Goal: Task Accomplishment & Management: Manage account settings

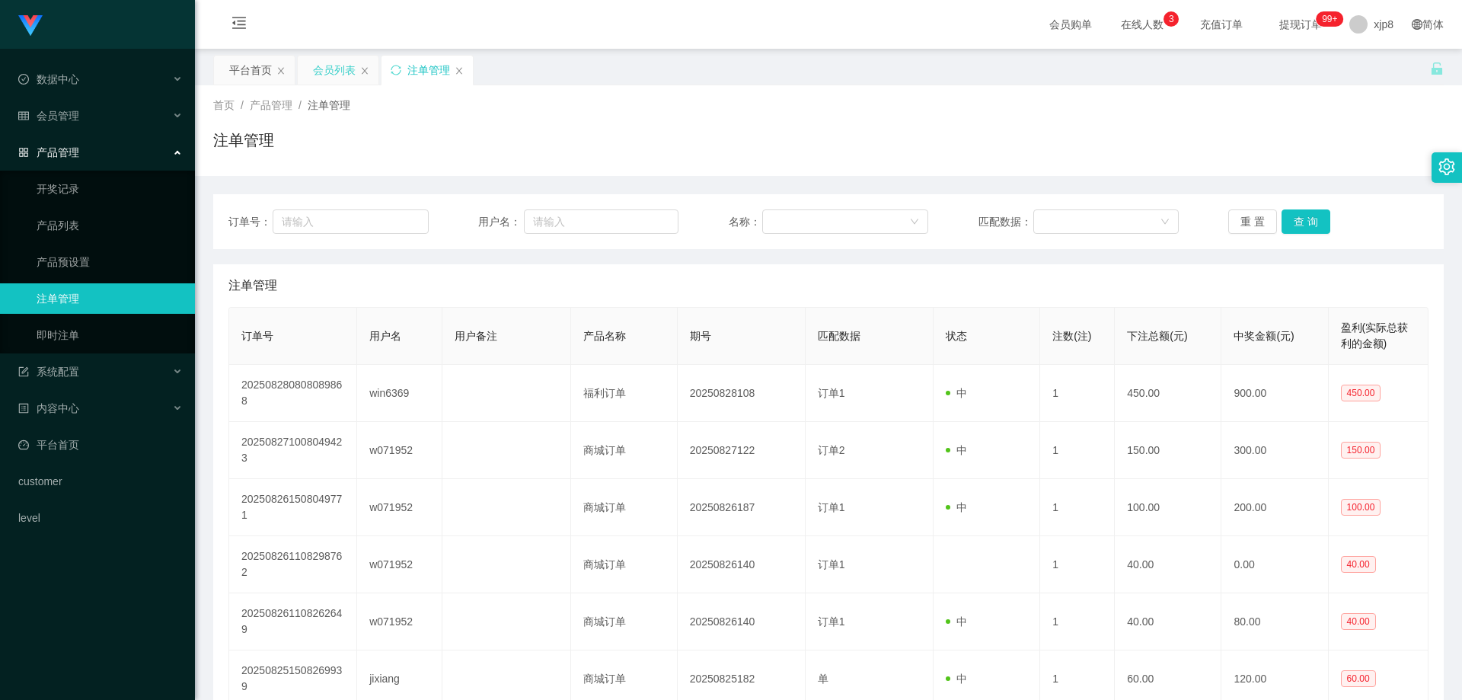
click at [324, 72] on div "会员列表" at bounding box center [334, 70] width 43 height 29
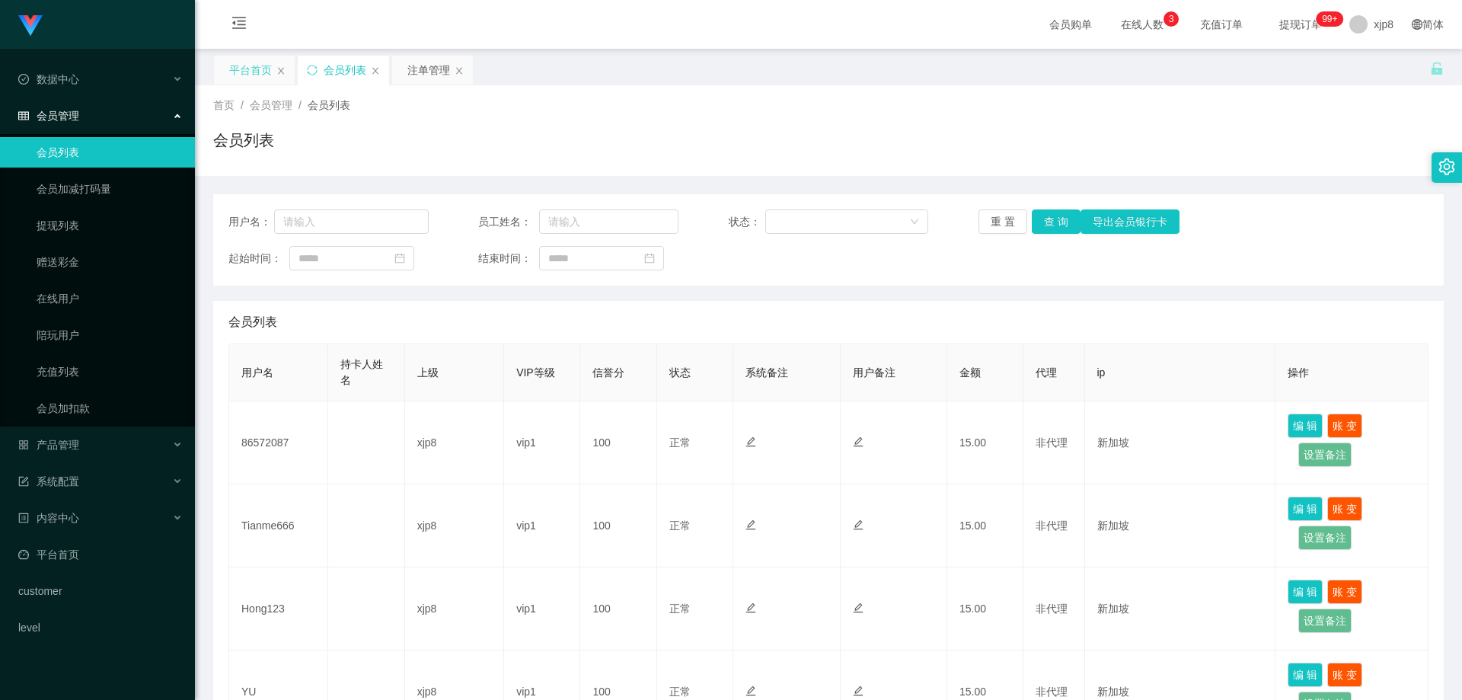
click at [252, 67] on div "平台首页" at bounding box center [250, 70] width 43 height 29
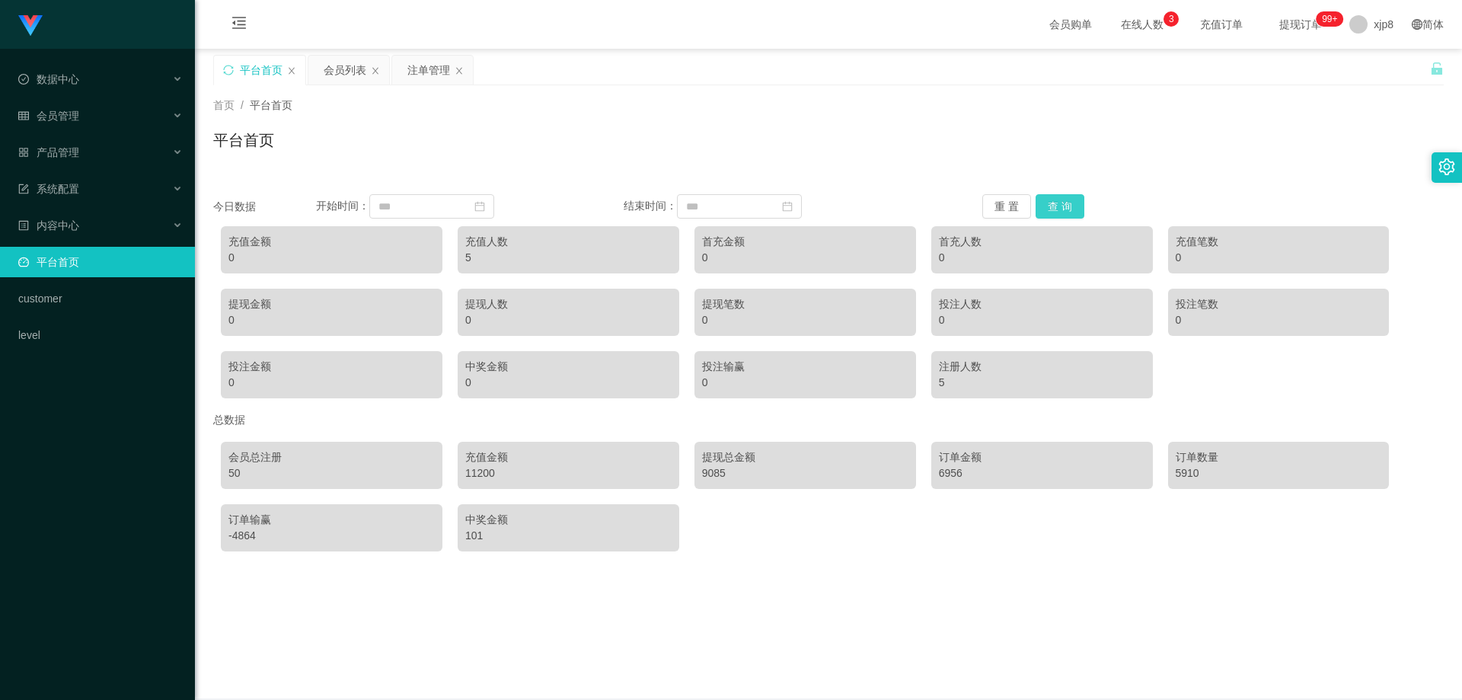
click at [1050, 205] on button "查 询" at bounding box center [1060, 206] width 49 height 24
click at [1064, 200] on button "查 询" at bounding box center [1060, 206] width 49 height 24
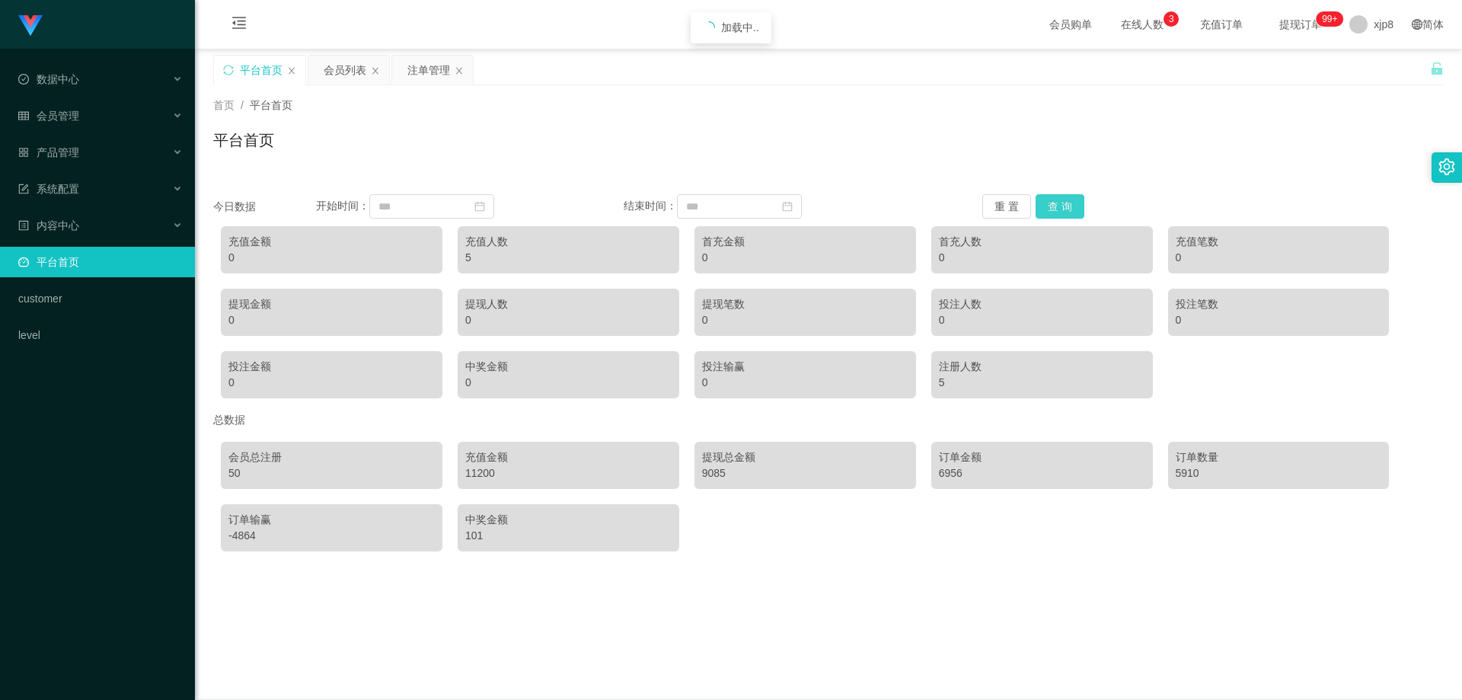
click at [1064, 200] on button "查 询" at bounding box center [1060, 206] width 49 height 24
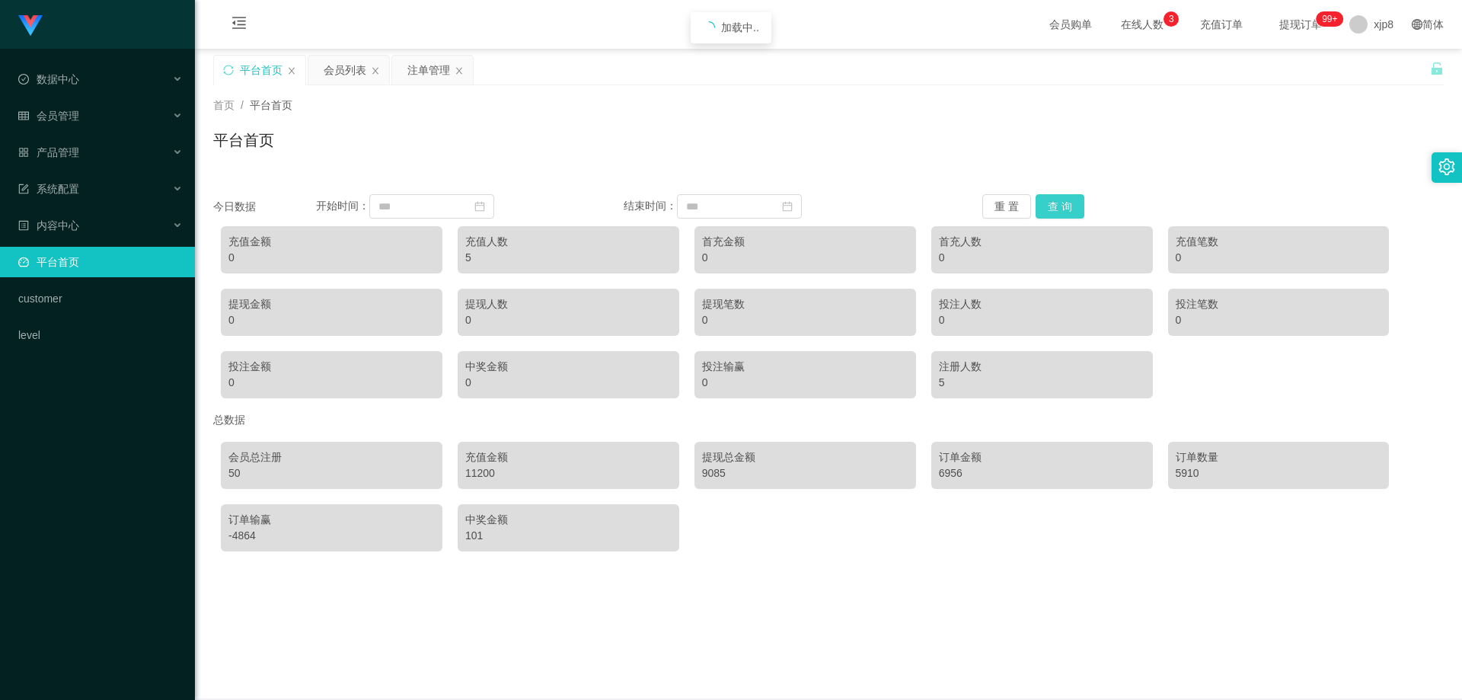
click at [1064, 200] on button "查 询" at bounding box center [1060, 206] width 49 height 24
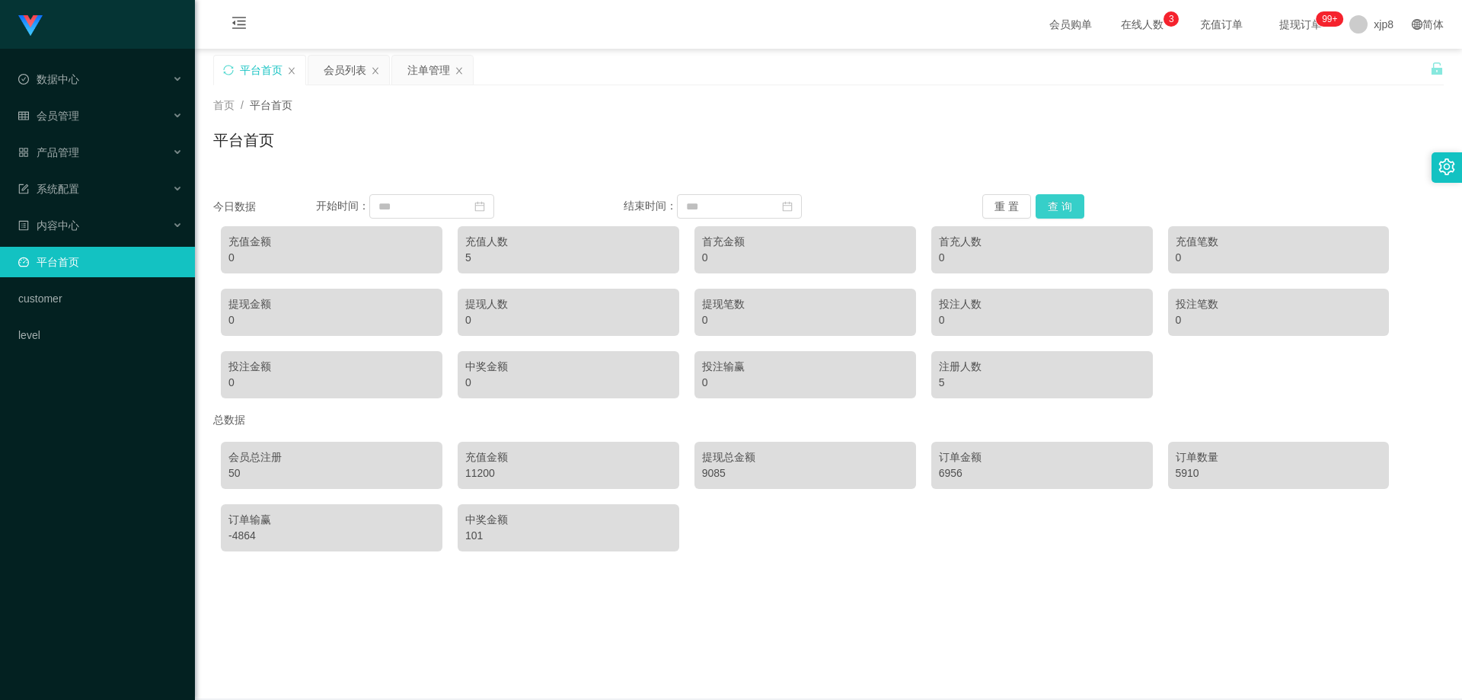
click at [1064, 200] on button "查 询" at bounding box center [1060, 206] width 49 height 24
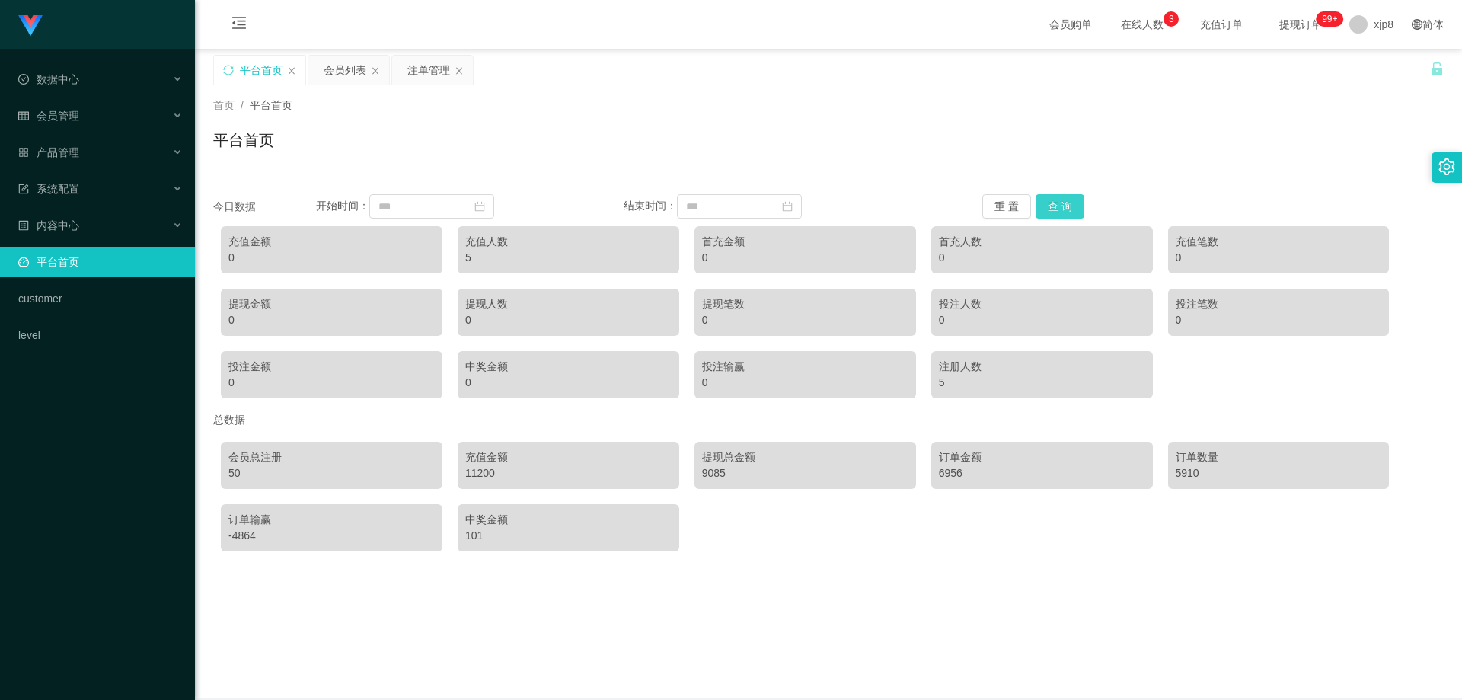
click at [1062, 195] on button "查 询" at bounding box center [1060, 206] width 49 height 24
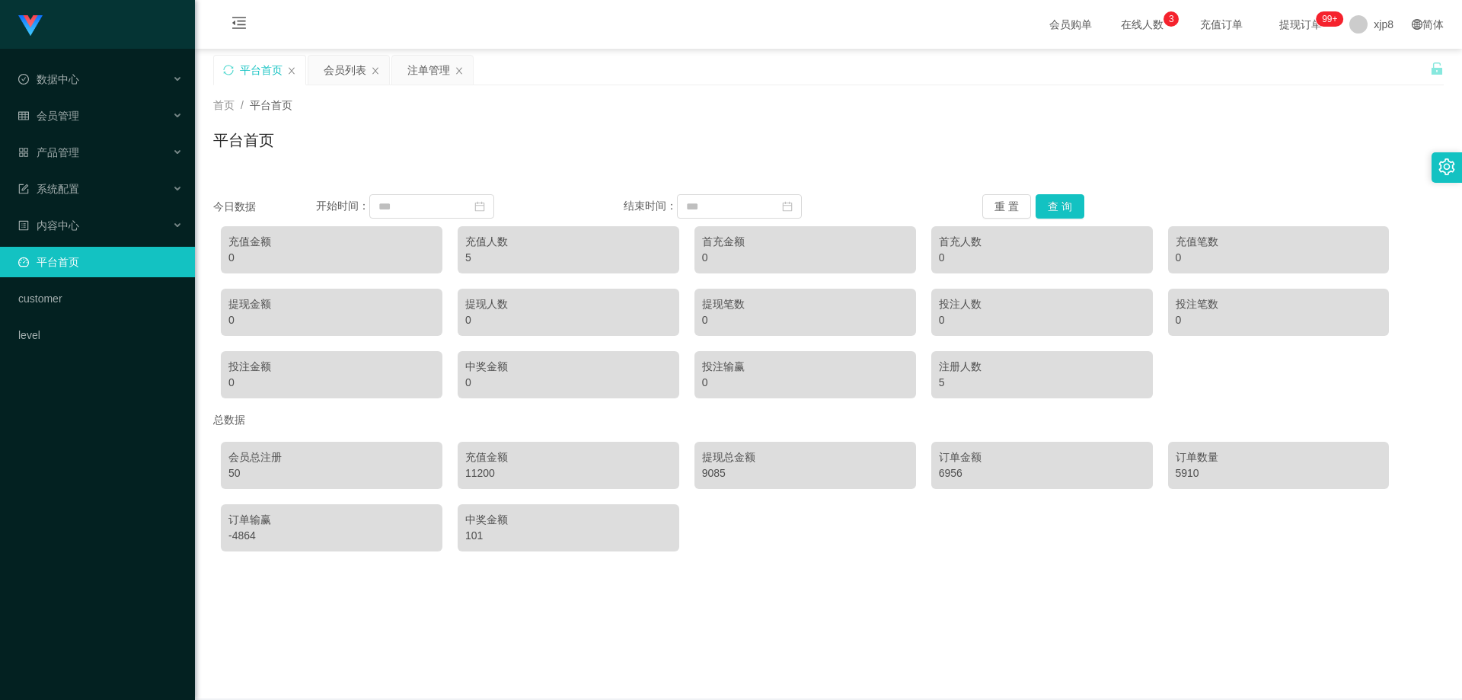
click at [231, 471] on div "50" at bounding box center [331, 473] width 206 height 16
click at [256, 457] on div "会员总注册" at bounding box center [331, 457] width 206 height 16
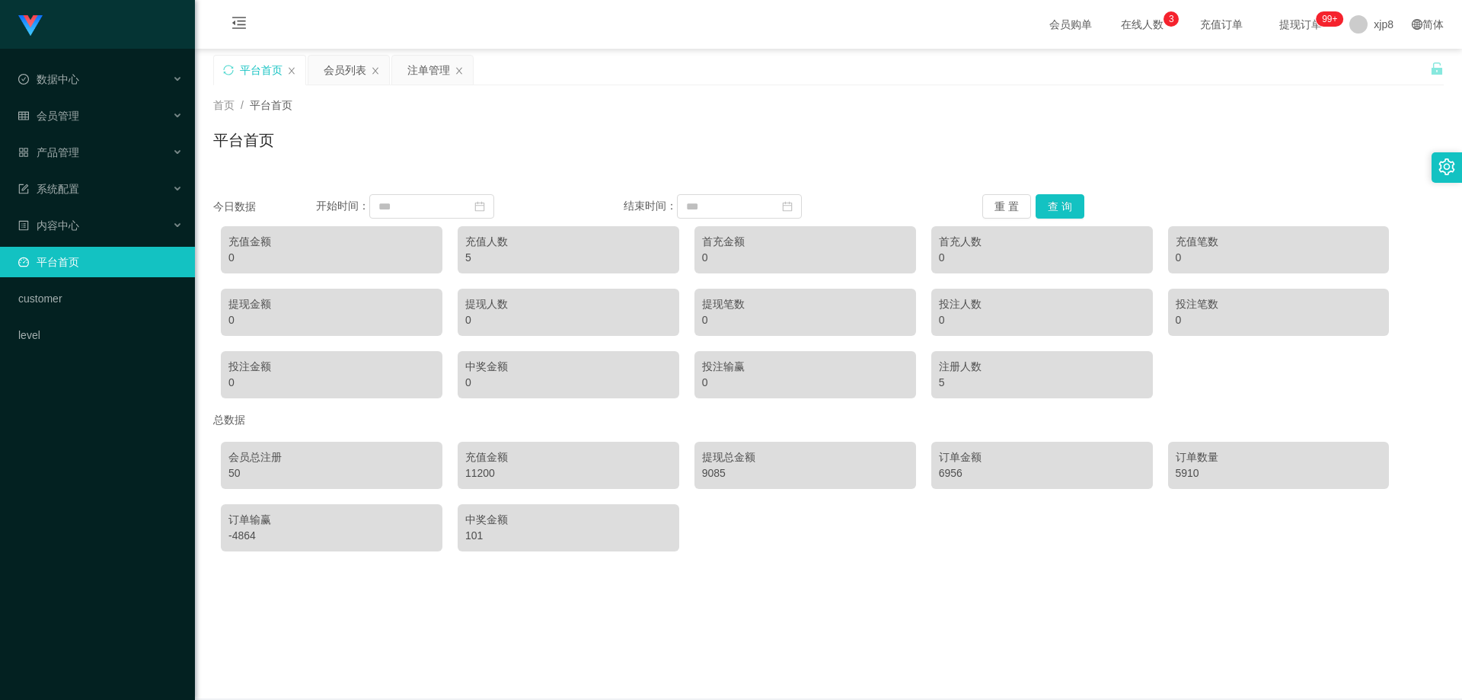
click at [246, 460] on div "会员总注册" at bounding box center [331, 457] width 206 height 16
click at [249, 456] on div "会员总注册" at bounding box center [331, 457] width 206 height 16
drag, startPoint x: 296, startPoint y: 449, endPoint x: 301, endPoint y: 430, distance: 19.6
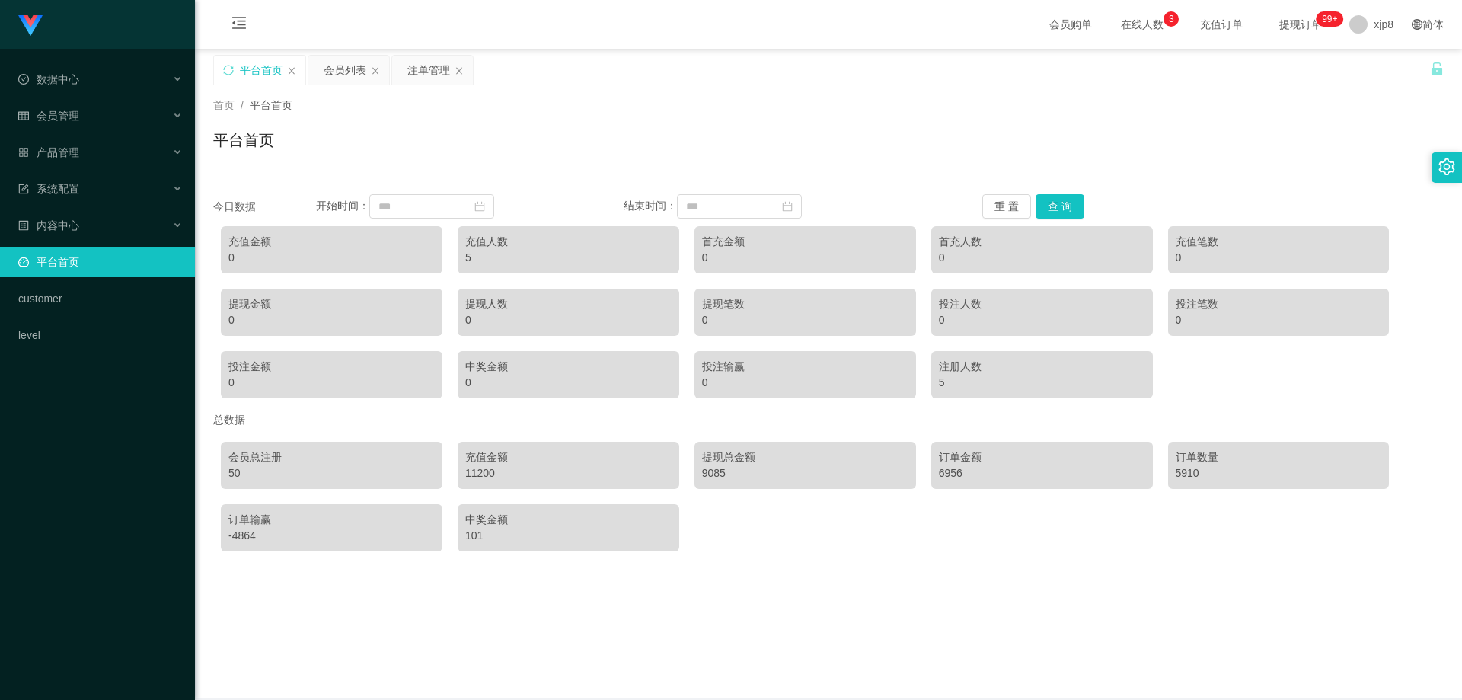
click at [297, 449] on div "会员总注册" at bounding box center [331, 457] width 206 height 16
click at [311, 412] on div "总数据" at bounding box center [828, 420] width 1231 height 28
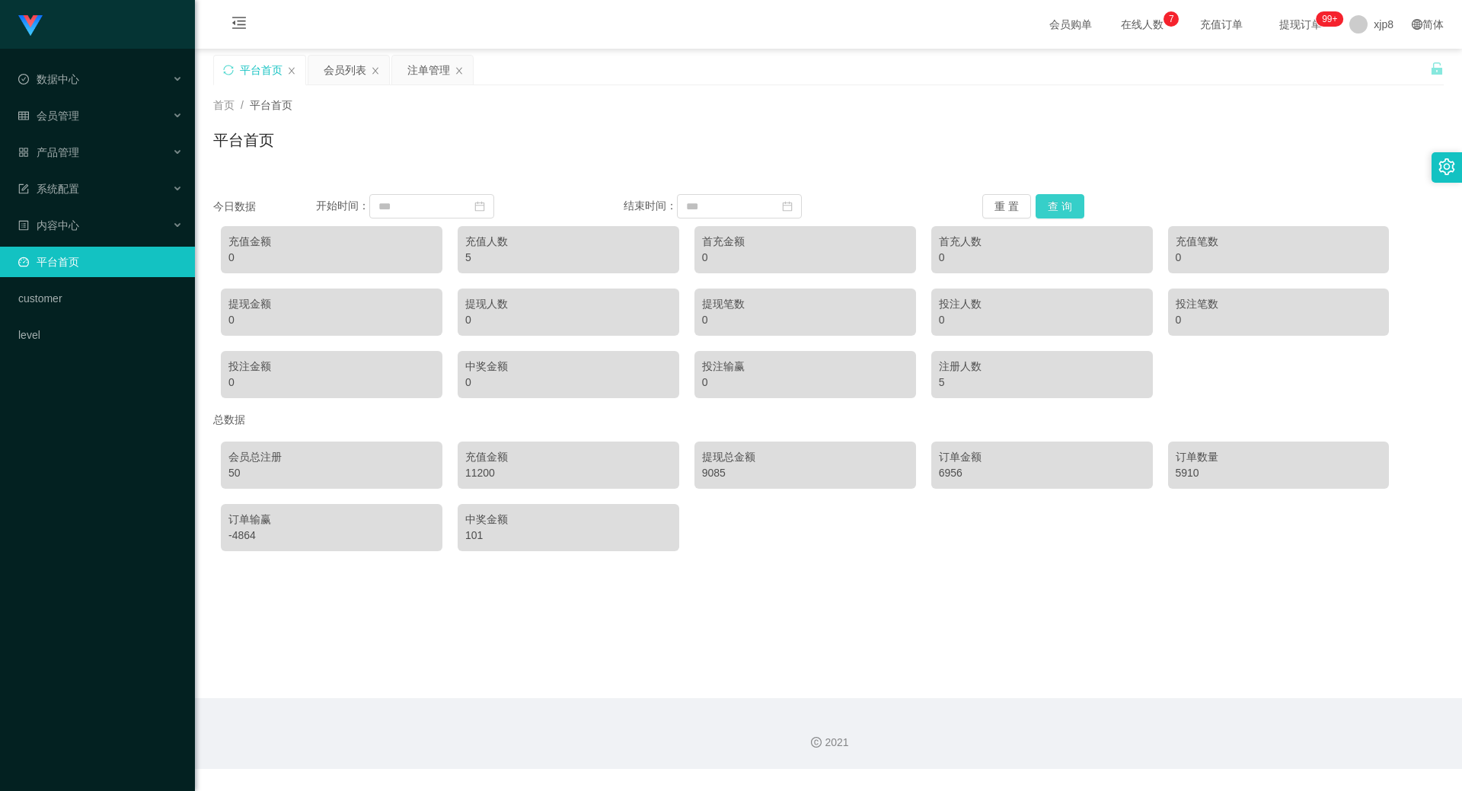
click at [1065, 203] on button "查 询" at bounding box center [1060, 206] width 49 height 24
click at [119, 185] on div "系统配置" at bounding box center [97, 189] width 195 height 30
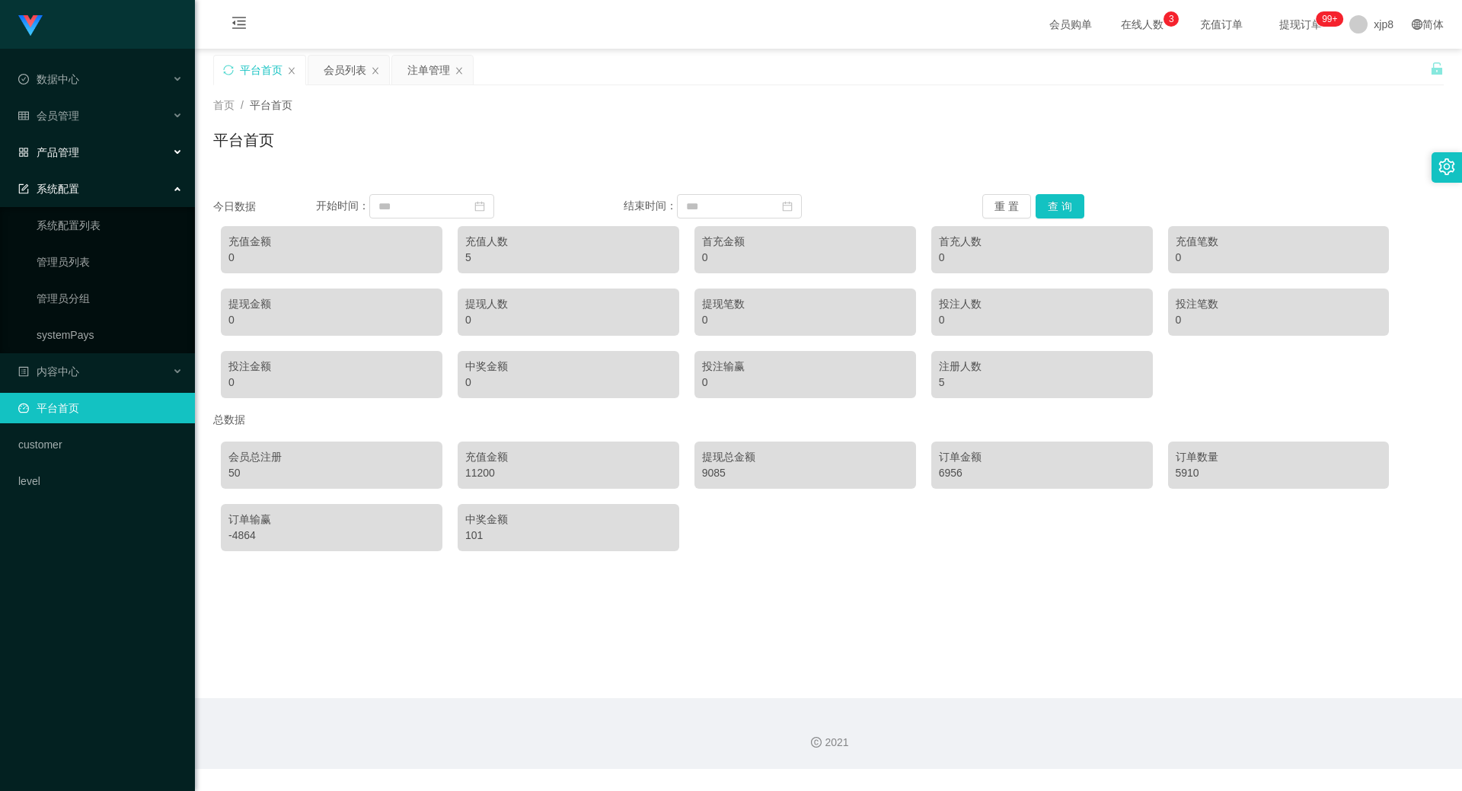
click at [117, 159] on div "产品管理" at bounding box center [97, 152] width 195 height 30
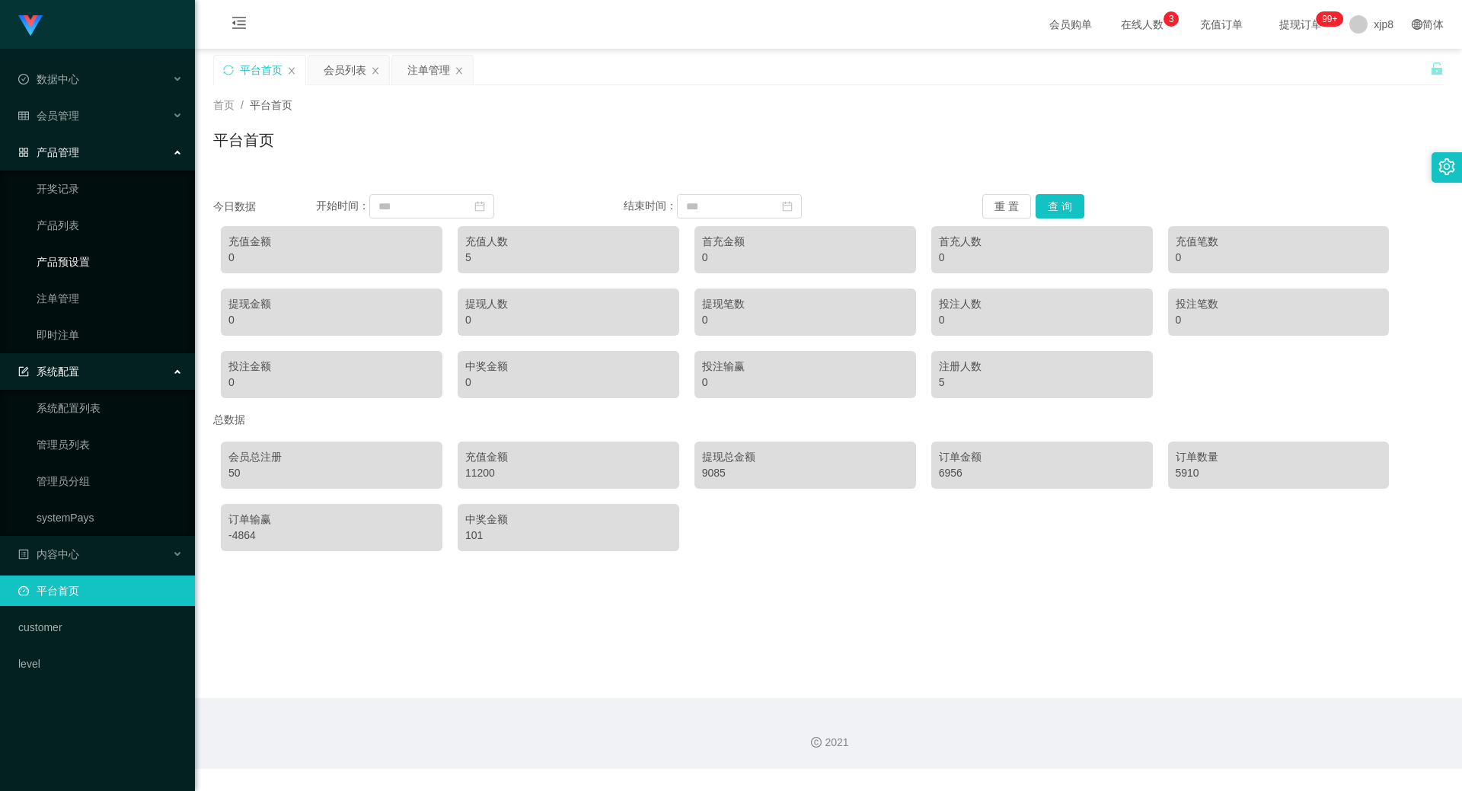
click at [109, 253] on link "产品预设置" at bounding box center [110, 262] width 146 height 30
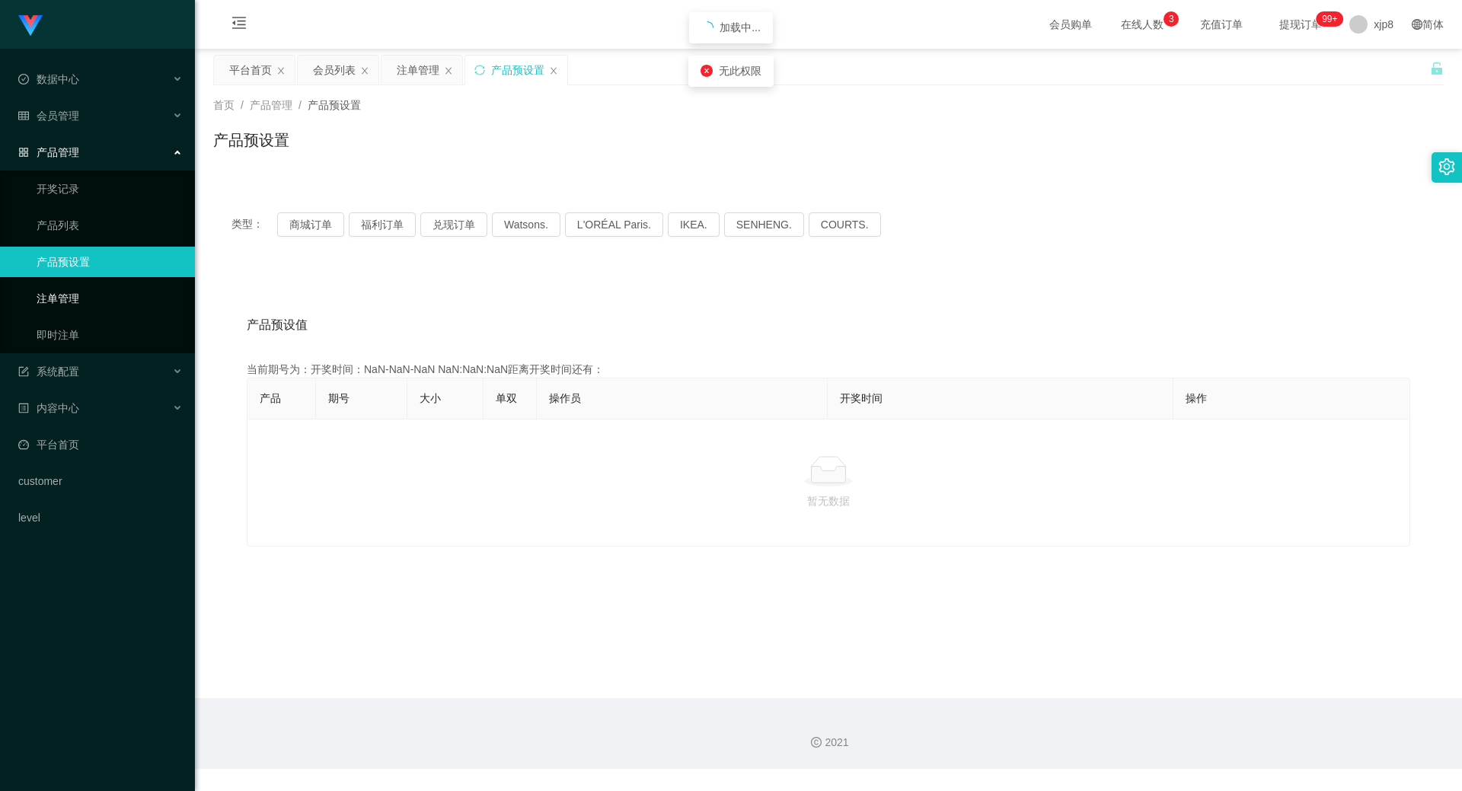
click at [103, 299] on link "注单管理" at bounding box center [110, 298] width 146 height 30
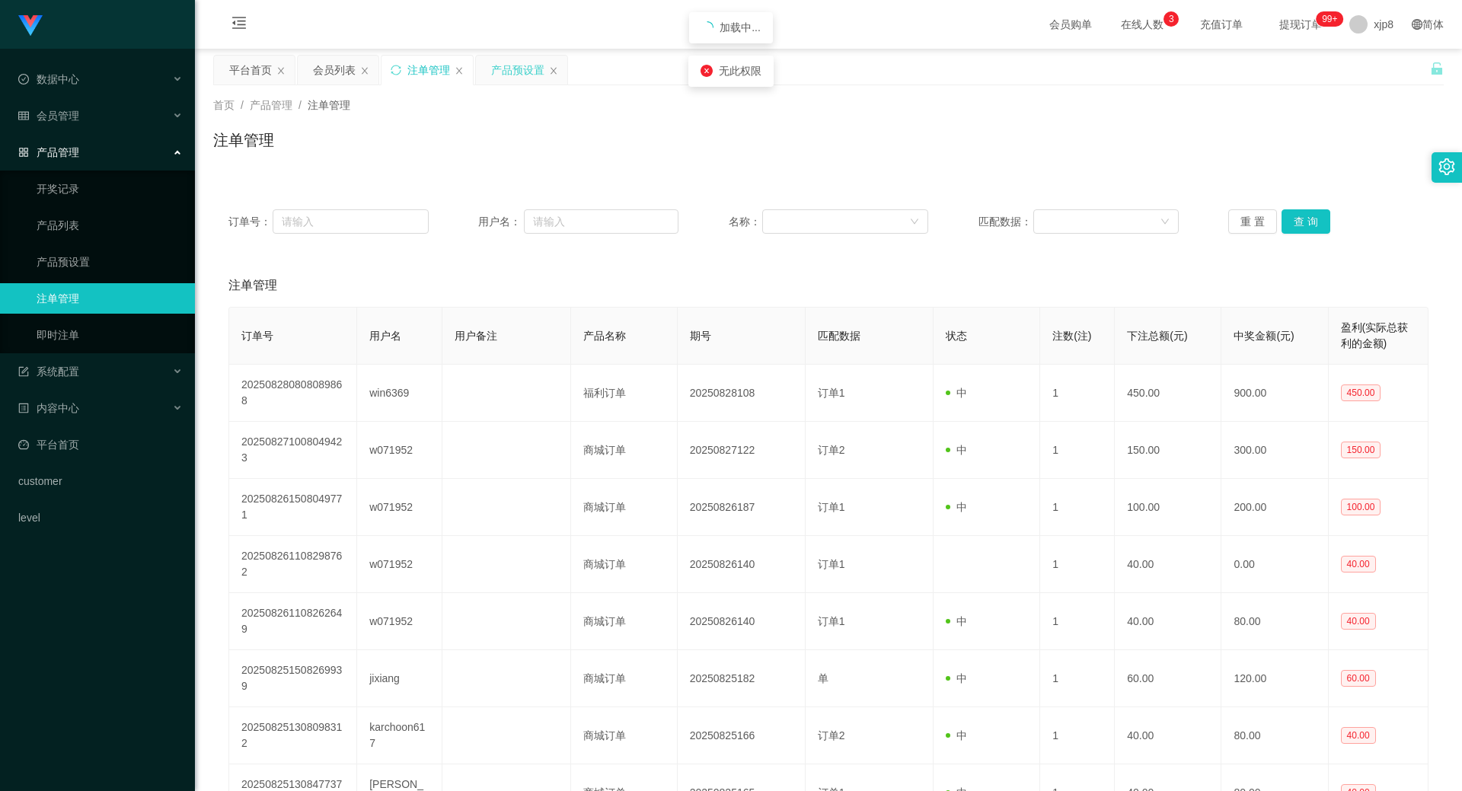
click at [516, 69] on div "产品预设置" at bounding box center [517, 70] width 53 height 29
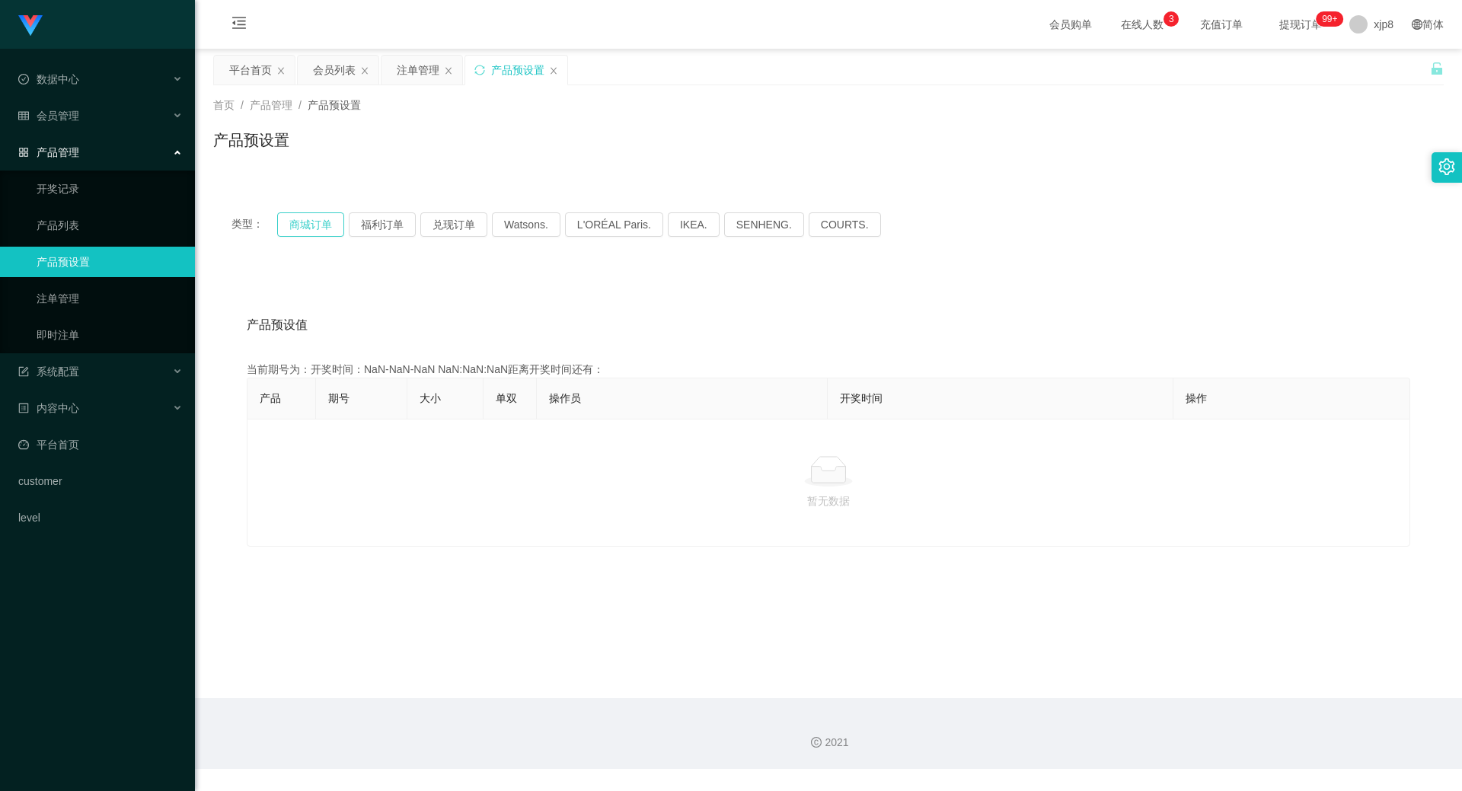
click at [310, 217] on button "商城订单" at bounding box center [310, 224] width 67 height 24
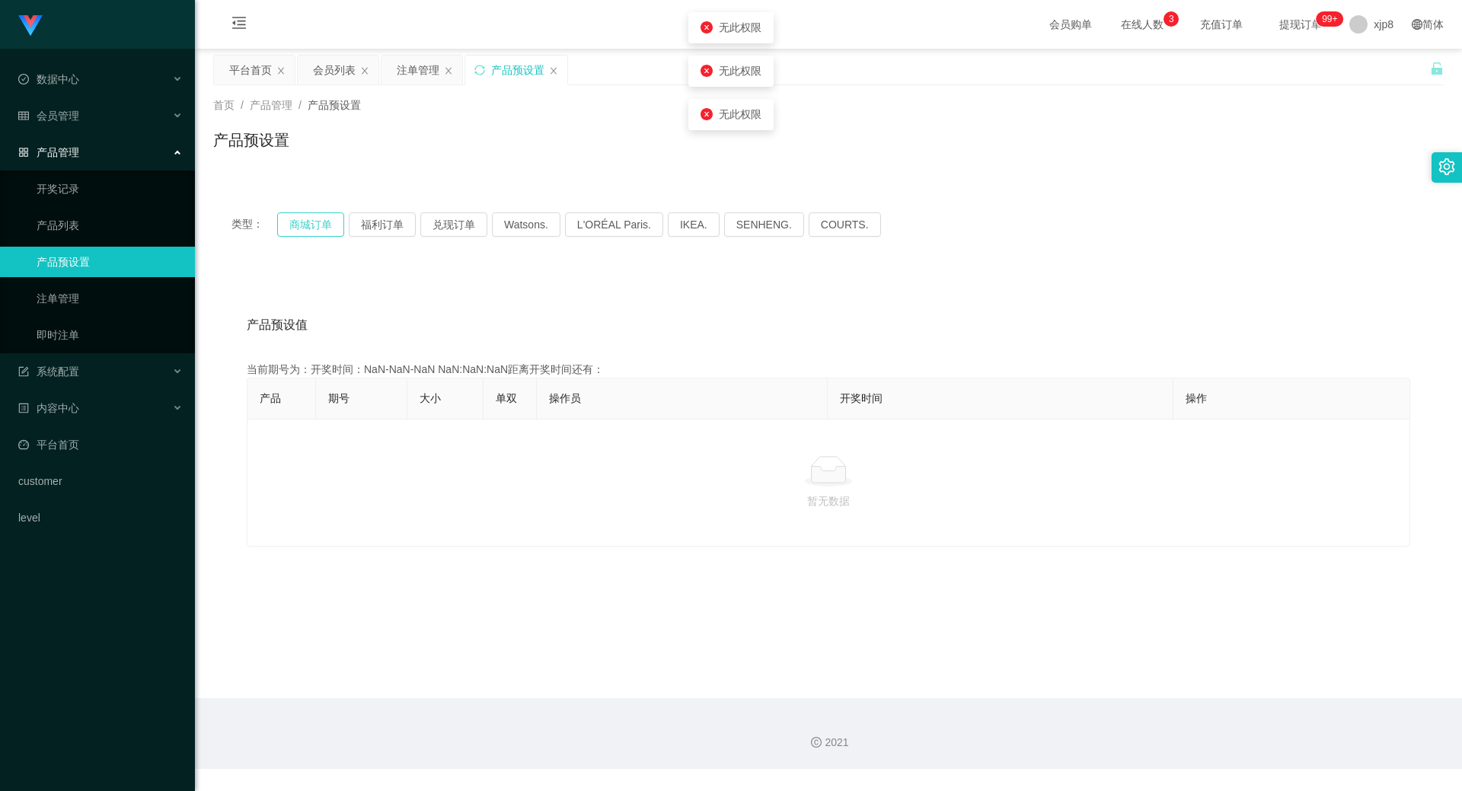
click at [310, 217] on button "商城订单" at bounding box center [310, 224] width 67 height 24
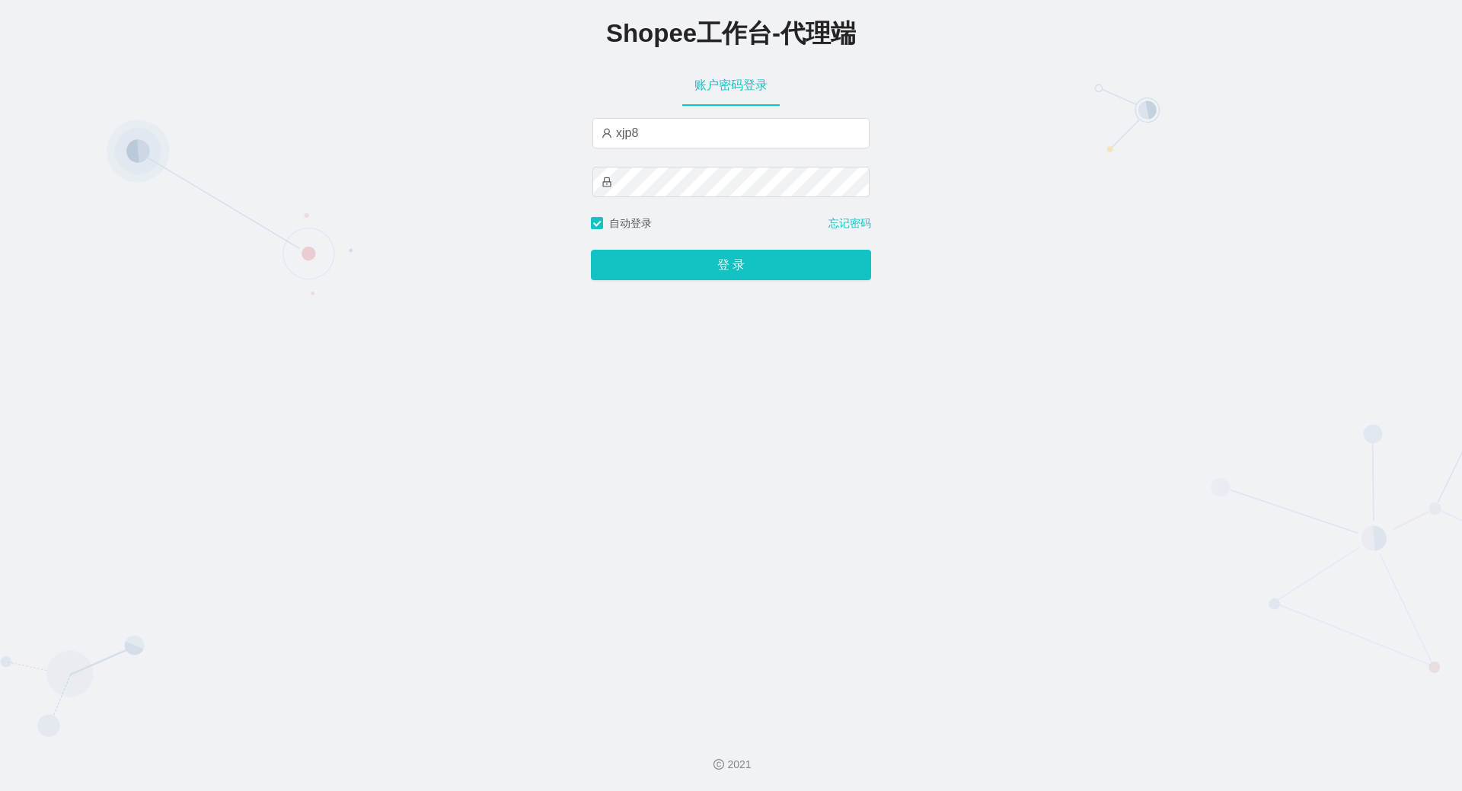
click at [591, 250] on button "登 录" at bounding box center [731, 265] width 280 height 30
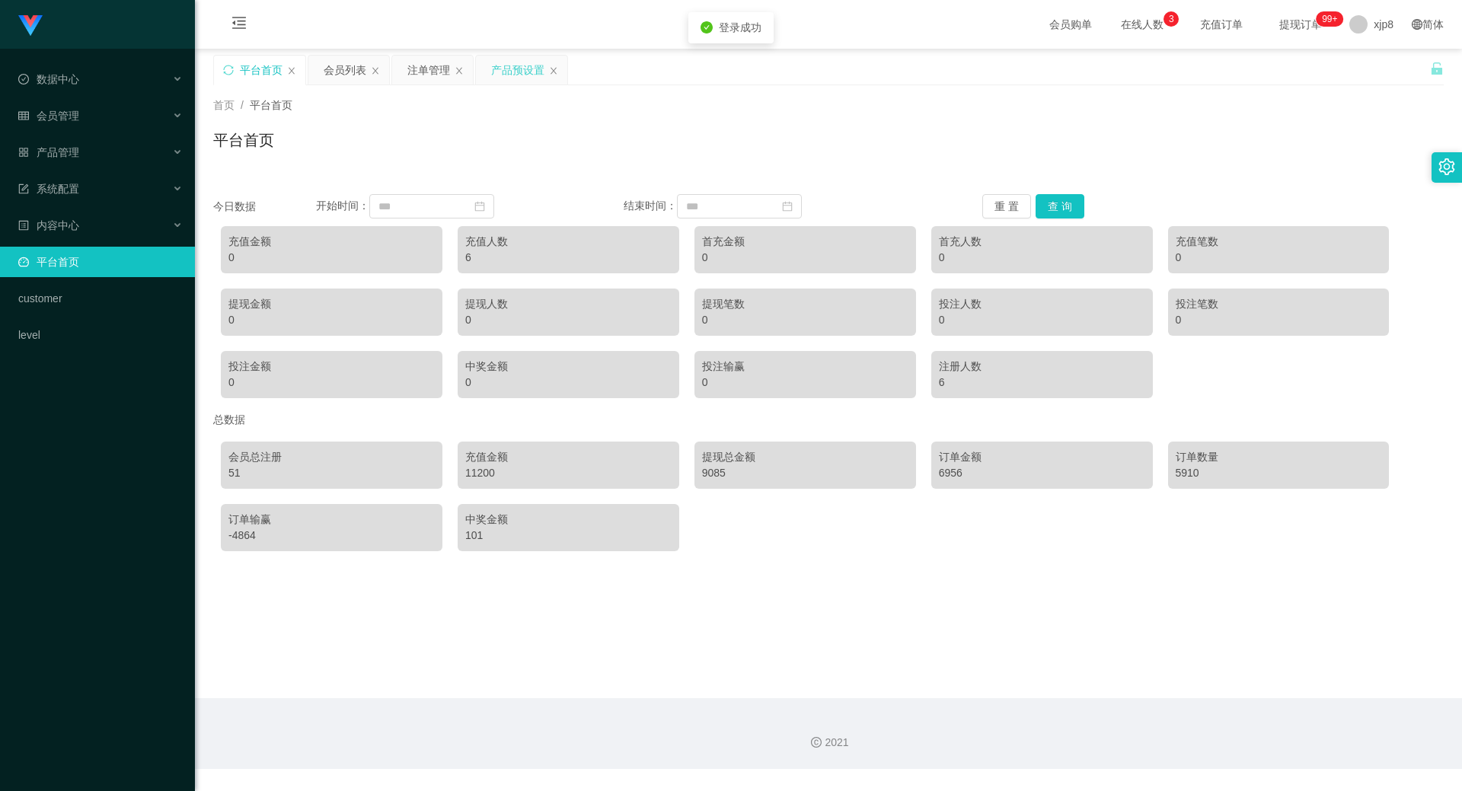
click at [499, 75] on div "产品预设置" at bounding box center [517, 70] width 53 height 29
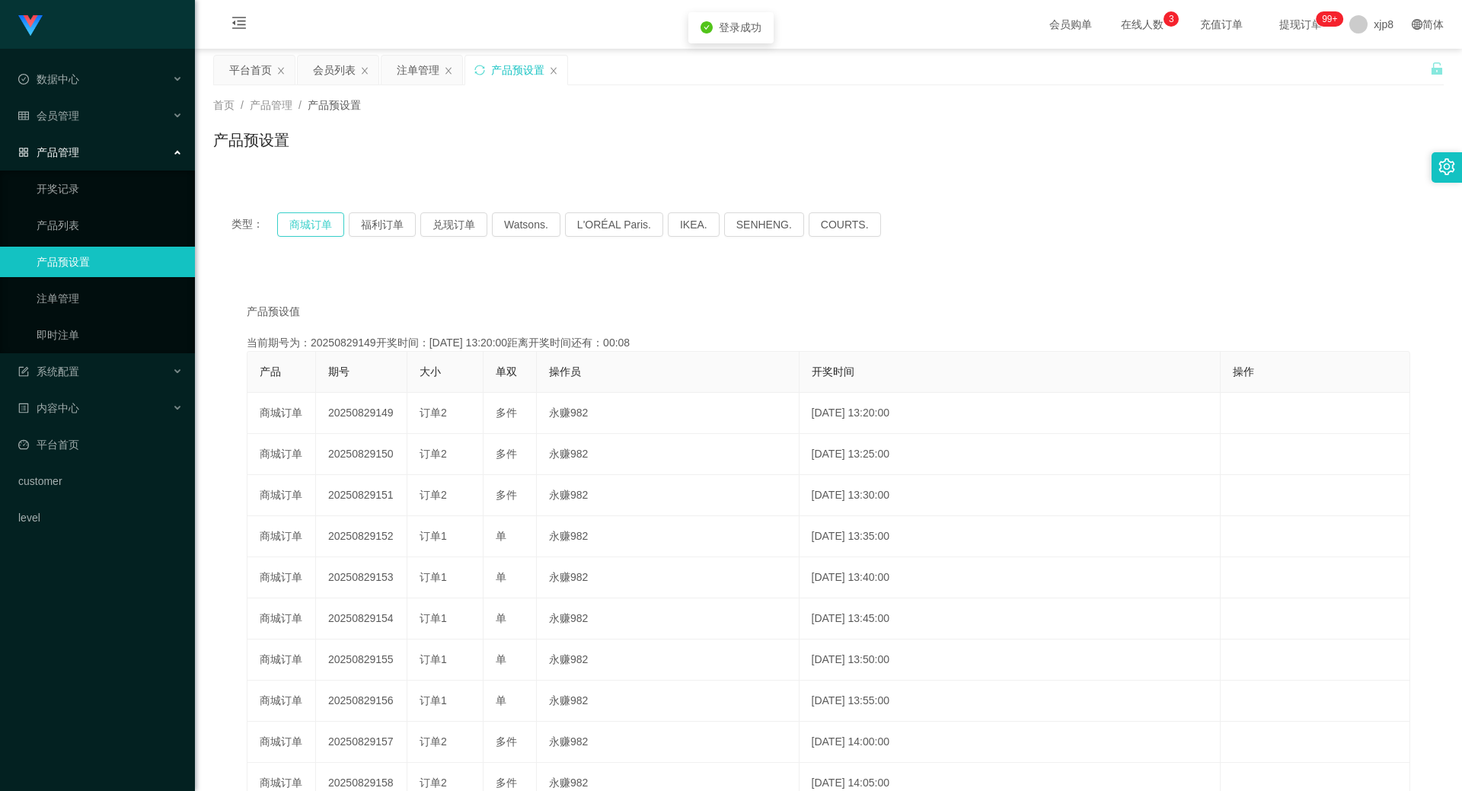
click at [315, 221] on button "商城订单" at bounding box center [310, 224] width 67 height 24
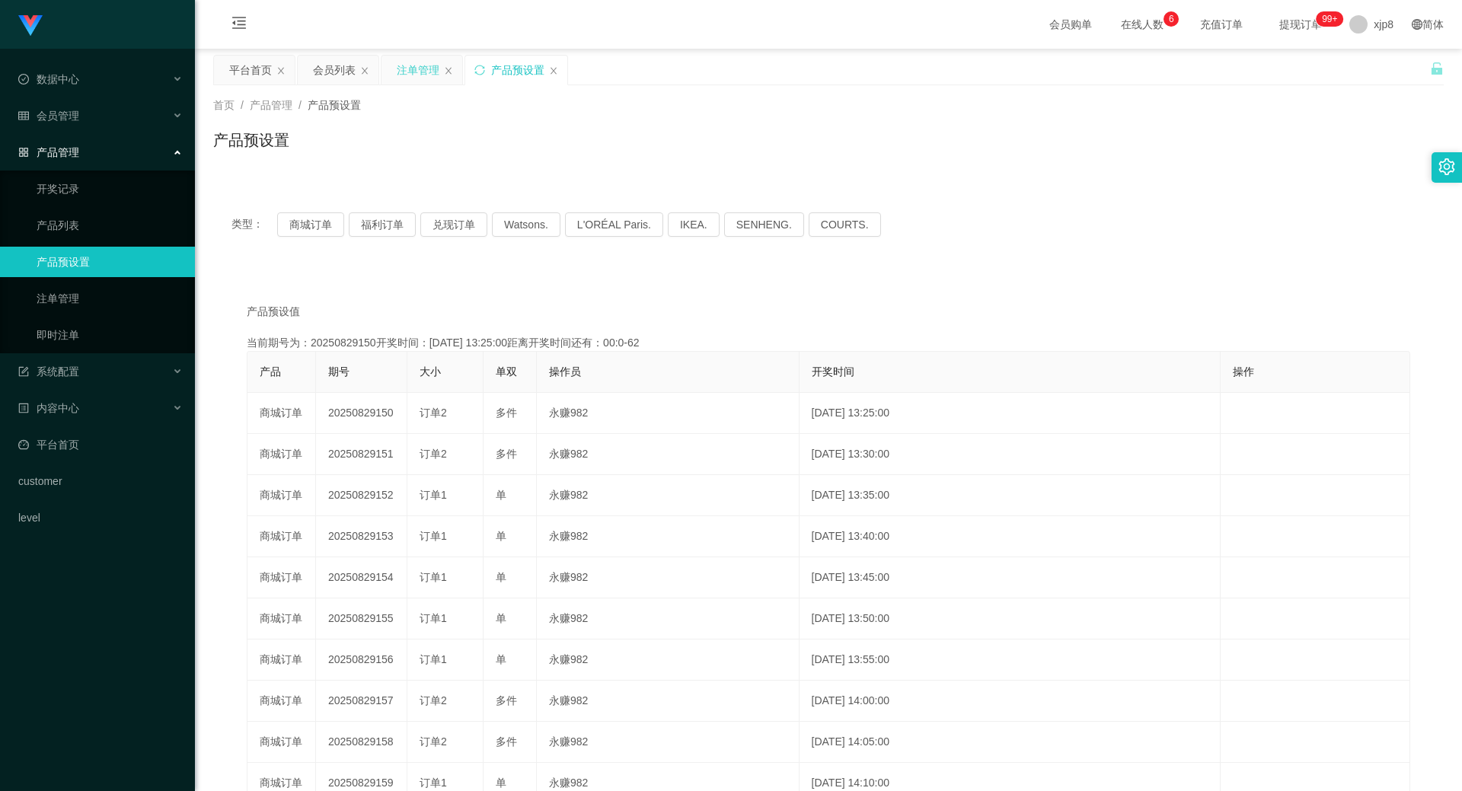
click at [413, 79] on div "注单管理" at bounding box center [418, 70] width 43 height 29
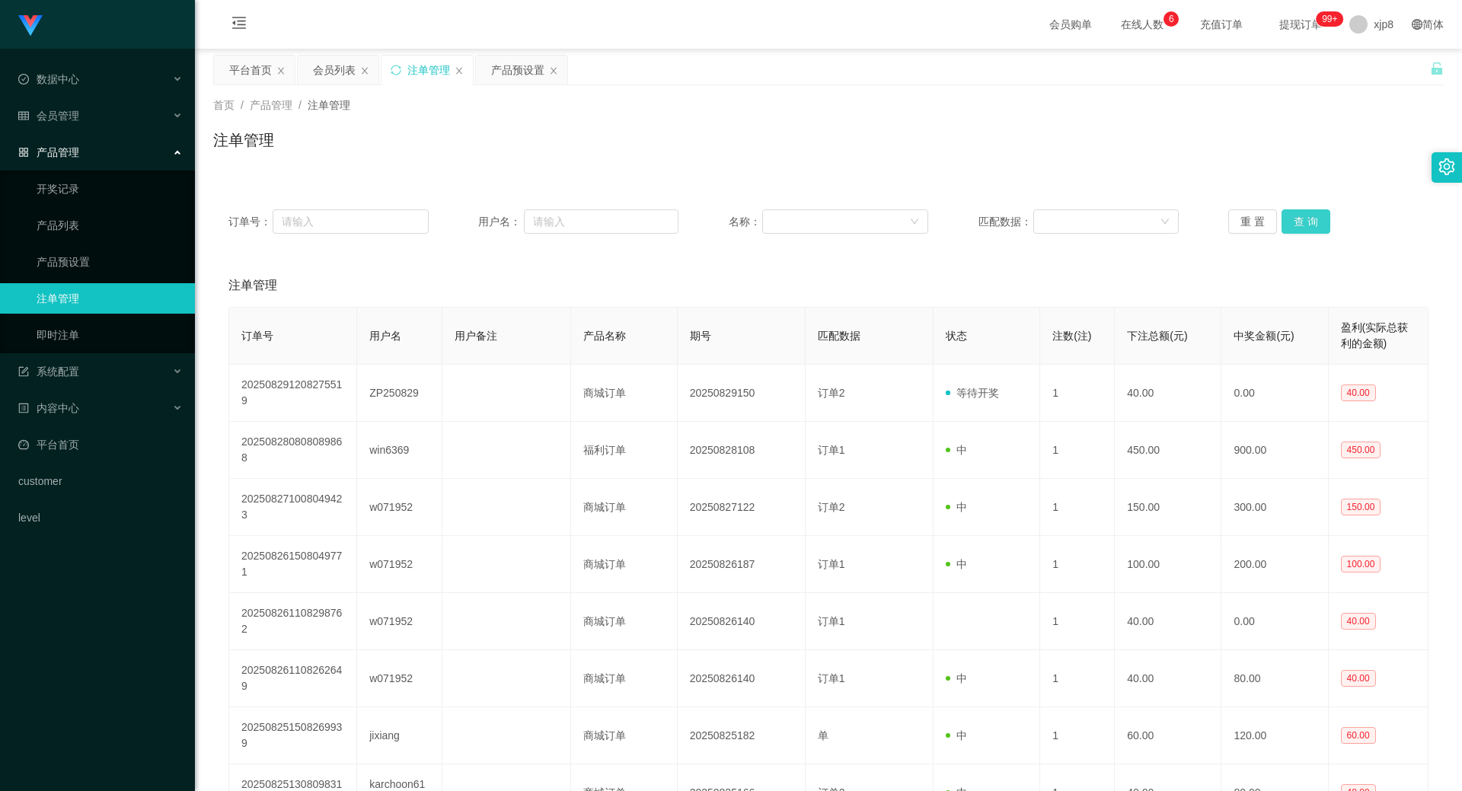
click at [1293, 219] on button "查 询" at bounding box center [1306, 221] width 49 height 24
click at [1293, 219] on button "查 询" at bounding box center [1314, 221] width 65 height 24
click at [1293, 219] on div "重 置 查 询" at bounding box center [1328, 221] width 200 height 24
click at [1293, 219] on button "查 询" at bounding box center [1306, 221] width 49 height 24
click at [1293, 219] on div "重 置 查 询" at bounding box center [1328, 221] width 200 height 24
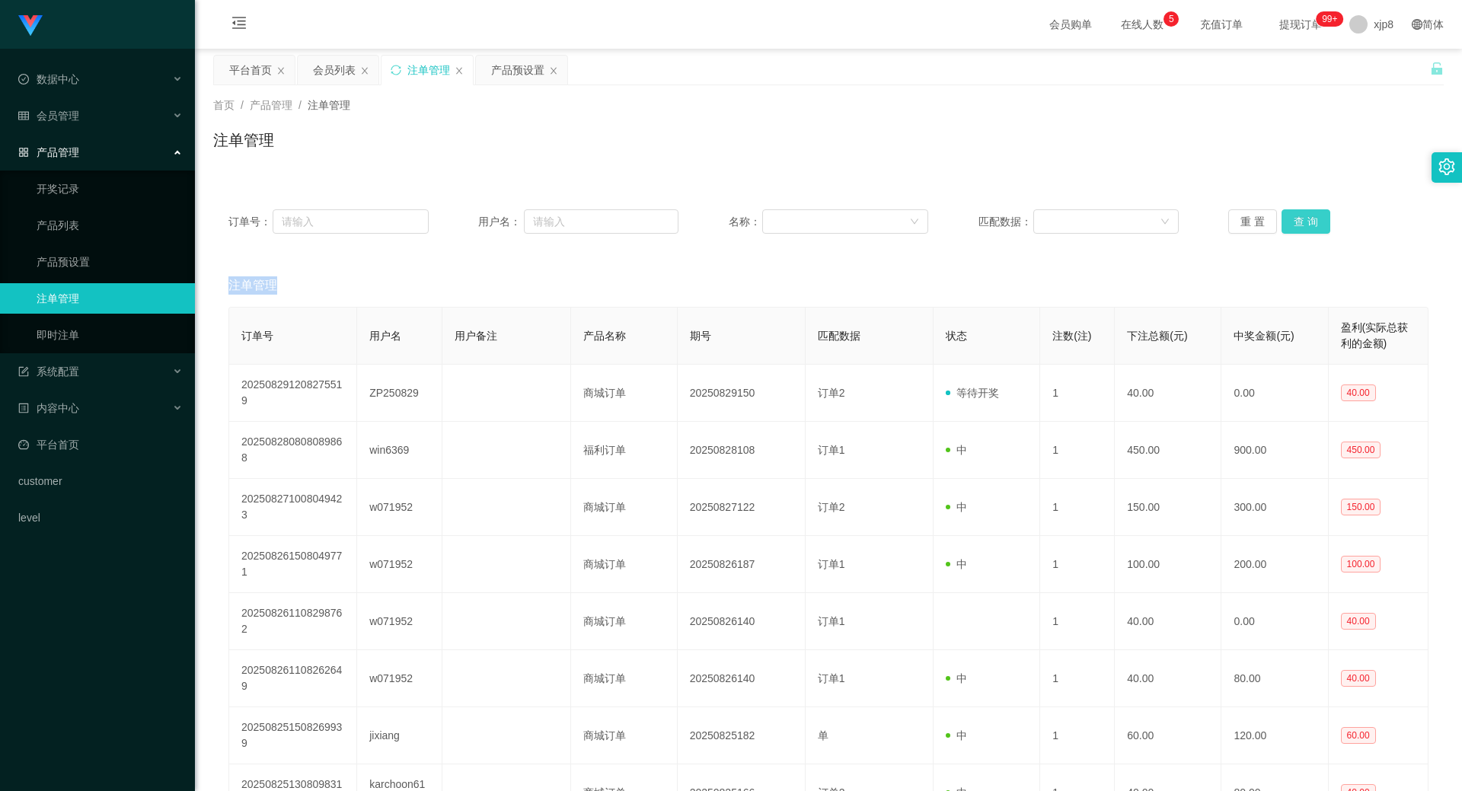
click at [1298, 219] on button "查 询" at bounding box center [1306, 221] width 49 height 24
click at [1298, 219] on div "重 置 查 询" at bounding box center [1328, 221] width 200 height 24
click at [337, 273] on div "注单管理" at bounding box center [828, 285] width 1200 height 43
click at [517, 65] on div "产品预设置" at bounding box center [517, 70] width 53 height 29
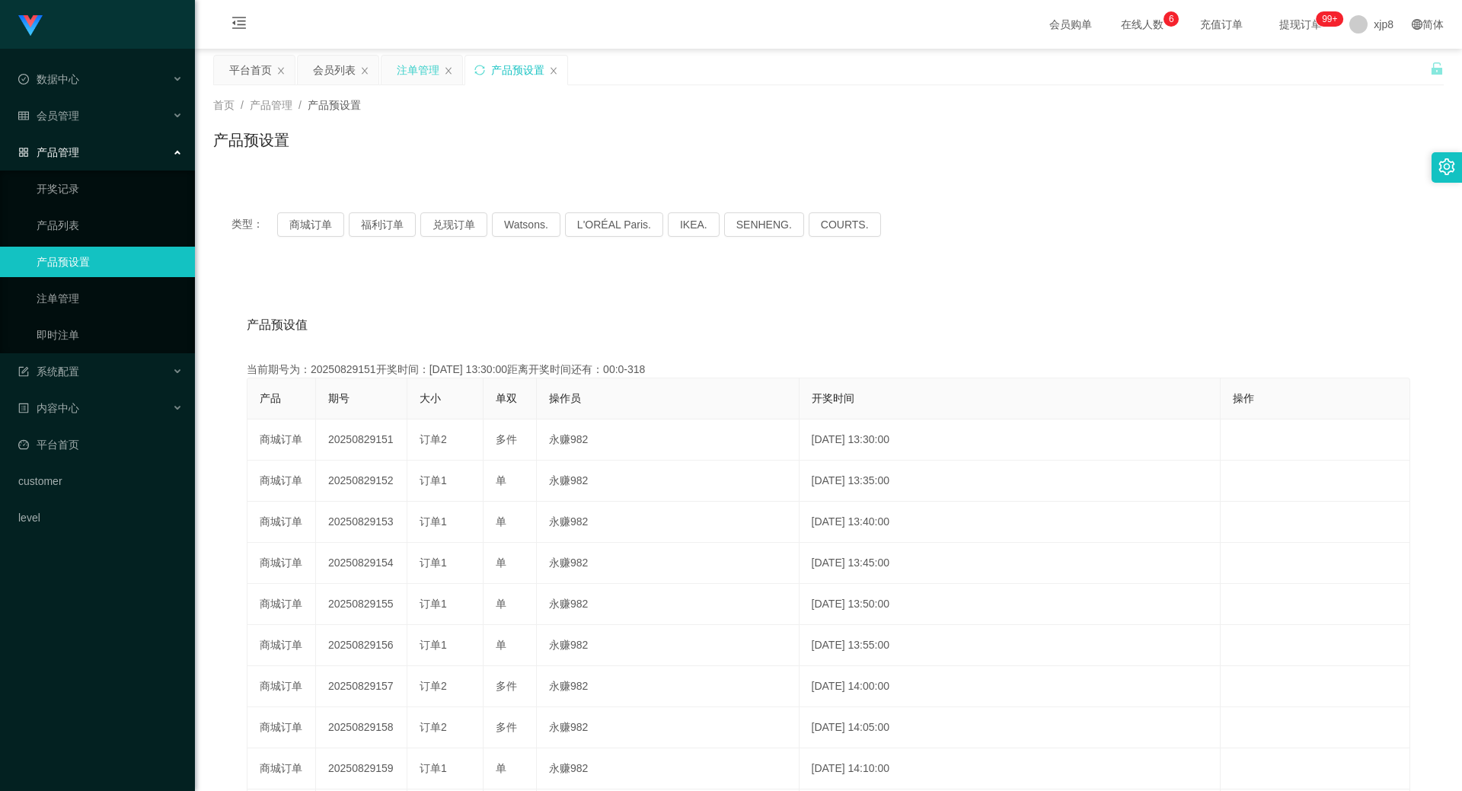
click at [410, 69] on div "注单管理" at bounding box center [418, 70] width 43 height 29
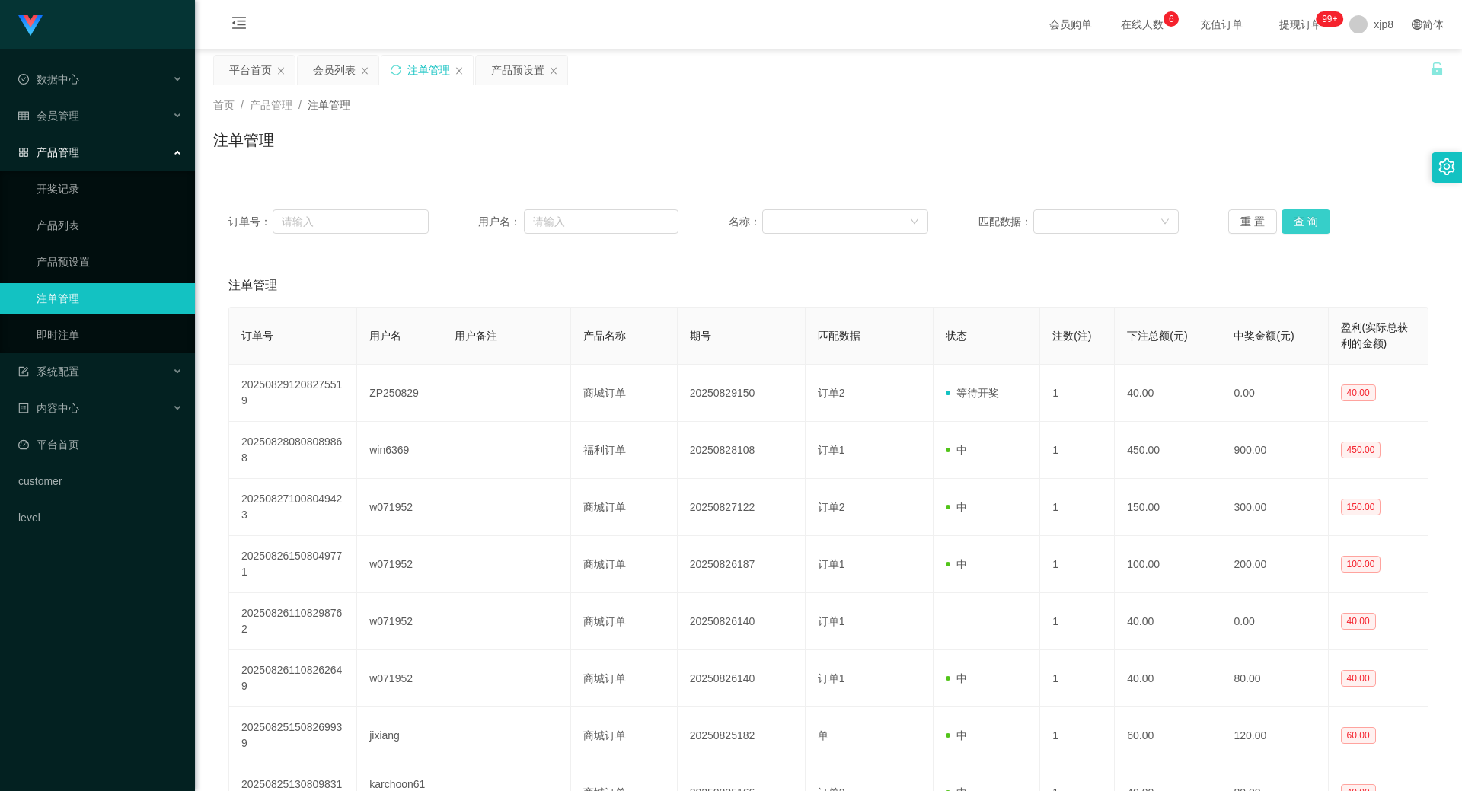
click at [1289, 223] on button "查 询" at bounding box center [1306, 221] width 49 height 24
click at [1289, 223] on div "重 置 查 询" at bounding box center [1328, 221] width 200 height 24
click at [1296, 225] on button "查 询" at bounding box center [1306, 221] width 49 height 24
click at [1296, 225] on button "查 询" at bounding box center [1314, 221] width 65 height 24
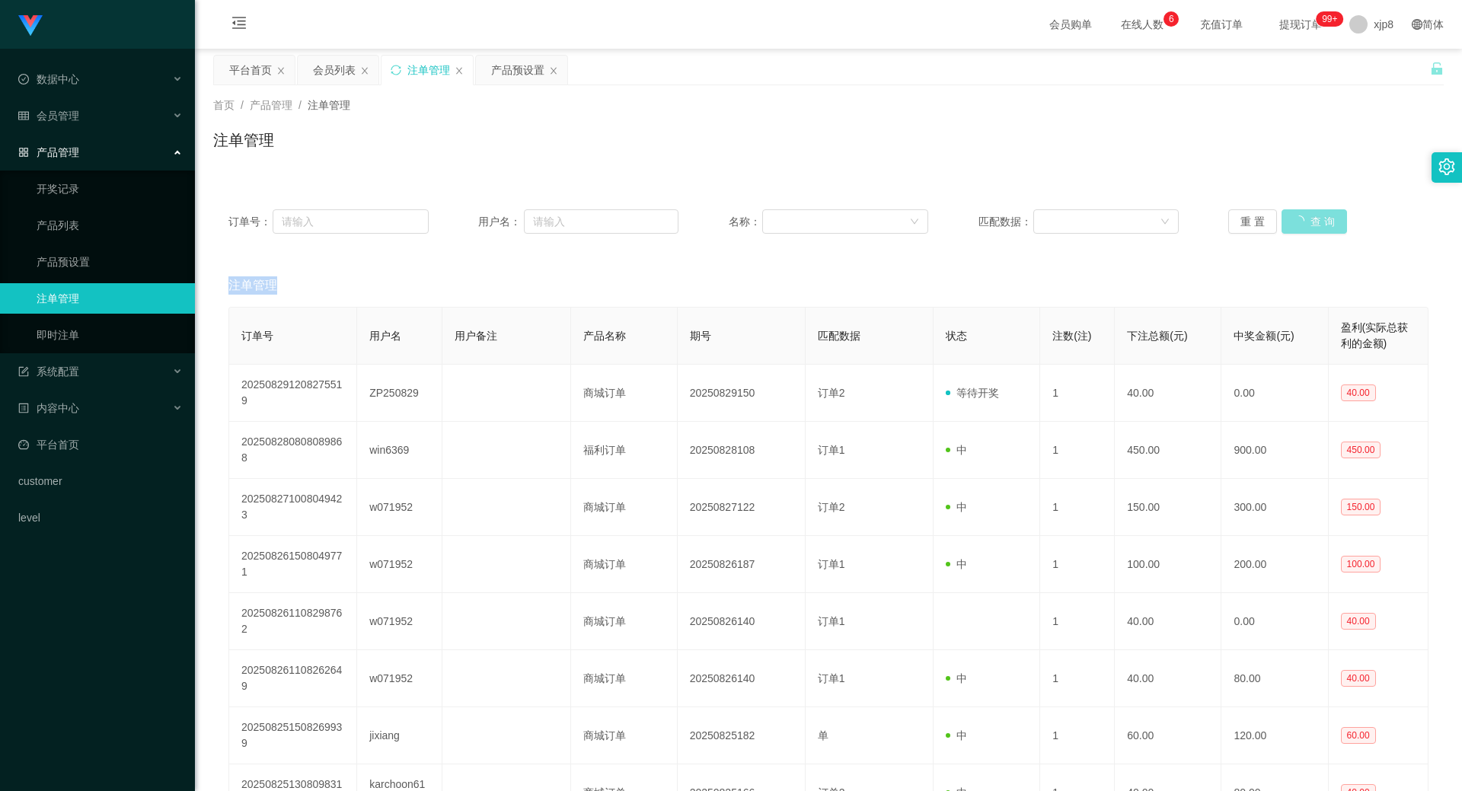
click at [1296, 225] on div "重 置 查 询" at bounding box center [1328, 221] width 200 height 24
click at [1296, 225] on button "查 询" at bounding box center [1314, 221] width 65 height 24
click at [1296, 225] on div "重 置 查 询" at bounding box center [1328, 221] width 200 height 24
click at [1296, 225] on button "查 询" at bounding box center [1314, 221] width 65 height 24
click at [1296, 225] on div "重 置 查 询" at bounding box center [1328, 221] width 200 height 24
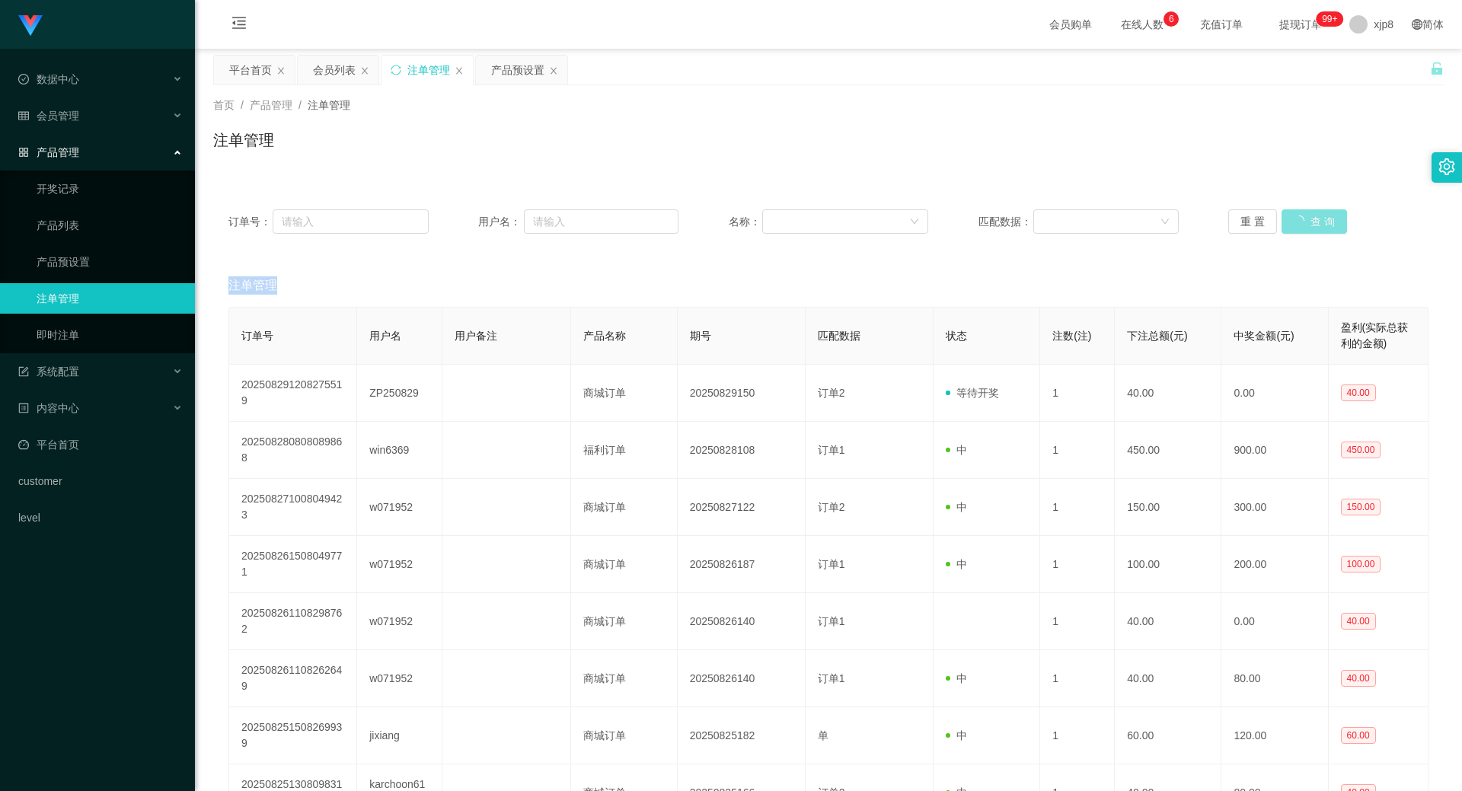
click at [1296, 225] on button "查 询" at bounding box center [1314, 221] width 65 height 24
click at [1296, 225] on div "重 置 查 询" at bounding box center [1328, 221] width 200 height 24
click at [1297, 225] on button "查 询" at bounding box center [1306, 221] width 49 height 24
drag, startPoint x: 1297, startPoint y: 225, endPoint x: 1279, endPoint y: 229, distance: 18.7
click at [1297, 225] on div "重 置 查 询" at bounding box center [1328, 221] width 200 height 24
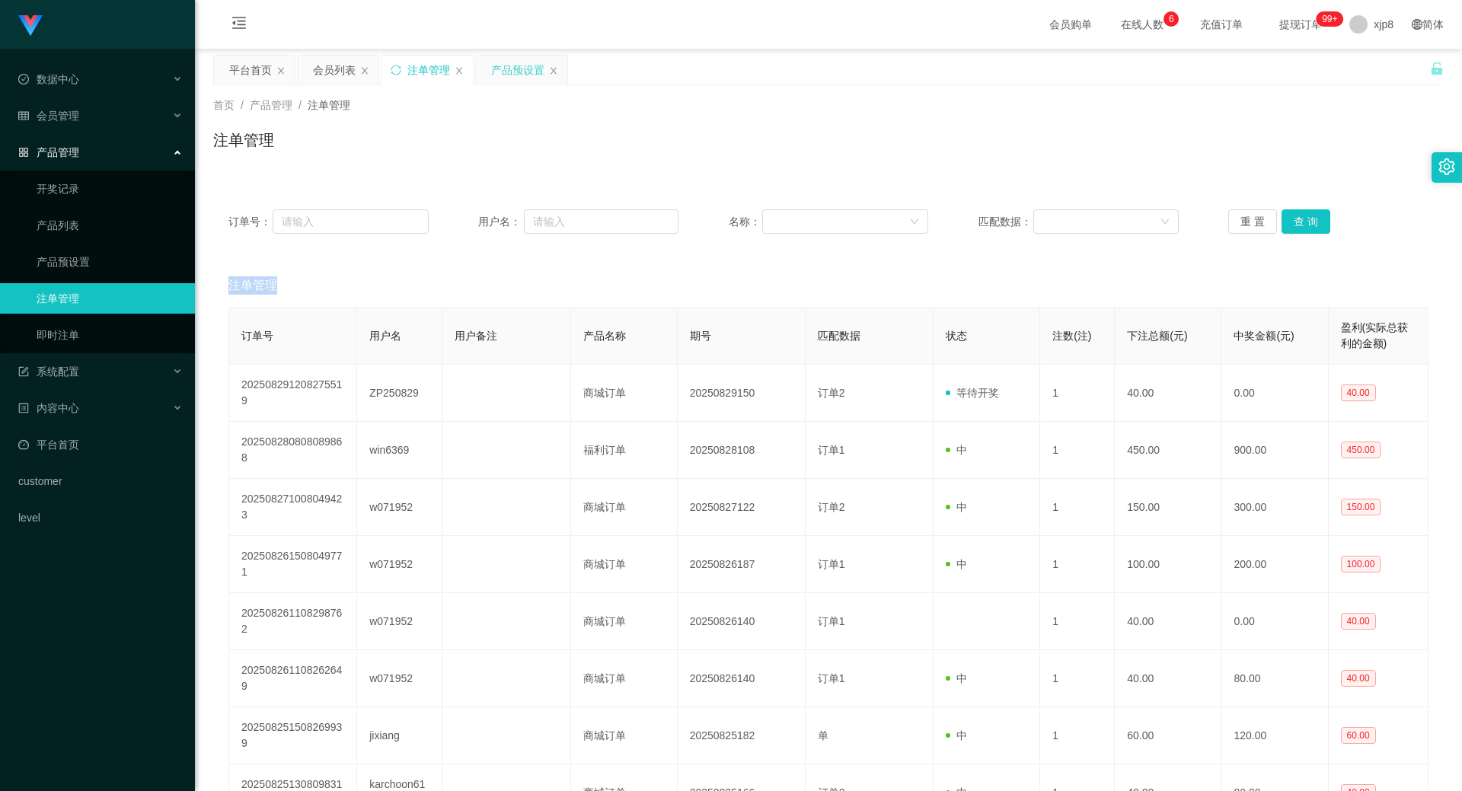
click at [516, 65] on div "产品预设置" at bounding box center [517, 70] width 53 height 29
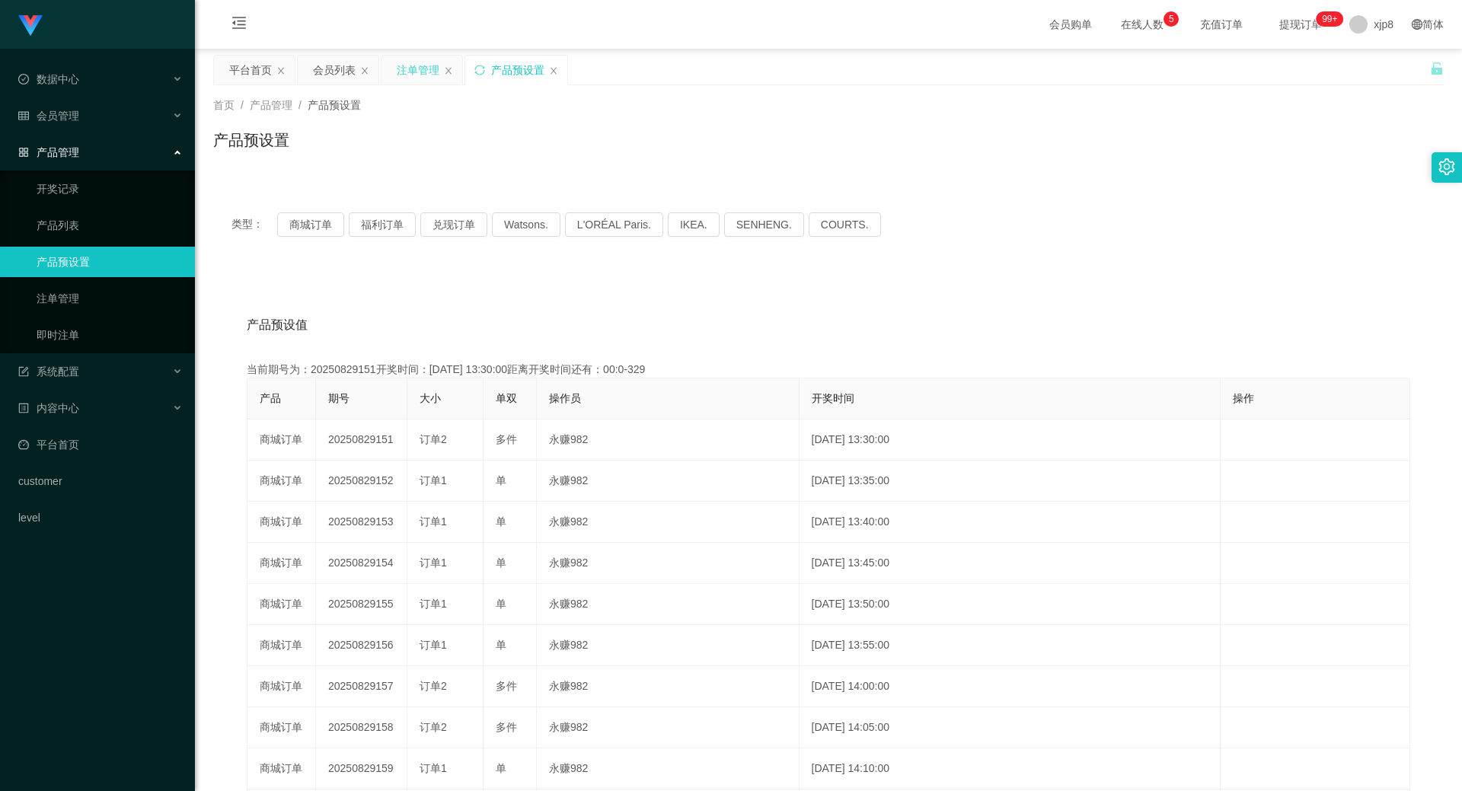
click at [417, 73] on div "注单管理" at bounding box center [418, 70] width 43 height 29
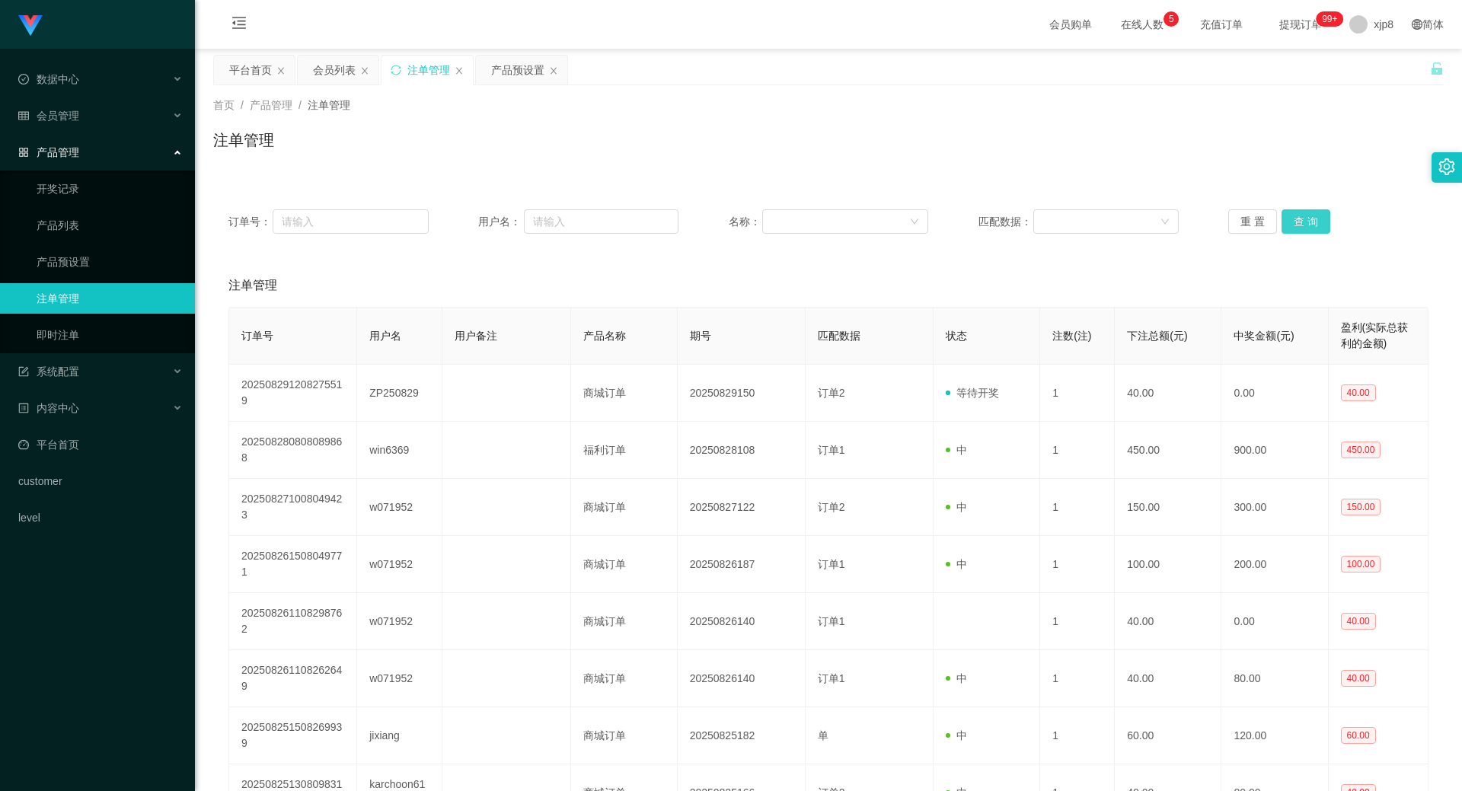
click at [1300, 225] on button "查 询" at bounding box center [1306, 221] width 49 height 24
click at [1300, 225] on div "重 置 查 询" at bounding box center [1328, 221] width 200 height 24
click at [1300, 225] on button "查 询" at bounding box center [1314, 221] width 65 height 24
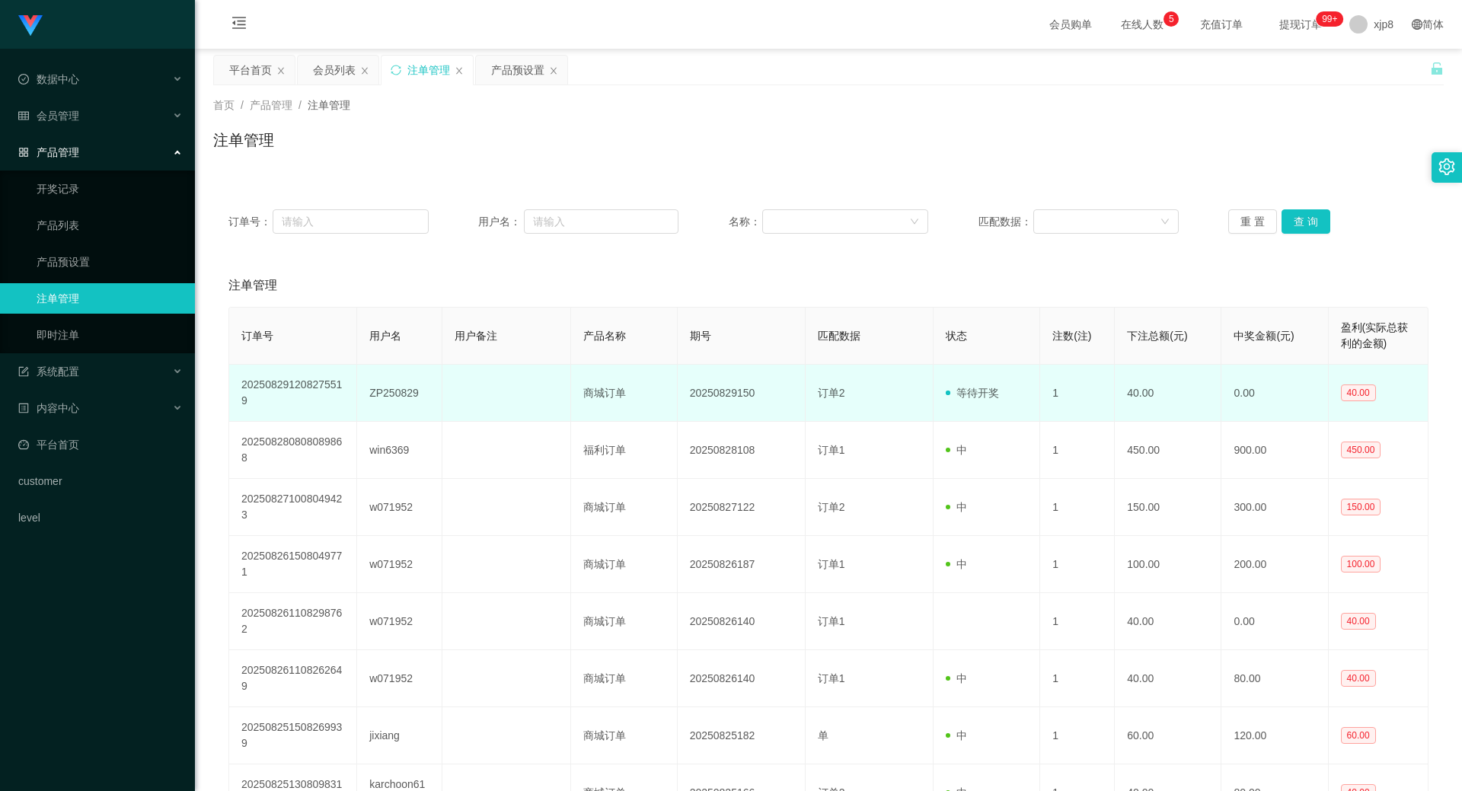
click at [379, 398] on td "ZP250829" at bounding box center [399, 393] width 85 height 57
copy td "ZP250829"
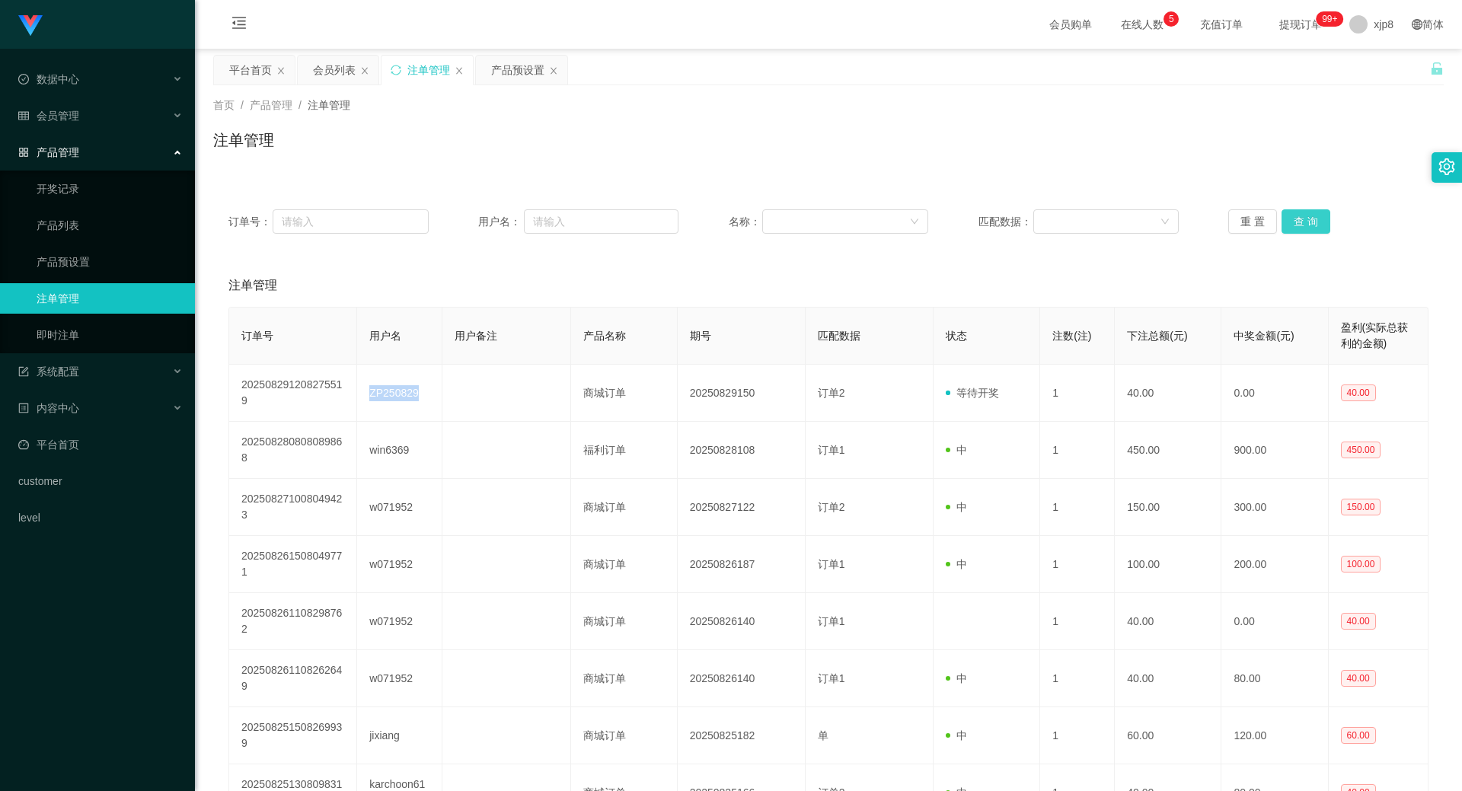
click at [1282, 222] on button "查 询" at bounding box center [1306, 221] width 49 height 24
click at [1282, 222] on div "重 置 查 询" at bounding box center [1328, 221] width 200 height 24
click at [1282, 222] on button "查 询" at bounding box center [1314, 221] width 65 height 24
click at [1285, 222] on button "查 询" at bounding box center [1306, 221] width 49 height 24
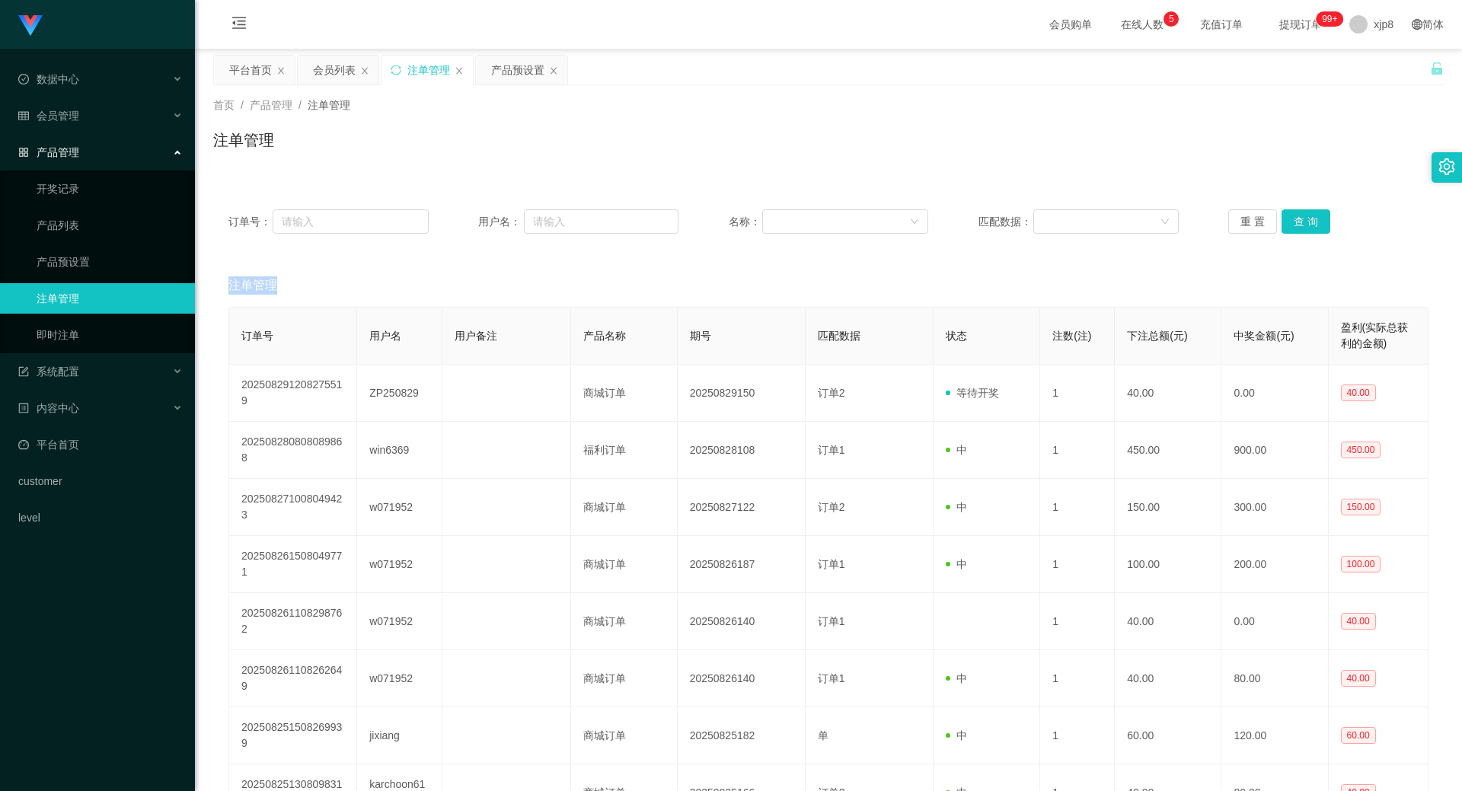
click at [1285, 222] on div "重 置 查 询" at bounding box center [1328, 221] width 200 height 24
click at [1285, 222] on button "查 询" at bounding box center [1306, 221] width 49 height 24
click at [1285, 222] on div "重 置 查 询" at bounding box center [1328, 221] width 200 height 24
click at [1285, 222] on button "查 询" at bounding box center [1306, 221] width 49 height 24
click at [1298, 230] on button "查 询" at bounding box center [1306, 221] width 49 height 24
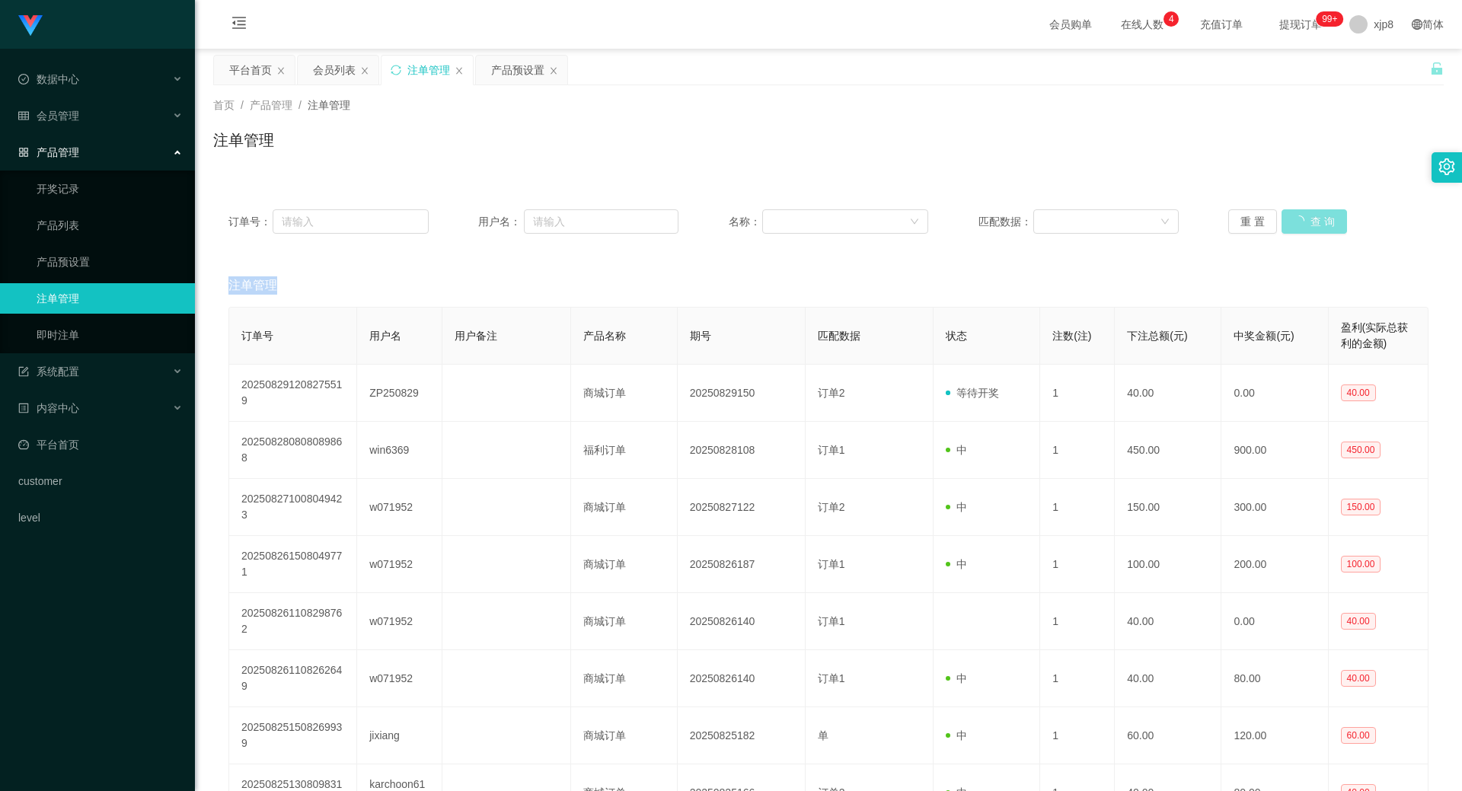
click at [1298, 229] on button "查 询" at bounding box center [1314, 221] width 65 height 24
click at [1298, 229] on div "重 置 查 询" at bounding box center [1328, 221] width 200 height 24
click at [1298, 229] on button "查 询" at bounding box center [1314, 221] width 65 height 24
click at [1305, 220] on button "查 询" at bounding box center [1306, 221] width 49 height 24
click at [1305, 220] on div "重 置 查 询" at bounding box center [1328, 221] width 200 height 24
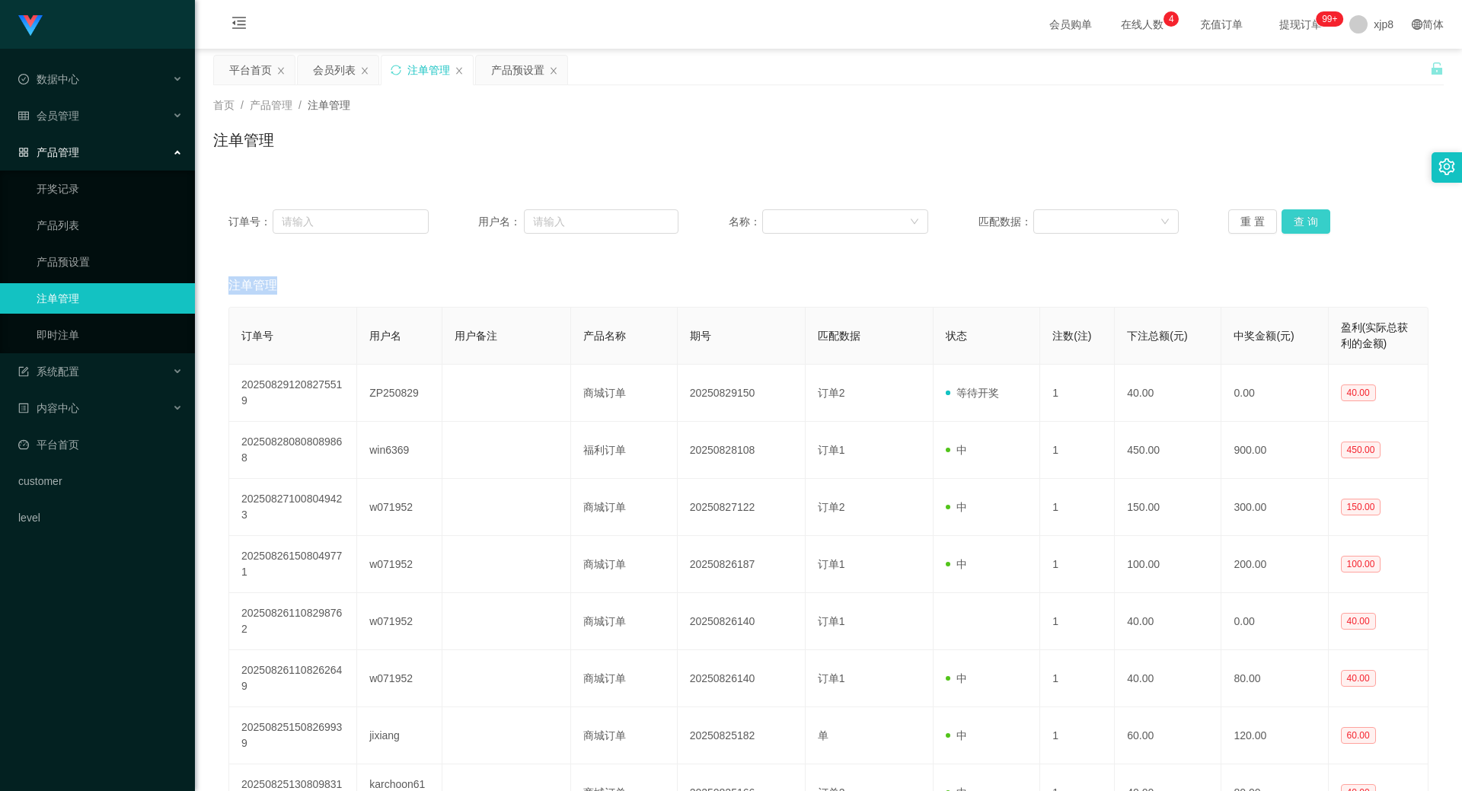
click at [1305, 220] on button "查 询" at bounding box center [1306, 221] width 49 height 24
click at [1305, 220] on div "重 置 查 询" at bounding box center [1328, 221] width 200 height 24
click at [1305, 220] on button "查 询" at bounding box center [1306, 221] width 49 height 24
click at [1305, 220] on div "重 置 查 询" at bounding box center [1328, 221] width 200 height 24
click at [1305, 220] on button "查 询" at bounding box center [1306, 221] width 49 height 24
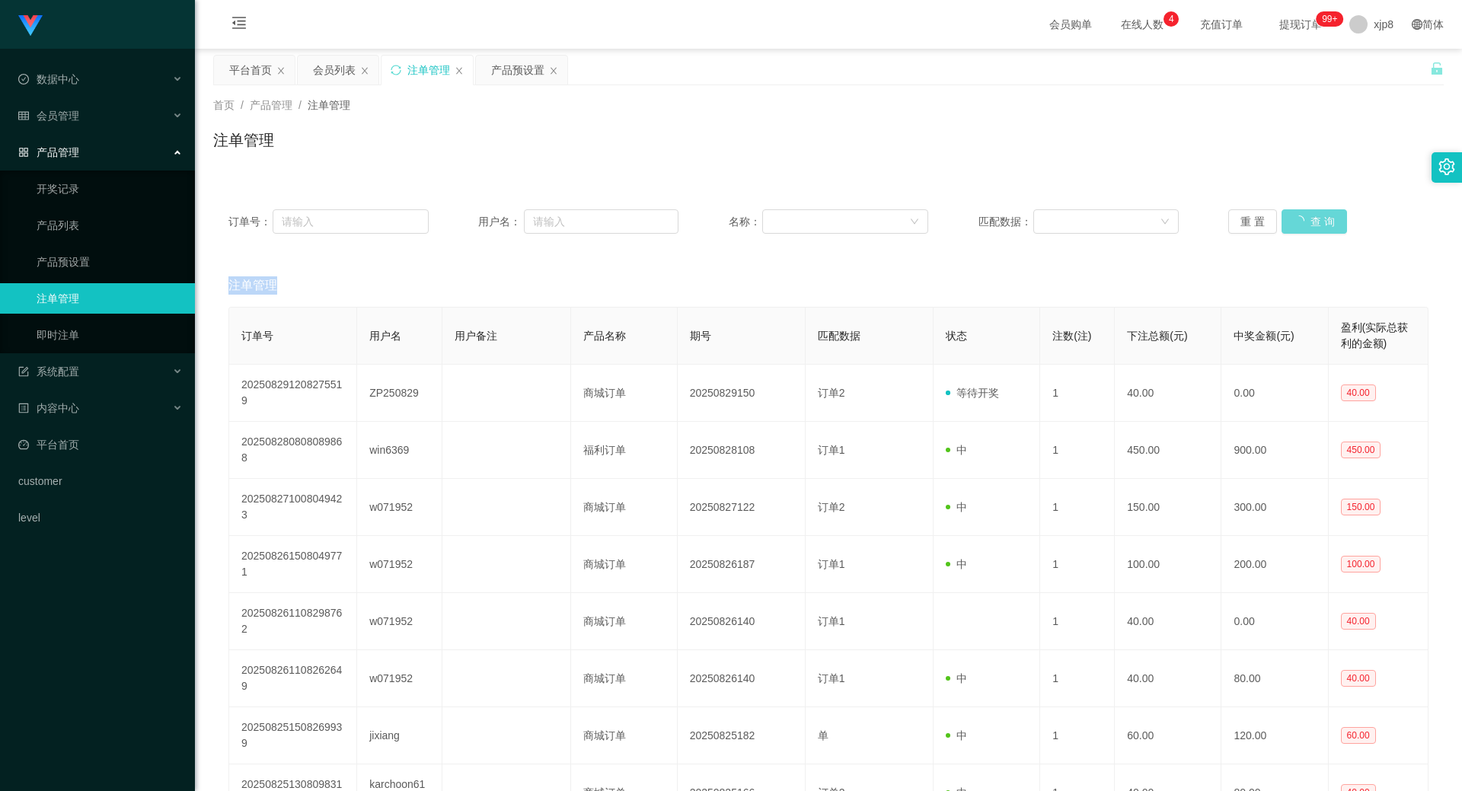
click at [1305, 220] on div "重 置 查 询" at bounding box center [1328, 221] width 200 height 24
click at [1305, 220] on button "查 询" at bounding box center [1314, 221] width 65 height 24
click at [999, 152] on div "注单管理" at bounding box center [828, 146] width 1231 height 35
click at [1284, 214] on button "查 询" at bounding box center [1306, 221] width 49 height 24
click at [1293, 216] on div "重 置 查 询" at bounding box center [1328, 221] width 200 height 24
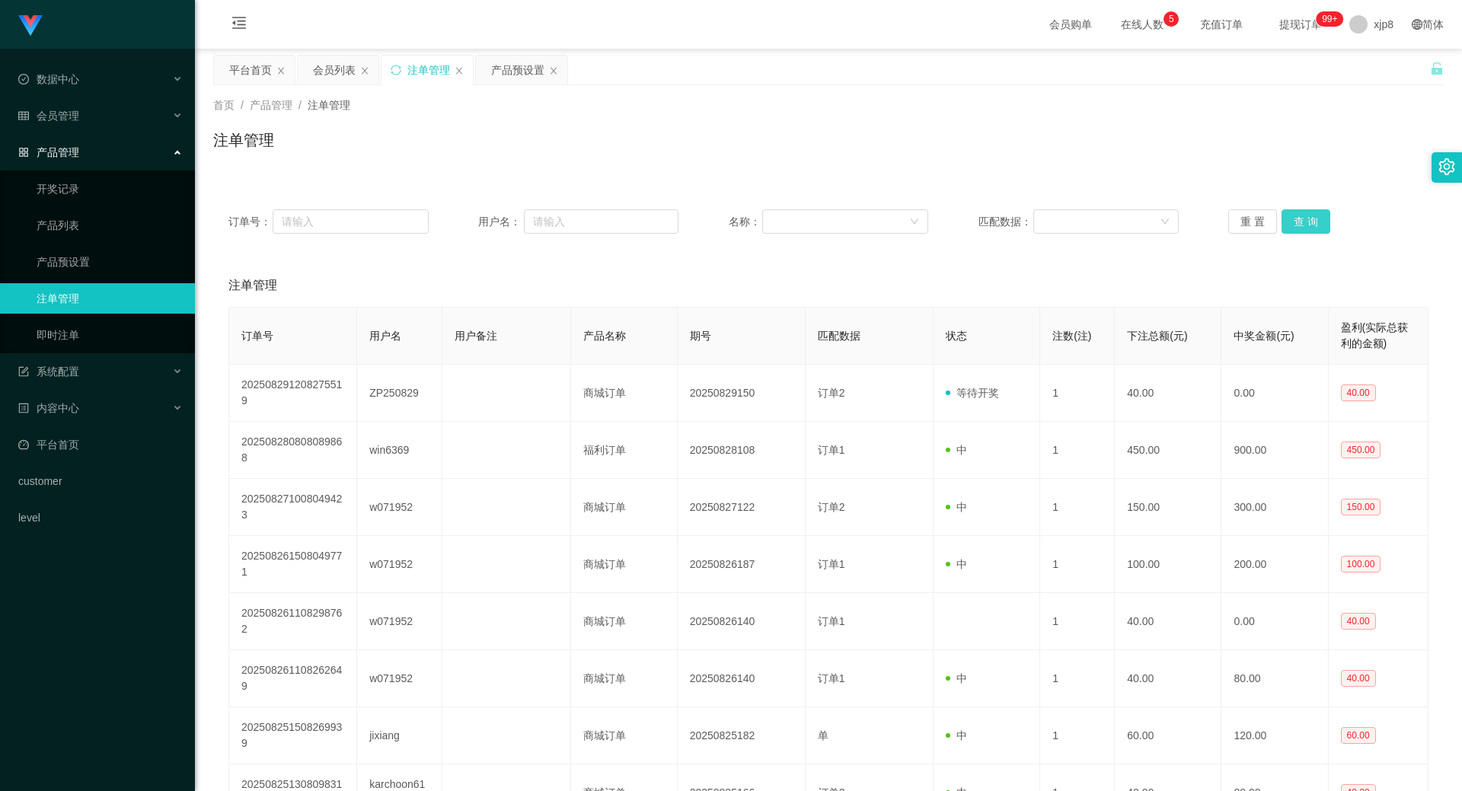
click at [1293, 216] on button "查 询" at bounding box center [1306, 221] width 49 height 24
click at [1293, 216] on div "重 置 查 询" at bounding box center [1328, 221] width 200 height 24
click at [1293, 216] on button "查 询" at bounding box center [1314, 221] width 65 height 24
click at [1293, 217] on div "重 置 查 询" at bounding box center [1328, 221] width 200 height 24
click at [1293, 217] on button "查 询" at bounding box center [1306, 221] width 49 height 24
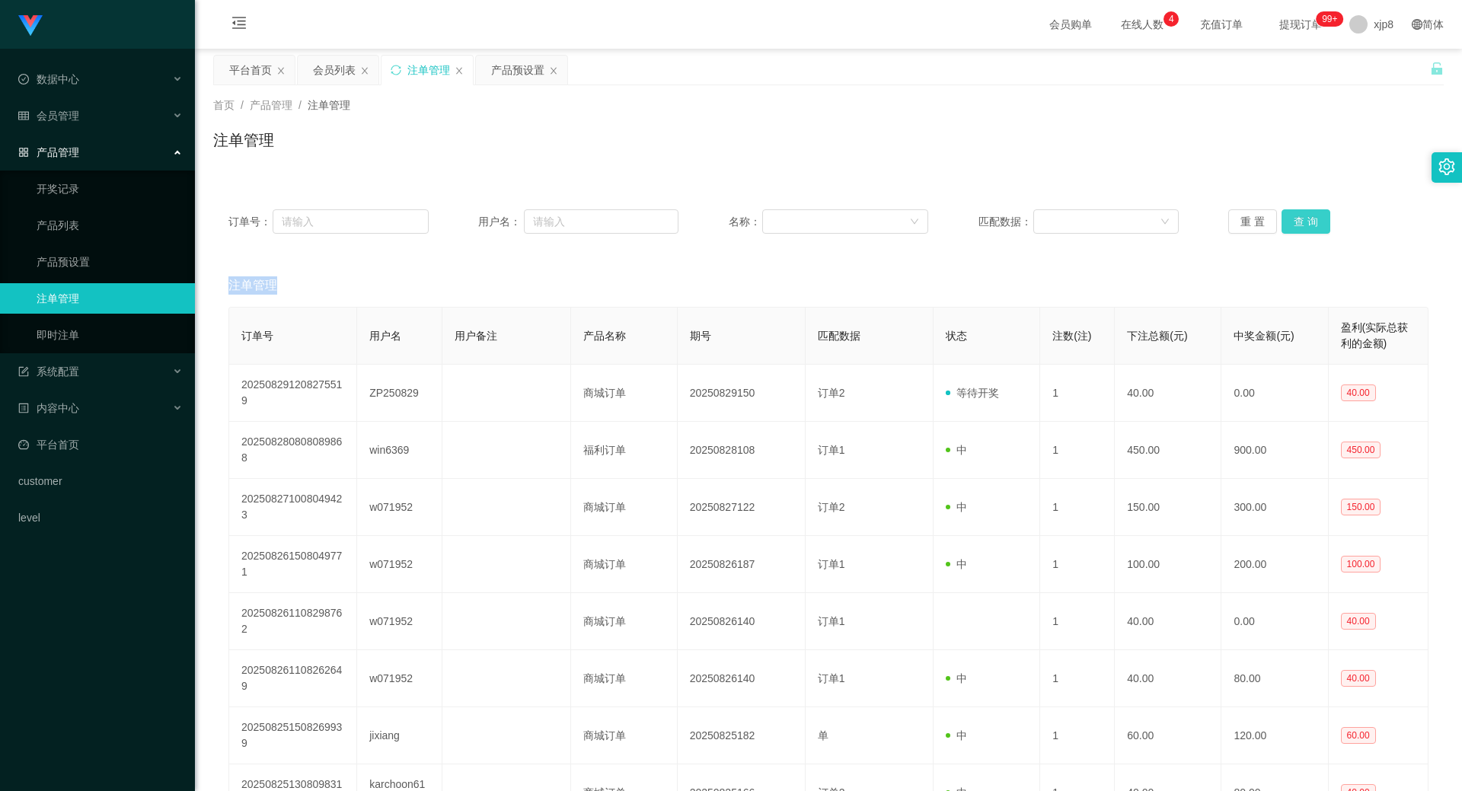
click at [1293, 217] on div "重 置 查 询" at bounding box center [1328, 221] width 200 height 24
click at [1293, 217] on button "查 询" at bounding box center [1306, 221] width 49 height 24
click at [1293, 219] on div "重 置 查 询" at bounding box center [1328, 221] width 200 height 24
click at [1293, 219] on button "查 询" at bounding box center [1306, 221] width 49 height 24
click at [1293, 219] on div "重 置 查 询" at bounding box center [1328, 221] width 200 height 24
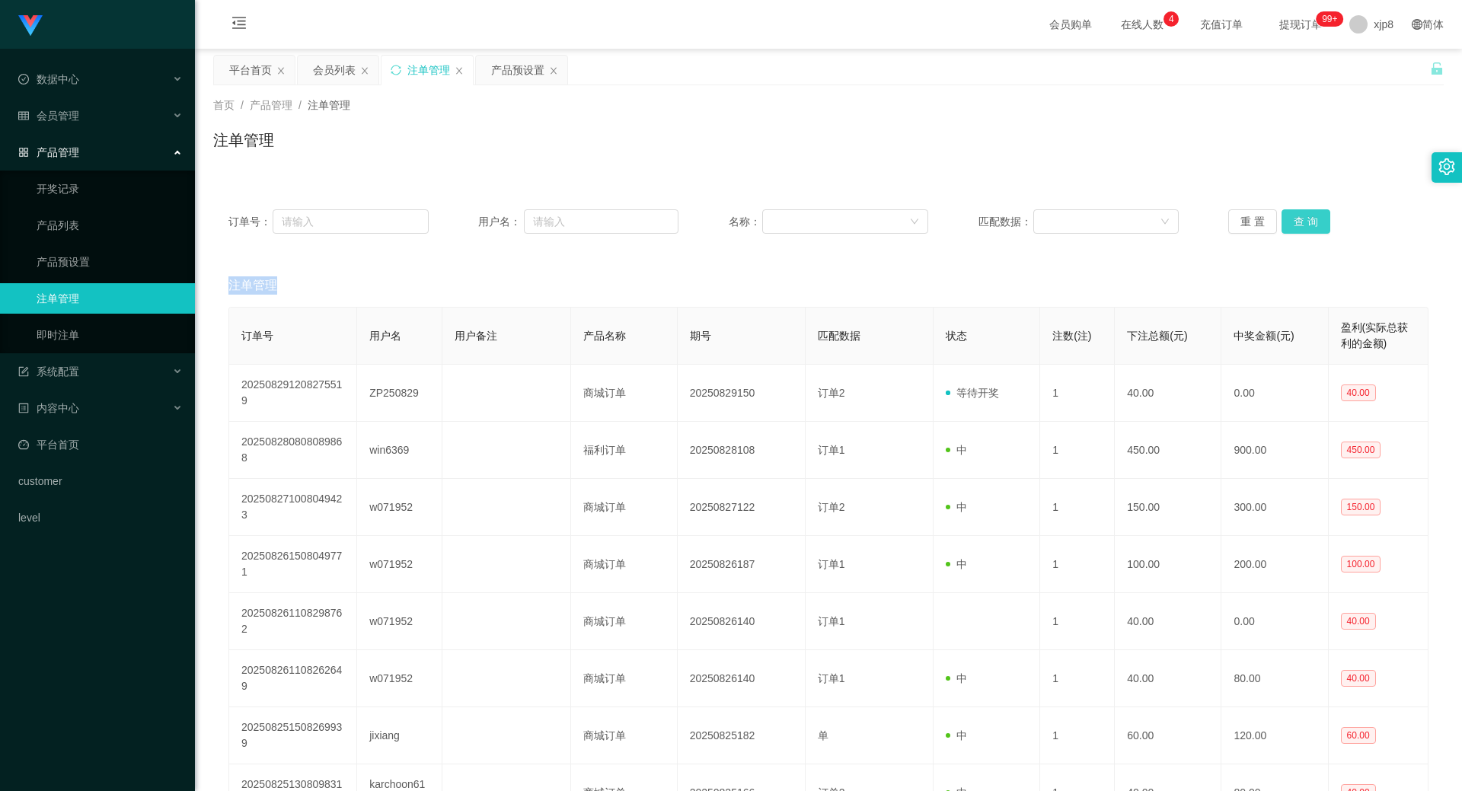
click at [1293, 219] on button "查 询" at bounding box center [1306, 221] width 49 height 24
click at [1293, 219] on div "重 置 查 询" at bounding box center [1328, 221] width 200 height 24
click at [1295, 219] on button "查 询" at bounding box center [1306, 221] width 49 height 24
click at [1295, 219] on div "重 置 查 询" at bounding box center [1328, 221] width 200 height 24
click at [1297, 219] on button "查 询" at bounding box center [1314, 221] width 65 height 24
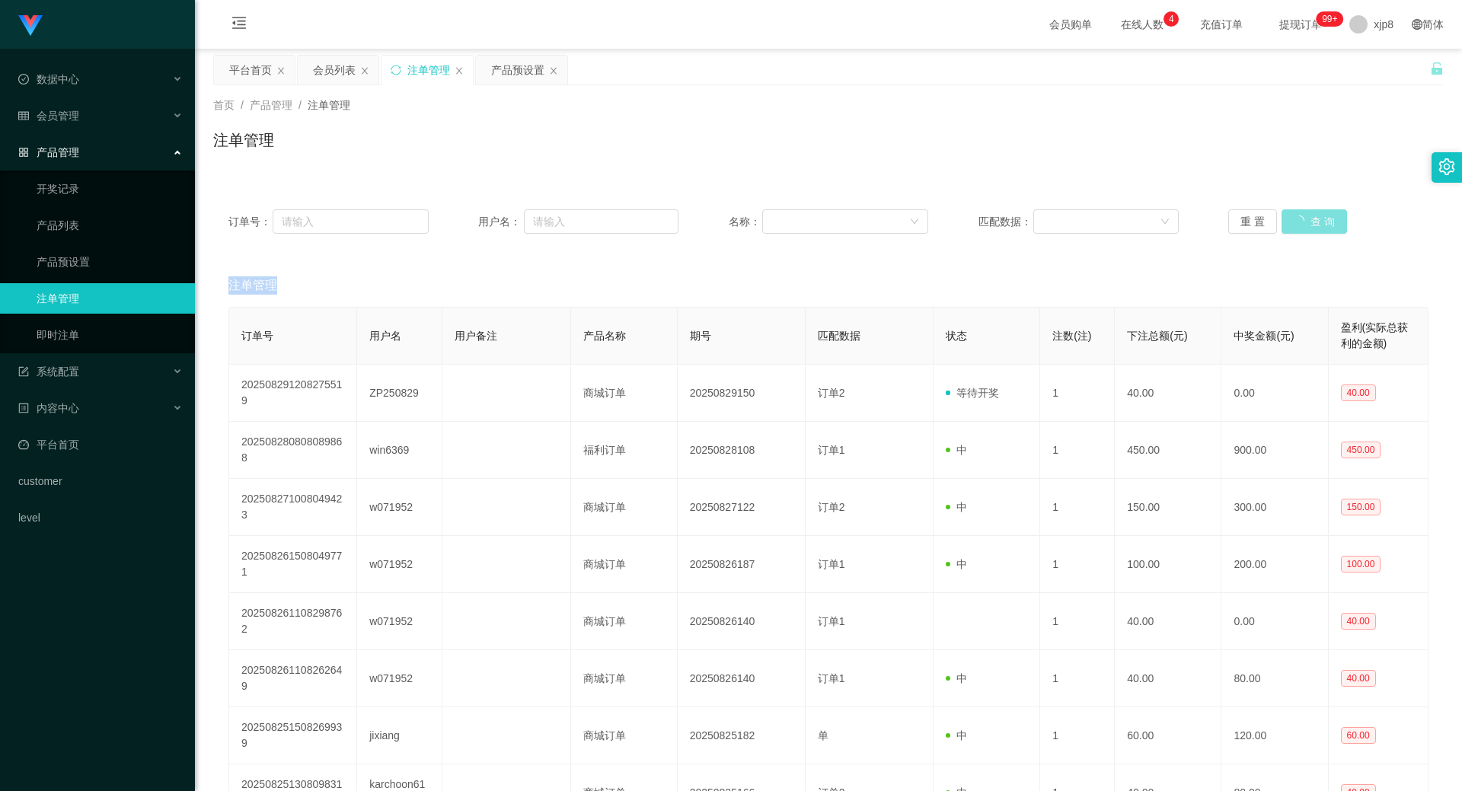
click at [1297, 219] on div "重 置 查 询" at bounding box center [1328, 221] width 200 height 24
click at [1297, 219] on button "查 询" at bounding box center [1314, 221] width 65 height 24
click at [1297, 219] on div "重 置 查 询" at bounding box center [1328, 221] width 200 height 24
click at [1297, 219] on button "查 询" at bounding box center [1306, 221] width 49 height 24
click at [1297, 219] on div "重 置 查 询" at bounding box center [1328, 221] width 200 height 24
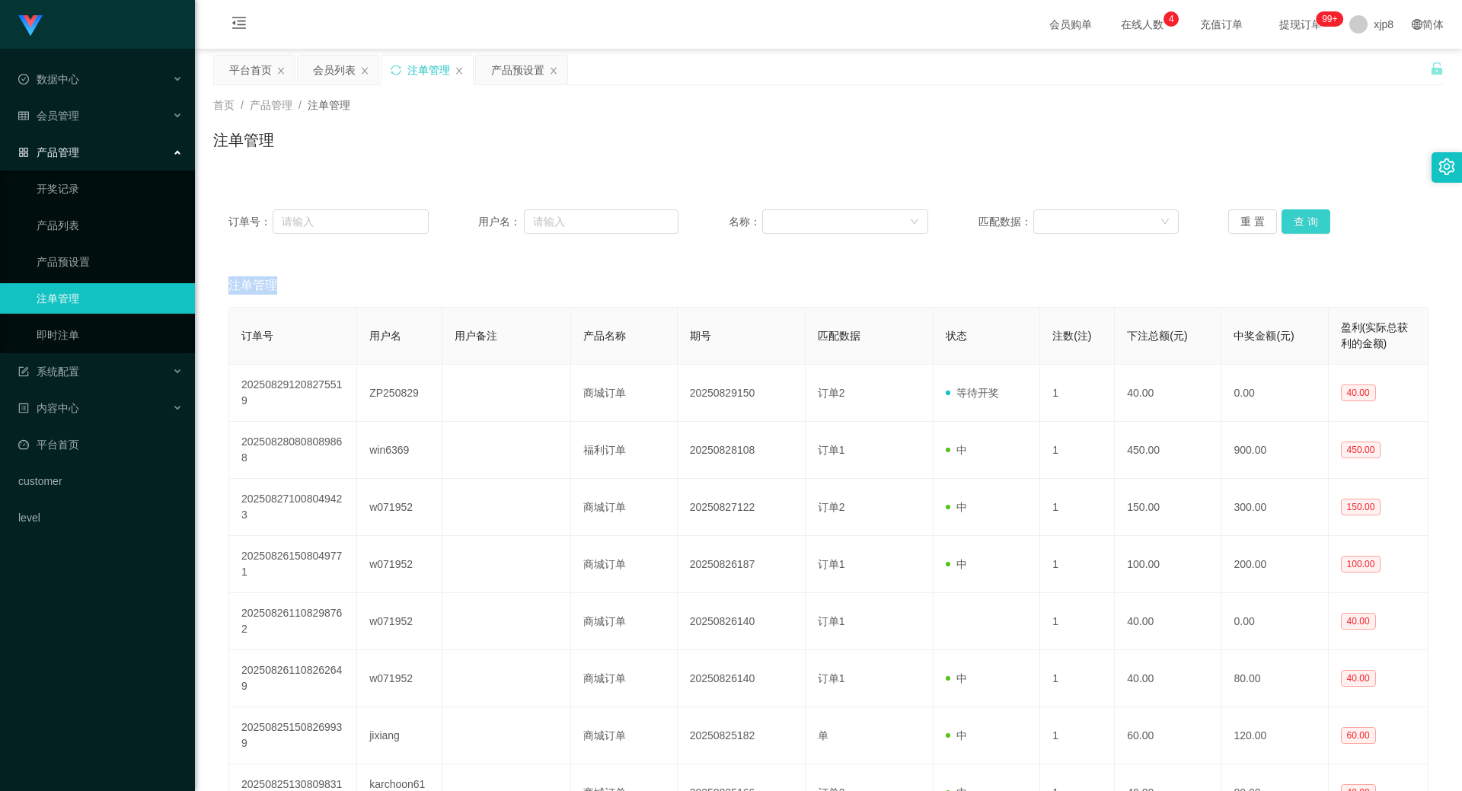
click at [1297, 219] on button "查 询" at bounding box center [1306, 221] width 49 height 24
click at [1297, 219] on div "重 置 查 询" at bounding box center [1328, 221] width 200 height 24
click at [1297, 219] on button "查 询" at bounding box center [1306, 221] width 49 height 24
click at [1297, 219] on div "重 置 查 询" at bounding box center [1328, 221] width 200 height 24
click at [1297, 219] on button "查 询" at bounding box center [1306, 221] width 49 height 24
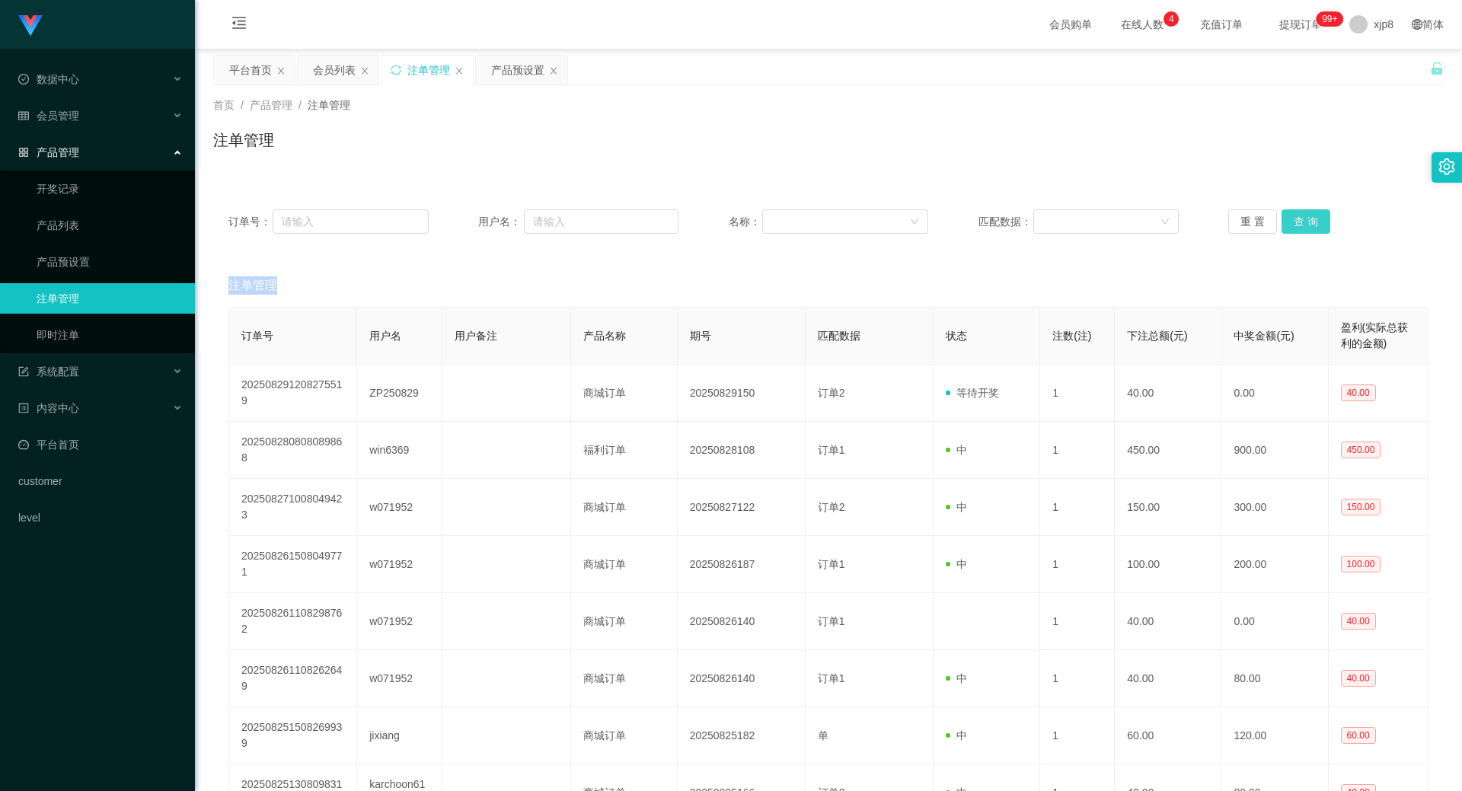
click at [1297, 219] on div "重 置 查 询" at bounding box center [1328, 221] width 200 height 24
click at [1297, 219] on button "查 询" at bounding box center [1306, 221] width 49 height 24
click at [1297, 219] on div "重 置 查 询" at bounding box center [1328, 221] width 200 height 24
click at [1298, 219] on button "查 询" at bounding box center [1314, 221] width 65 height 24
click at [1298, 219] on div "重 置 查 询" at bounding box center [1328, 221] width 200 height 24
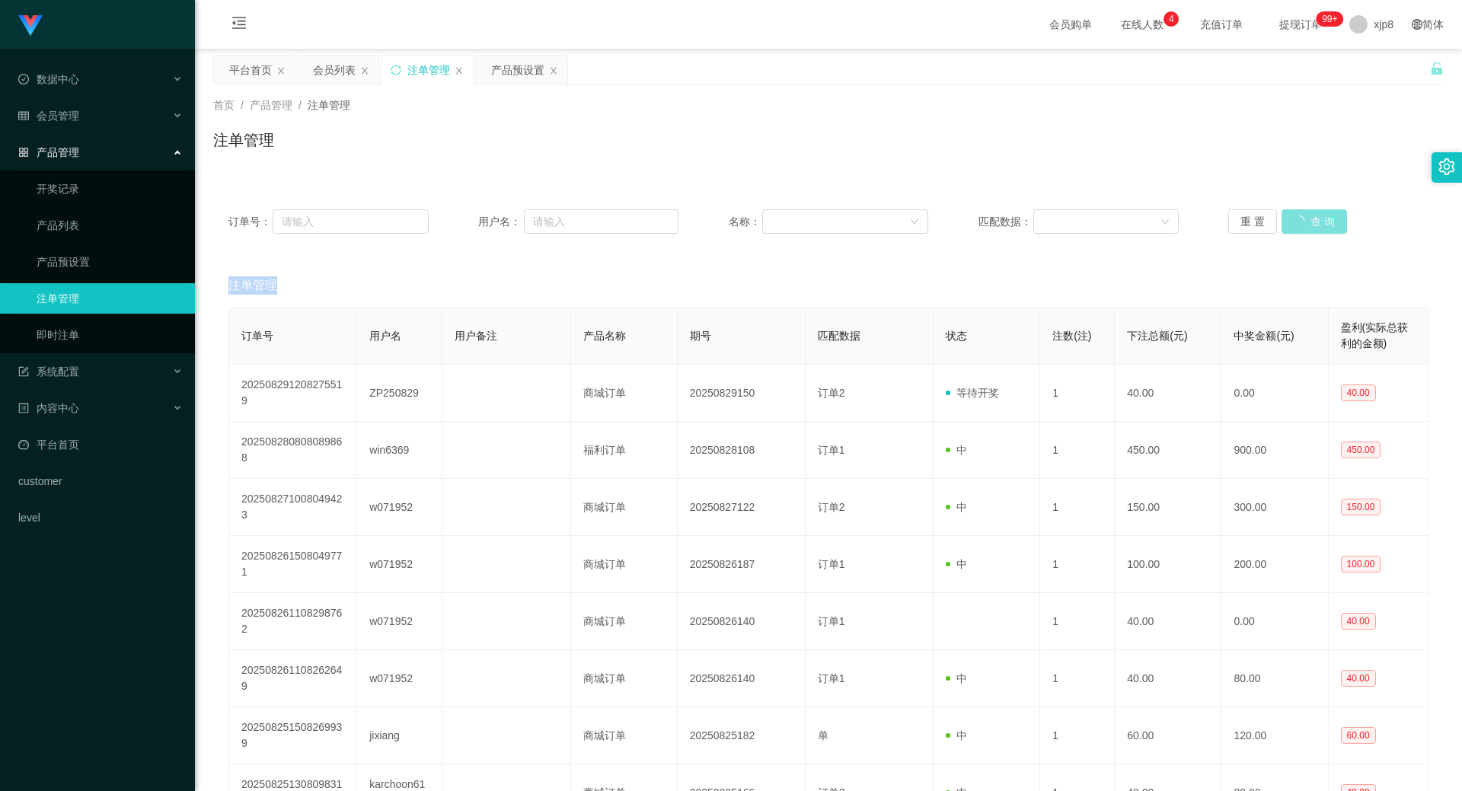
click at [1298, 219] on button "查 询" at bounding box center [1314, 221] width 65 height 24
click at [1298, 219] on div "重 置 查 询" at bounding box center [1328, 221] width 200 height 24
click at [1298, 219] on button "查 询" at bounding box center [1306, 221] width 49 height 24
click at [1298, 219] on div "重 置 查 询" at bounding box center [1328, 221] width 200 height 24
click at [1298, 219] on button "查 询" at bounding box center [1306, 221] width 49 height 24
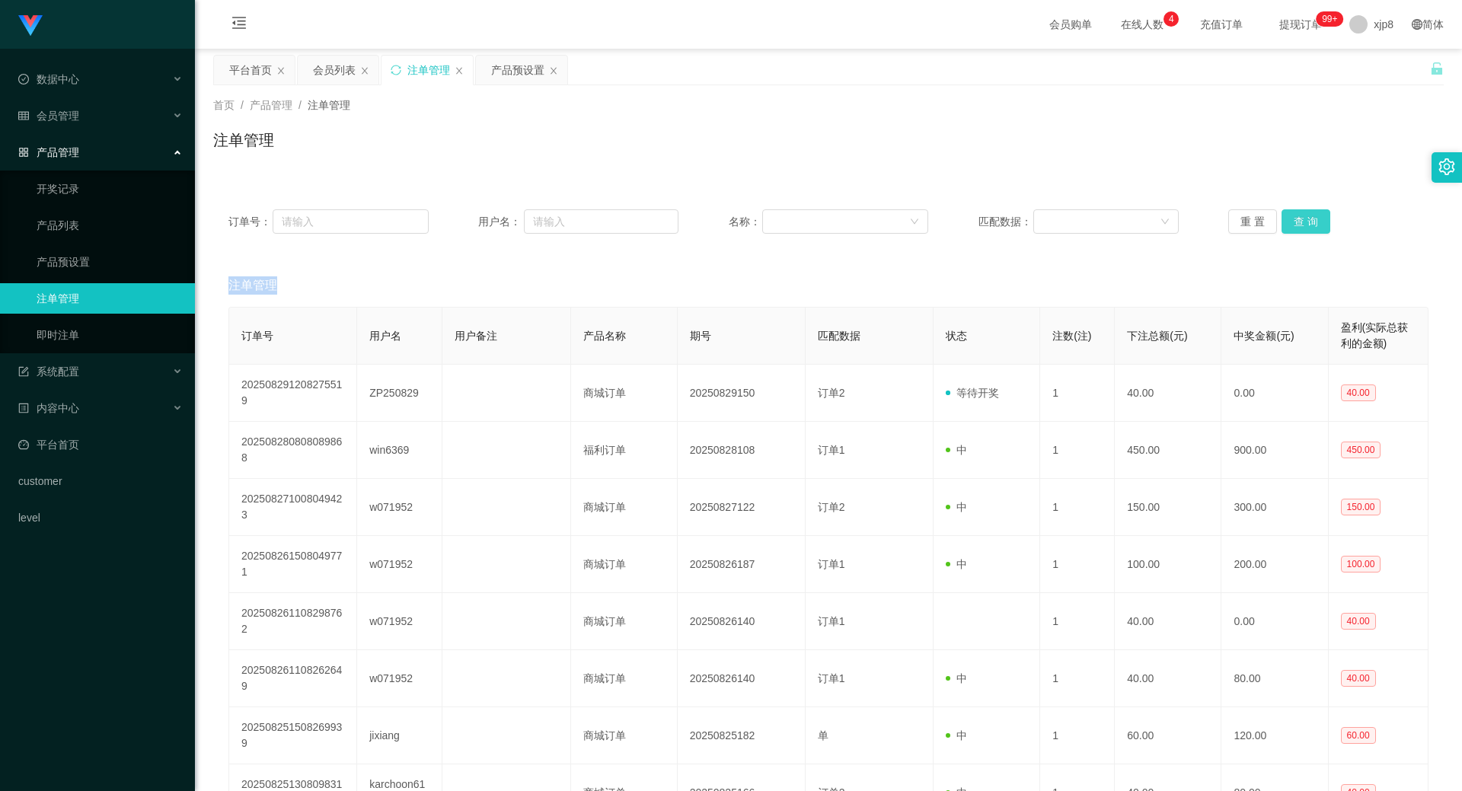
click at [1298, 219] on div "重 置 查 询" at bounding box center [1328, 221] width 200 height 24
click at [1298, 219] on button "查 询" at bounding box center [1306, 221] width 49 height 24
click at [1298, 219] on div "重 置 查 询" at bounding box center [1328, 221] width 200 height 24
click at [1298, 219] on button "查 询" at bounding box center [1306, 221] width 49 height 24
click at [1298, 219] on div "重 置 查 询" at bounding box center [1328, 221] width 200 height 24
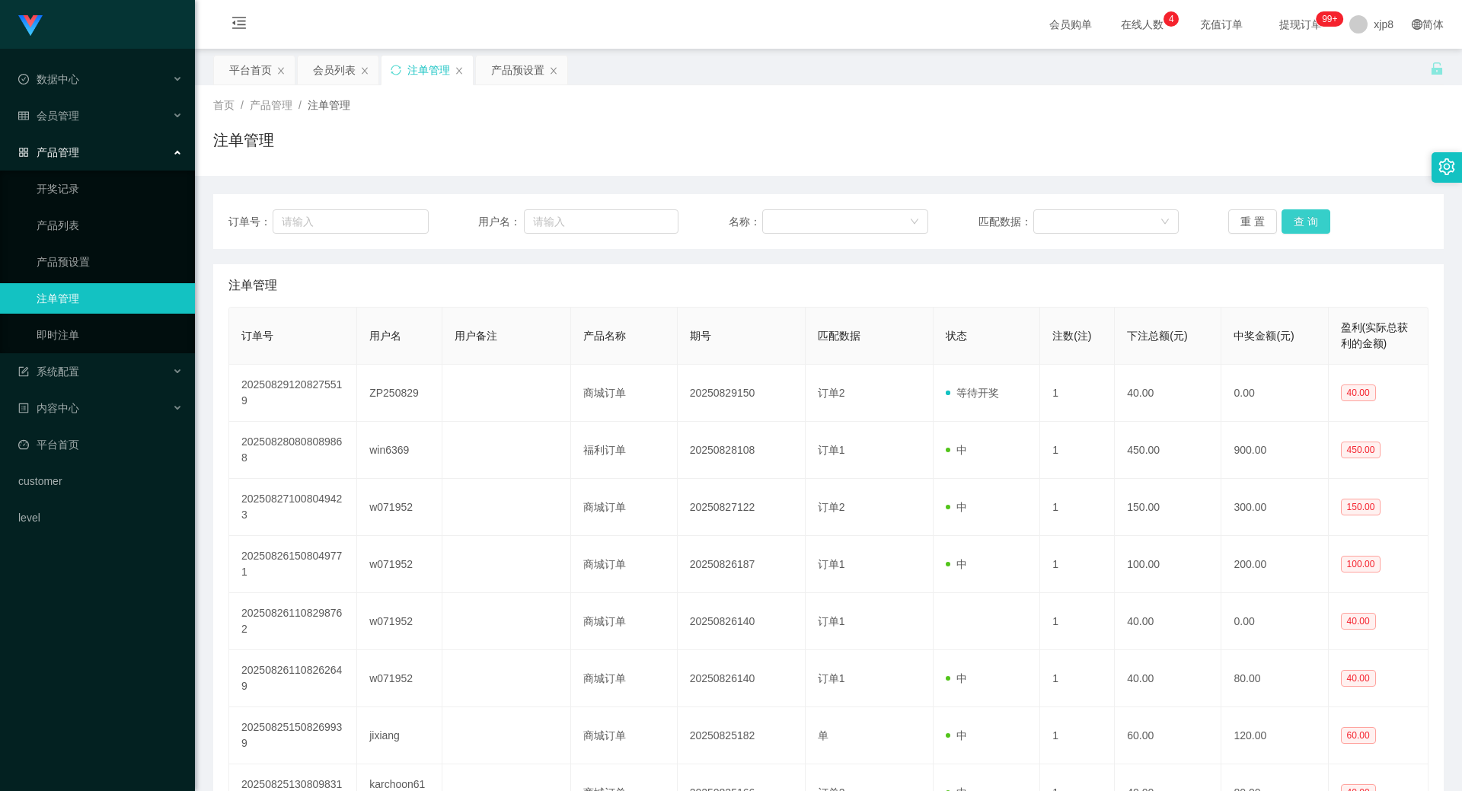
click at [1302, 222] on button "查 询" at bounding box center [1306, 221] width 49 height 24
click at [1302, 222] on div "重 置 查 询" at bounding box center [1328, 221] width 200 height 24
click at [1302, 222] on button "查 询" at bounding box center [1306, 221] width 49 height 24
click at [1302, 221] on div "重 置 查 询" at bounding box center [1328, 221] width 200 height 24
click at [1302, 221] on button "查 询" at bounding box center [1306, 221] width 49 height 24
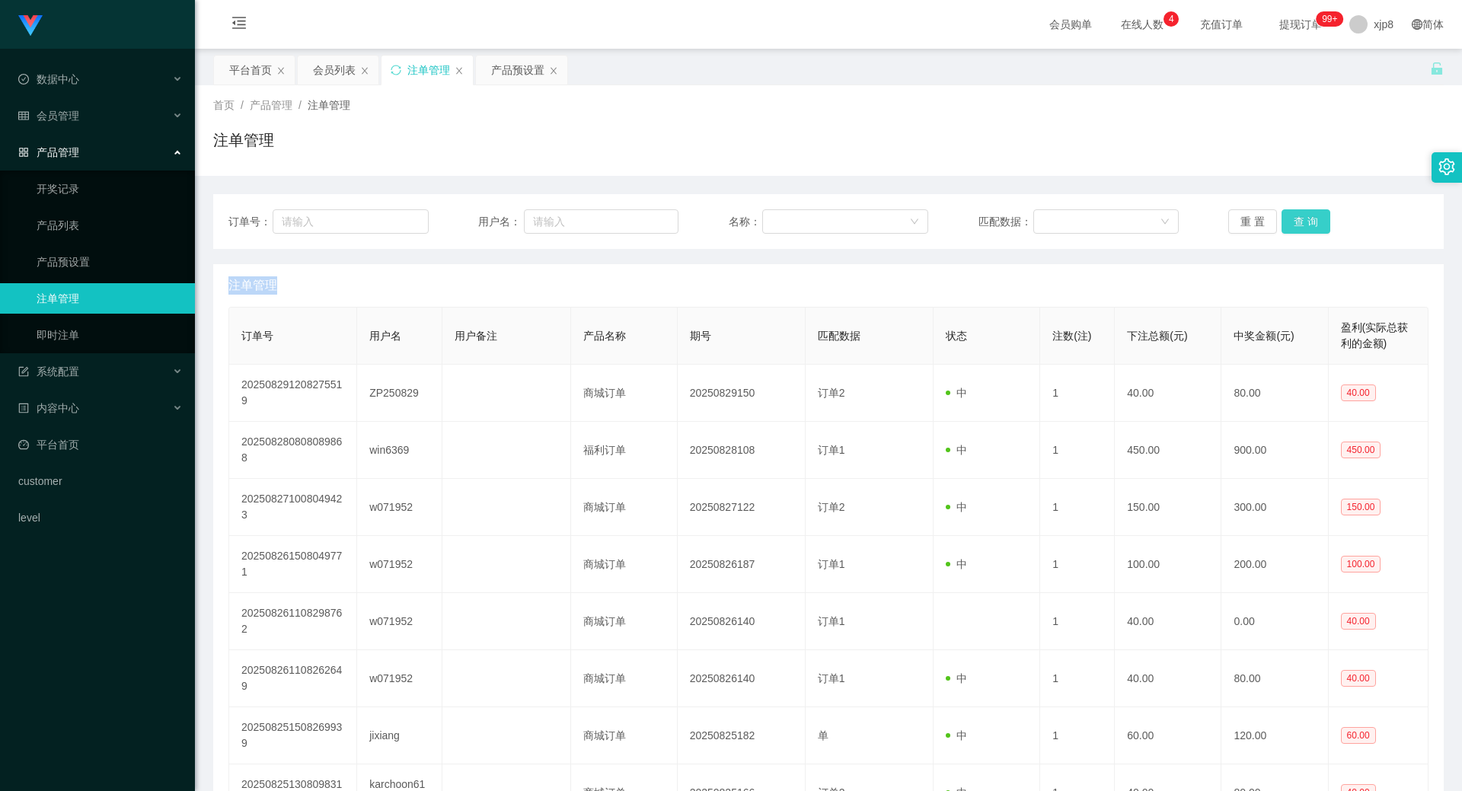
click at [1302, 221] on div "重 置 查 询" at bounding box center [1328, 221] width 200 height 24
drag, startPoint x: 1302, startPoint y: 221, endPoint x: 1206, endPoint y: 232, distance: 96.6
click at [1302, 221] on button "查 询" at bounding box center [1306, 221] width 49 height 24
click at [1293, 224] on button "查 询" at bounding box center [1306, 221] width 49 height 24
click at [1293, 224] on div "重 置 查 询" at bounding box center [1328, 221] width 200 height 24
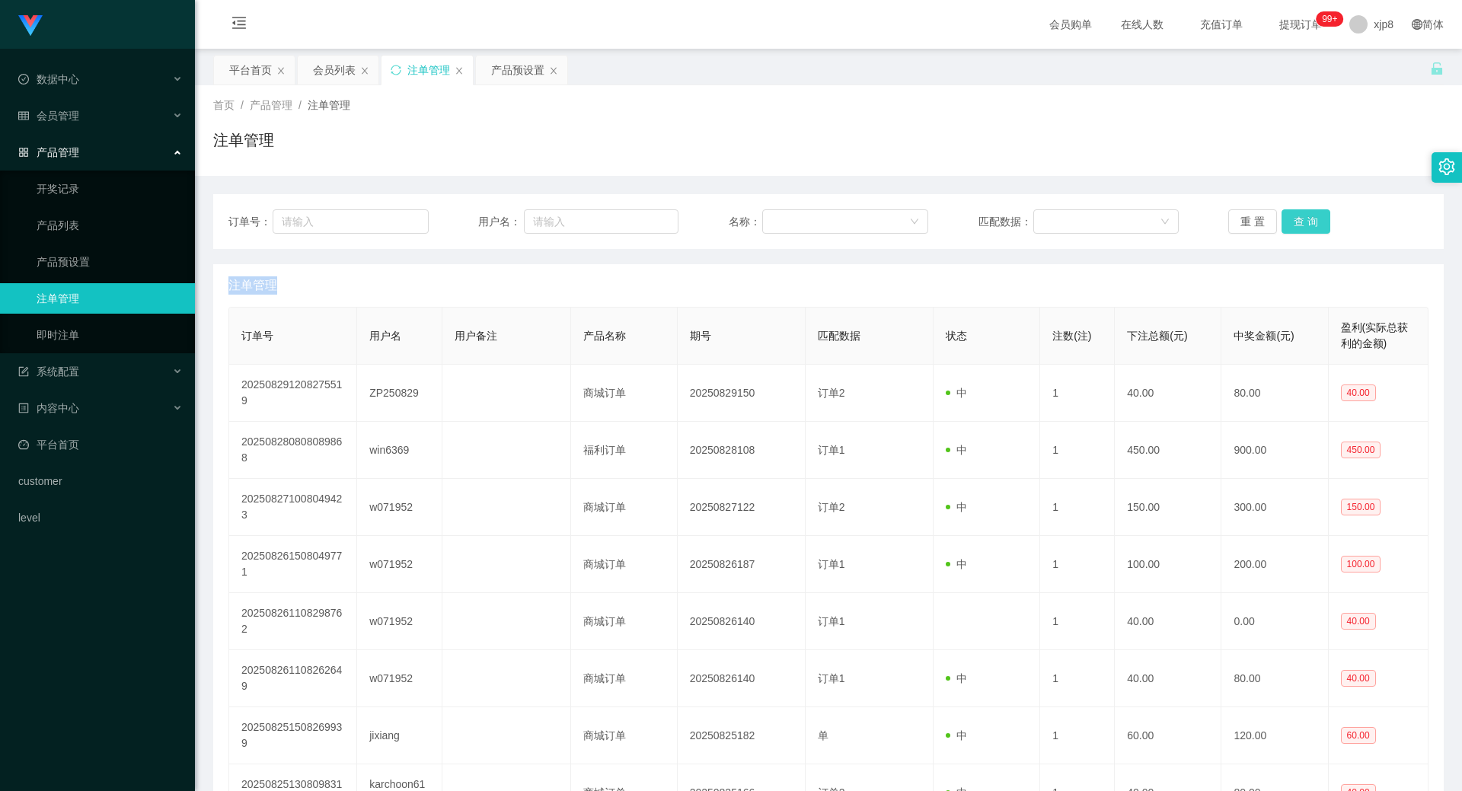
click at [1300, 212] on button "查 询" at bounding box center [1306, 221] width 49 height 24
click at [1300, 213] on button "查 询" at bounding box center [1306, 221] width 49 height 24
click at [72, 114] on span "会员管理" at bounding box center [48, 116] width 61 height 12
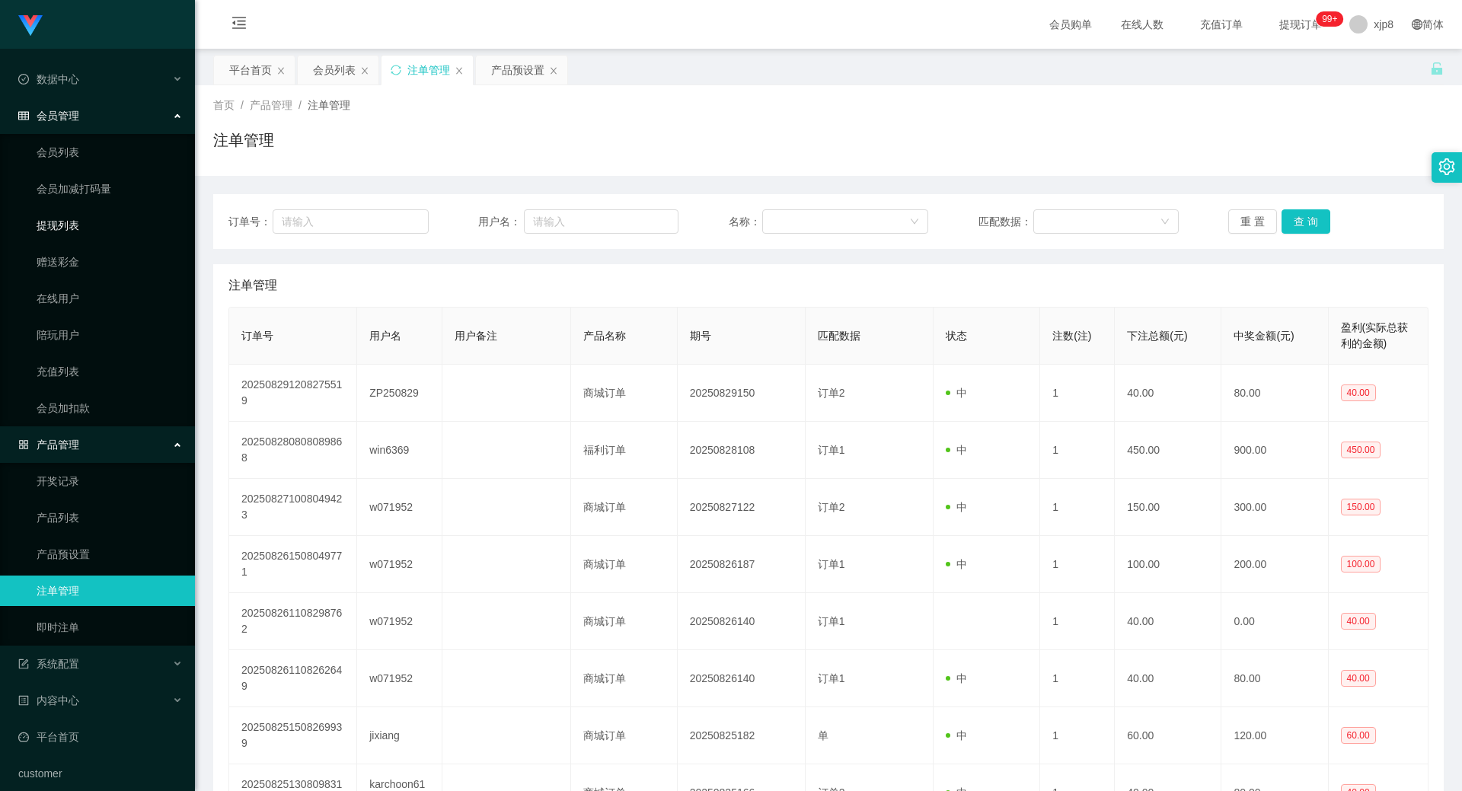
click at [92, 229] on link "提现列表" at bounding box center [110, 225] width 146 height 30
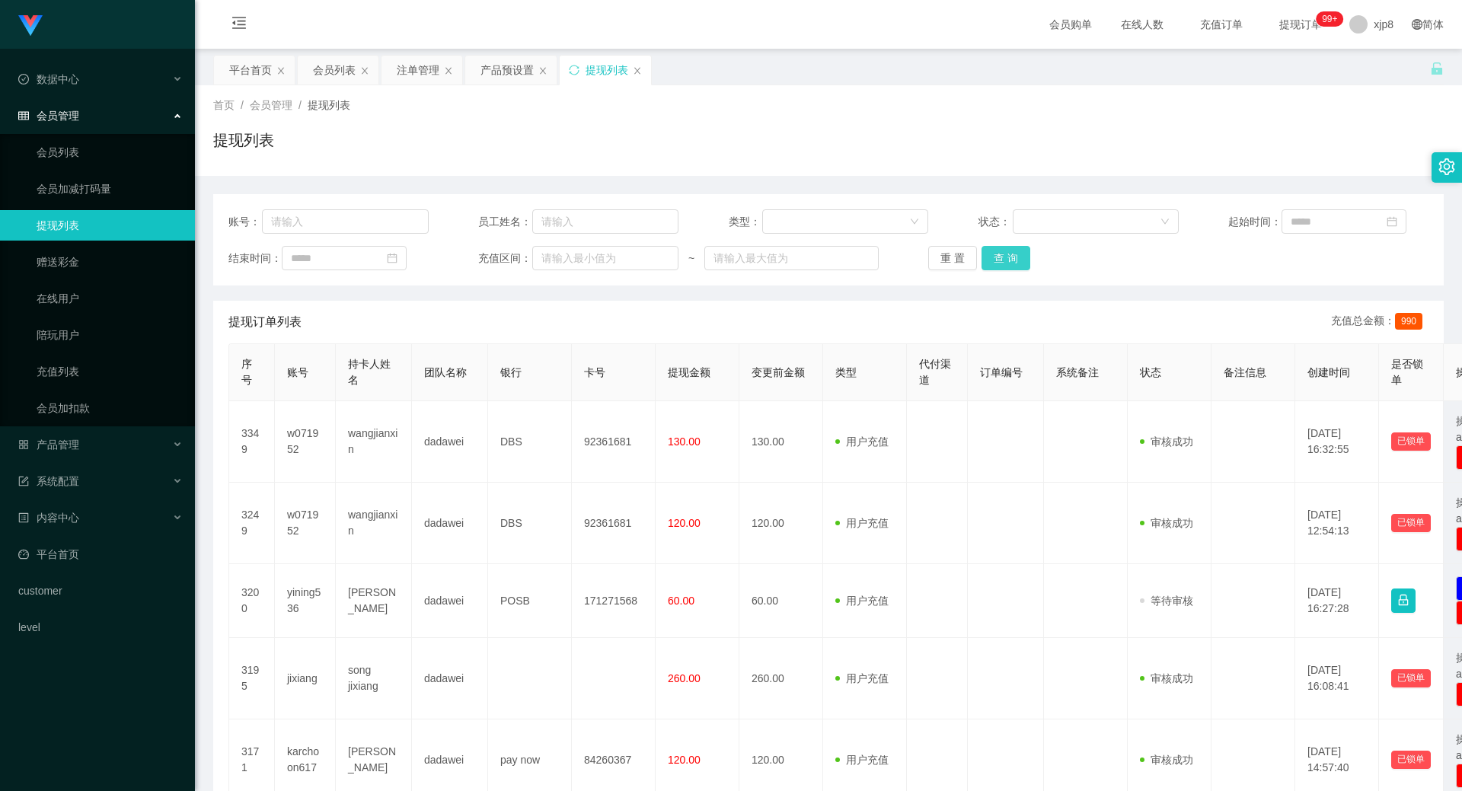
click at [1007, 263] on button "查 询" at bounding box center [1006, 258] width 49 height 24
click at [1008, 262] on button "查 询" at bounding box center [1006, 258] width 49 height 24
click at [1008, 262] on div "重 置 查 询" at bounding box center [1028, 258] width 200 height 24
click at [1008, 262] on button "查 询" at bounding box center [1006, 258] width 49 height 24
click at [1008, 262] on div "重 置 查 询" at bounding box center [1028, 258] width 200 height 24
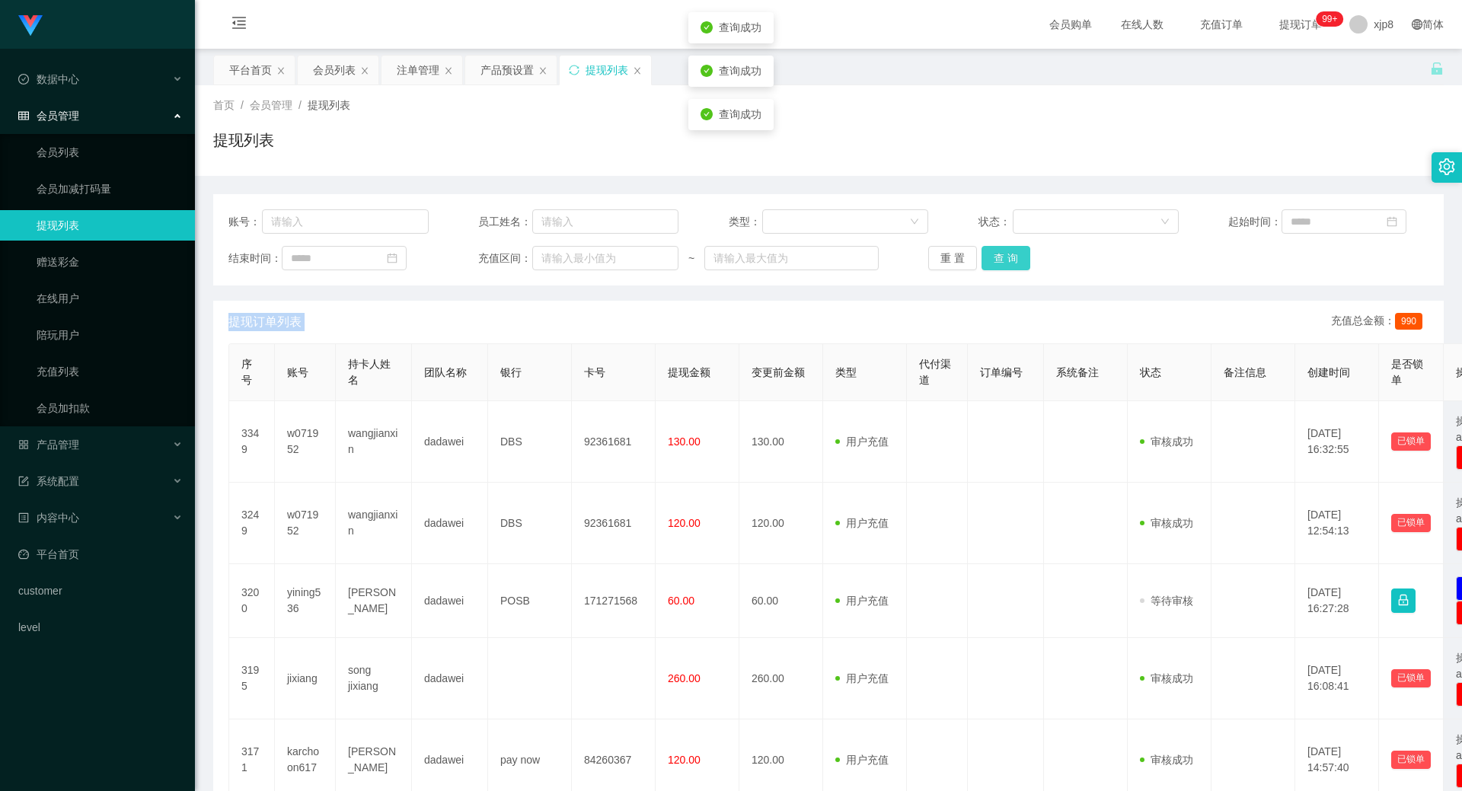
click at [1008, 262] on button "查 询" at bounding box center [1006, 258] width 49 height 24
click at [324, 64] on div "会员列表" at bounding box center [334, 70] width 43 height 29
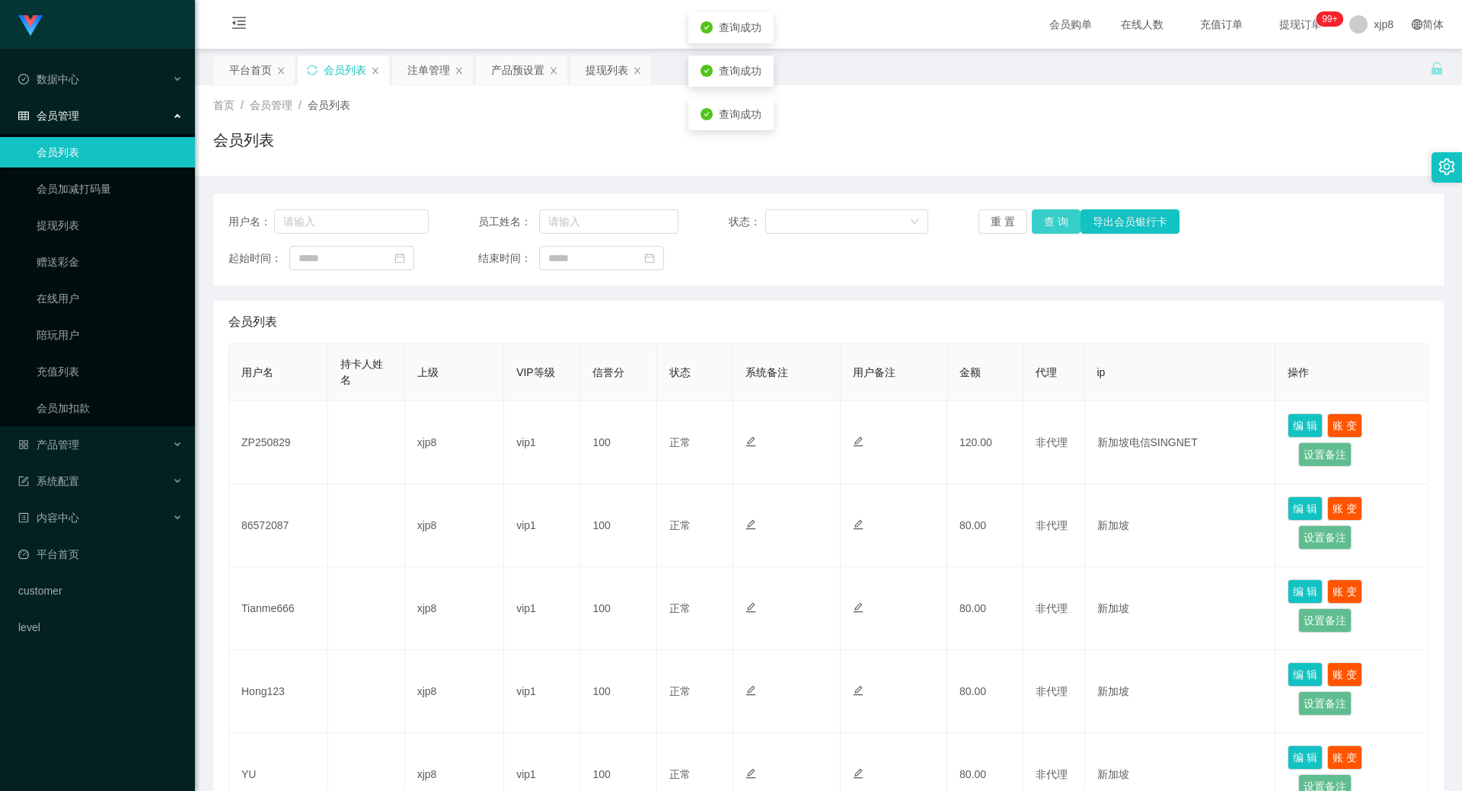
click at [1032, 222] on button "查 询" at bounding box center [1056, 221] width 49 height 24
click at [1039, 220] on button "查 询" at bounding box center [1056, 221] width 49 height 24
click at [1038, 222] on button "查 询" at bounding box center [1056, 221] width 49 height 24
click at [1038, 222] on button "查 询" at bounding box center [1064, 221] width 65 height 24
click at [1038, 222] on div "重 置 查 询 导出会员银行卡" at bounding box center [1079, 221] width 200 height 24
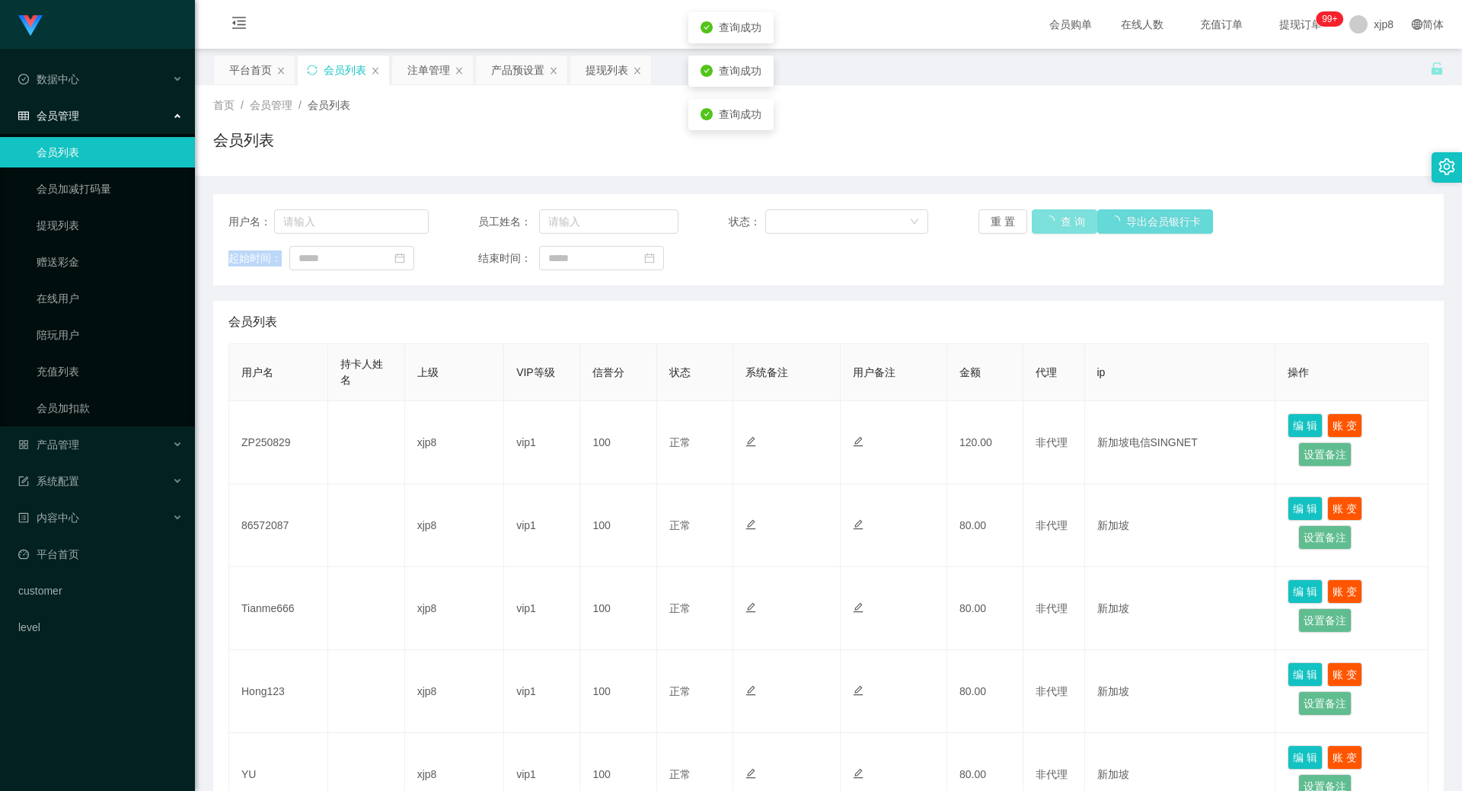
click at [1038, 222] on button "查 询" at bounding box center [1064, 221] width 65 height 24
click at [1057, 224] on button "查 询" at bounding box center [1056, 221] width 49 height 24
click at [1053, 216] on button "查 询" at bounding box center [1056, 221] width 49 height 24
click at [1053, 216] on div "重 置 查 询 导出会员银行卡" at bounding box center [1079, 221] width 200 height 24
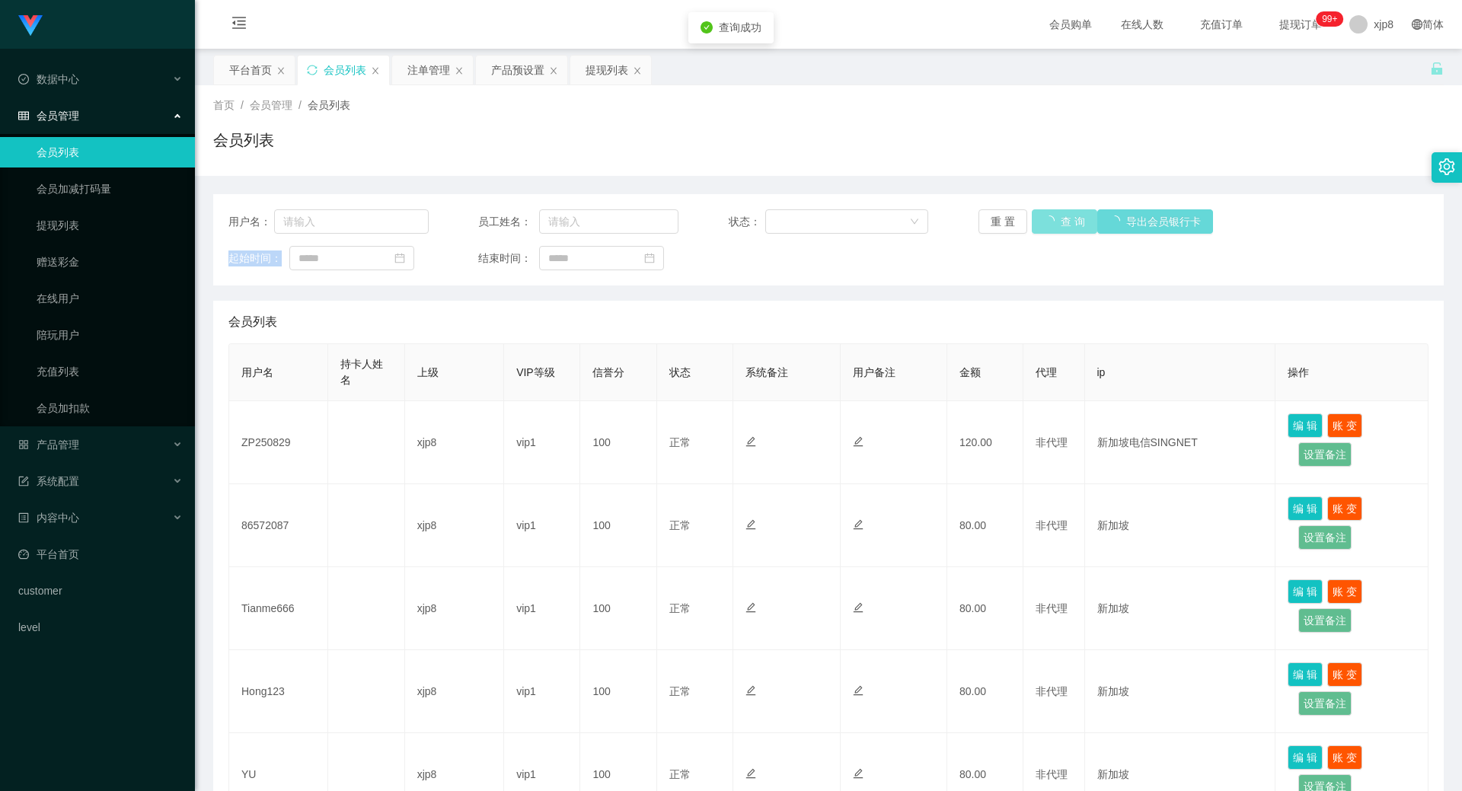
click at [1053, 216] on button "查 询" at bounding box center [1064, 221] width 65 height 24
click at [1053, 216] on div "重 置 查 询 导出会员银行卡" at bounding box center [1079, 221] width 200 height 24
click at [1053, 216] on button "查 询" at bounding box center [1064, 221] width 65 height 24
click at [1053, 216] on div "重 置 查 询 导出会员银行卡" at bounding box center [1079, 221] width 200 height 24
click at [1053, 216] on button "查 询" at bounding box center [1064, 221] width 65 height 24
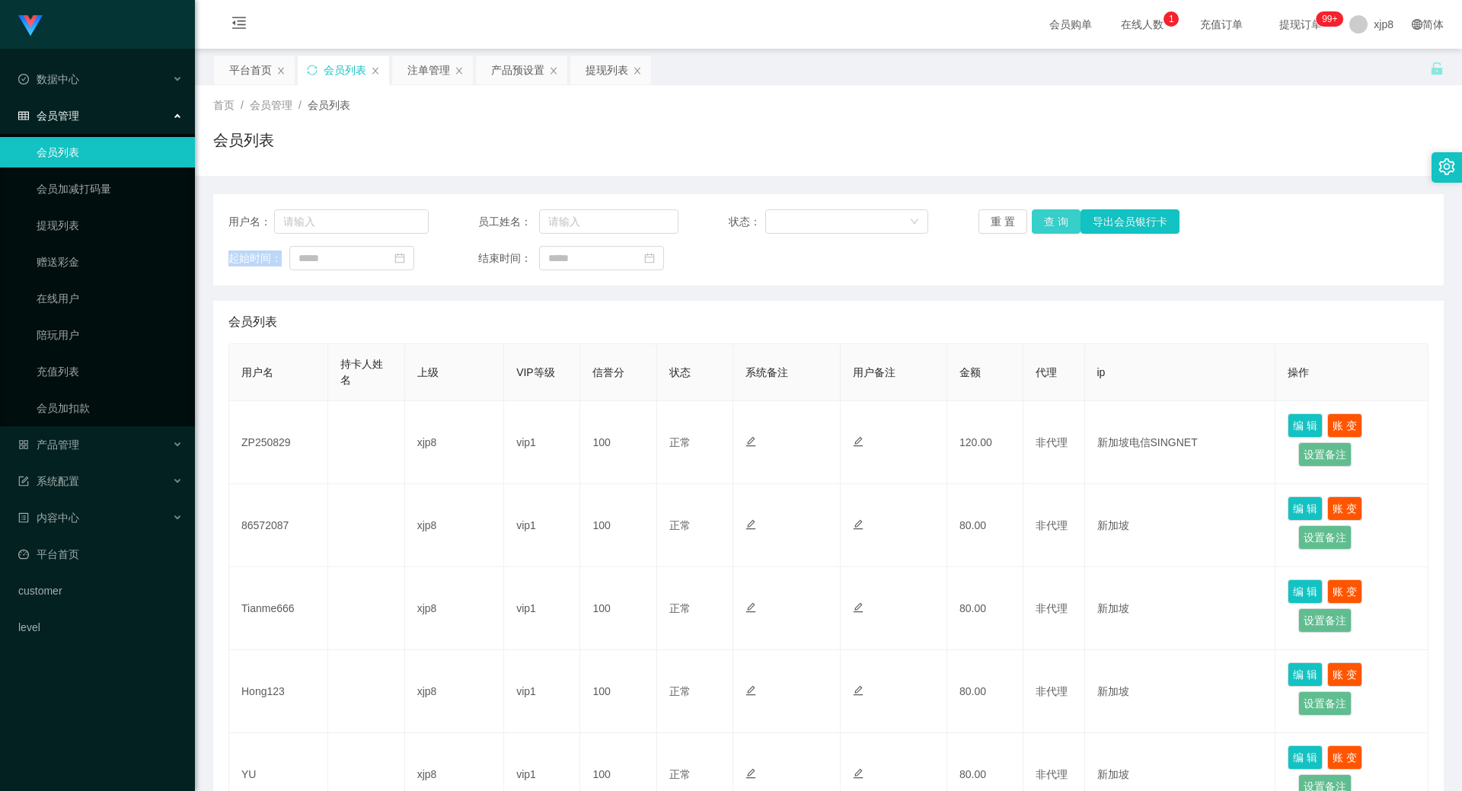
click at [1050, 220] on button "查 询" at bounding box center [1056, 221] width 49 height 24
click at [1050, 220] on div "重 置 查 询 导出会员银行卡" at bounding box center [1079, 221] width 200 height 24
click at [1050, 220] on button "查 询" at bounding box center [1064, 221] width 65 height 24
click at [1051, 220] on div "重 置 查 询 导出会员银行卡" at bounding box center [1079, 221] width 200 height 24
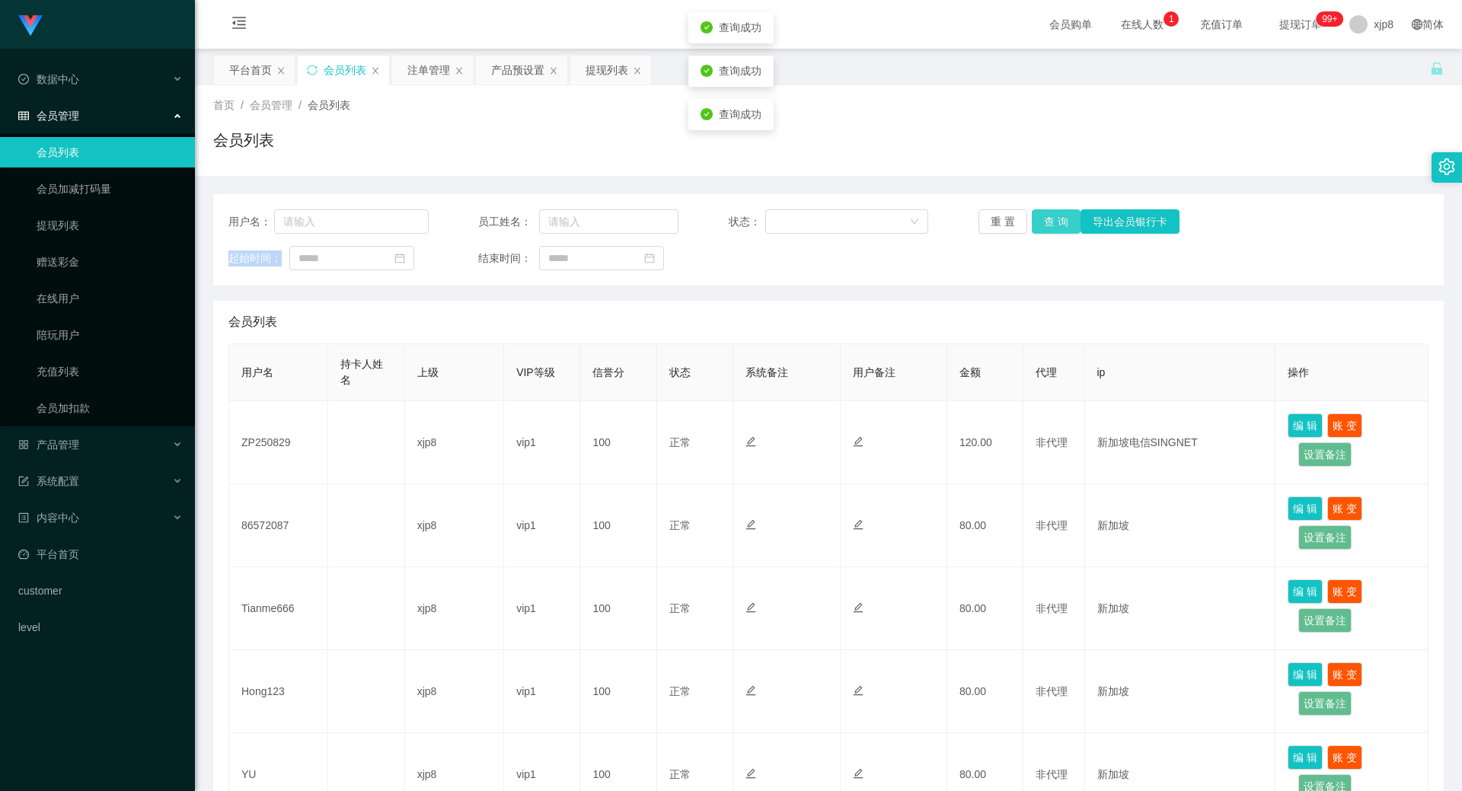
click at [1051, 220] on button "查 询" at bounding box center [1056, 221] width 49 height 24
click at [1052, 220] on div "重 置 查 询 导出会员银行卡" at bounding box center [1079, 221] width 200 height 24
click at [1052, 220] on button "查 询" at bounding box center [1056, 221] width 49 height 24
click at [1052, 220] on div "重 置 查 询 导出会员银行卡" at bounding box center [1079, 221] width 200 height 24
click at [1052, 220] on button "查 询" at bounding box center [1056, 221] width 49 height 24
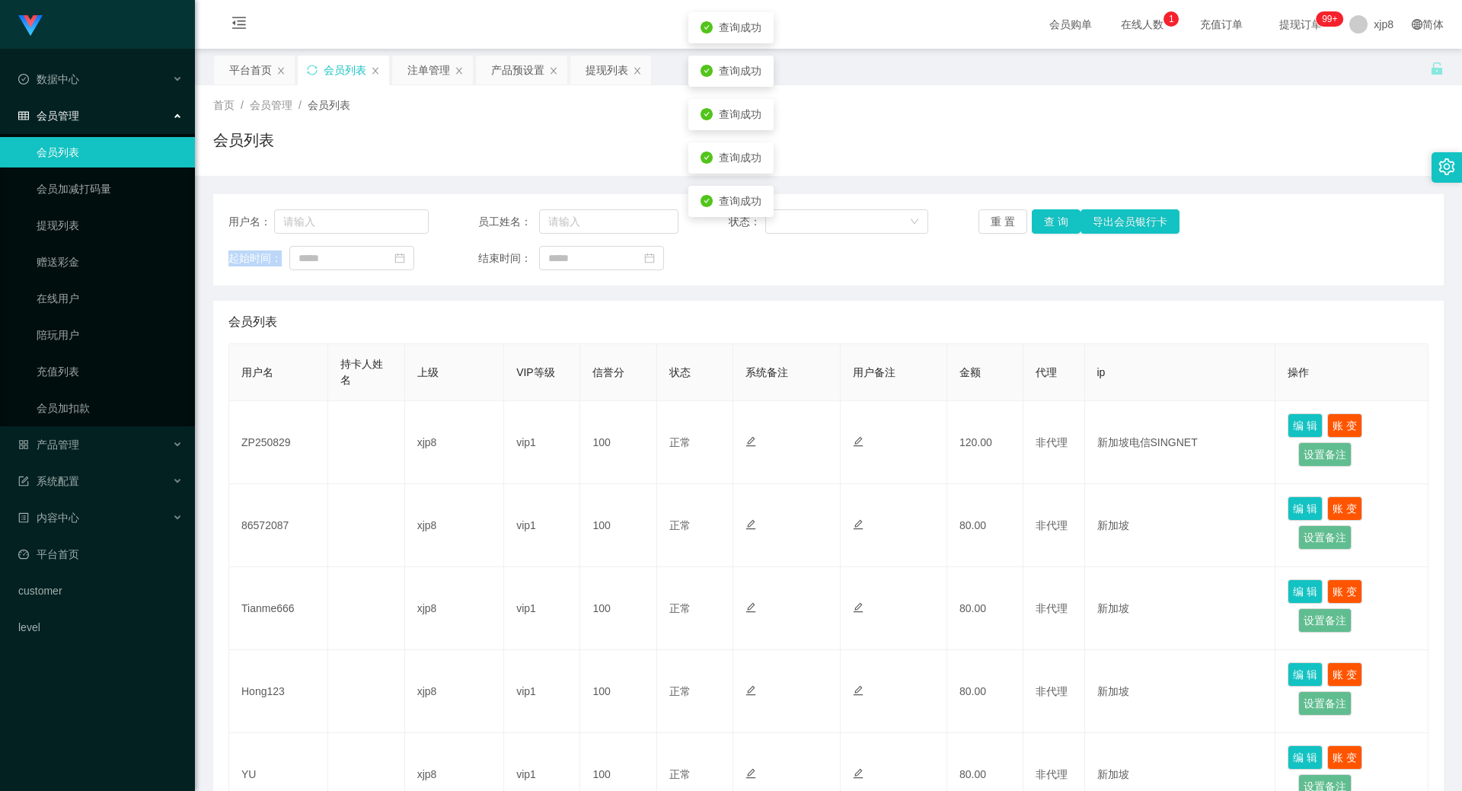
click at [1052, 220] on div "重 置 查 询 导出会员银行卡" at bounding box center [1079, 221] width 200 height 24
click at [1052, 220] on button "查 询" at bounding box center [1056, 221] width 49 height 24
click at [1053, 220] on div "重 置 查 询 导出会员银行卡" at bounding box center [1079, 221] width 200 height 24
click at [1053, 220] on button "查 询" at bounding box center [1056, 221] width 49 height 24
click at [522, 73] on div "产品预设置" at bounding box center [517, 70] width 53 height 29
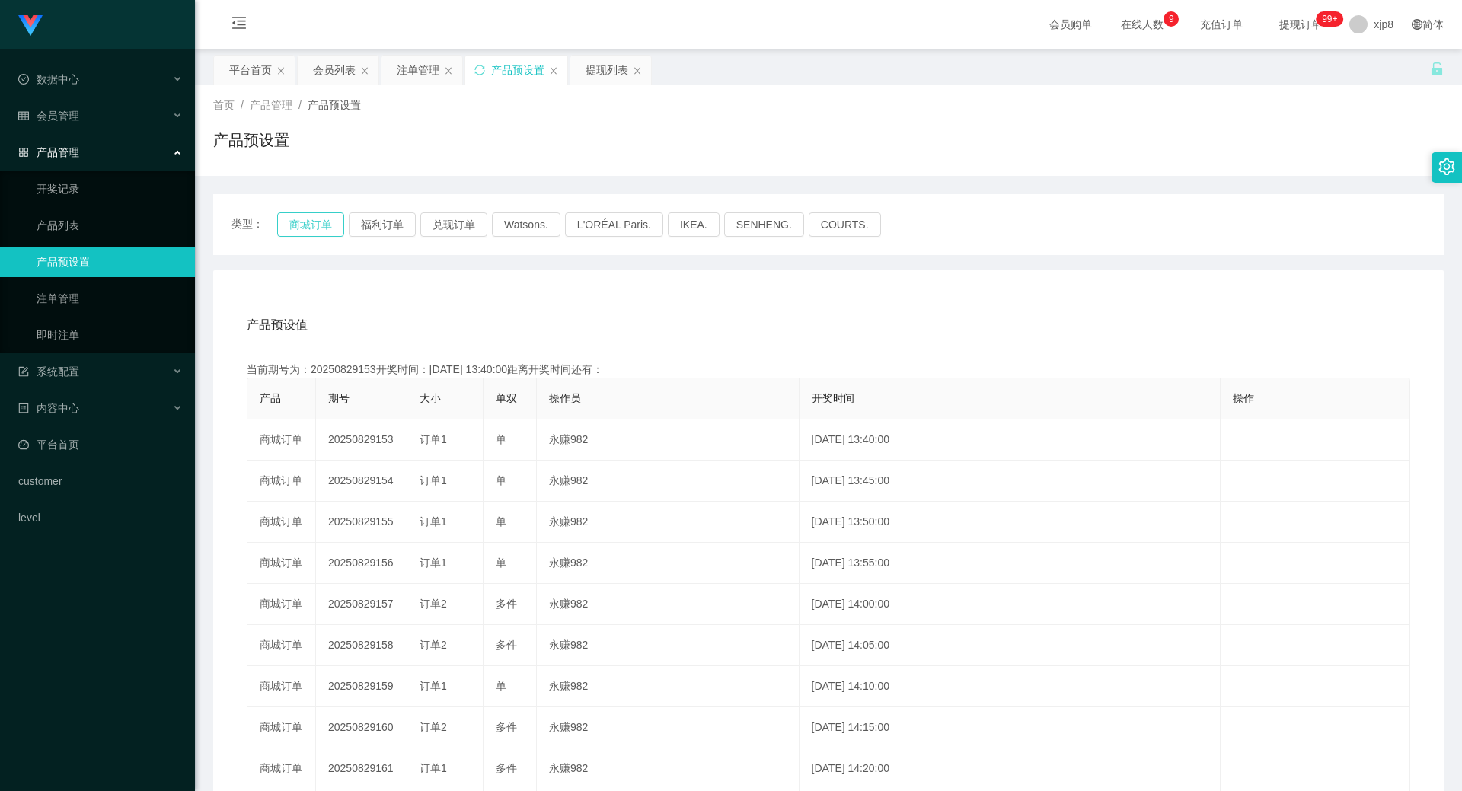
click at [313, 225] on button "商城订单" at bounding box center [310, 224] width 67 height 24
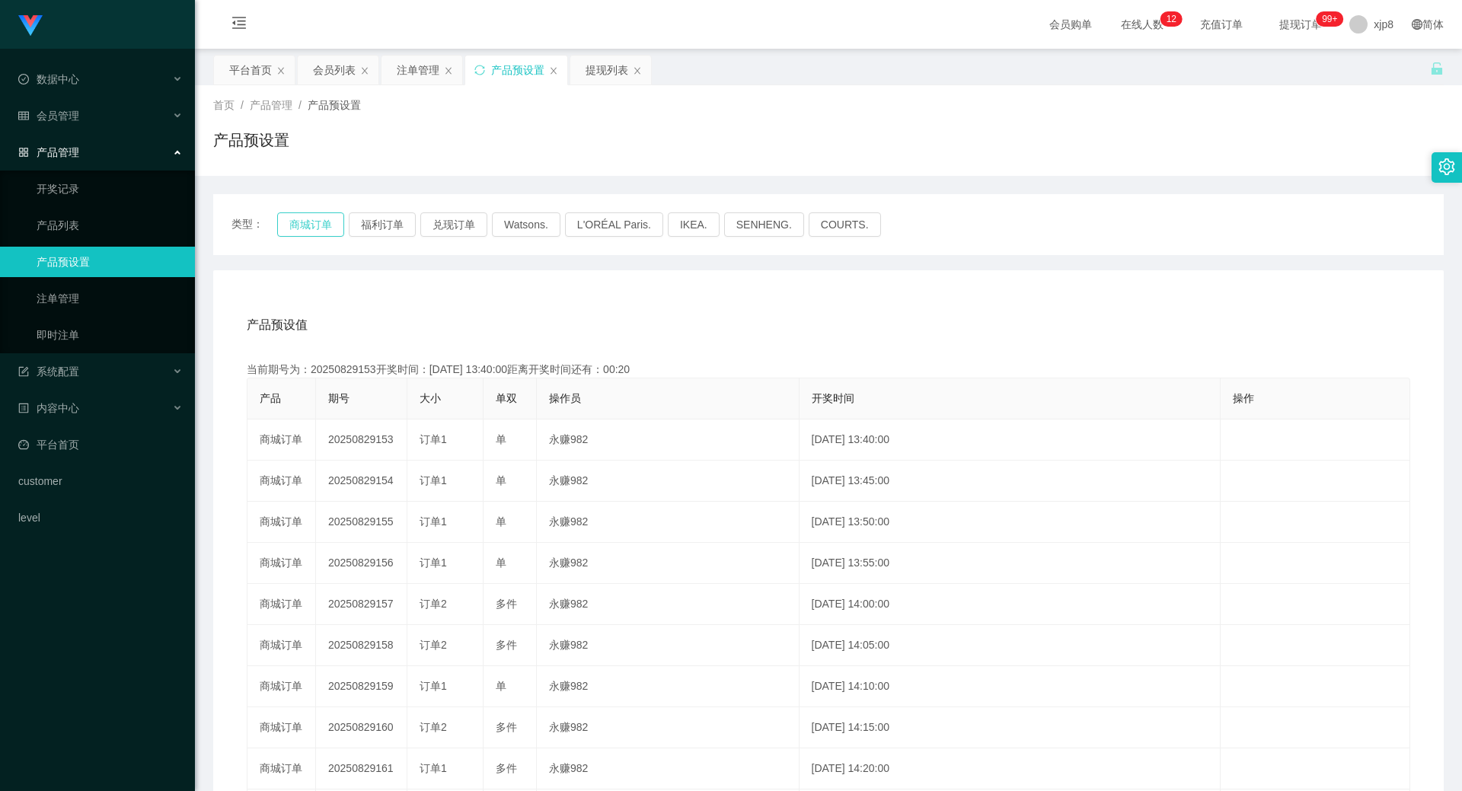
click at [321, 225] on button "商城订单" at bounding box center [310, 224] width 67 height 24
click at [600, 71] on div "提现列表" at bounding box center [607, 70] width 43 height 29
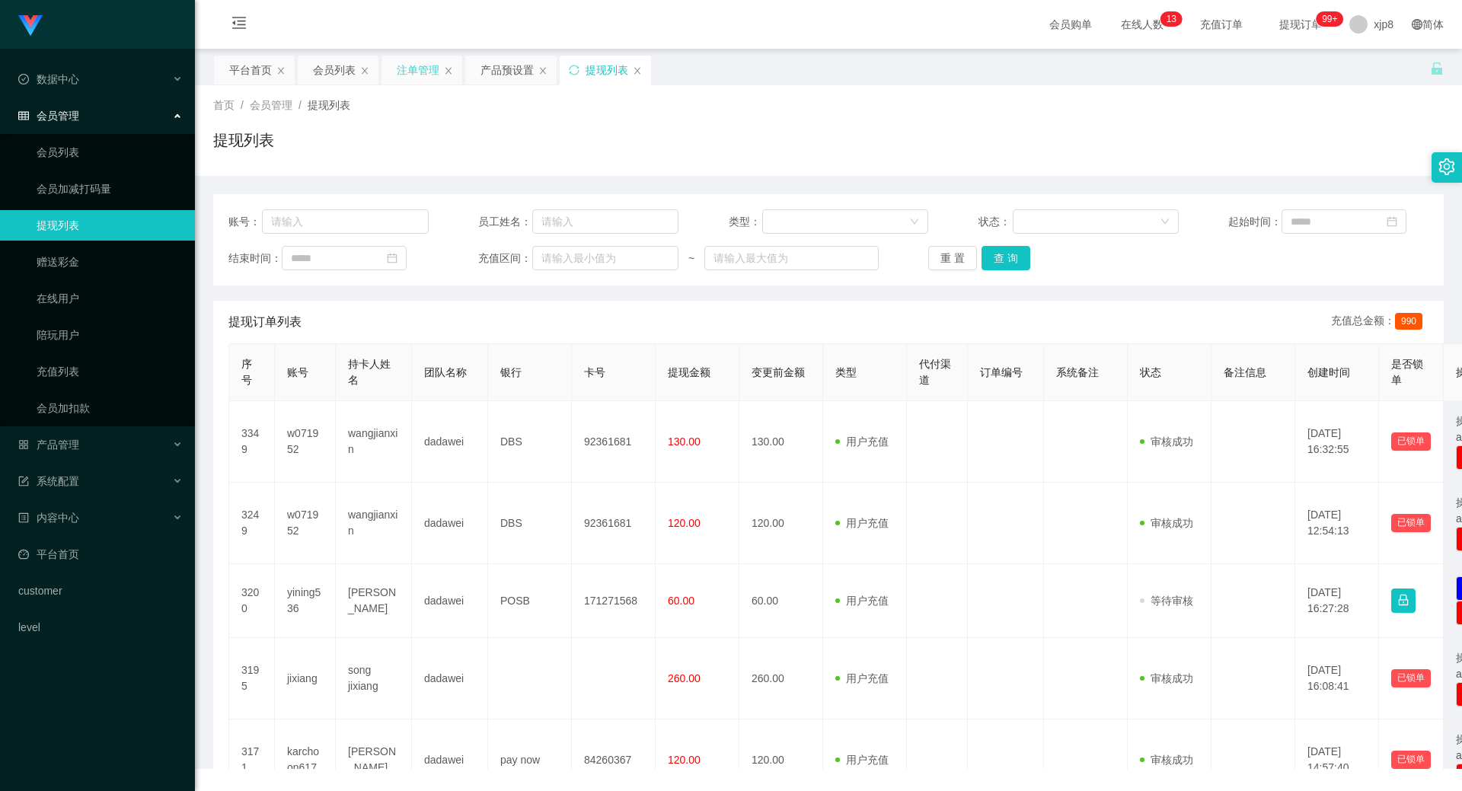
click at [418, 78] on div "注单管理" at bounding box center [418, 70] width 43 height 29
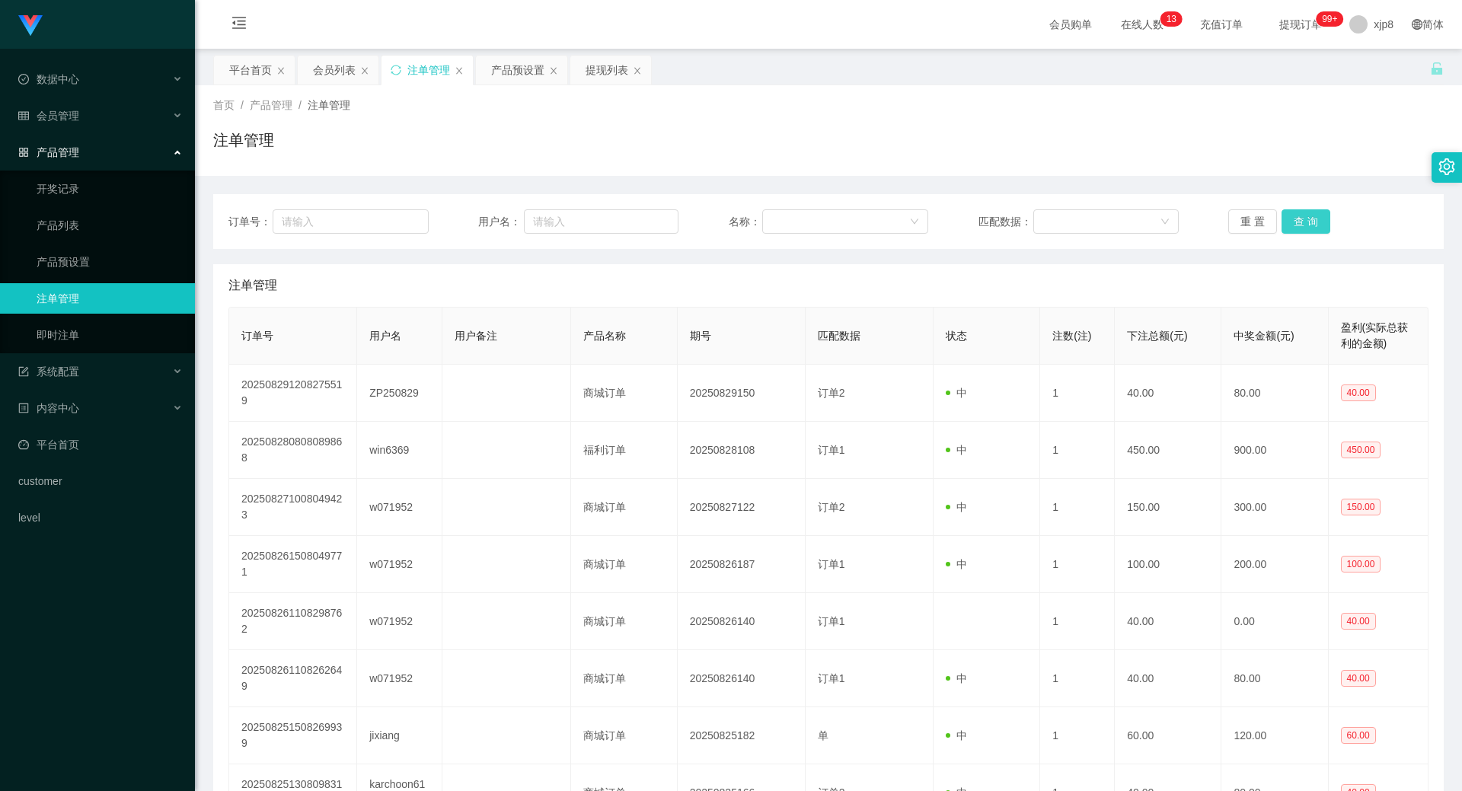
click at [1298, 225] on button "查 询" at bounding box center [1306, 221] width 49 height 24
click at [1292, 231] on button "查 询" at bounding box center [1306, 221] width 49 height 24
click at [1299, 223] on button "查 询" at bounding box center [1306, 221] width 49 height 24
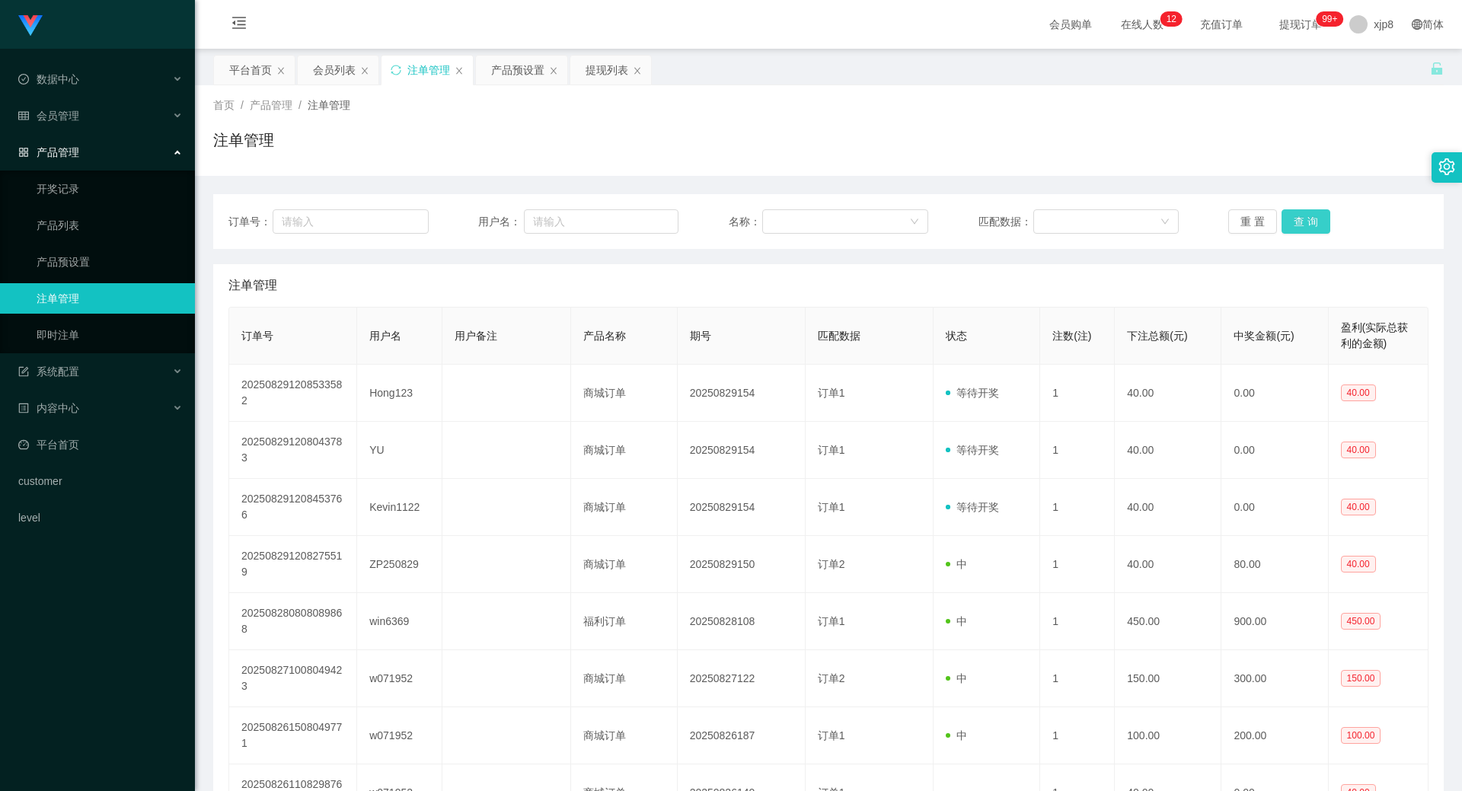
click at [1299, 223] on button "查 询" at bounding box center [1306, 221] width 49 height 24
click at [1320, 216] on button "查 询" at bounding box center [1306, 221] width 49 height 24
click at [1320, 216] on div "重 置 查 询" at bounding box center [1328, 221] width 200 height 24
click at [1320, 224] on button "查 询" at bounding box center [1306, 221] width 49 height 24
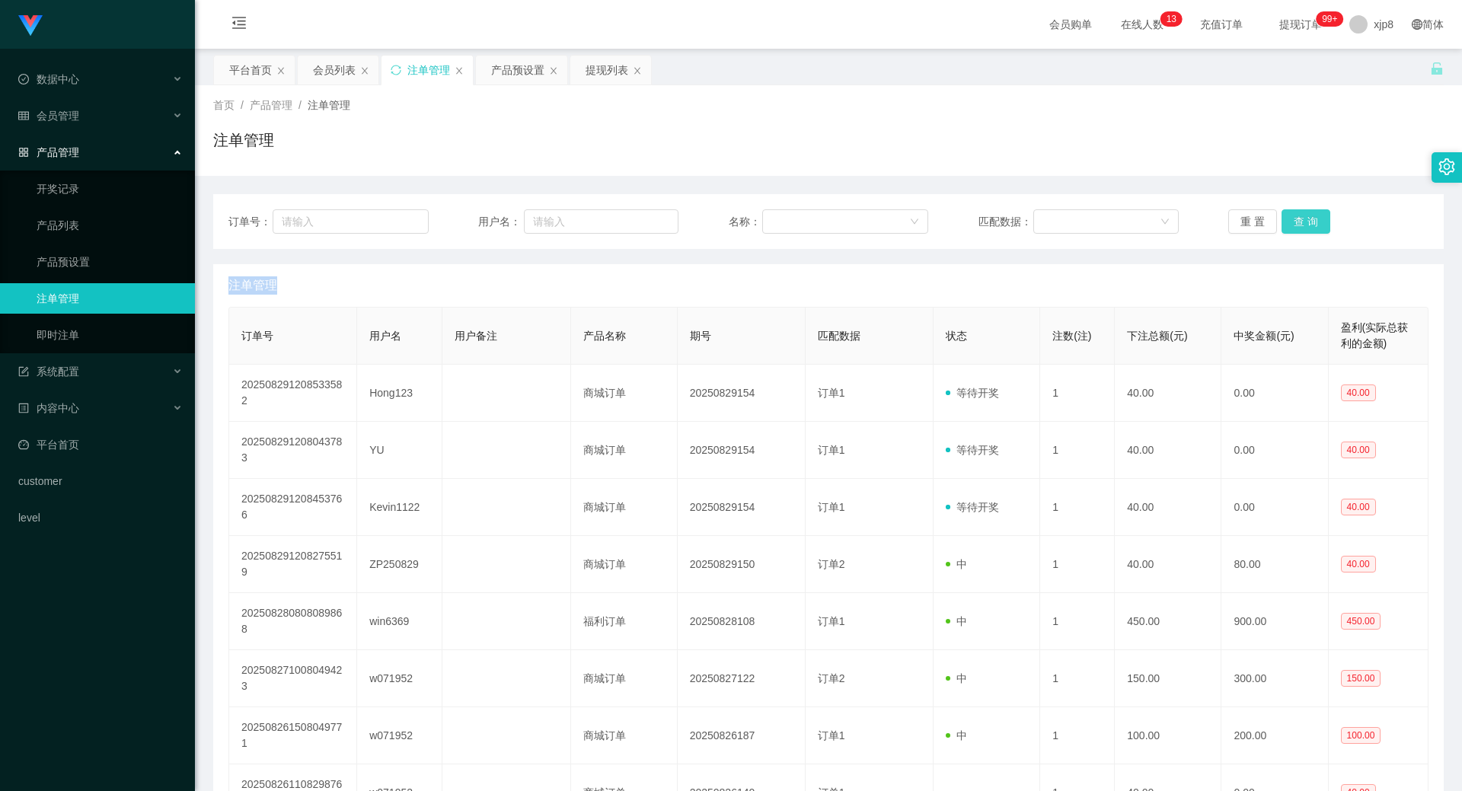
click at [1314, 222] on button "查 询" at bounding box center [1306, 221] width 49 height 24
click at [511, 67] on div "产品预设置" at bounding box center [517, 70] width 53 height 29
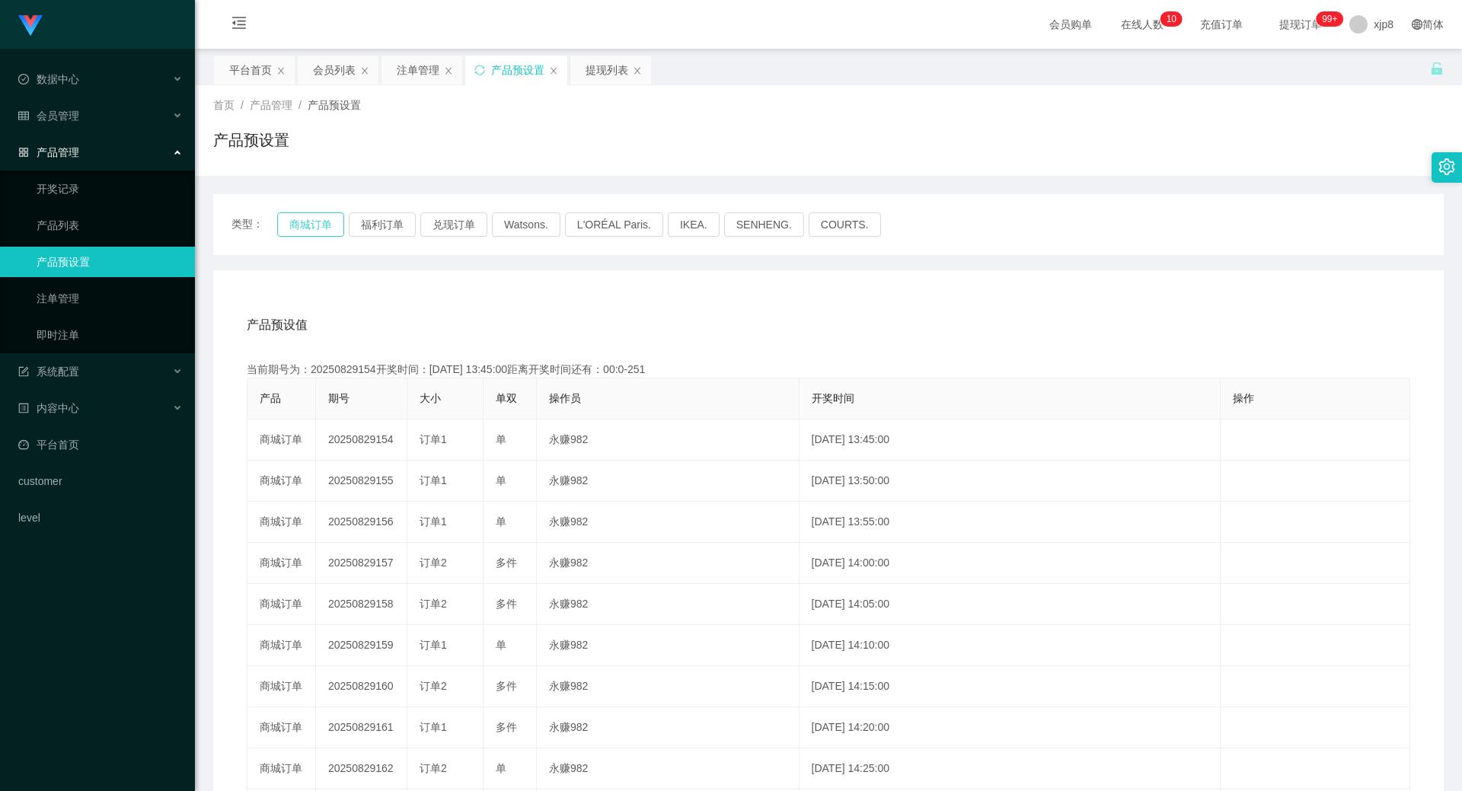
click at [333, 218] on button "商城订单" at bounding box center [310, 224] width 67 height 24
click at [603, 64] on div "提现列表" at bounding box center [607, 70] width 43 height 29
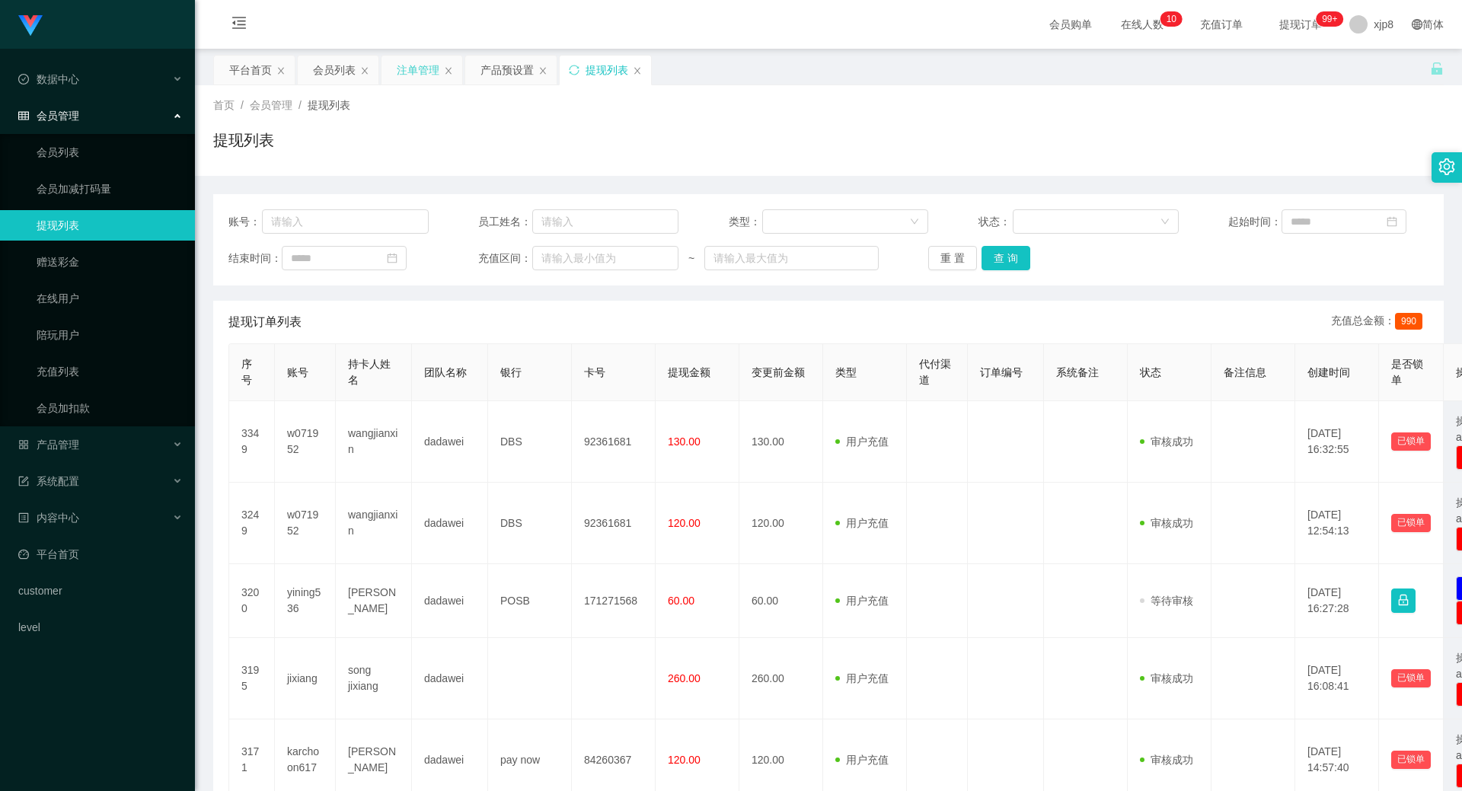
click at [414, 67] on div "注单管理" at bounding box center [418, 70] width 43 height 29
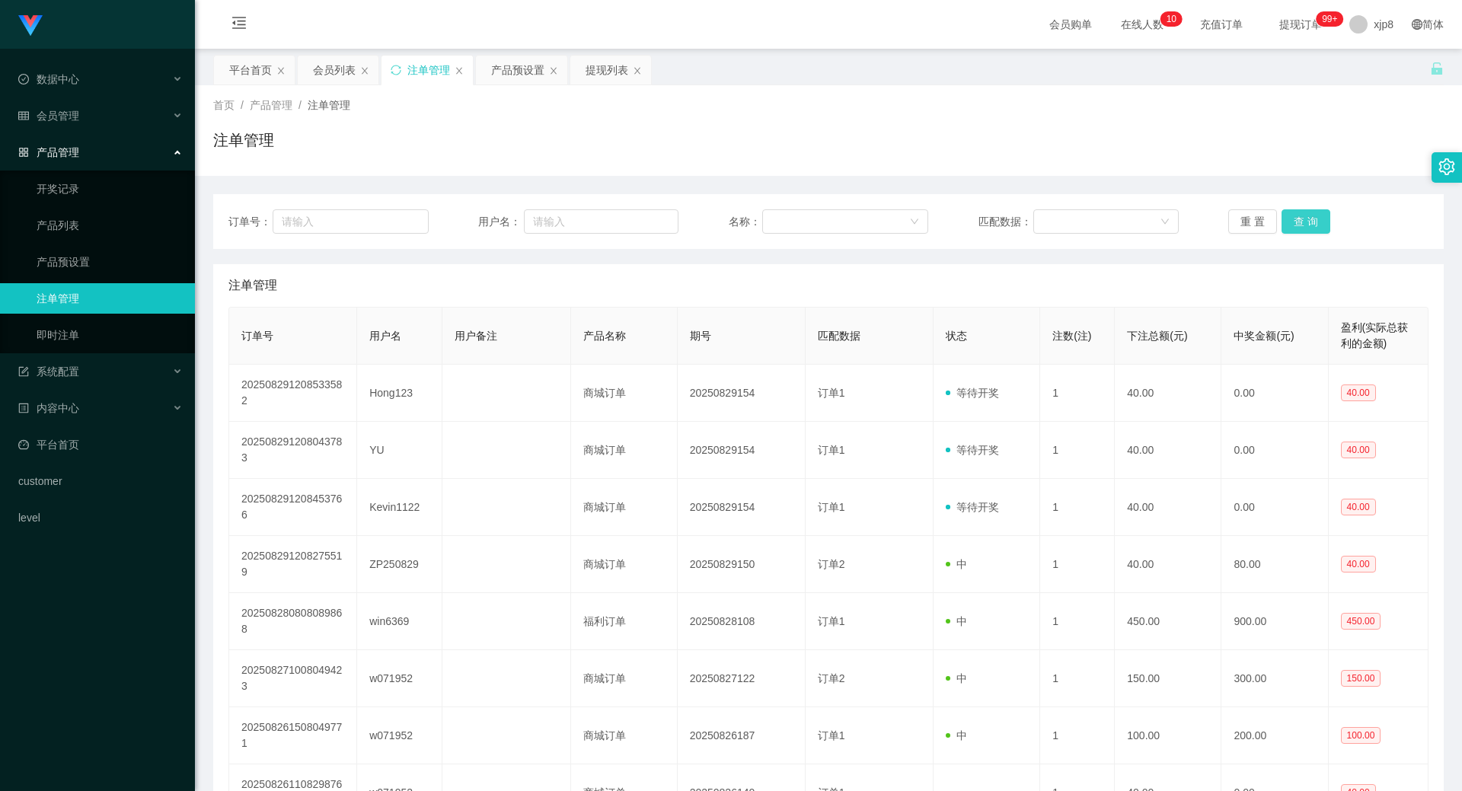
click at [1306, 218] on button "查 询" at bounding box center [1306, 221] width 49 height 24
click at [1292, 221] on button "查 询" at bounding box center [1306, 221] width 49 height 24
click at [1292, 221] on div "重 置 查 询" at bounding box center [1328, 221] width 200 height 24
click at [1292, 221] on button "查 询" at bounding box center [1306, 221] width 49 height 24
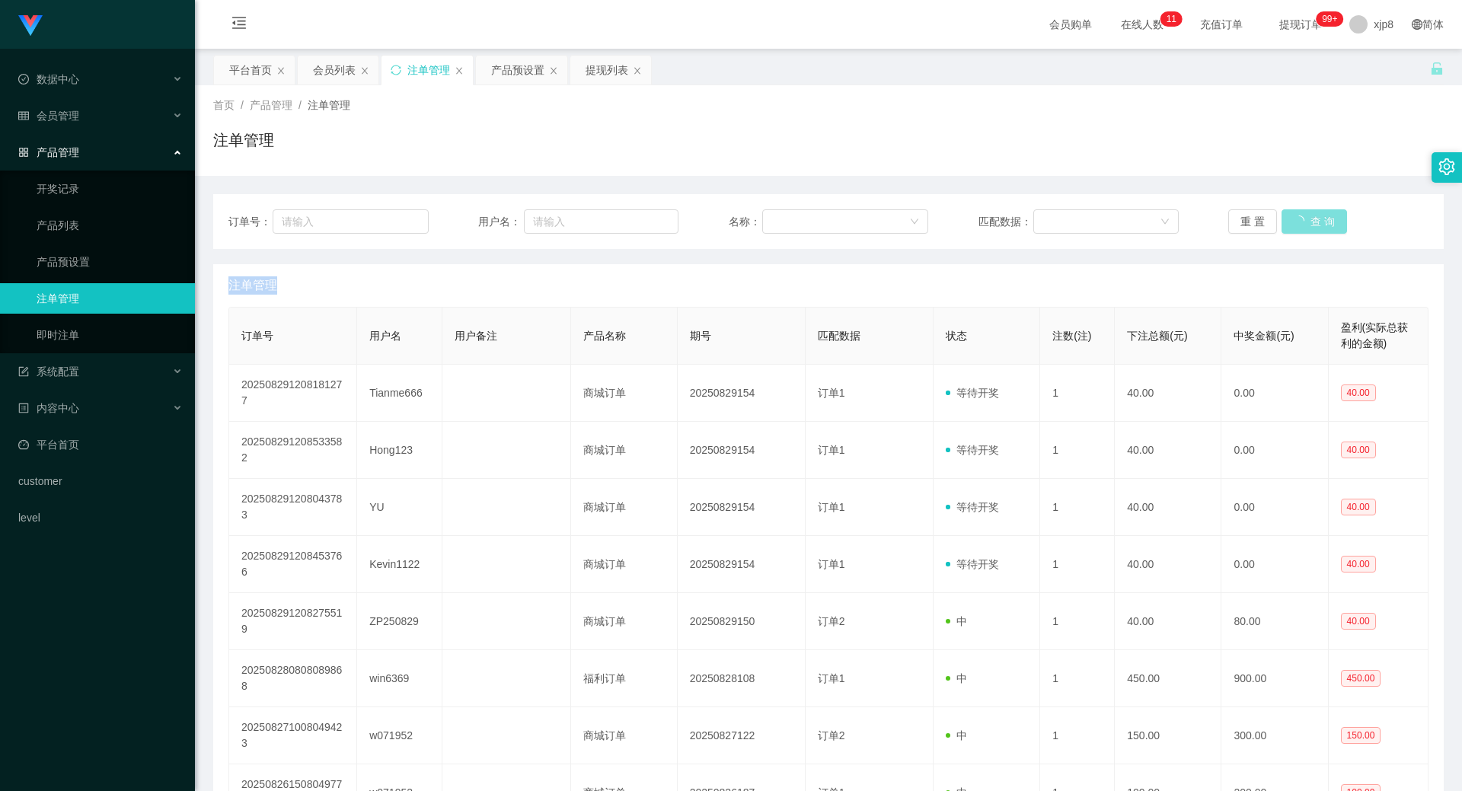
click at [1292, 221] on div "重 置 查 询" at bounding box center [1328, 221] width 200 height 24
click at [1292, 221] on button "查 询" at bounding box center [1314, 221] width 65 height 24
click at [1286, 212] on button "查 询" at bounding box center [1306, 221] width 49 height 24
click at [1286, 212] on div "重 置 查 询" at bounding box center [1328, 221] width 200 height 24
click at [1287, 212] on button "查 询" at bounding box center [1314, 221] width 65 height 24
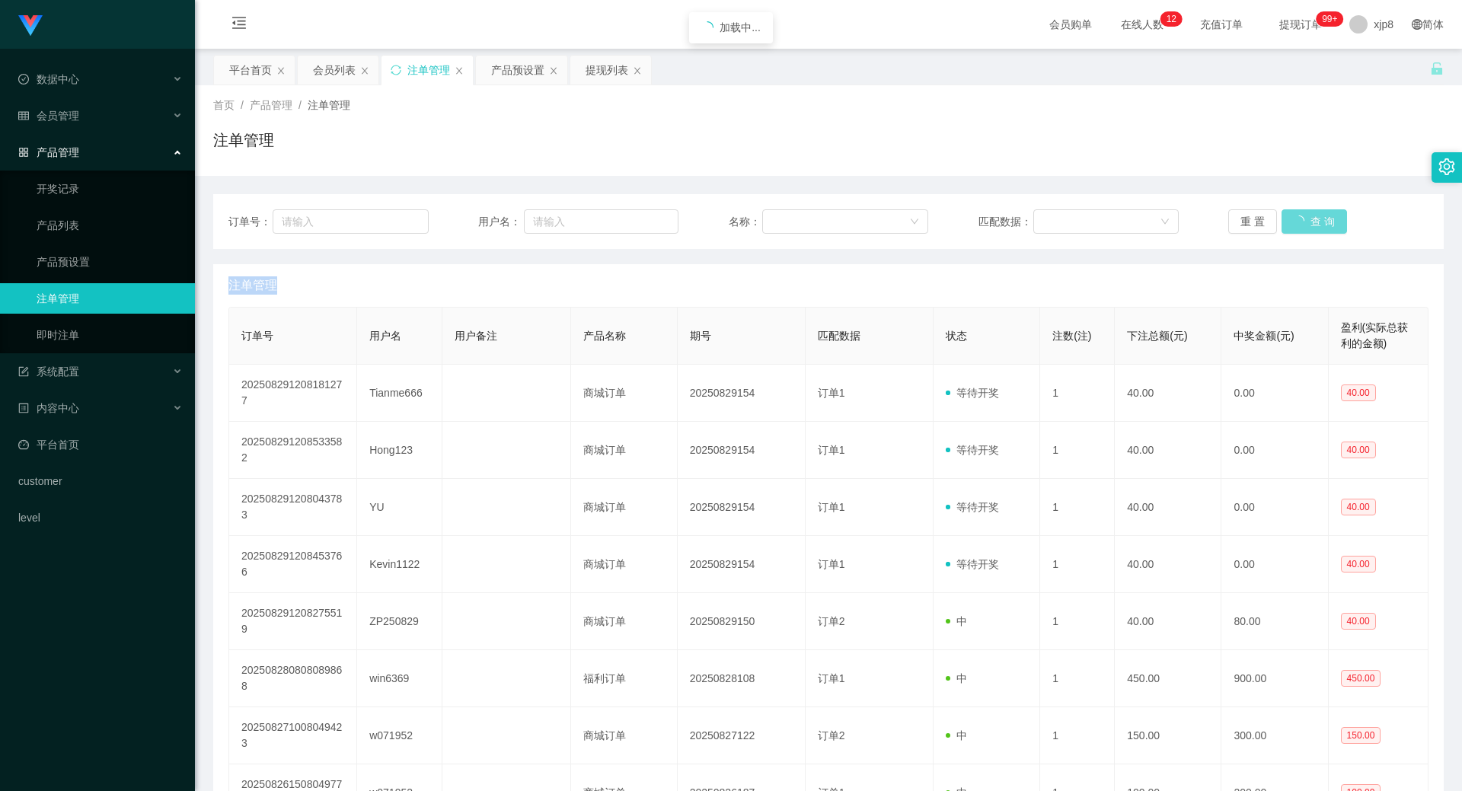
click at [1287, 212] on div "重 置 查 询" at bounding box center [1328, 221] width 200 height 24
click at [1287, 212] on button "查 询" at bounding box center [1306, 221] width 49 height 24
click at [1287, 212] on div "重 置 查 询" at bounding box center [1328, 221] width 200 height 24
click at [1287, 212] on button "查 询" at bounding box center [1306, 221] width 49 height 24
click at [1287, 212] on div "重 置 查 询" at bounding box center [1328, 221] width 200 height 24
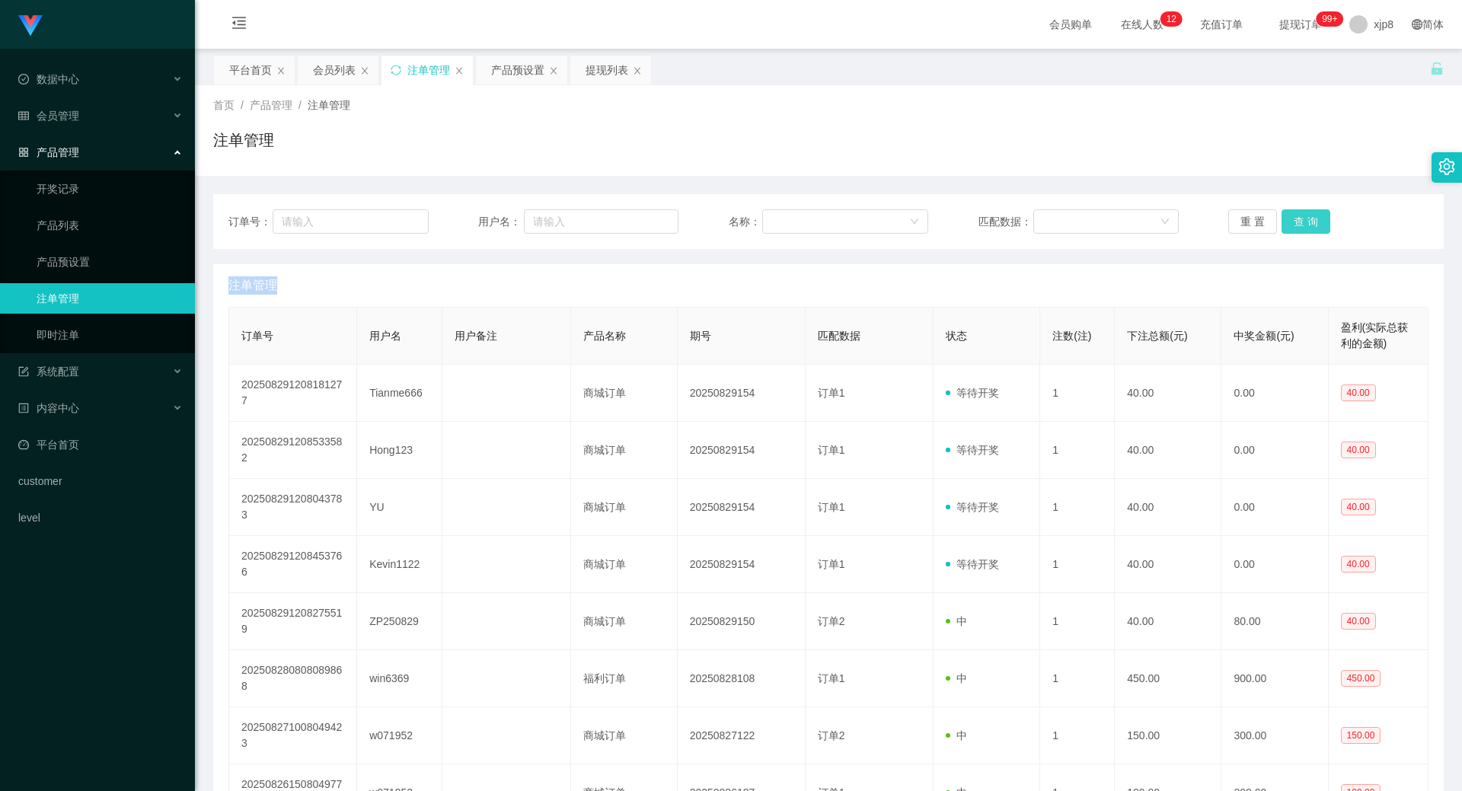
click at [1287, 212] on button "查 询" at bounding box center [1306, 221] width 49 height 24
click at [1287, 212] on div "重 置 查 询" at bounding box center [1328, 221] width 200 height 24
click at [1288, 212] on button "查 询" at bounding box center [1306, 221] width 49 height 24
click at [1288, 212] on div "重 置 查 询" at bounding box center [1328, 221] width 200 height 24
click at [1288, 212] on button "查 询" at bounding box center [1314, 221] width 65 height 24
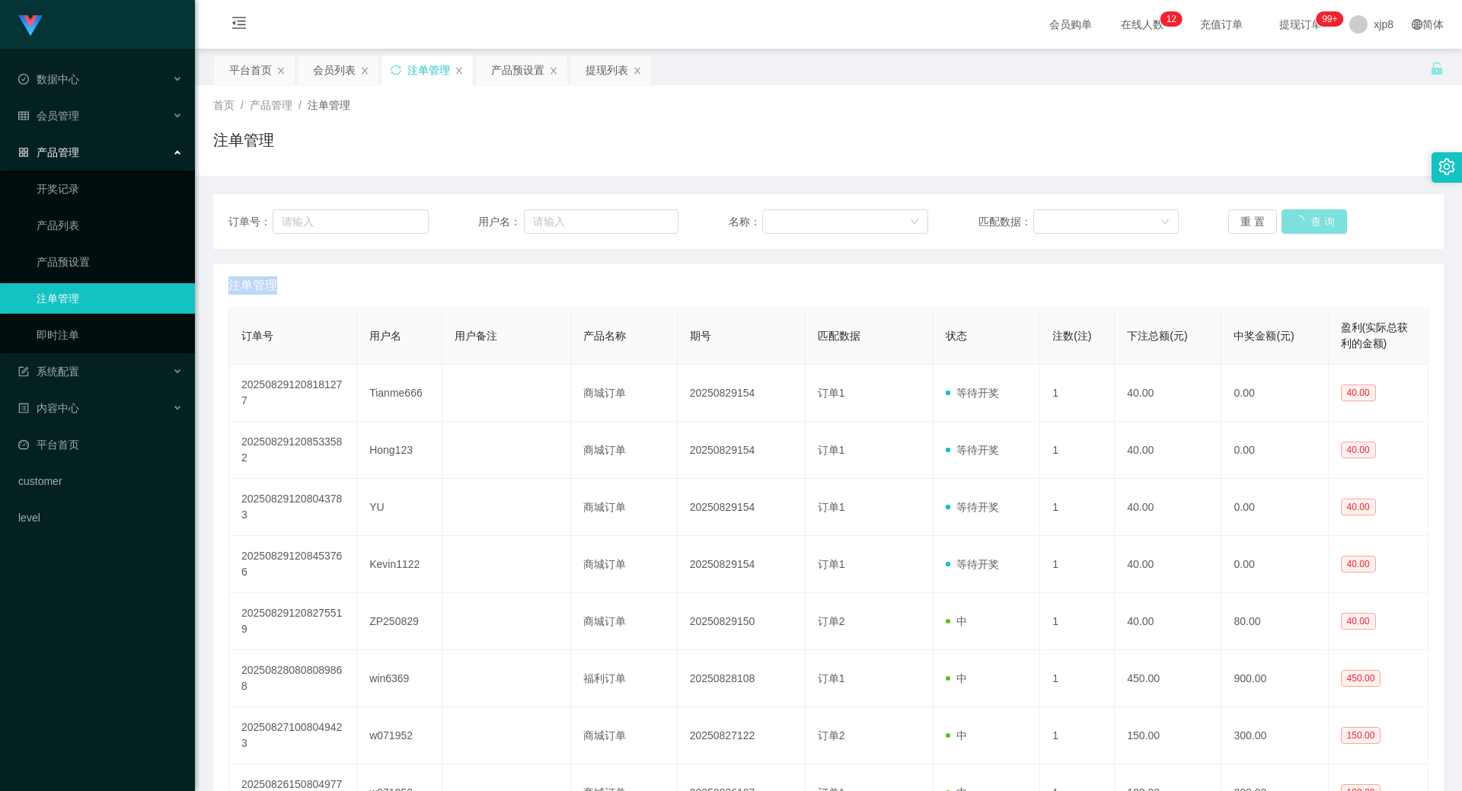
click at [1289, 212] on div "重 置 查 询" at bounding box center [1328, 221] width 200 height 24
click at [1290, 211] on button "查 询" at bounding box center [1306, 221] width 49 height 24
click at [1290, 211] on div "重 置 查 询" at bounding box center [1328, 221] width 200 height 24
click at [1290, 211] on button "查 询" at bounding box center [1306, 221] width 49 height 24
click at [1290, 211] on div "重 置 查 询" at bounding box center [1328, 221] width 200 height 24
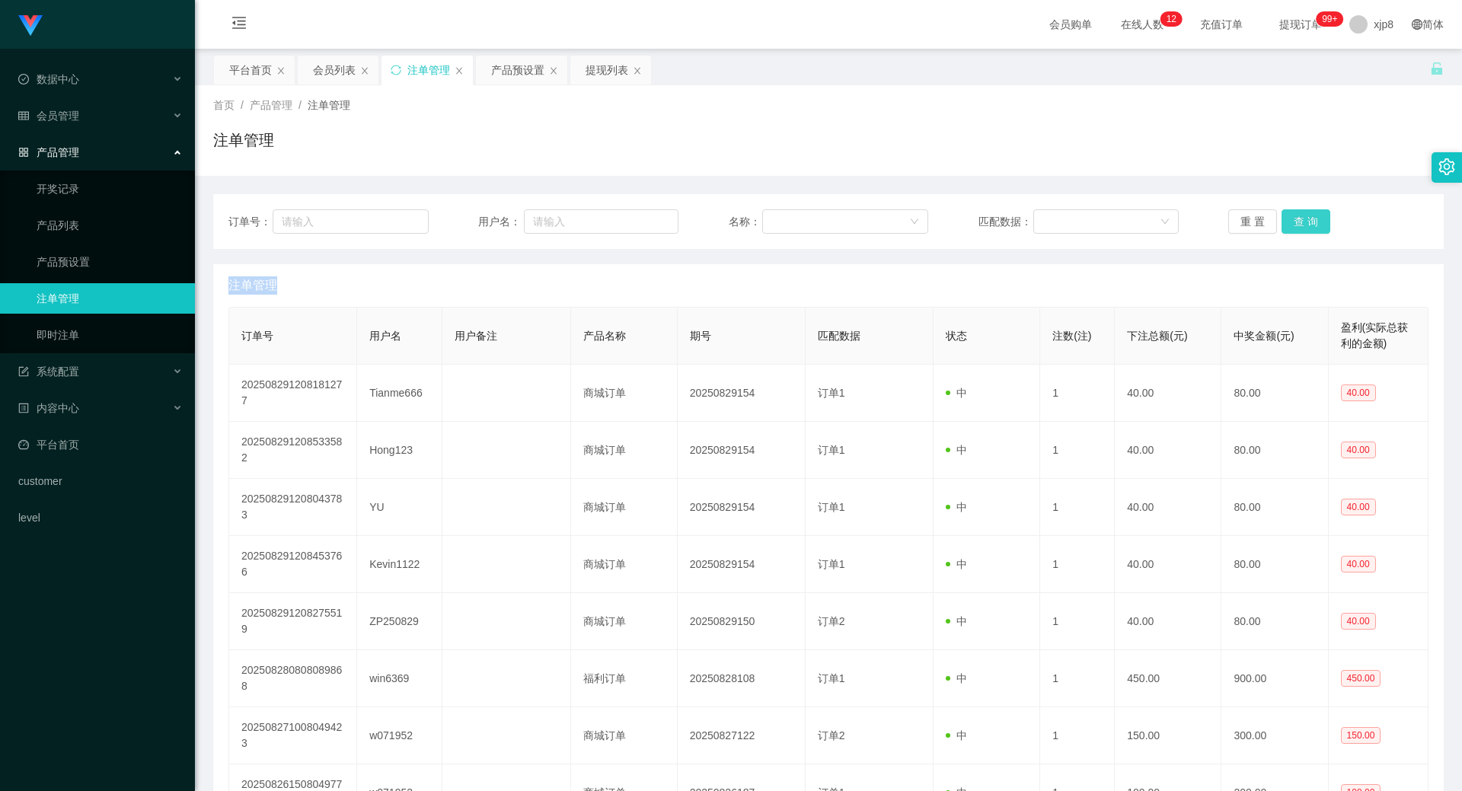
click at [1290, 211] on button "查 询" at bounding box center [1306, 221] width 49 height 24
click at [1290, 211] on div "重 置 查 询" at bounding box center [1328, 221] width 200 height 24
click at [1290, 211] on button "查 询" at bounding box center [1306, 221] width 49 height 24
click at [1290, 211] on div "重 置 查 询" at bounding box center [1328, 221] width 200 height 24
click at [1290, 211] on button "查 询" at bounding box center [1306, 221] width 49 height 24
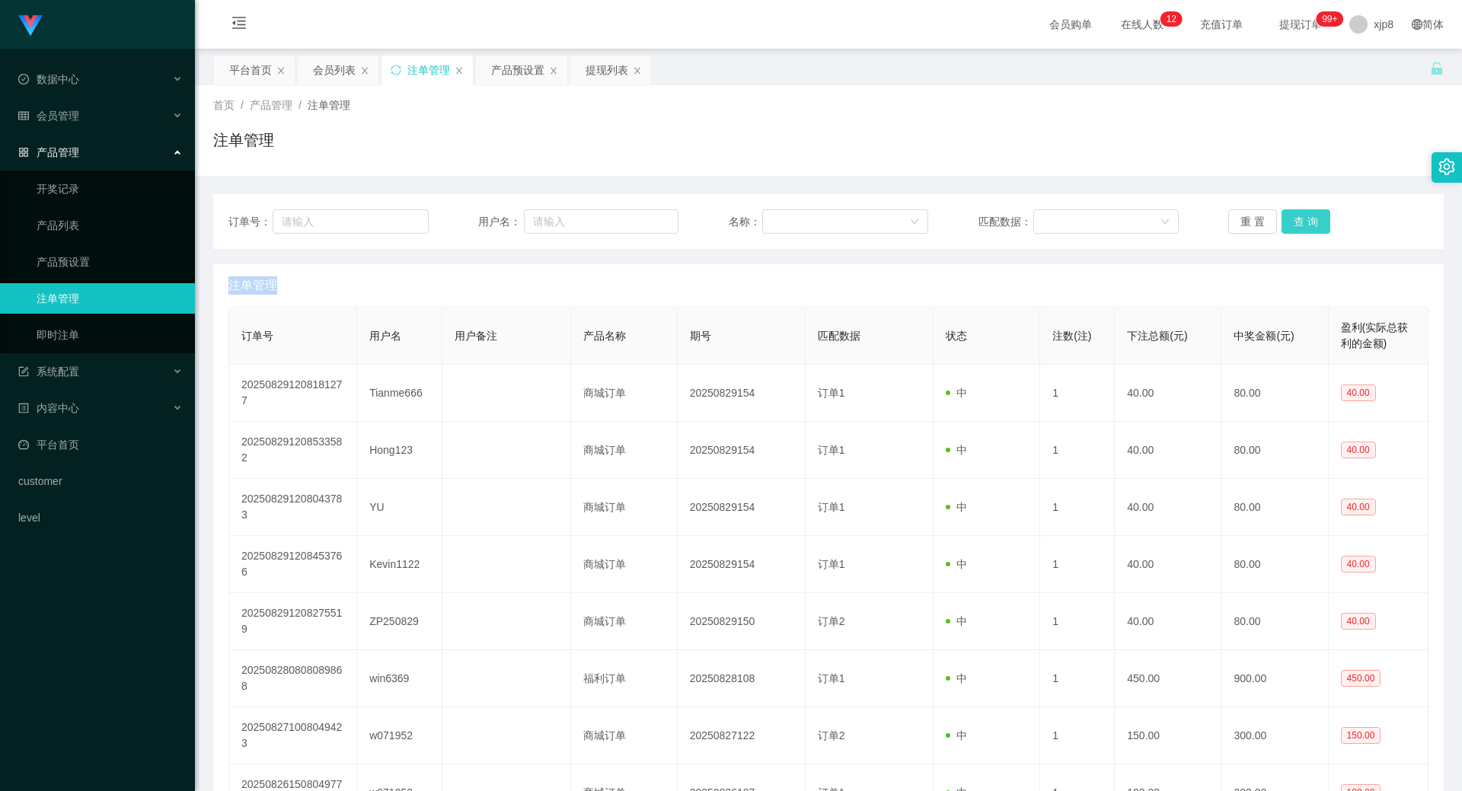
click at [1290, 211] on button "查 询" at bounding box center [1306, 221] width 49 height 24
click at [1290, 211] on div "重 置 查 询" at bounding box center [1328, 221] width 200 height 24
click at [1290, 211] on button "查 询" at bounding box center [1306, 221] width 49 height 24
click at [1320, 223] on button "查 询" at bounding box center [1306, 221] width 49 height 24
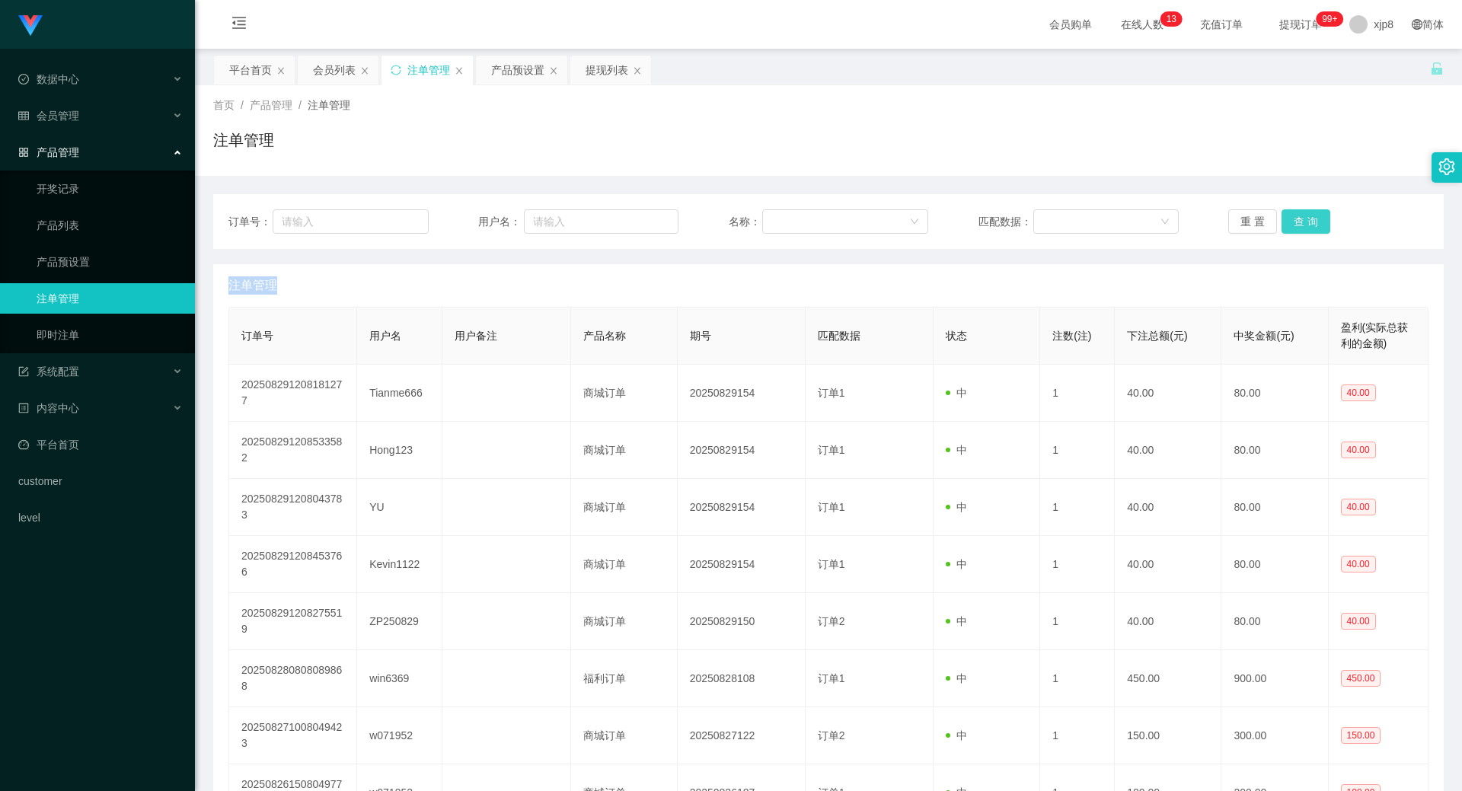
click at [1320, 223] on div "重 置 查 询" at bounding box center [1328, 221] width 200 height 24
click at [1320, 223] on button "查 询" at bounding box center [1306, 221] width 49 height 24
click at [1299, 221] on button "查 询" at bounding box center [1306, 221] width 49 height 24
click at [1298, 221] on button "查 询" at bounding box center [1306, 221] width 49 height 24
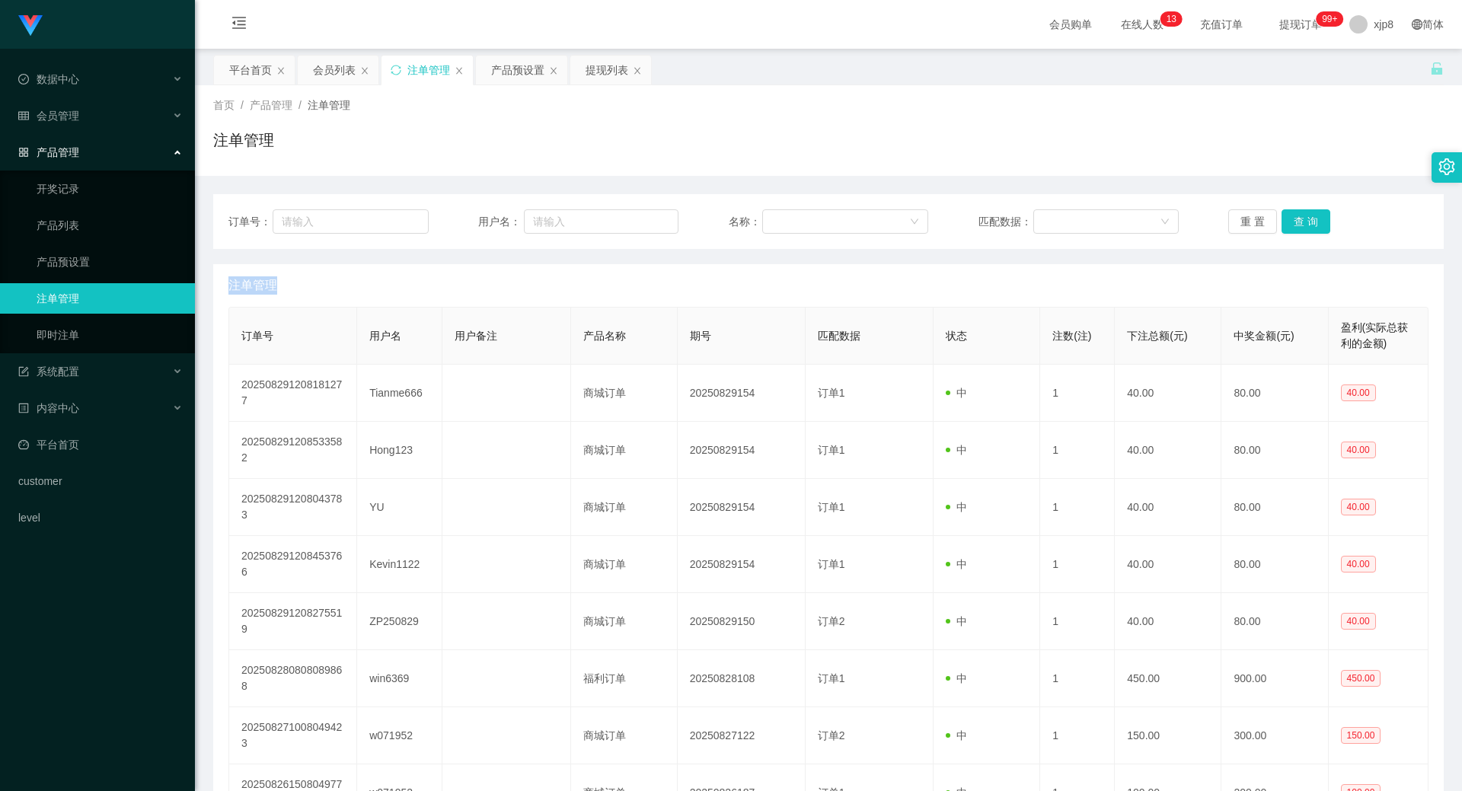
click at [1298, 221] on div "重 置 查 询" at bounding box center [1328, 221] width 200 height 24
click at [1317, 225] on button "查 询" at bounding box center [1306, 221] width 49 height 24
click at [1317, 225] on div "重 置 查 询" at bounding box center [1328, 221] width 200 height 24
click at [1317, 225] on button "查 询" at bounding box center [1314, 221] width 65 height 24
drag, startPoint x: 1317, startPoint y: 225, endPoint x: 1253, endPoint y: 231, distance: 63.5
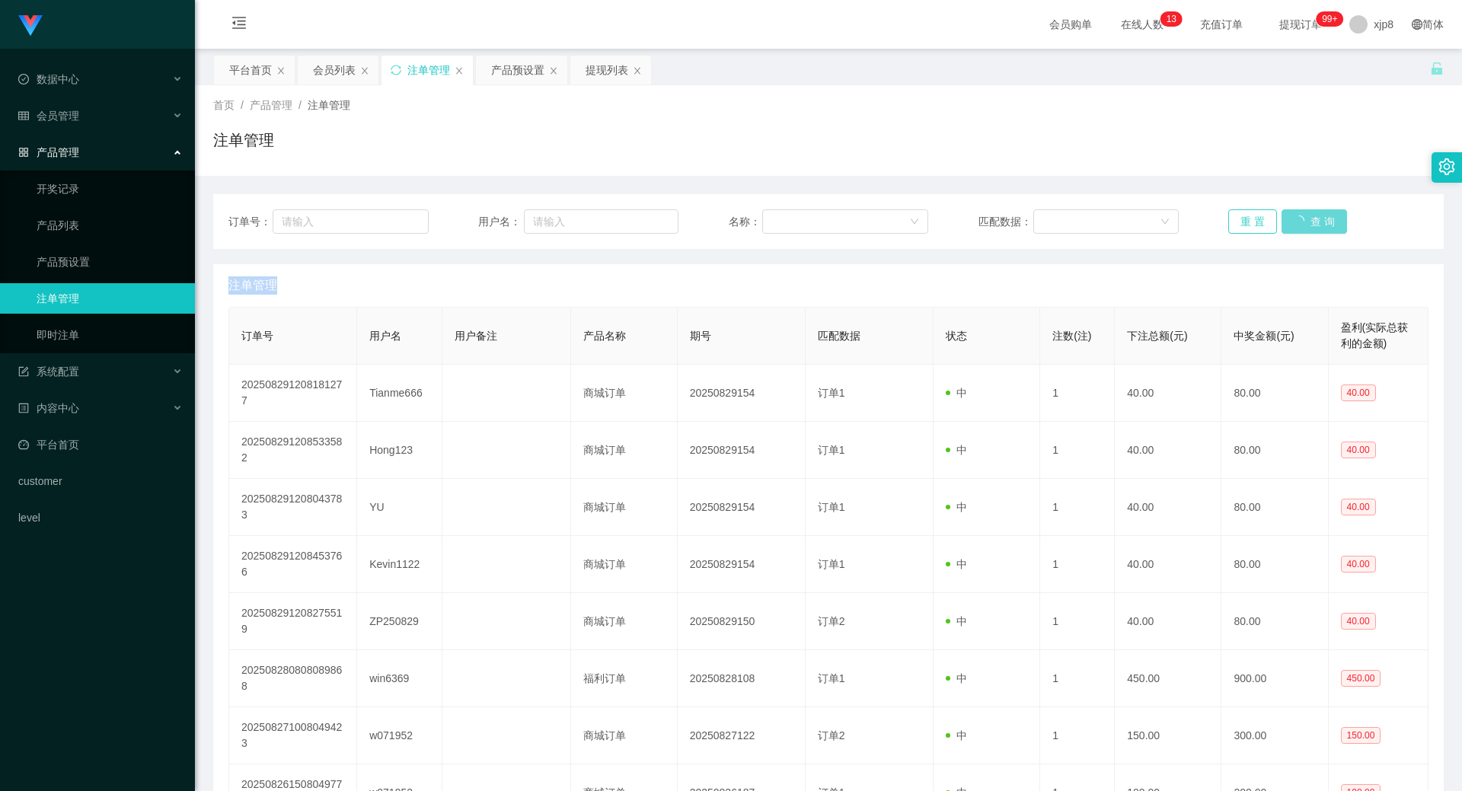
click at [1317, 225] on div "重 置 查 询" at bounding box center [1328, 221] width 200 height 24
click at [1304, 218] on button "查 询" at bounding box center [1306, 221] width 49 height 24
click at [1304, 218] on div "重 置 查 询" at bounding box center [1328, 221] width 200 height 24
click at [1304, 217] on button "查 询" at bounding box center [1306, 221] width 49 height 24
click at [337, 69] on div "会员列表" at bounding box center [334, 70] width 43 height 29
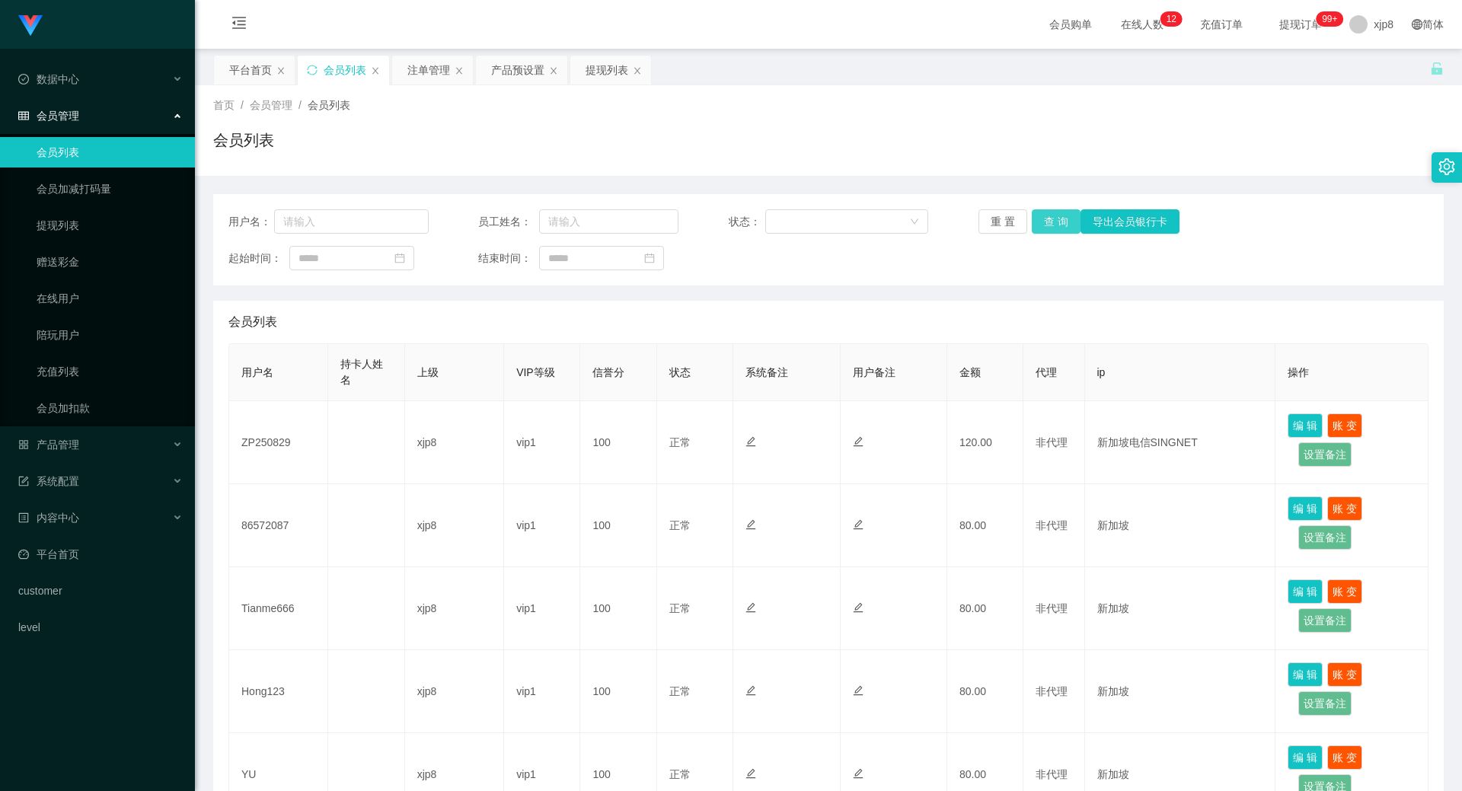
click at [1041, 215] on button "查 询" at bounding box center [1056, 221] width 49 height 24
click at [1046, 222] on button "查 询" at bounding box center [1056, 221] width 49 height 24
click at [1046, 222] on div "重 置 查 询 导出会员银行卡" at bounding box center [1079, 221] width 200 height 24
click at [1046, 222] on button "查 询" at bounding box center [1056, 221] width 49 height 24
click at [1046, 222] on div "重 置 查 询 导出会员银行卡" at bounding box center [1079, 221] width 200 height 24
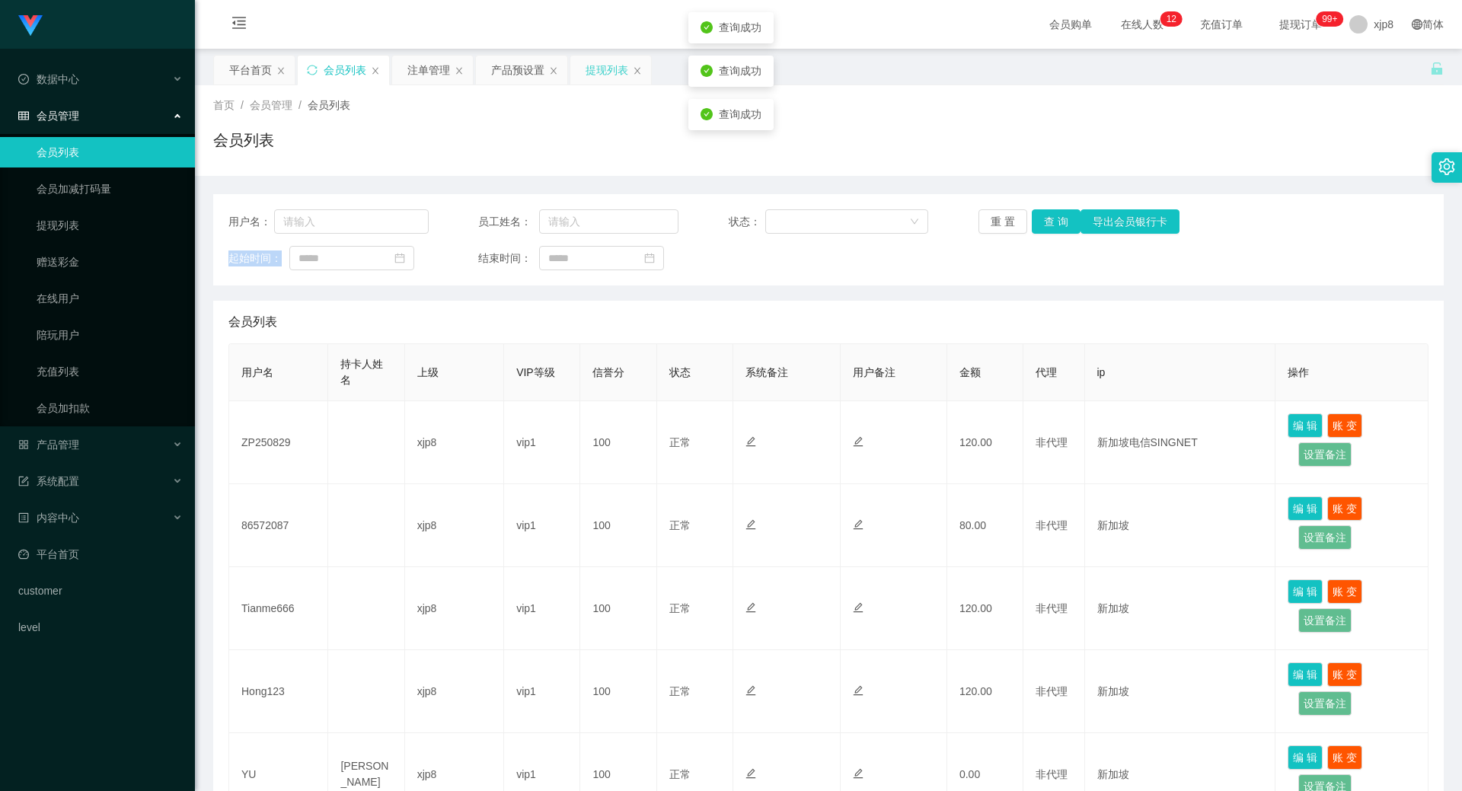
click at [612, 69] on div "提现列表" at bounding box center [607, 70] width 43 height 29
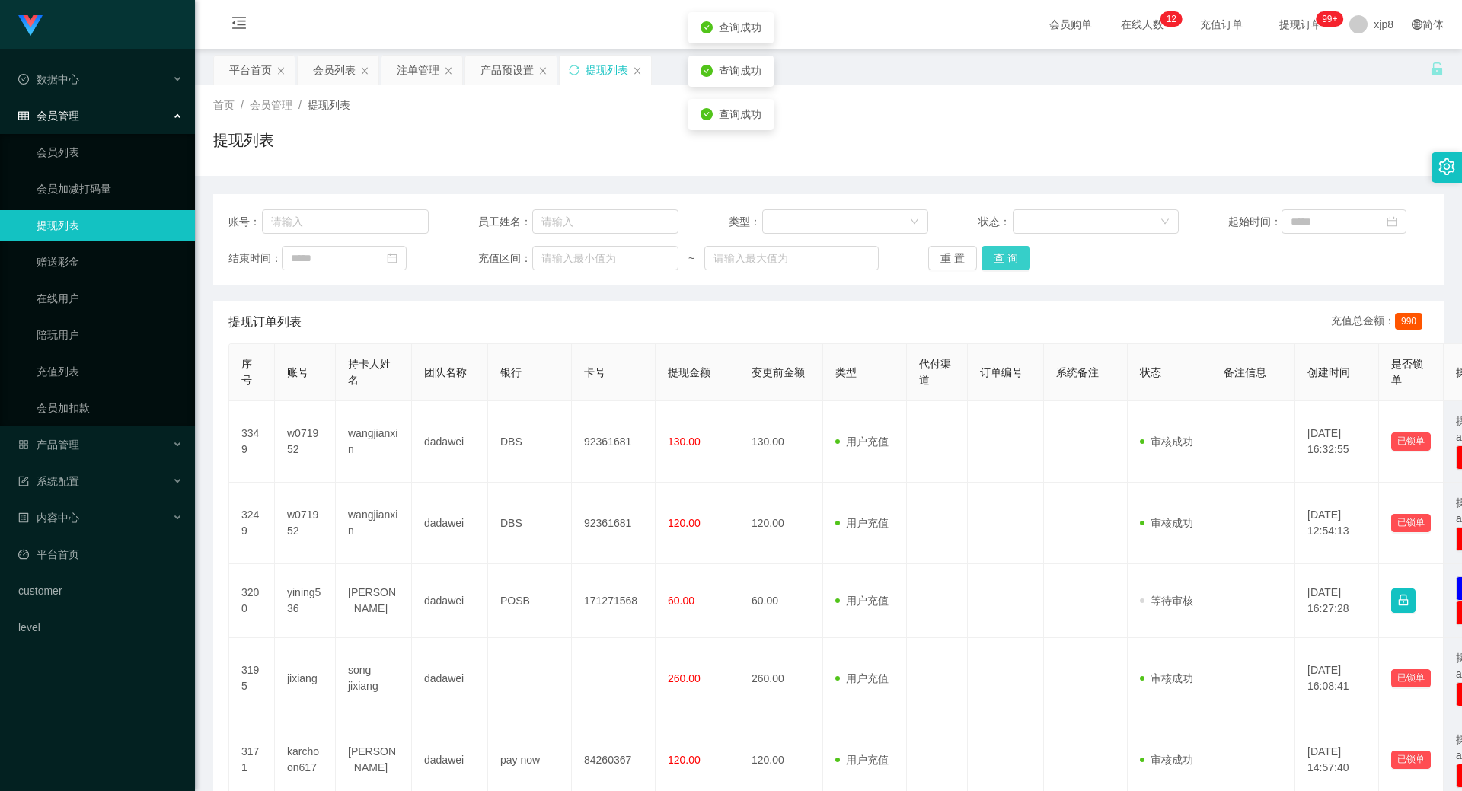
click at [1004, 251] on button "查 询" at bounding box center [1006, 258] width 49 height 24
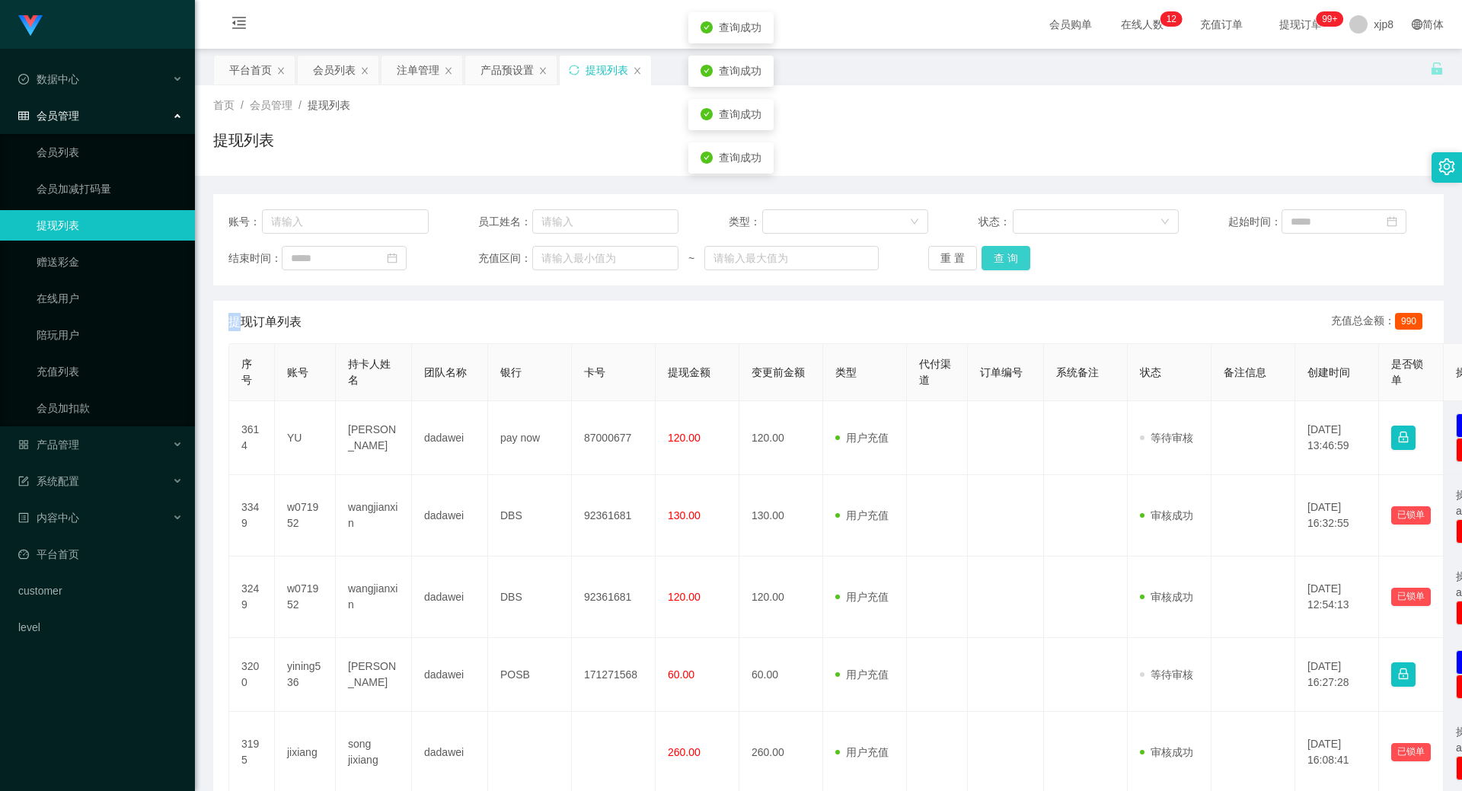
click at [1005, 251] on div "重 置 查 询" at bounding box center [1028, 258] width 200 height 24
click at [1005, 251] on button "查 询" at bounding box center [1006, 258] width 49 height 24
click at [1005, 251] on div "重 置 查 询" at bounding box center [1028, 258] width 200 height 24
click at [1005, 251] on button "查 询" at bounding box center [1006, 258] width 49 height 24
click at [1005, 251] on div "重 置 查 询" at bounding box center [1028, 258] width 200 height 24
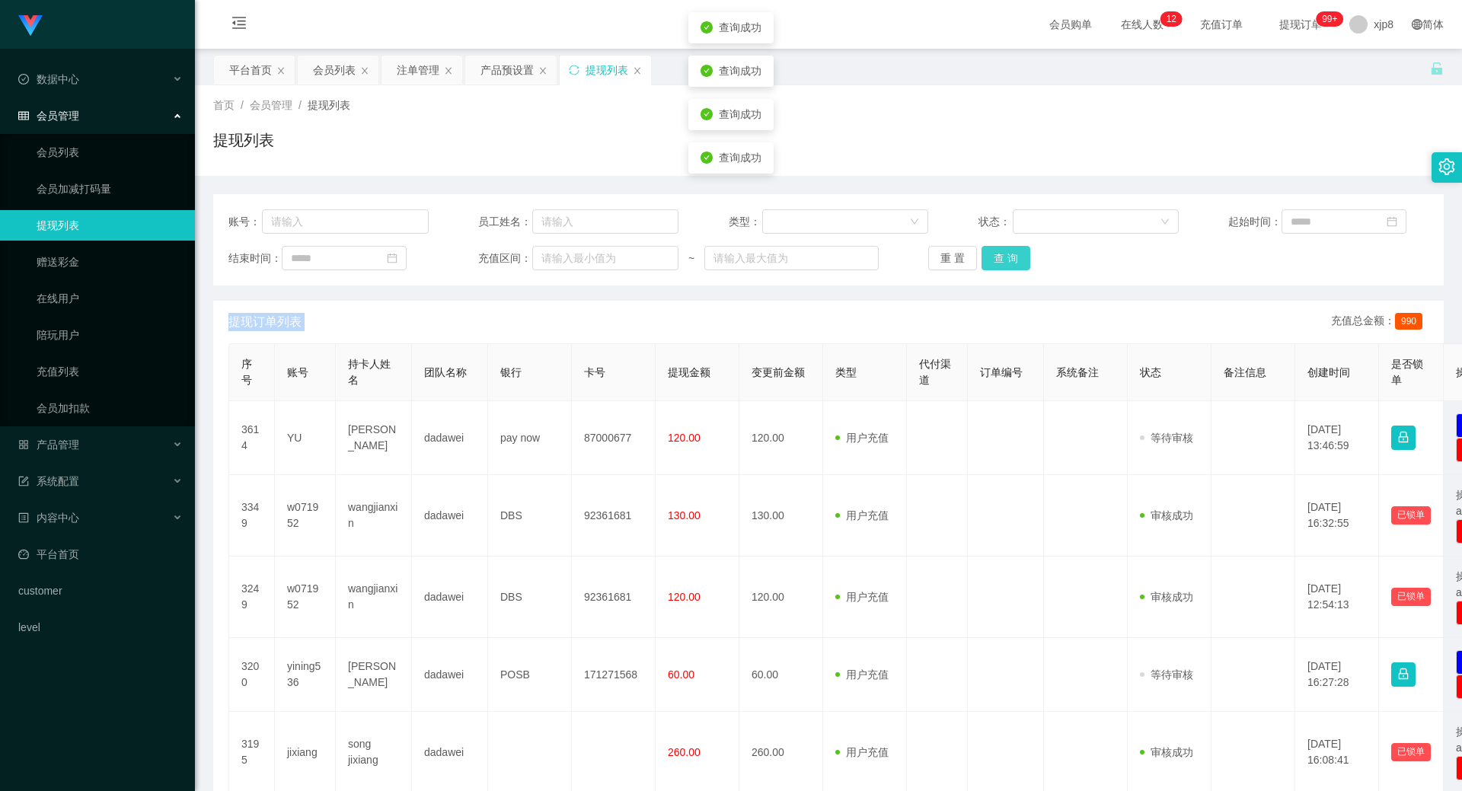
click at [1005, 251] on button "查 询" at bounding box center [1006, 258] width 49 height 24
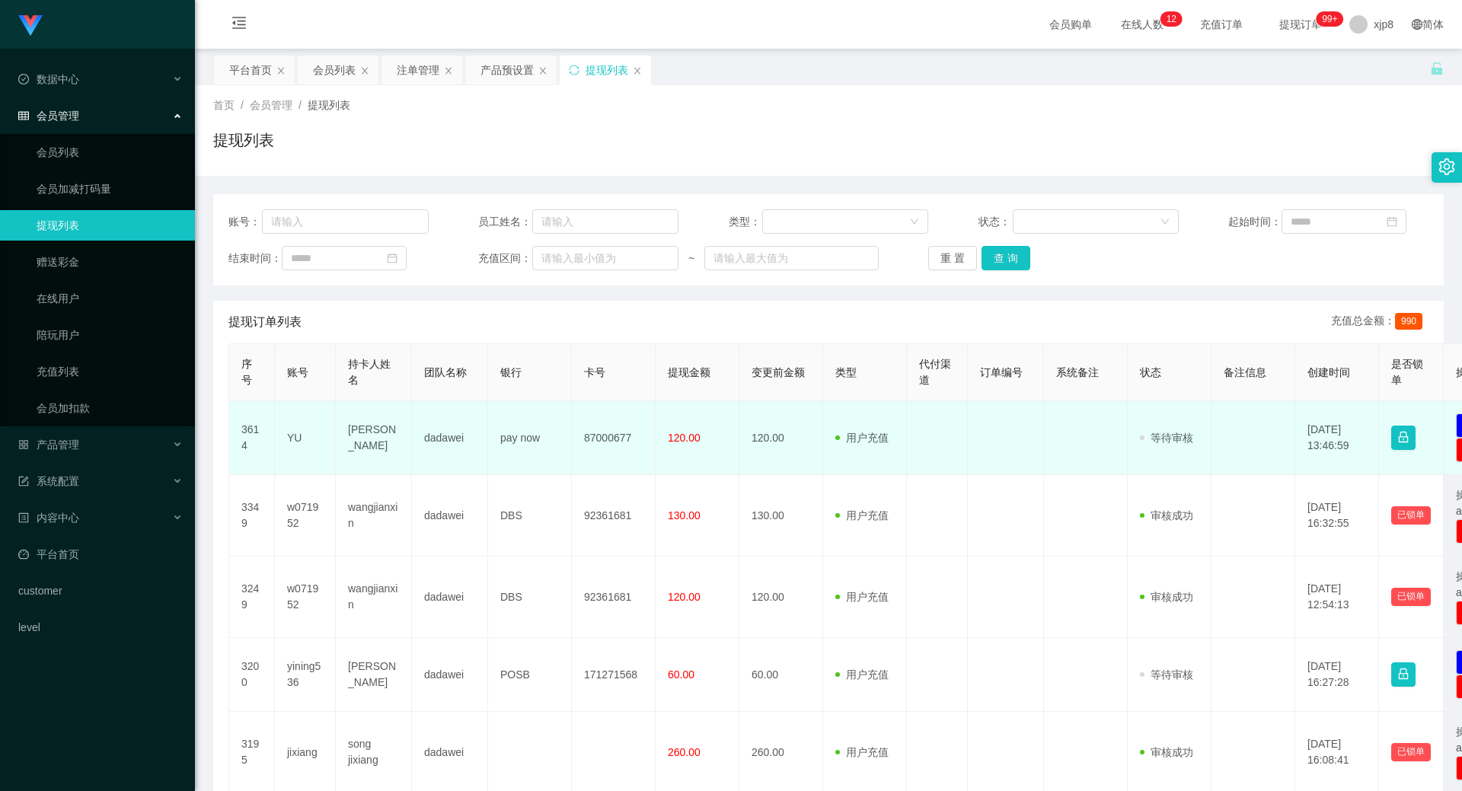
click at [295, 439] on td "YU" at bounding box center [305, 438] width 61 height 74
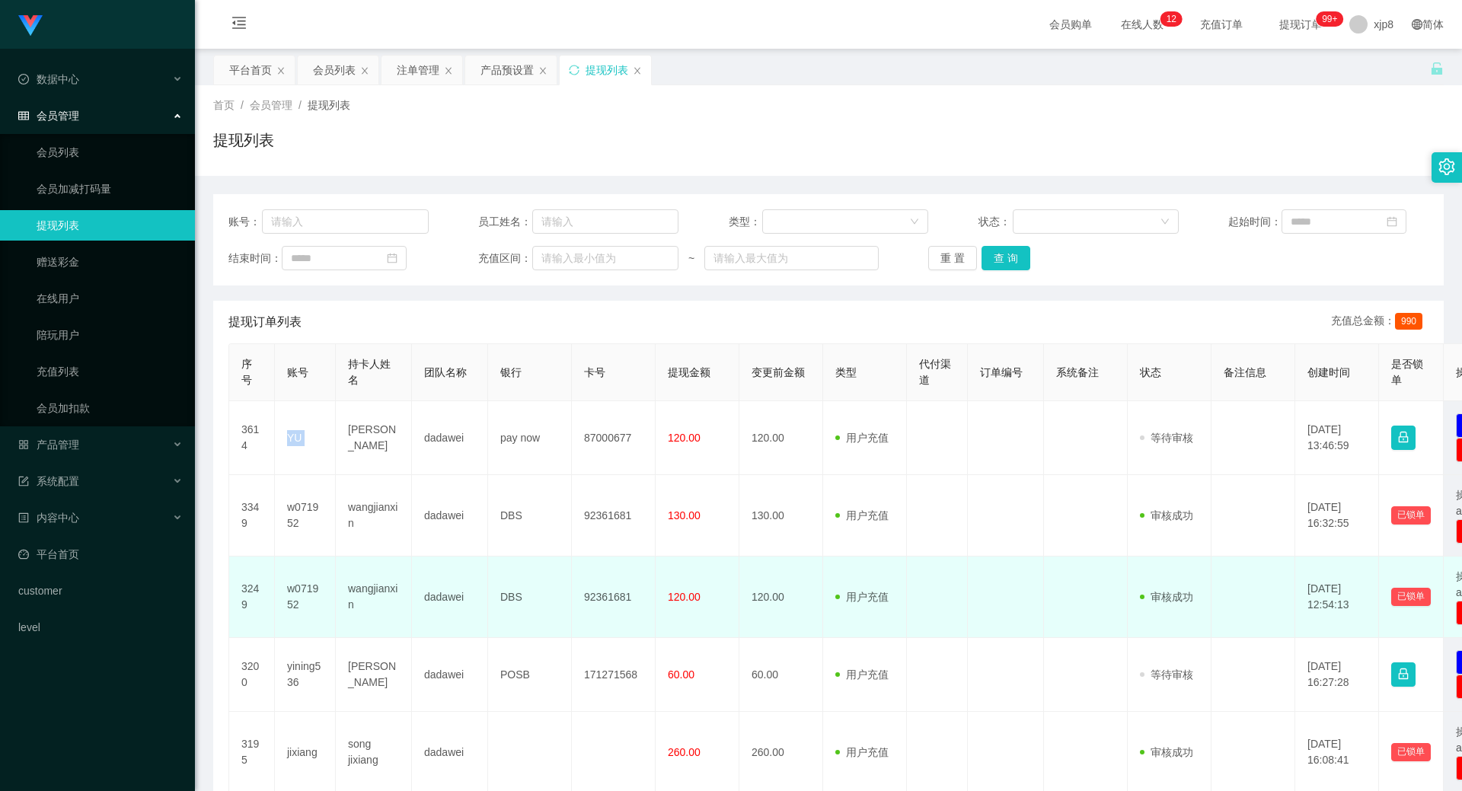
copy td "YU"
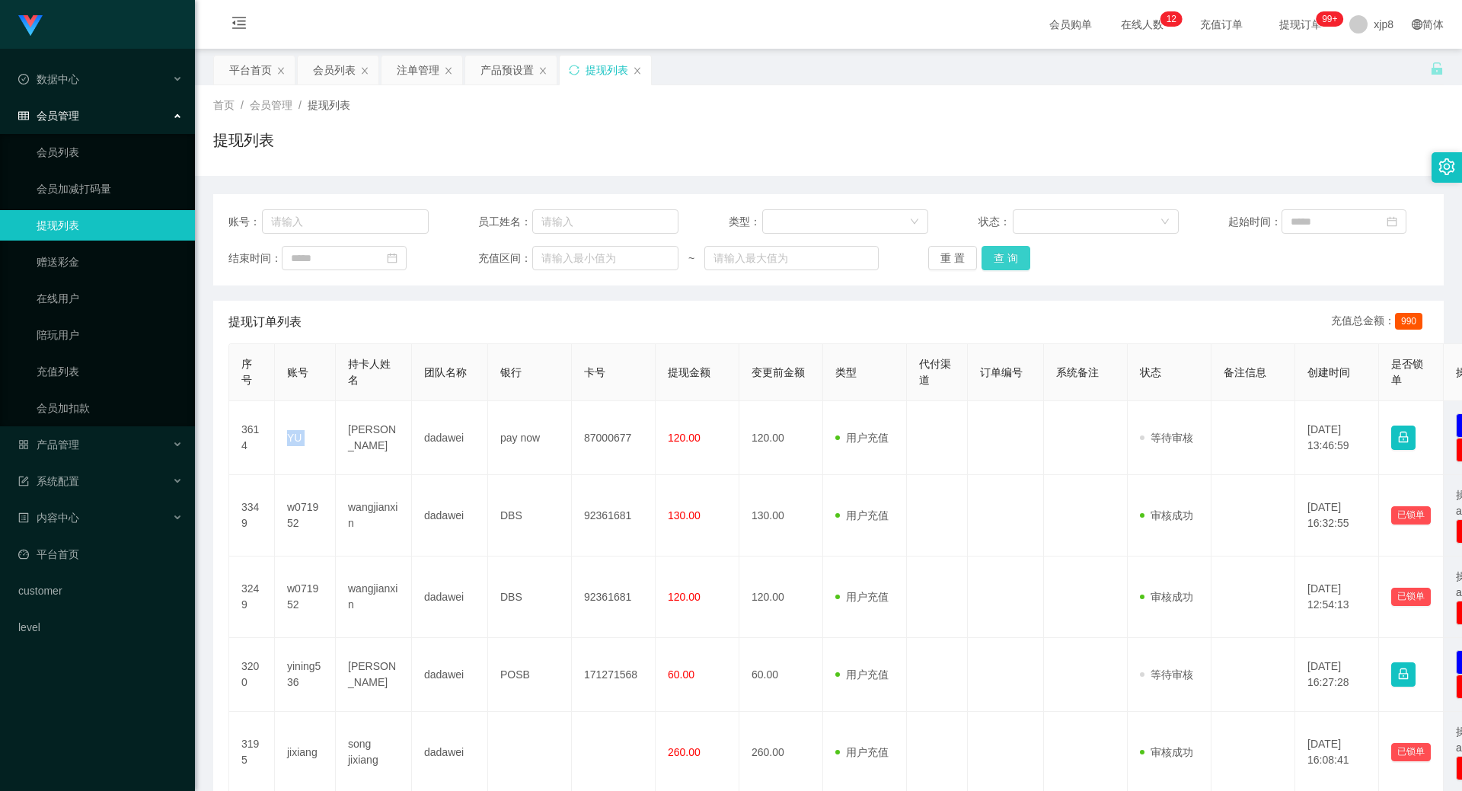
click at [1012, 257] on button "查 询" at bounding box center [1006, 258] width 49 height 24
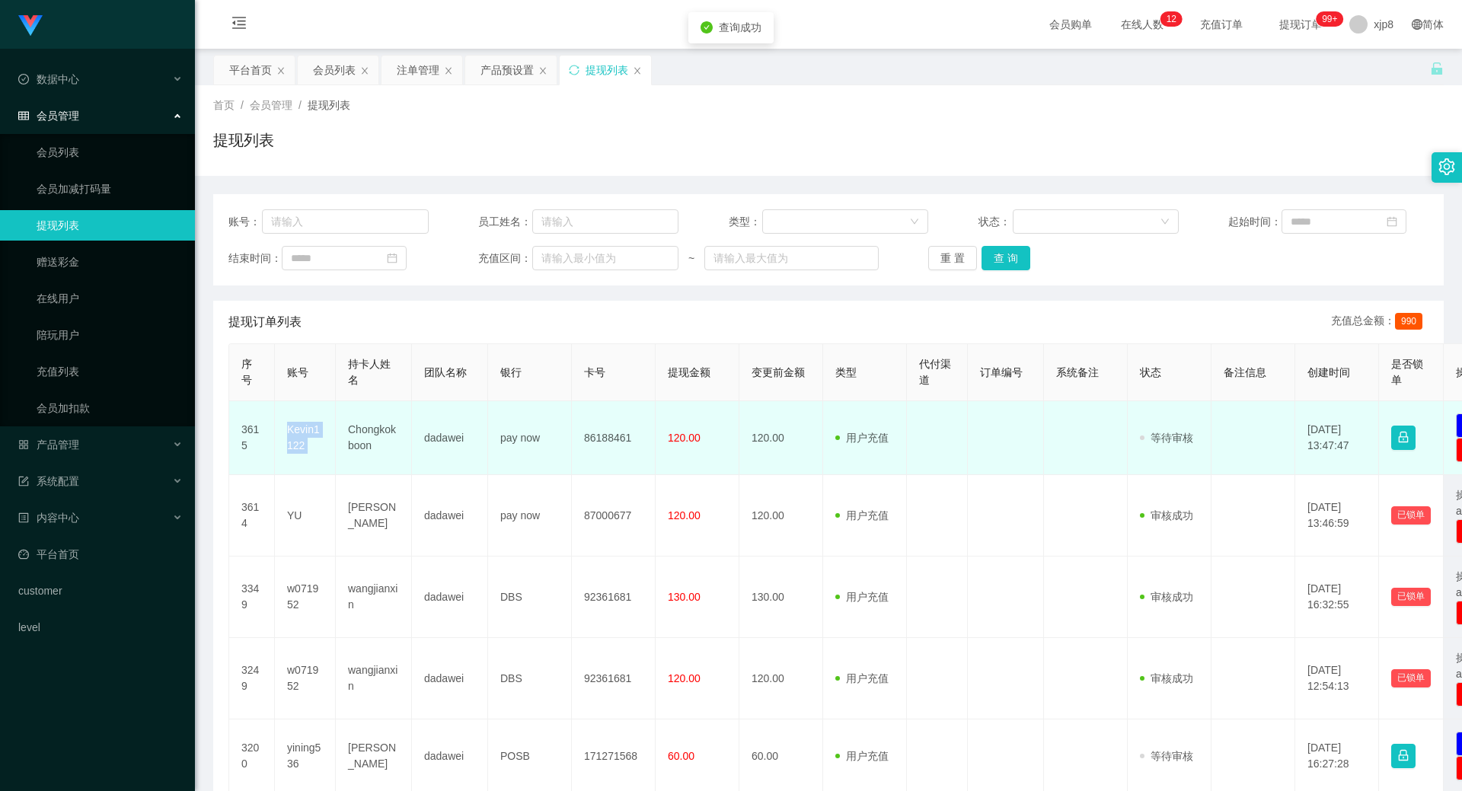
click at [327, 432] on td "Kevin1122" at bounding box center [305, 438] width 61 height 74
click at [303, 432] on td "Kevin1122" at bounding box center [305, 438] width 61 height 74
click at [303, 431] on td "Kevin1122" at bounding box center [305, 438] width 61 height 74
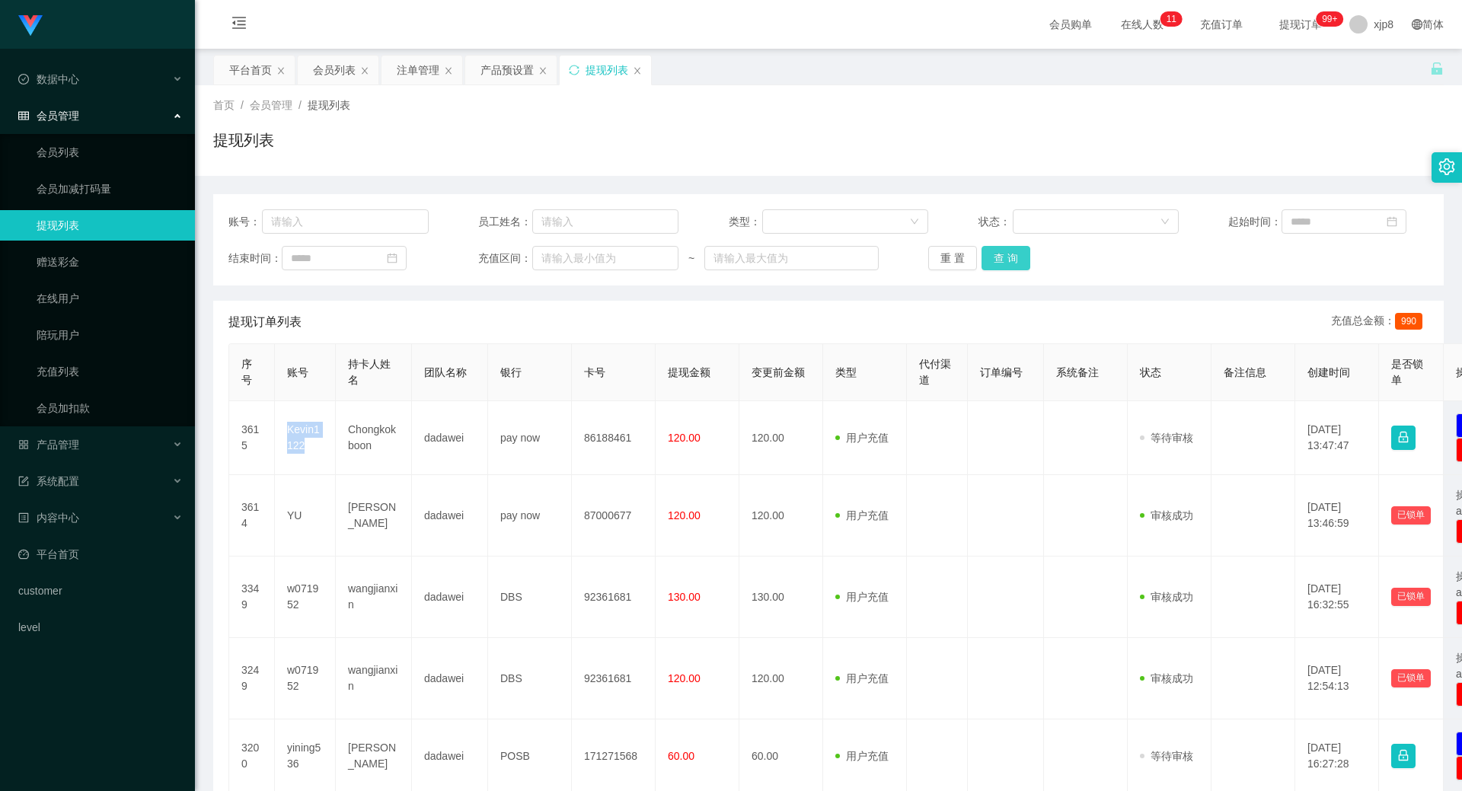
click at [1005, 263] on button "查 询" at bounding box center [1006, 258] width 49 height 24
click at [1005, 263] on div "重 置 查 询" at bounding box center [1028, 258] width 200 height 24
click at [1005, 263] on button "查 询" at bounding box center [1006, 258] width 49 height 24
click at [1005, 263] on div "重 置 查 询" at bounding box center [1028, 258] width 200 height 24
click at [1005, 263] on button "查 询" at bounding box center [1014, 258] width 65 height 24
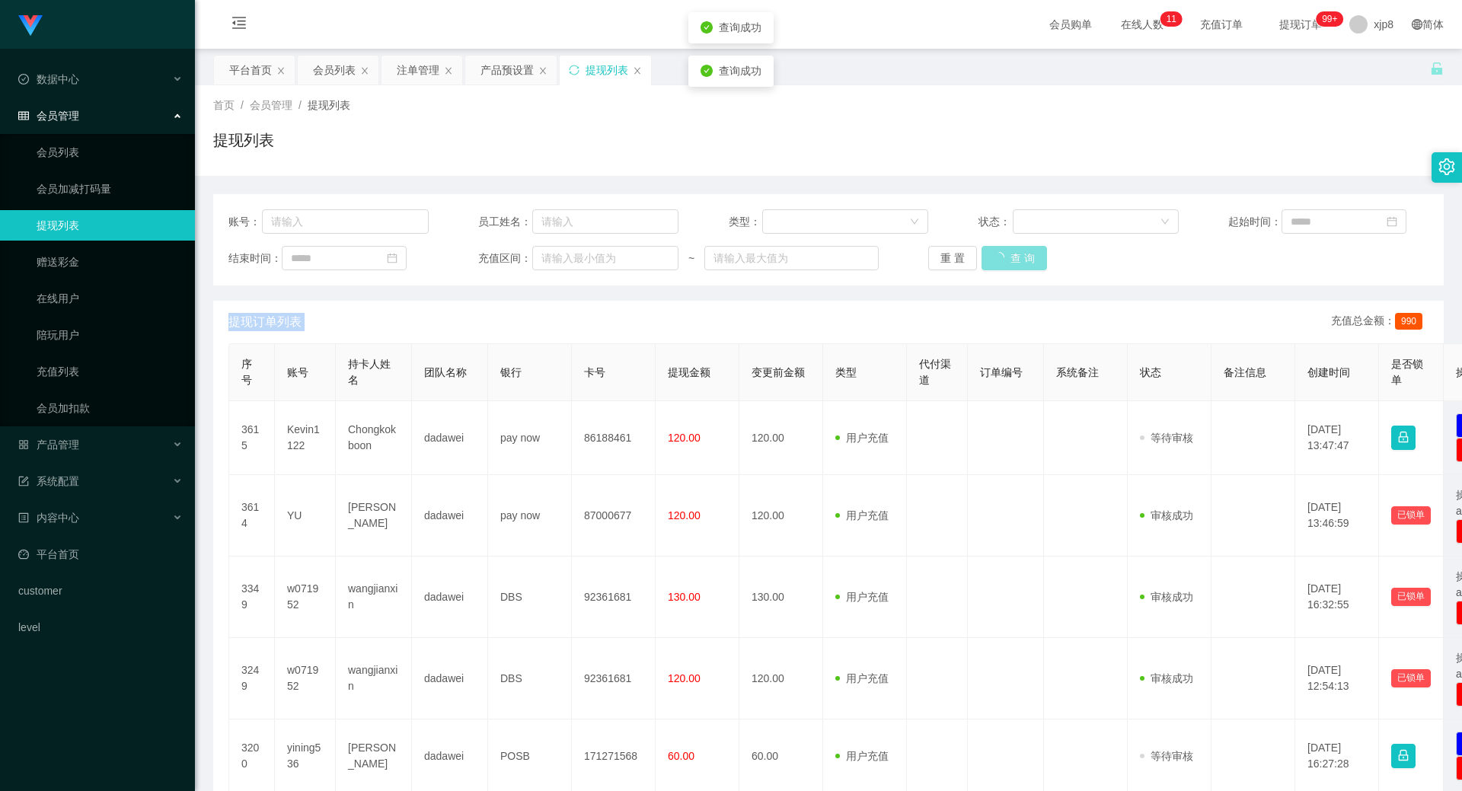
click at [1005, 263] on div "重 置 查 询" at bounding box center [1028, 258] width 200 height 24
click at [1005, 263] on button "查 询" at bounding box center [1014, 258] width 65 height 24
click at [1005, 263] on div "重 置 查 询" at bounding box center [1028, 258] width 200 height 24
click at [422, 73] on div "注单管理" at bounding box center [418, 70] width 43 height 29
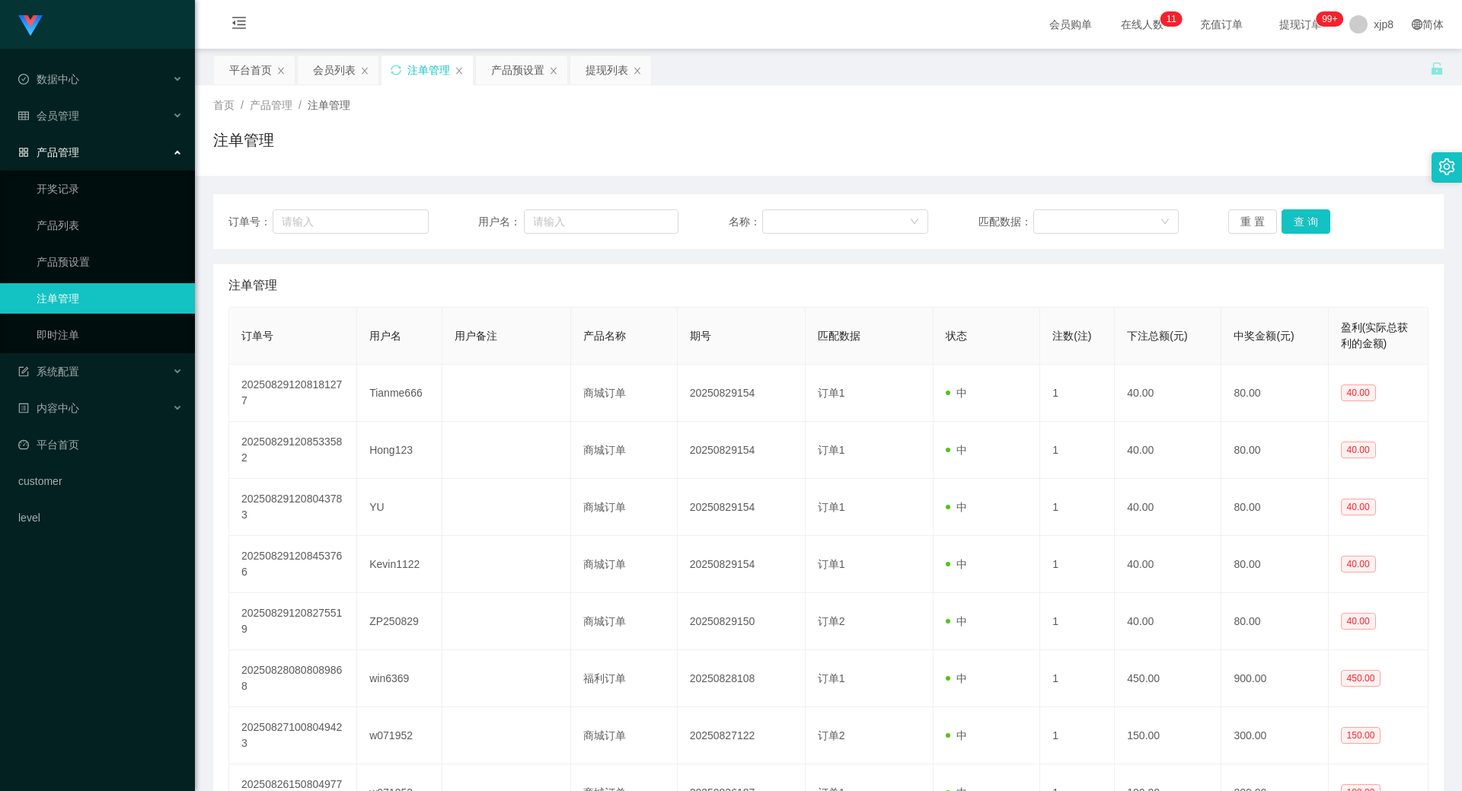
click at [1297, 234] on div "订单号： 用户名： 名称： 匹配数据： 重 置 查 询" at bounding box center [828, 221] width 1231 height 55
click at [1297, 233] on div "订单号： 用户名： 名称： 匹配数据： 重 置 查 询" at bounding box center [828, 221] width 1231 height 55
click at [1297, 233] on button "查 询" at bounding box center [1306, 221] width 49 height 24
click at [1301, 222] on button "查 询" at bounding box center [1314, 221] width 65 height 24
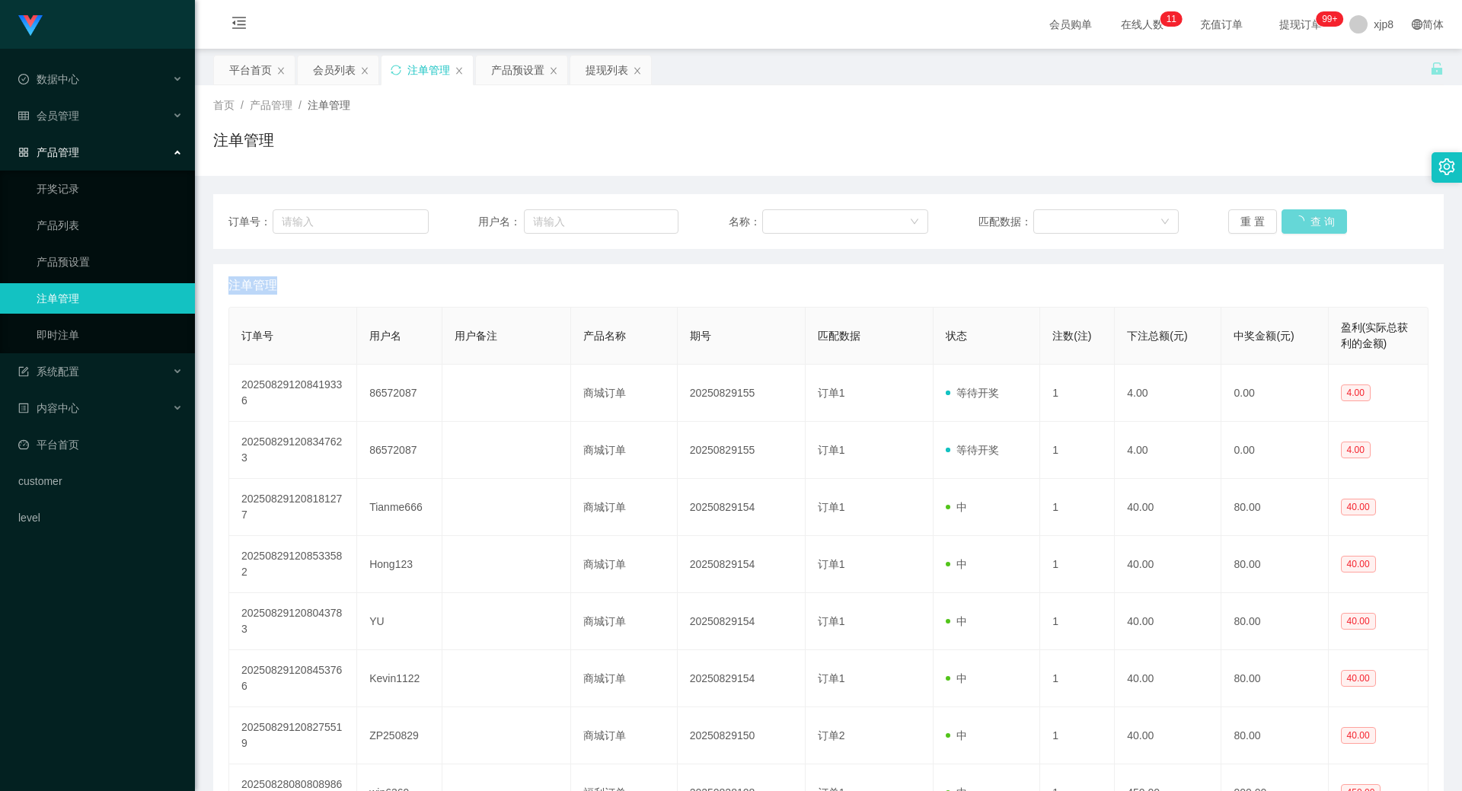
click at [1301, 222] on div "重 置 查 询" at bounding box center [1328, 221] width 200 height 24
click at [1301, 222] on button "查 询" at bounding box center [1314, 221] width 65 height 24
click at [340, 78] on div "会员列表" at bounding box center [334, 70] width 43 height 29
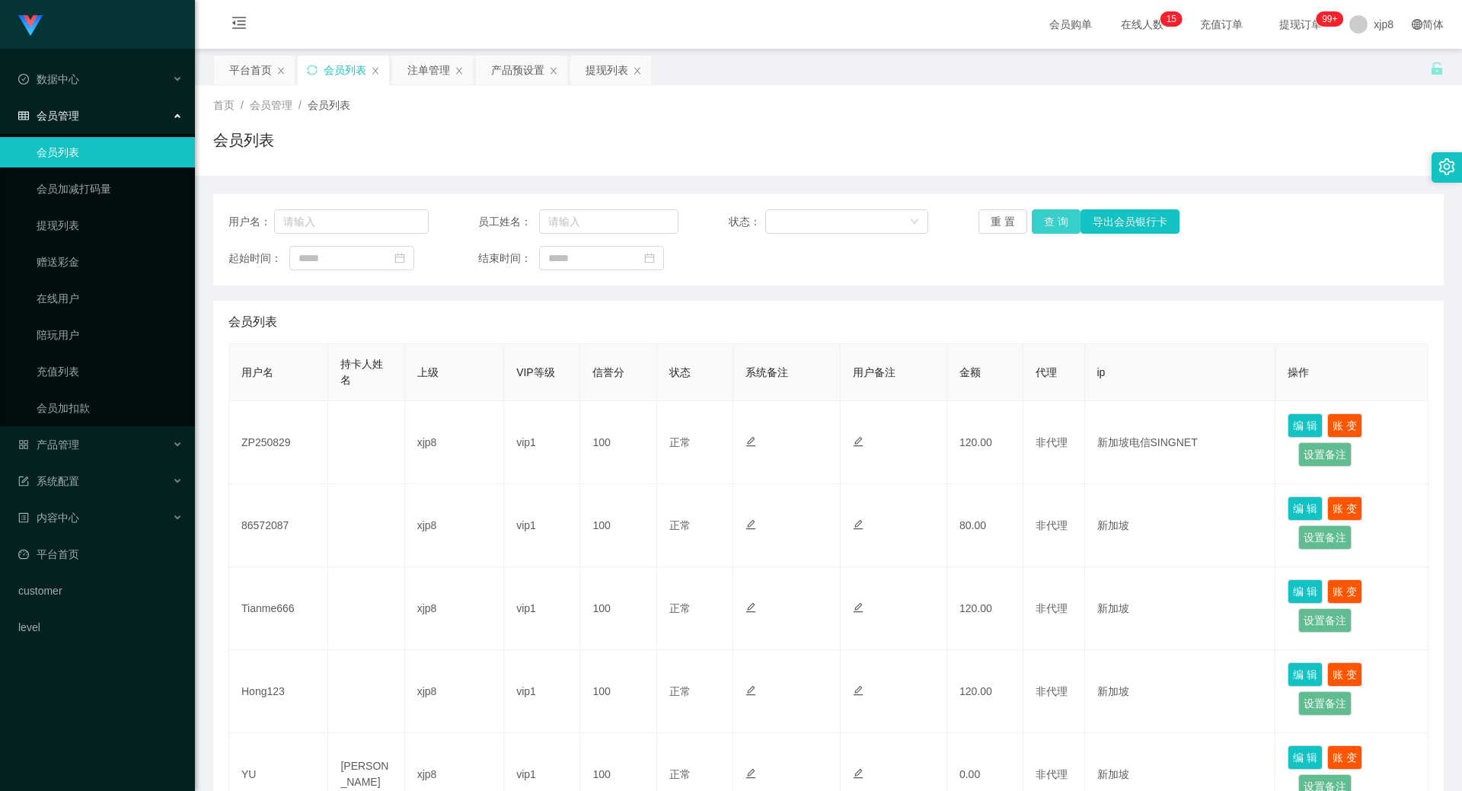
click at [1048, 213] on button "查 询" at bounding box center [1056, 221] width 49 height 24
click at [1048, 213] on div "重 置 查 询 导出会员银行卡" at bounding box center [1079, 221] width 200 height 24
click at [1048, 213] on button "查 询" at bounding box center [1056, 221] width 49 height 24
click at [1039, 222] on button "查 询" at bounding box center [1056, 221] width 49 height 24
click at [1039, 222] on div "重 置 查 询 导出会员银行卡" at bounding box center [1079, 221] width 200 height 24
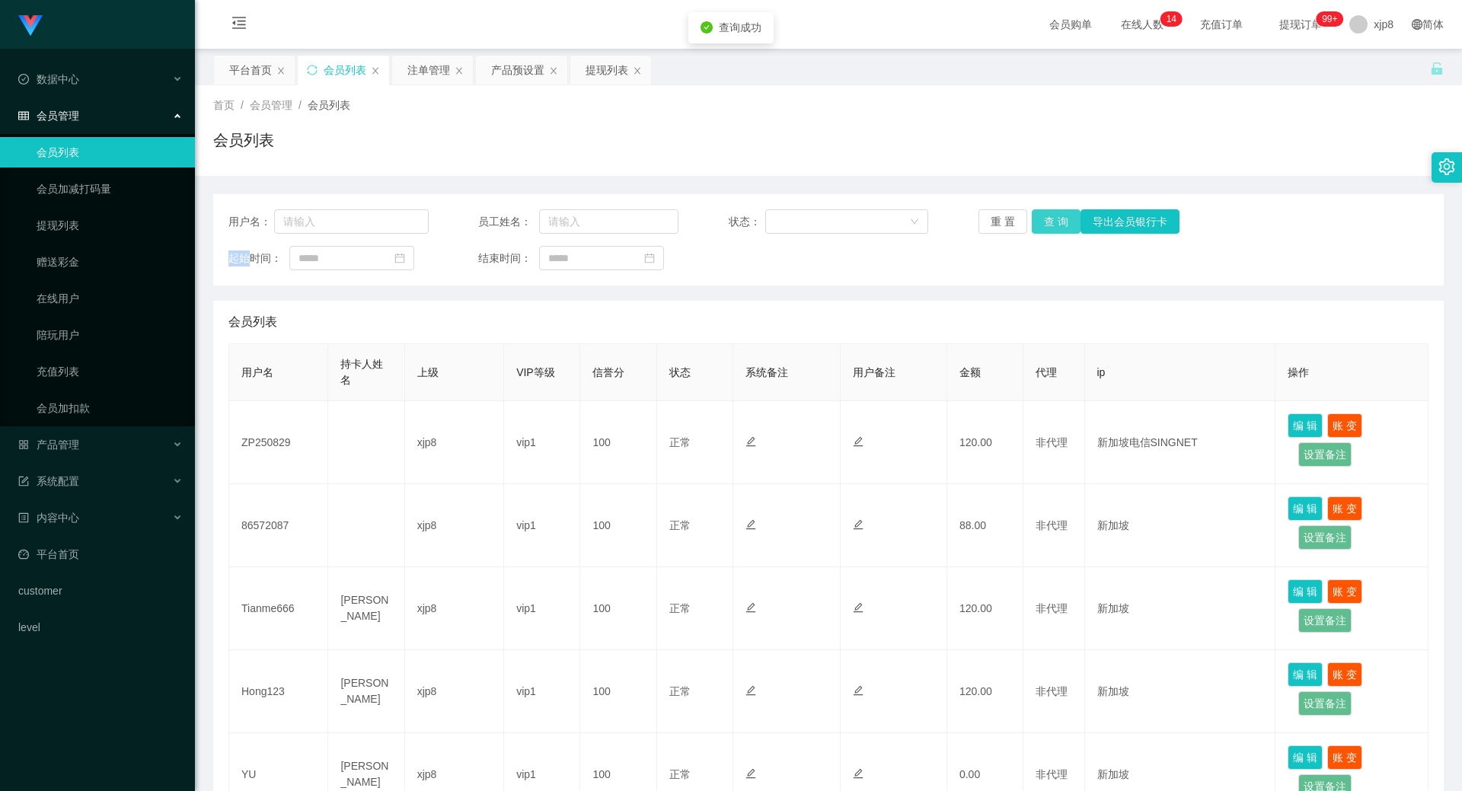
click at [1039, 222] on button "查 询" at bounding box center [1056, 221] width 49 height 24
click at [1039, 222] on div "重 置 查 询 导出会员银行卡" at bounding box center [1079, 221] width 200 height 24
click at [1039, 222] on button "查 询" at bounding box center [1056, 221] width 49 height 24
click at [1039, 222] on div "重 置 查 询 导出会员银行卡" at bounding box center [1079, 221] width 200 height 24
click at [1039, 222] on button "查 询" at bounding box center [1056, 221] width 49 height 24
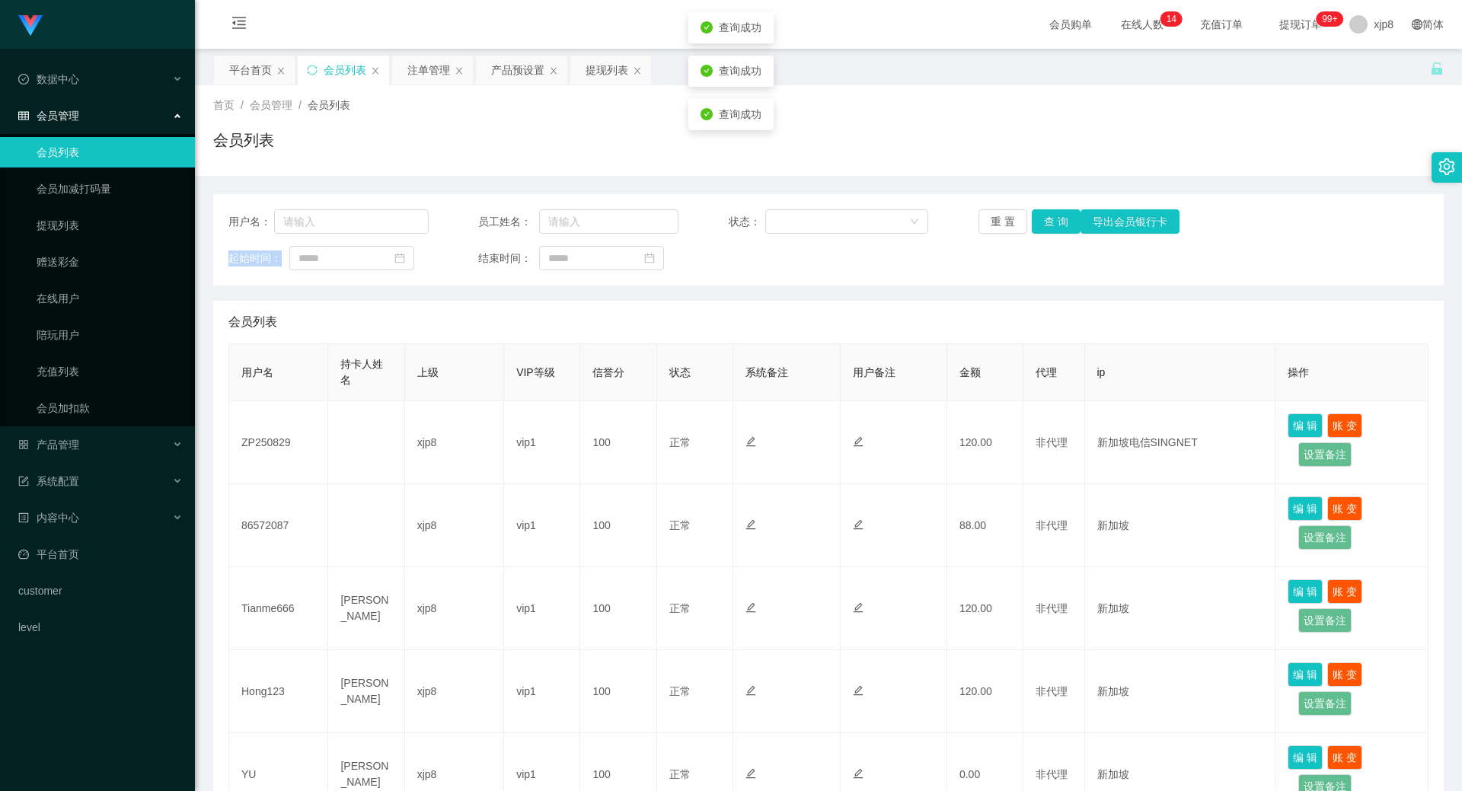
click at [1039, 222] on div "重 置 查 询 导出会员银行卡" at bounding box center [1079, 221] width 200 height 24
click at [1039, 222] on button "查 询" at bounding box center [1056, 221] width 49 height 24
click at [1039, 222] on div "重 置 查 询 导出会员银行卡" at bounding box center [1079, 221] width 200 height 24
click at [1039, 222] on button "查 询" at bounding box center [1056, 221] width 49 height 24
click at [1039, 222] on div "重 置 查 询 导出会员银行卡" at bounding box center [1079, 221] width 200 height 24
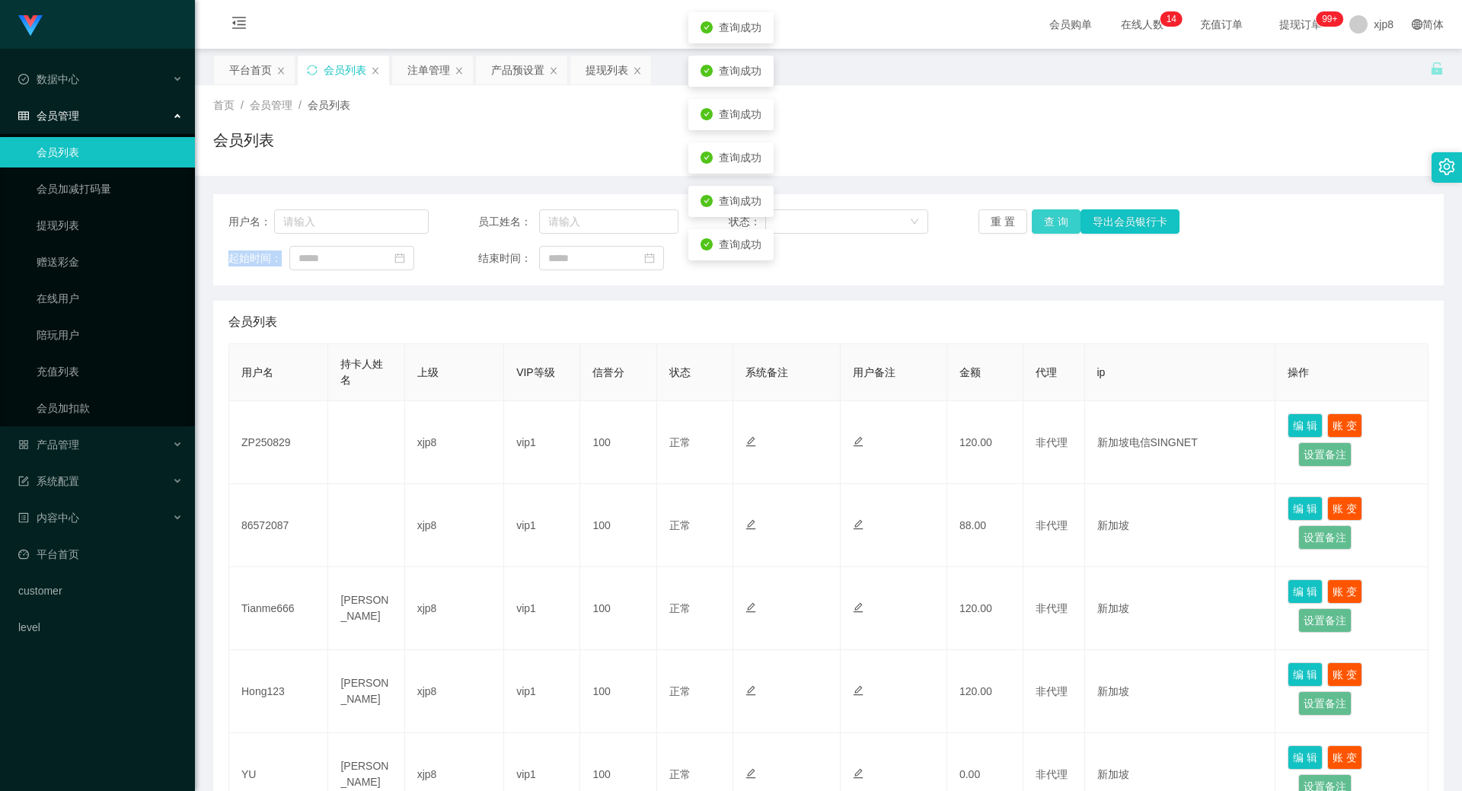
click at [1039, 222] on button "查 询" at bounding box center [1056, 221] width 49 height 24
click at [1039, 222] on div "重 置 查 询 导出会员银行卡" at bounding box center [1079, 221] width 200 height 24
click at [1039, 222] on button "查 询" at bounding box center [1056, 221] width 49 height 24
click at [1039, 222] on div "重 置 查 询 导出会员银行卡" at bounding box center [1079, 221] width 200 height 24
click at [1039, 222] on button "查 询" at bounding box center [1056, 221] width 49 height 24
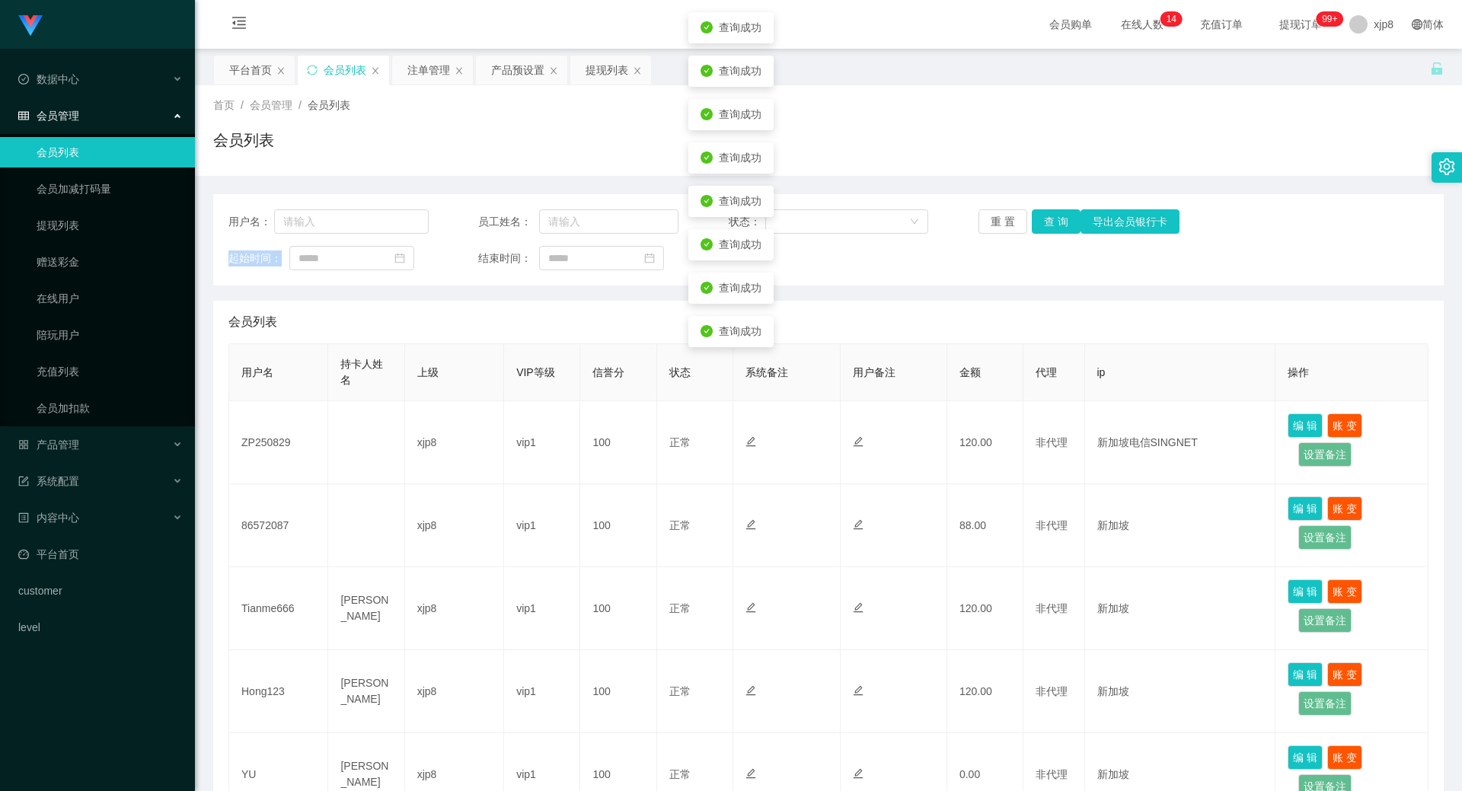
click at [1040, 222] on div "重 置 查 询 导出会员银行卡" at bounding box center [1079, 221] width 200 height 24
click at [605, 69] on div "提现列表" at bounding box center [607, 70] width 43 height 29
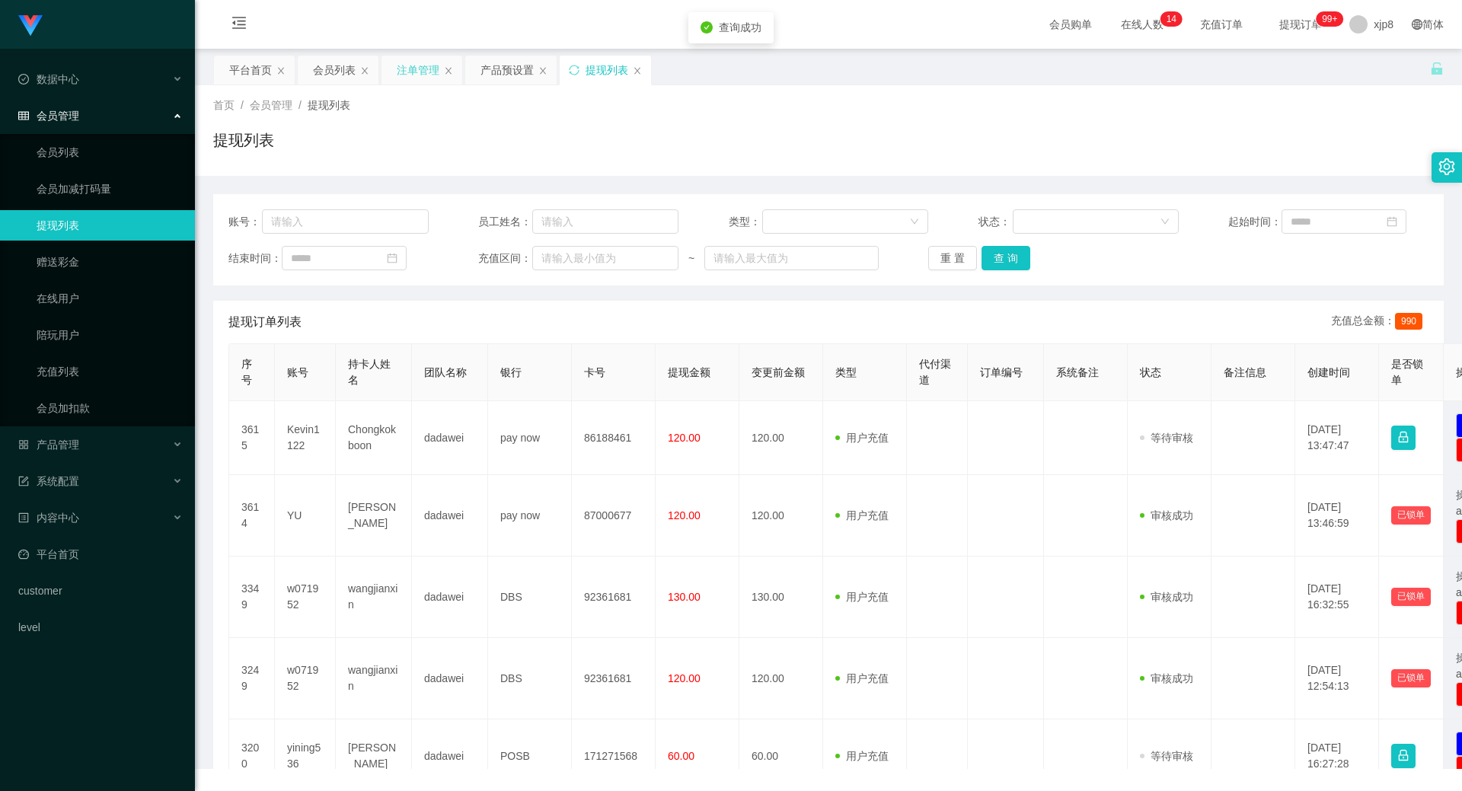
click at [427, 74] on div "注单管理" at bounding box center [418, 70] width 43 height 29
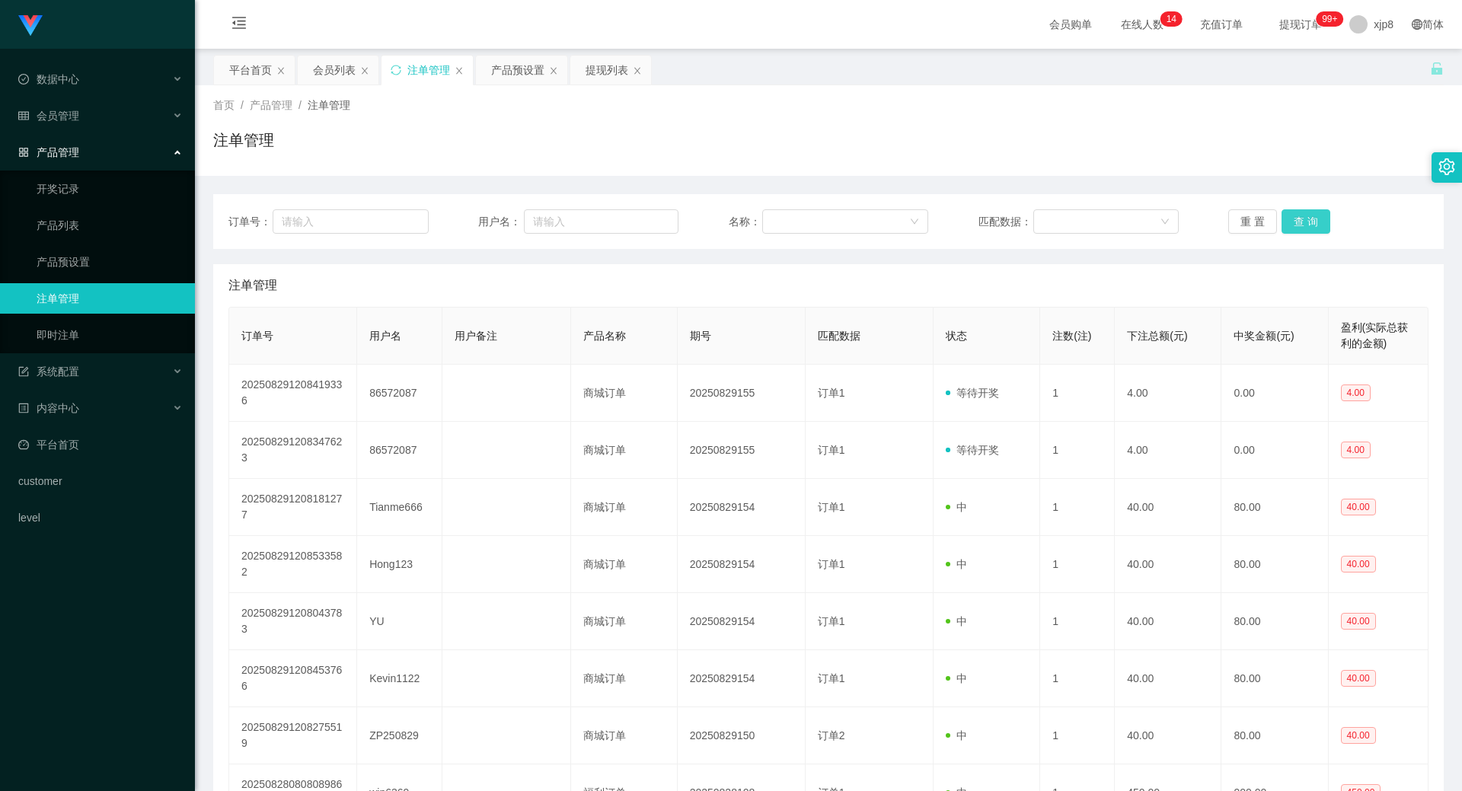
click at [1297, 216] on button "查 询" at bounding box center [1306, 221] width 49 height 24
click at [1297, 216] on div "重 置 查 询" at bounding box center [1328, 221] width 200 height 24
click at [1297, 216] on button "查 询" at bounding box center [1314, 221] width 65 height 24
click at [1297, 216] on div "重 置 查 询" at bounding box center [1328, 221] width 200 height 24
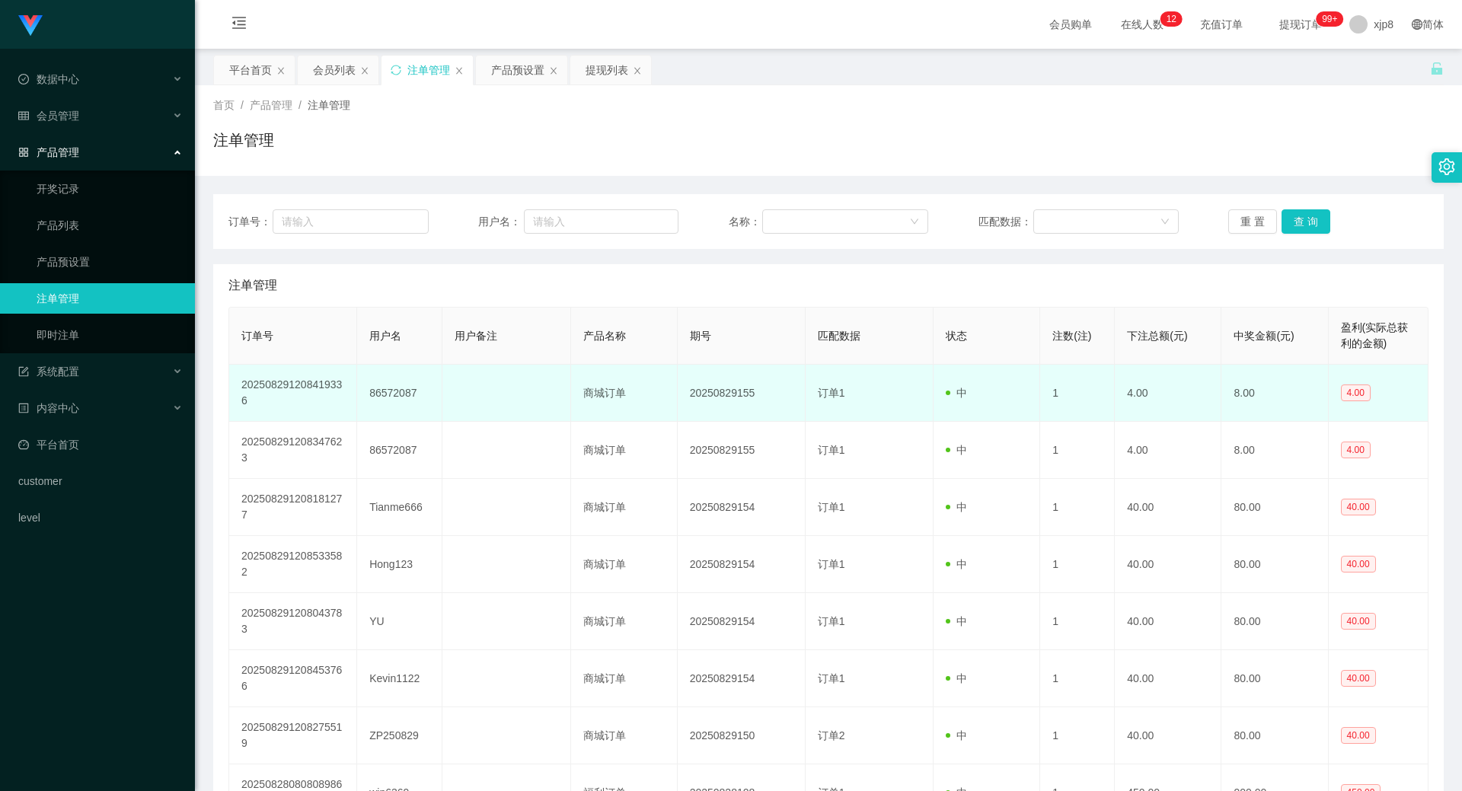
click at [366, 392] on td "86572087" at bounding box center [399, 393] width 85 height 57
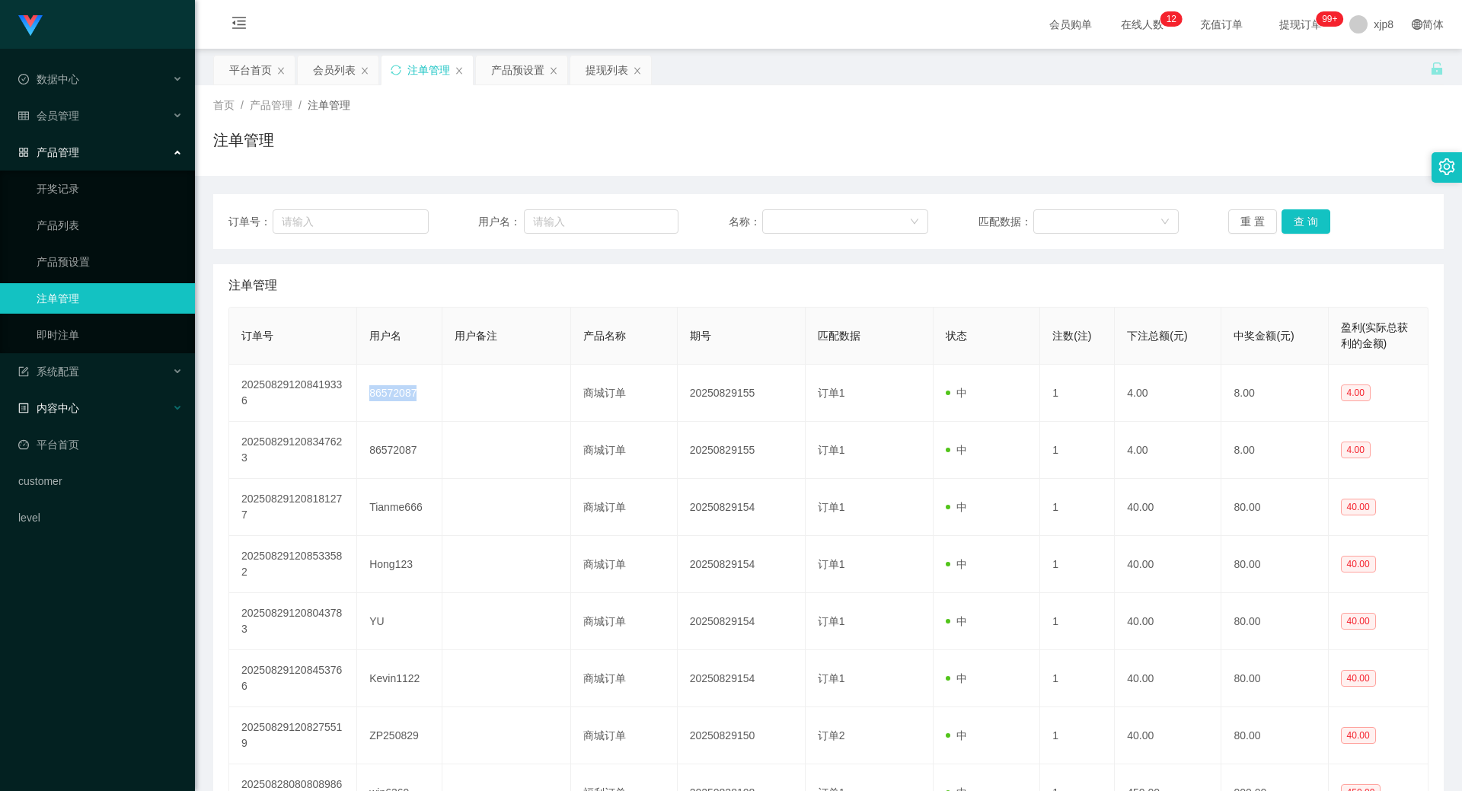
copy td "86572087"
click at [595, 78] on div "提现列表" at bounding box center [607, 70] width 43 height 29
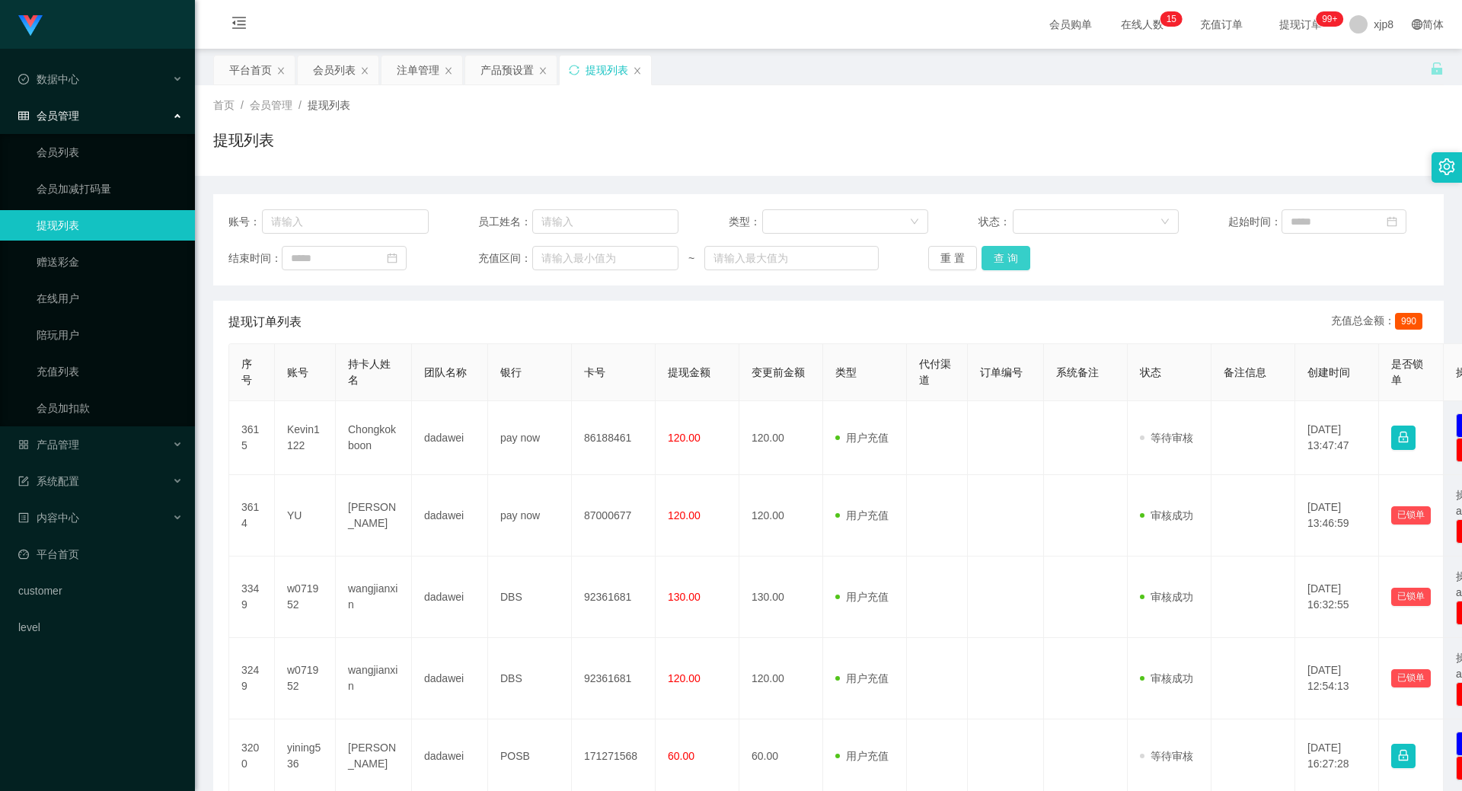
click at [1010, 257] on button "查 询" at bounding box center [1006, 258] width 49 height 24
click at [1010, 257] on div "重 置 查 询" at bounding box center [1028, 258] width 200 height 24
click at [1010, 257] on button "查 询" at bounding box center [1014, 258] width 65 height 24
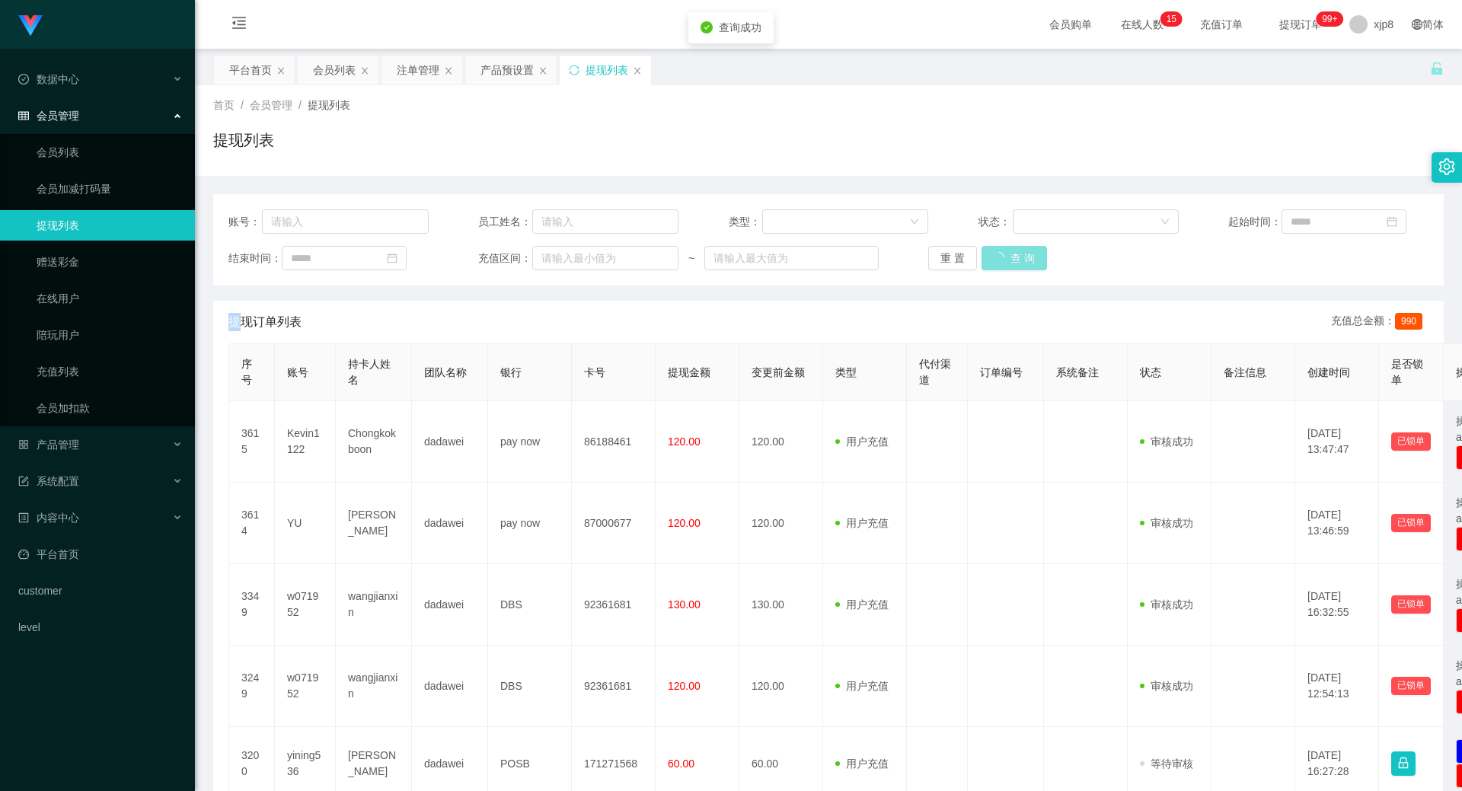
click at [1010, 257] on button "查 询" at bounding box center [1014, 258] width 65 height 24
click at [1010, 257] on div "重 置 查 询" at bounding box center [1028, 258] width 200 height 24
click at [1010, 257] on button "查 询" at bounding box center [1006, 258] width 49 height 24
click at [1010, 257] on div "重 置 查 询" at bounding box center [1028, 258] width 200 height 24
drag, startPoint x: 1010, startPoint y: 257, endPoint x: 949, endPoint y: 269, distance: 62.1
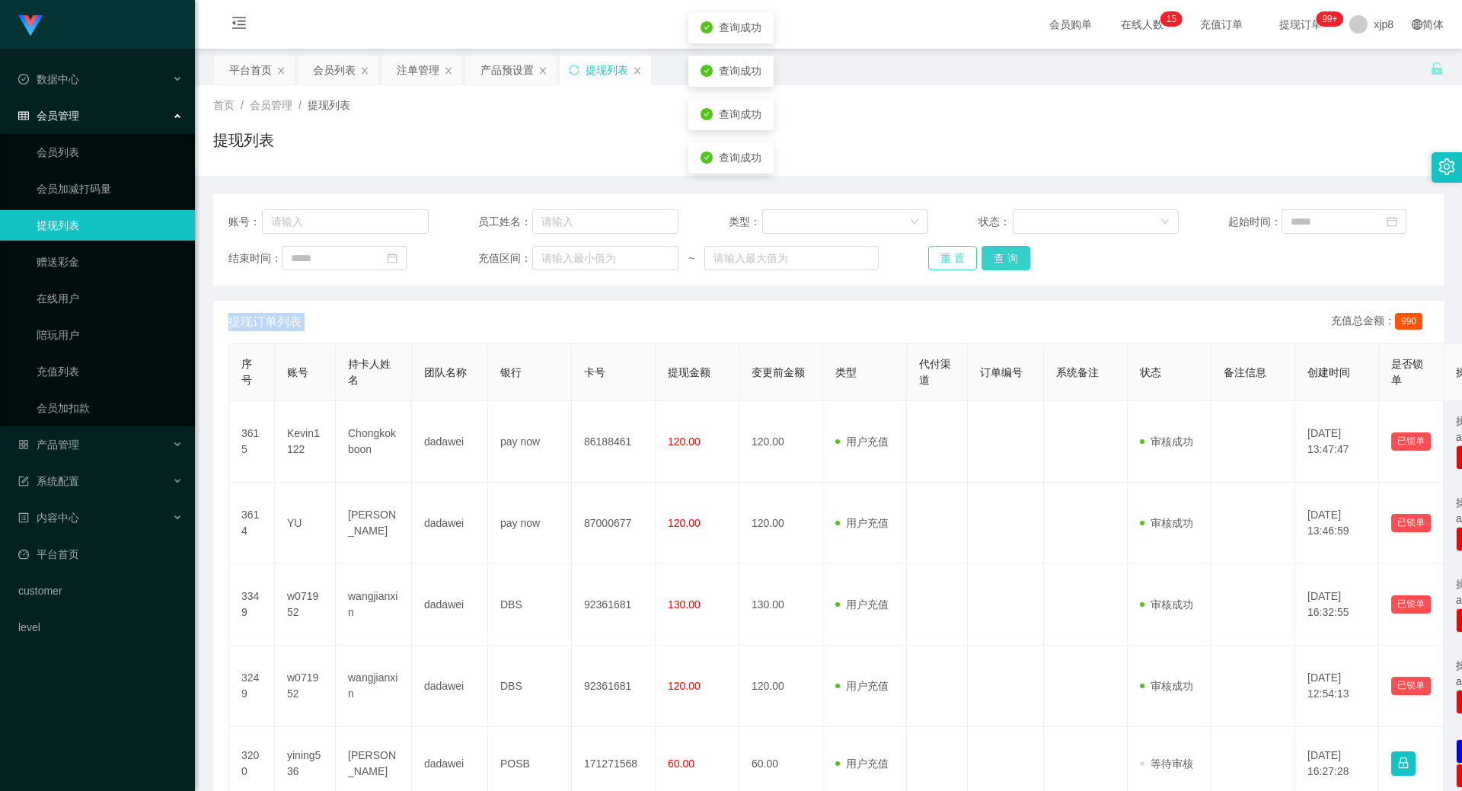
click at [1010, 257] on button "查 询" at bounding box center [1006, 258] width 49 height 24
click at [404, 66] on div "注单管理" at bounding box center [418, 70] width 43 height 29
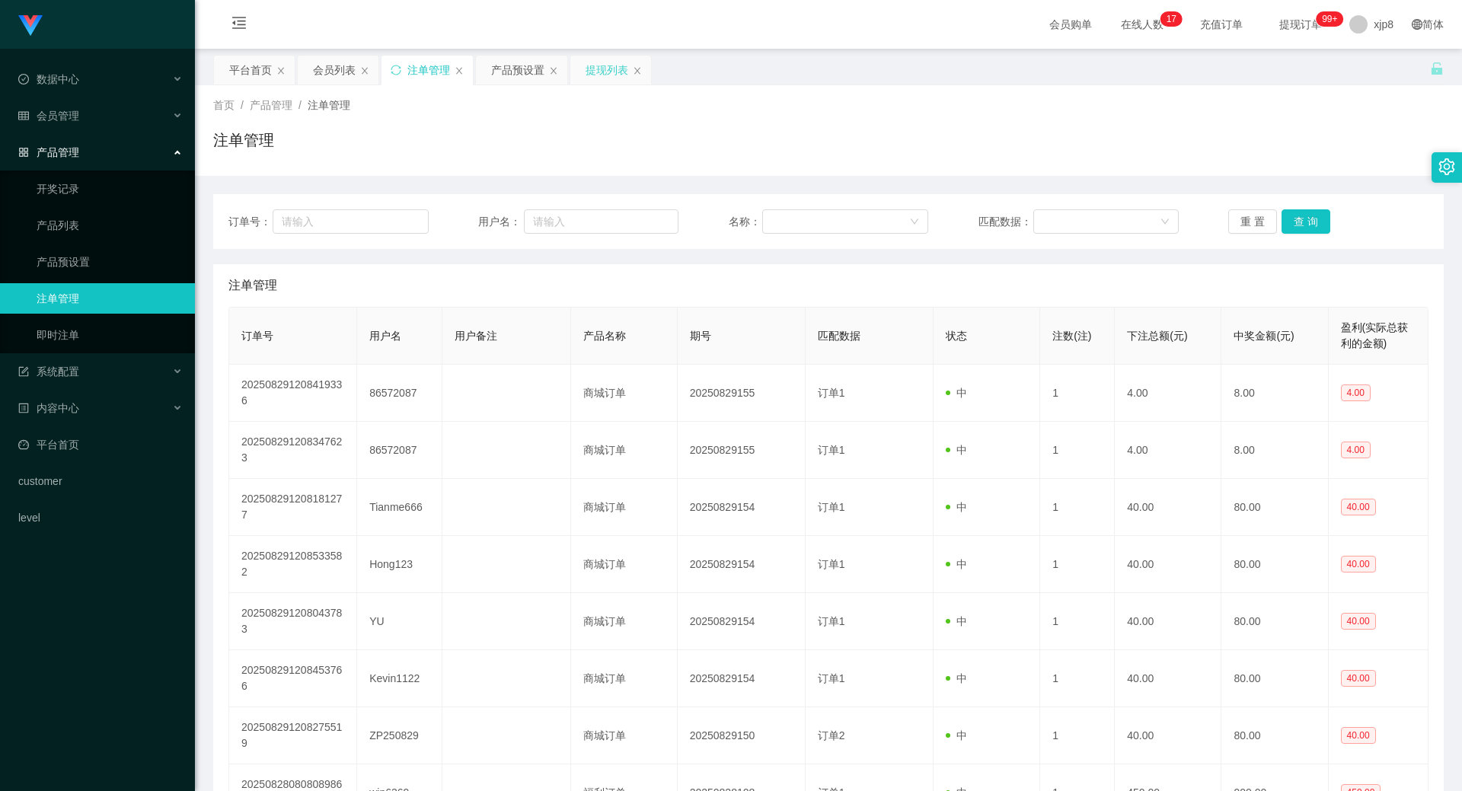
click at [586, 68] on div "提现列表" at bounding box center [607, 70] width 43 height 29
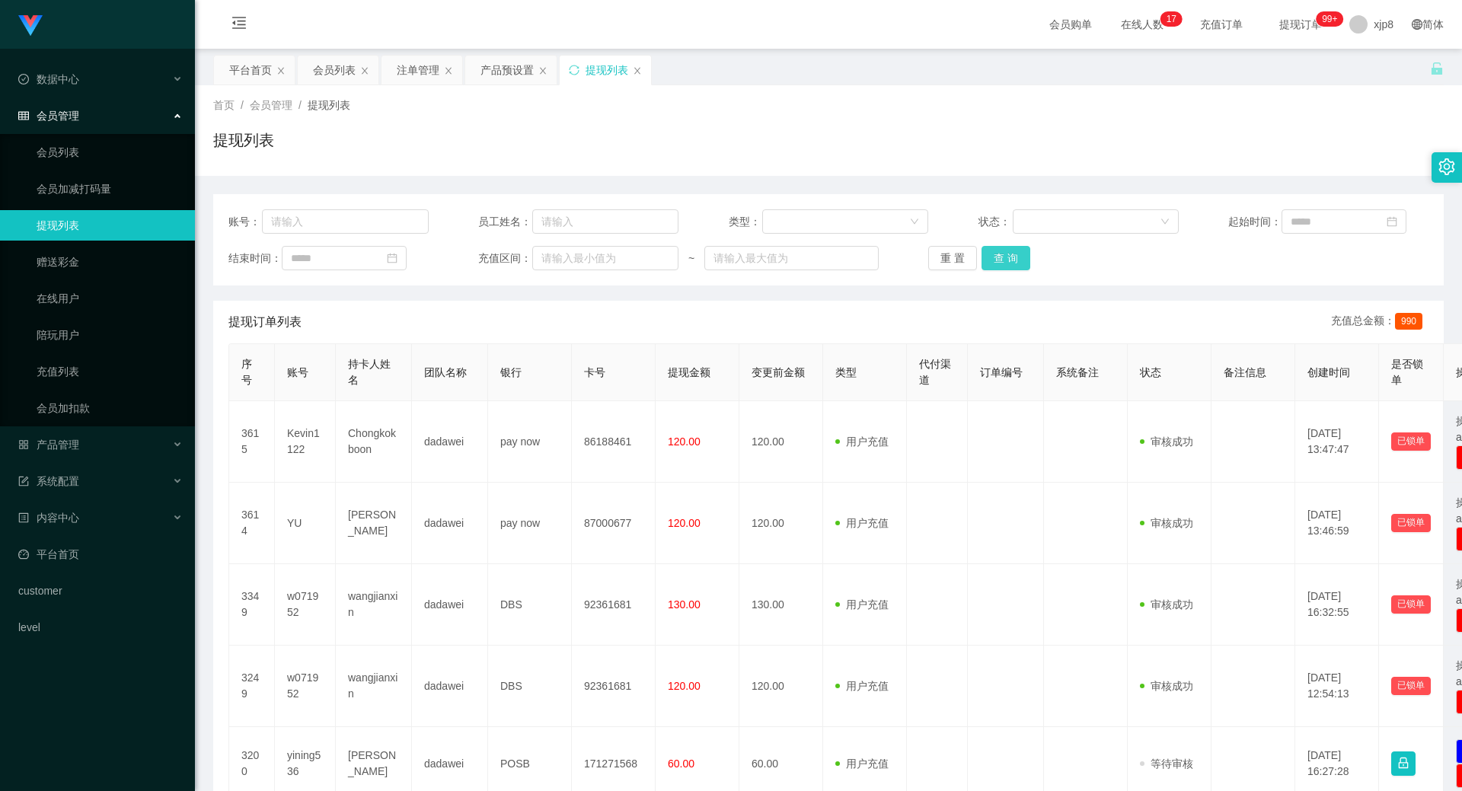
click at [992, 256] on button "查 询" at bounding box center [1006, 258] width 49 height 24
click at [992, 256] on div "重 置 查 询" at bounding box center [1028, 258] width 200 height 24
click at [992, 256] on button "查 询" at bounding box center [1014, 258] width 65 height 24
click at [992, 256] on div "重 置 查 询" at bounding box center [1028, 258] width 200 height 24
click at [992, 256] on button "查 询" at bounding box center [1006, 258] width 49 height 24
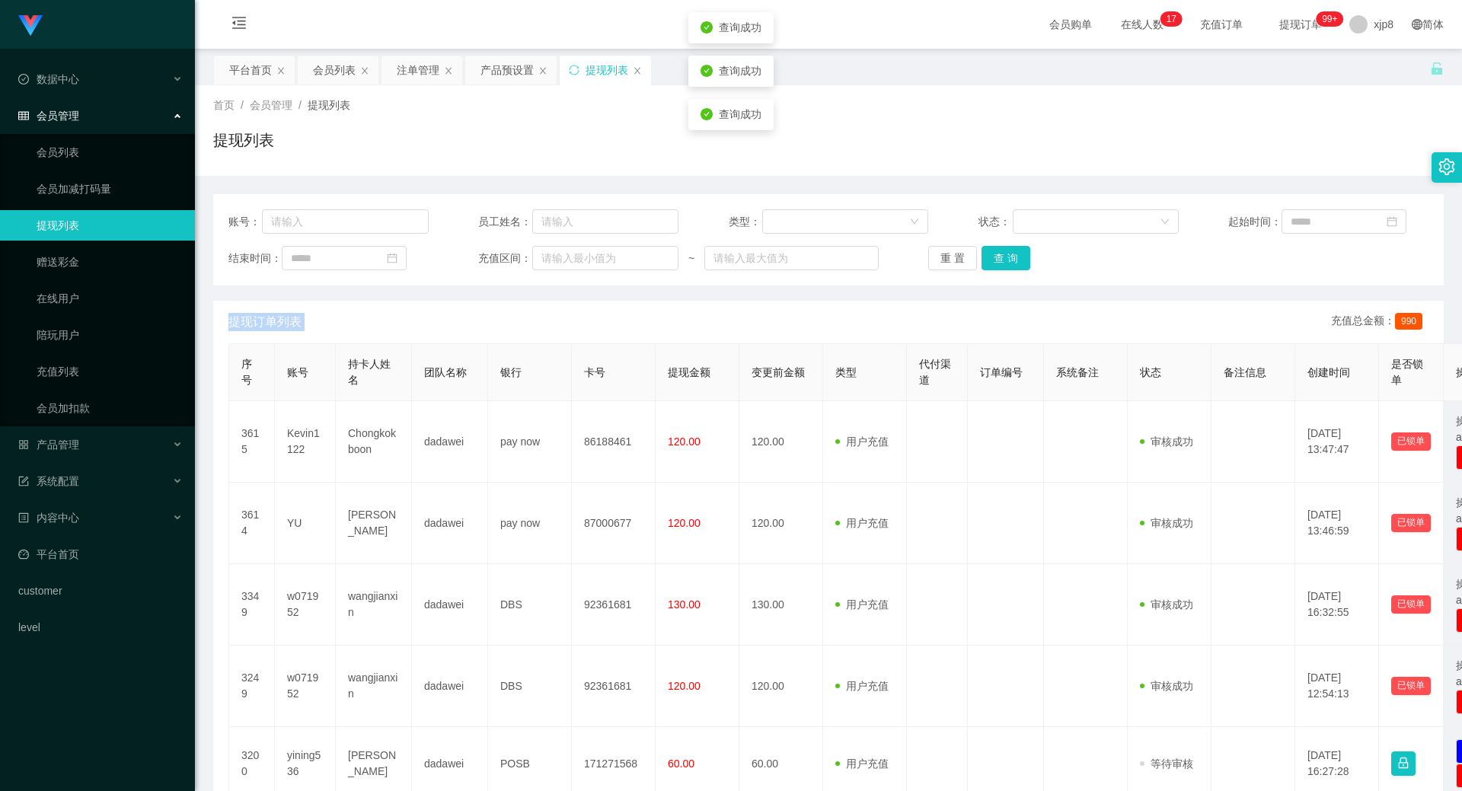
click at [297, 504] on td "YU" at bounding box center [305, 523] width 61 height 81
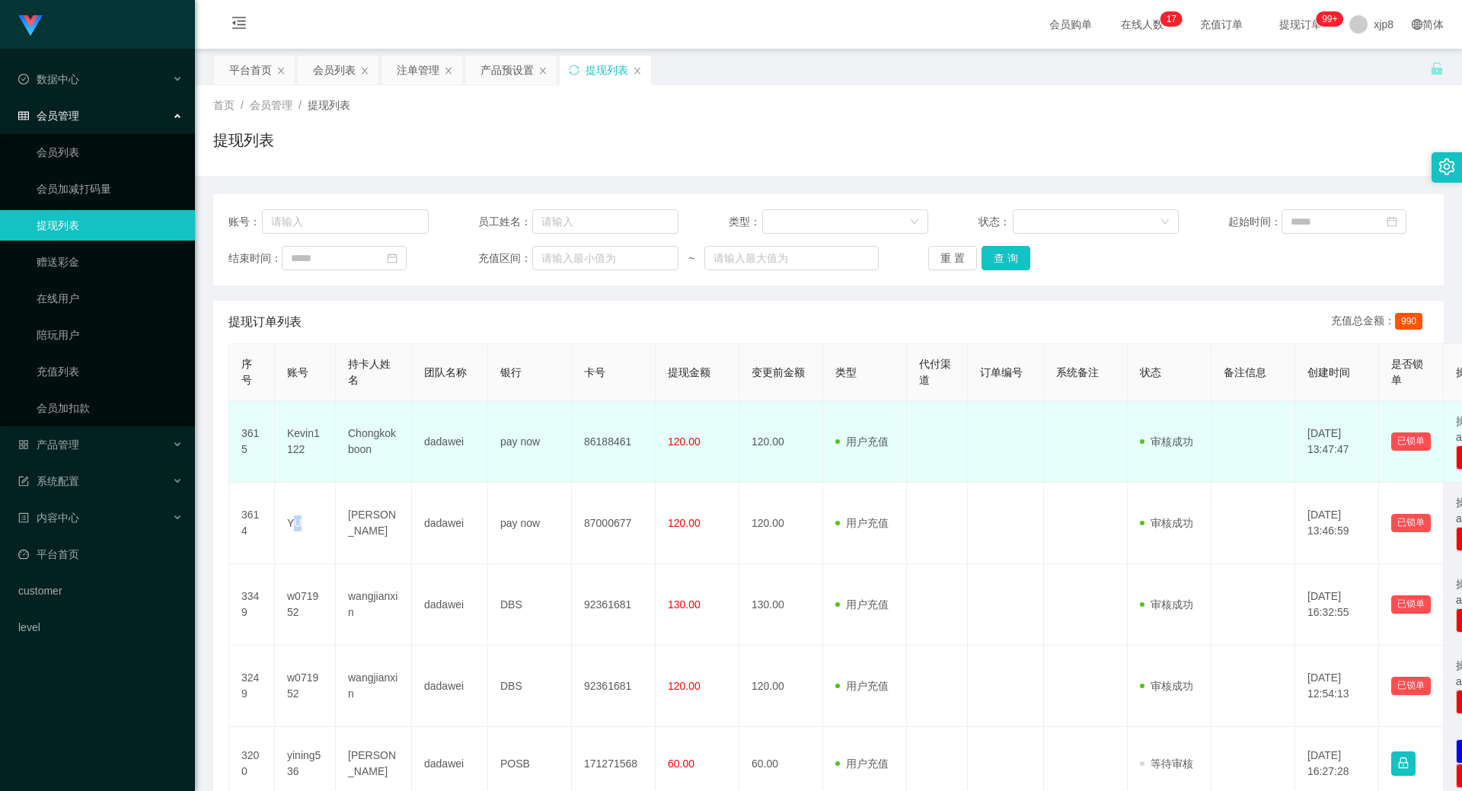
click at [289, 439] on td "Kevin1122" at bounding box center [305, 441] width 61 height 81
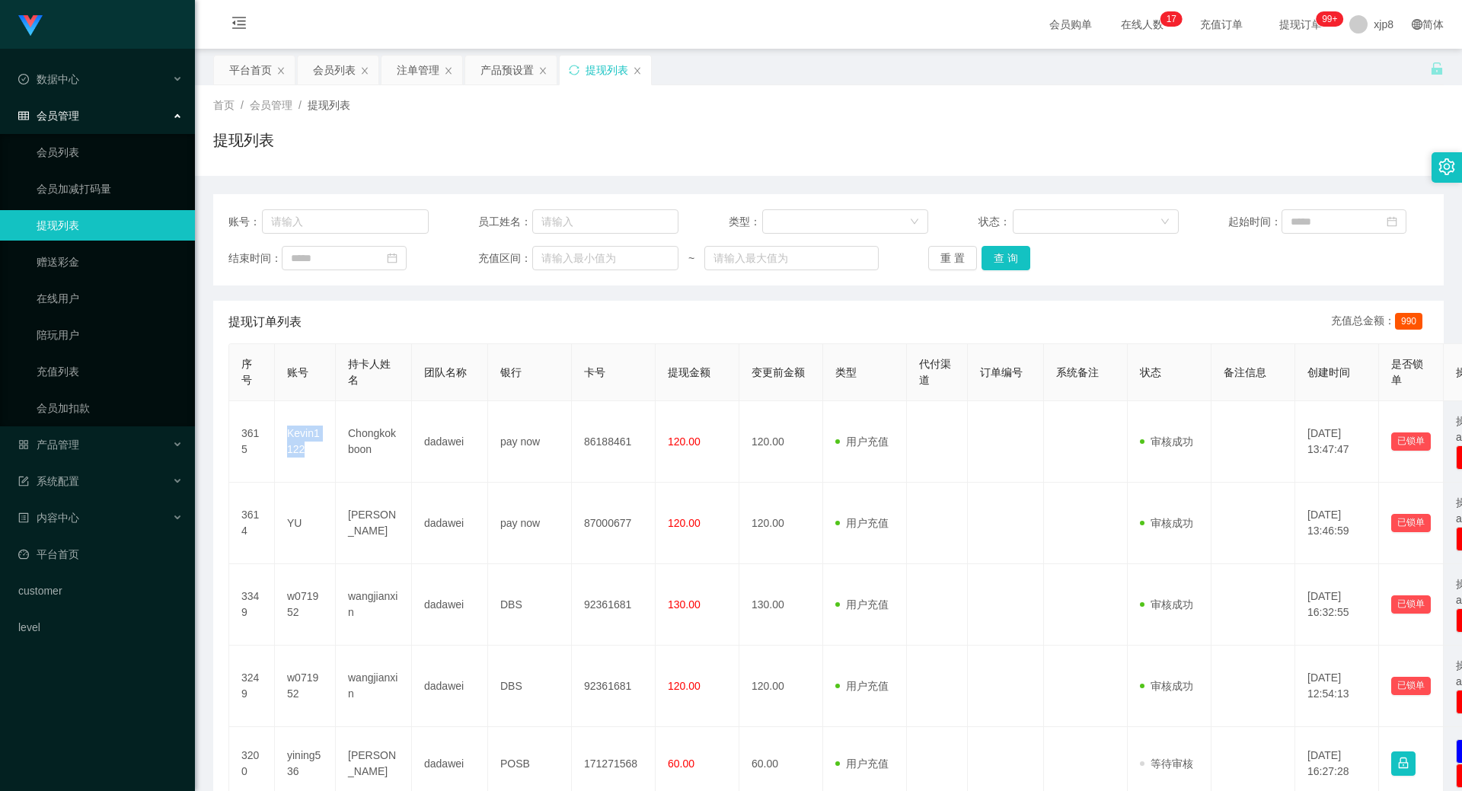
copy td "Kevin1122"
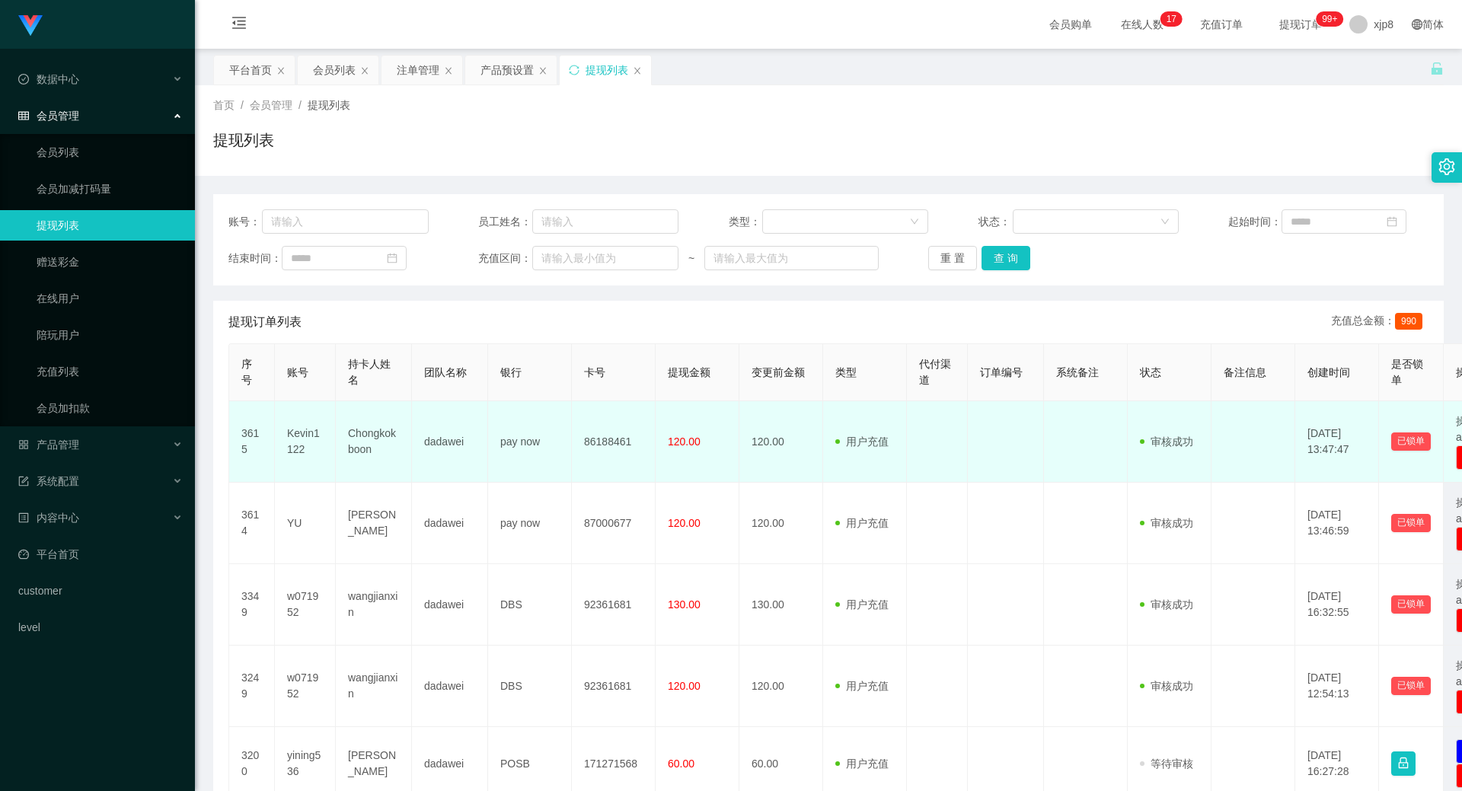
click at [350, 444] on td "Chongkokboon" at bounding box center [374, 441] width 76 height 81
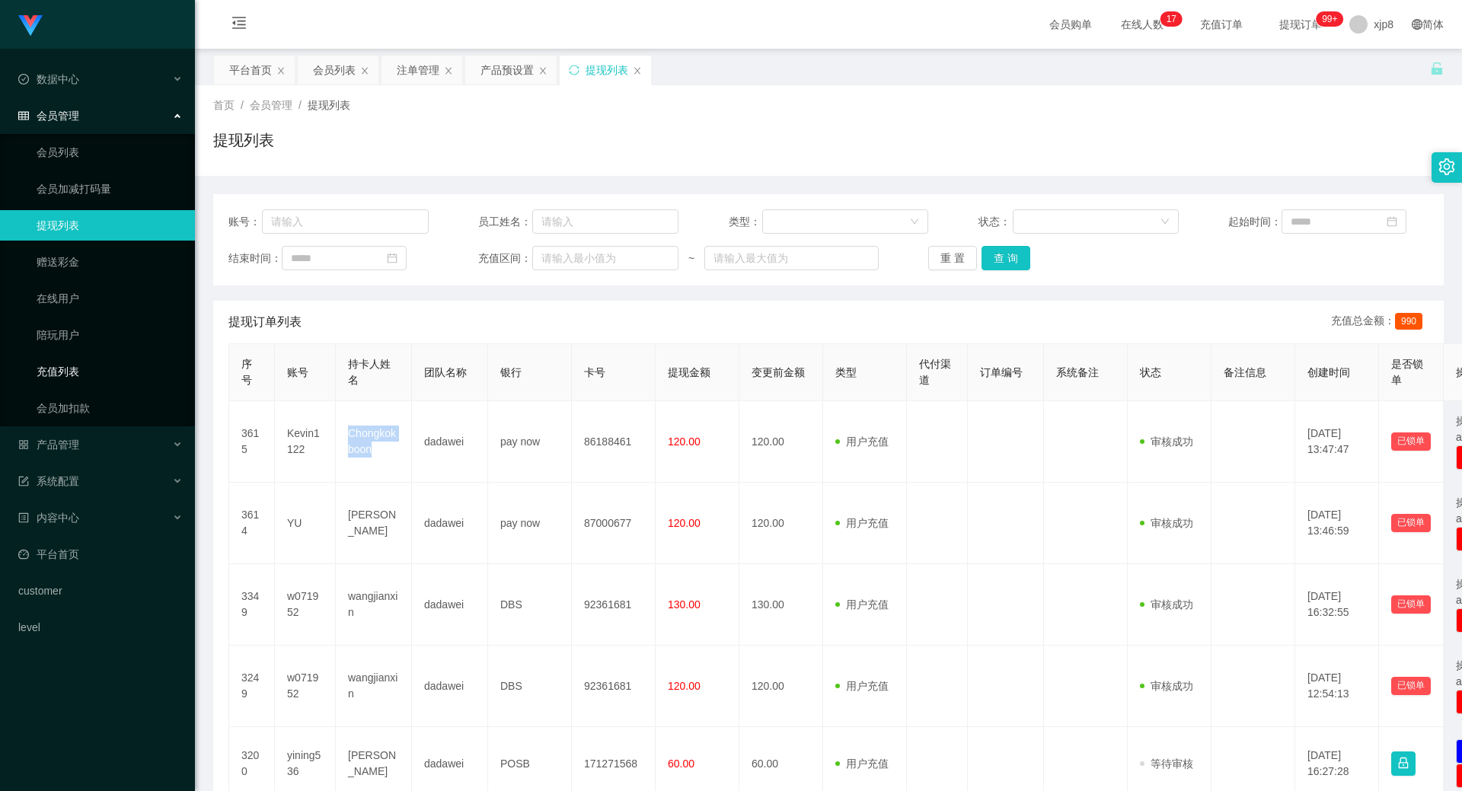
copy td "Chongkokboon"
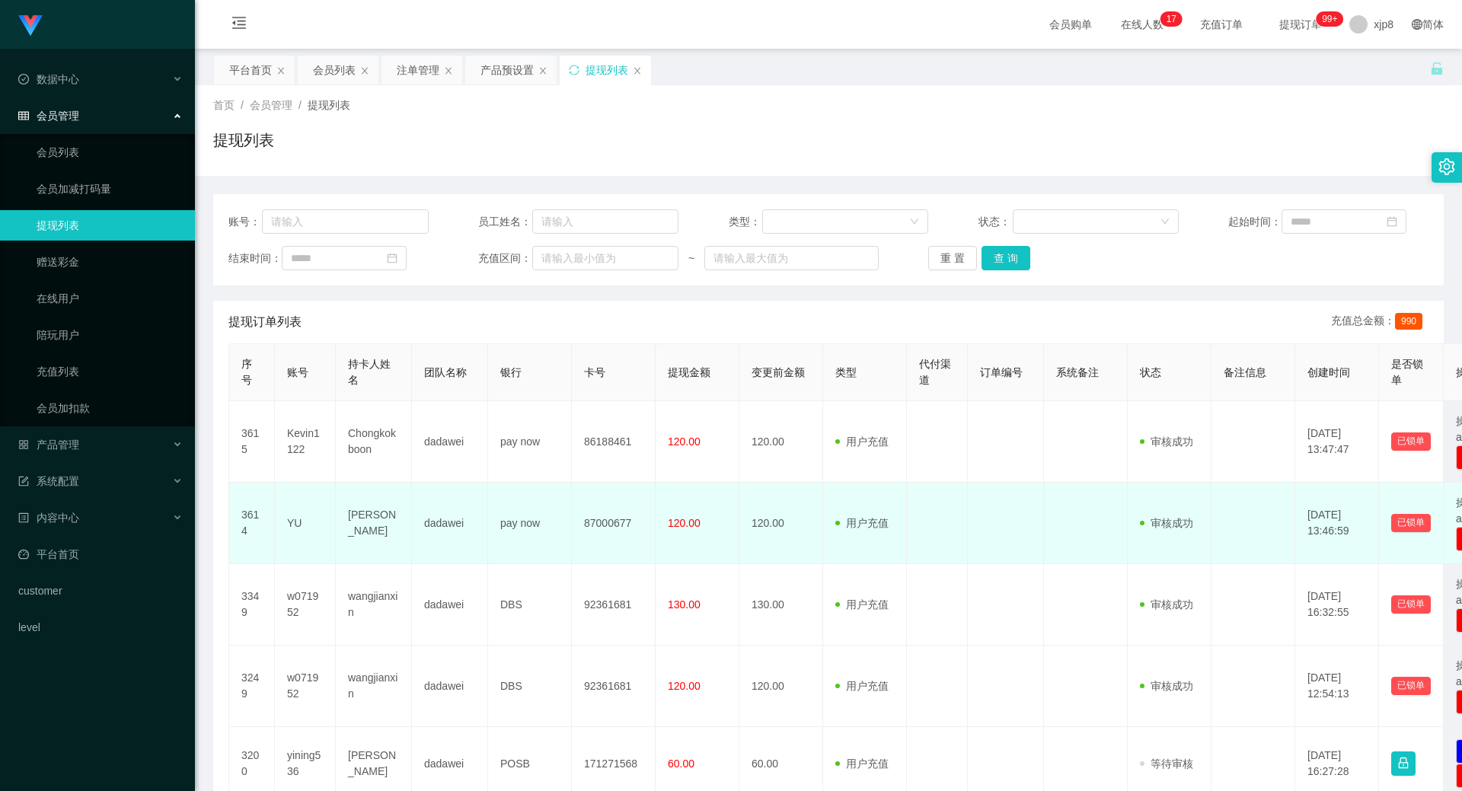
click at [285, 523] on td "YU" at bounding box center [305, 523] width 61 height 81
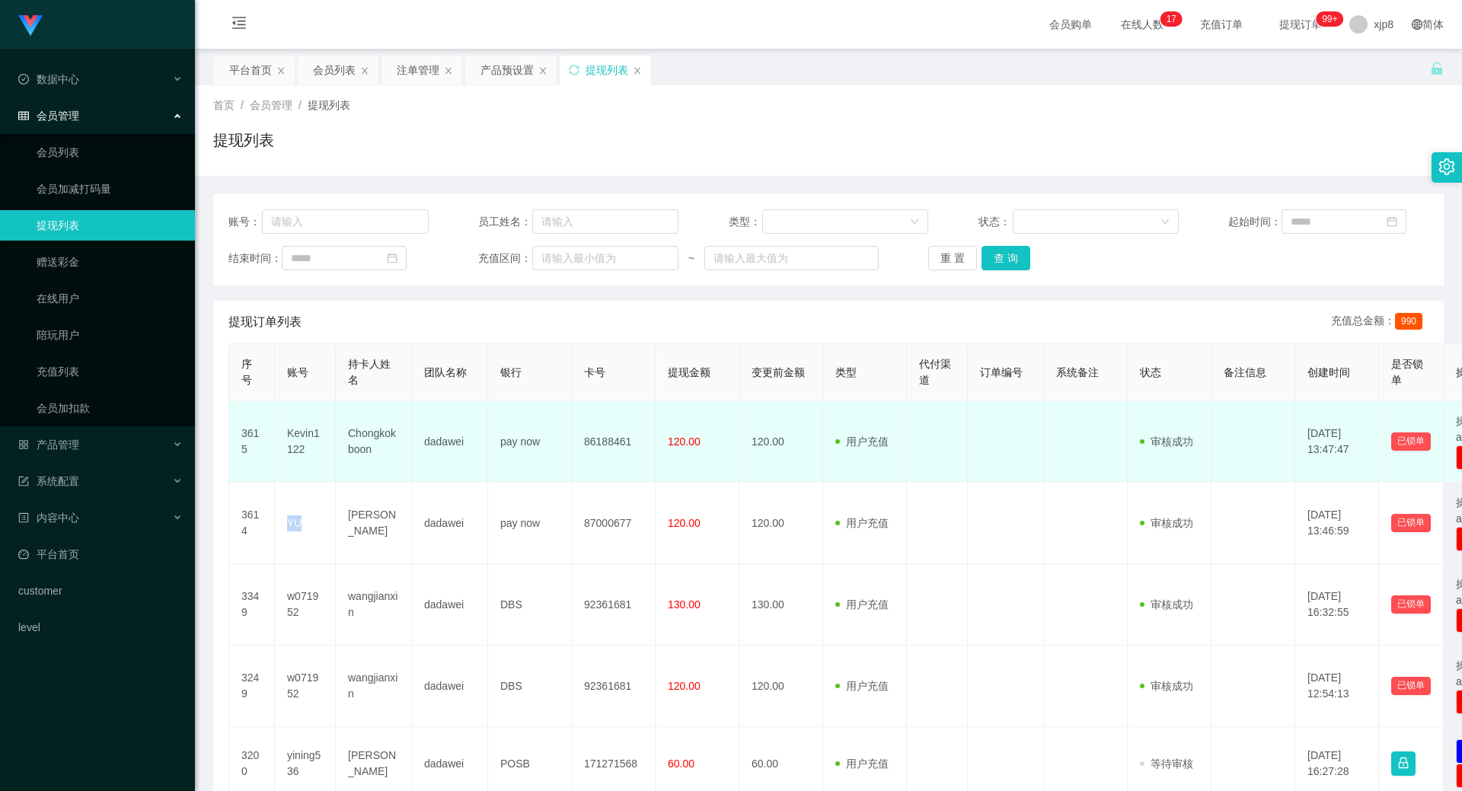
copy td "YU"
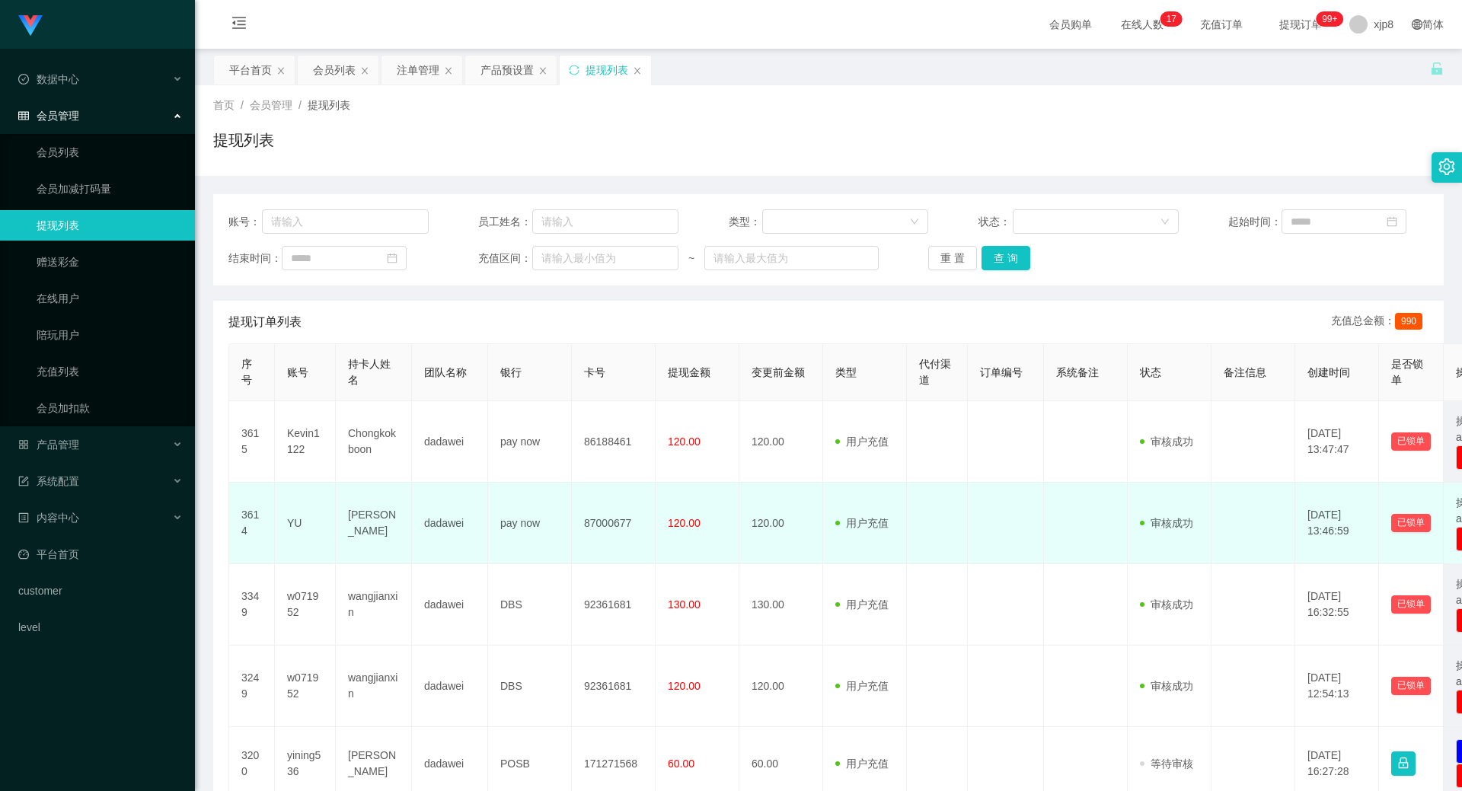
click at [346, 534] on td "[PERSON_NAME]" at bounding box center [374, 523] width 76 height 81
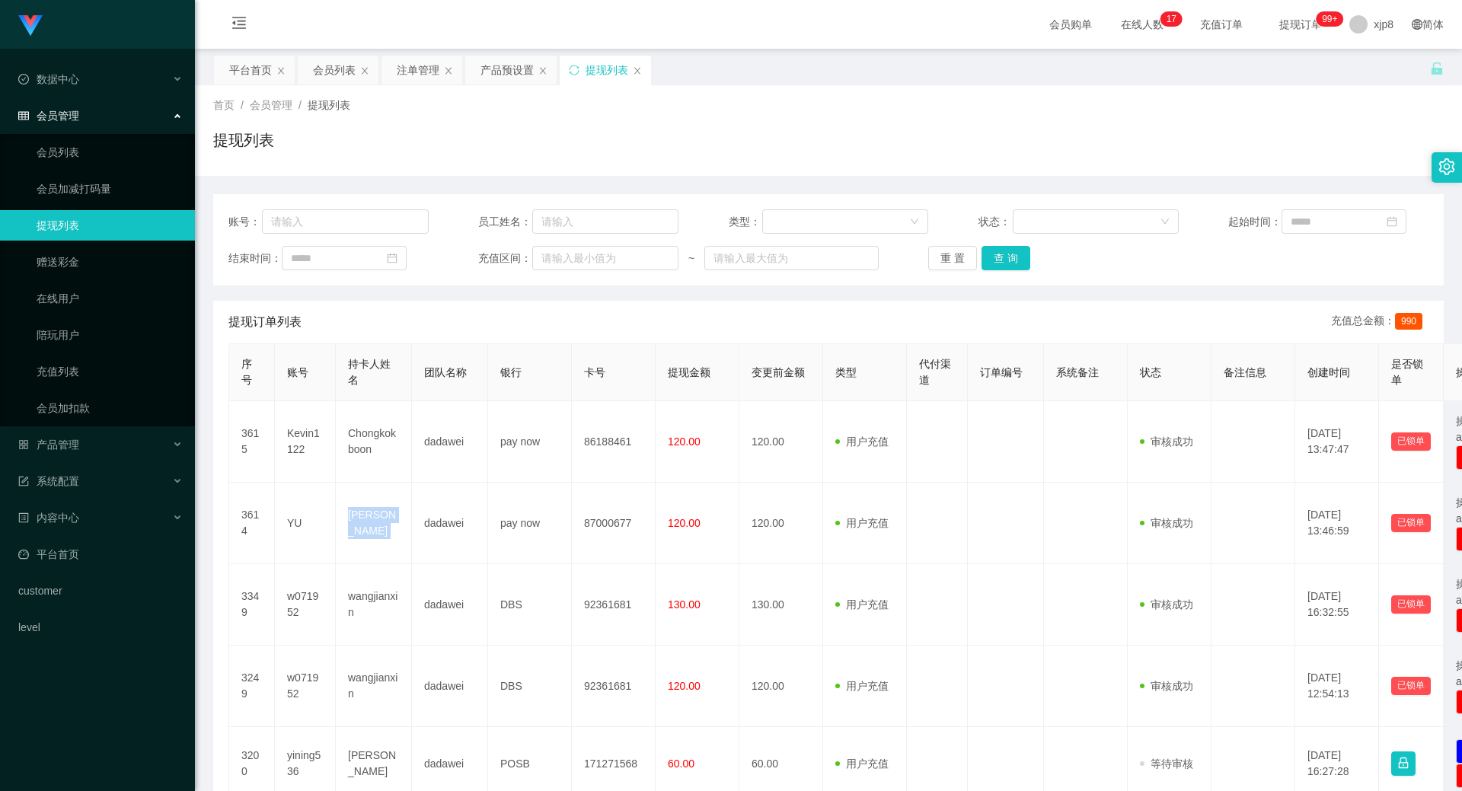
copy td "[PERSON_NAME]"
click at [1003, 261] on button "查 询" at bounding box center [1006, 258] width 49 height 24
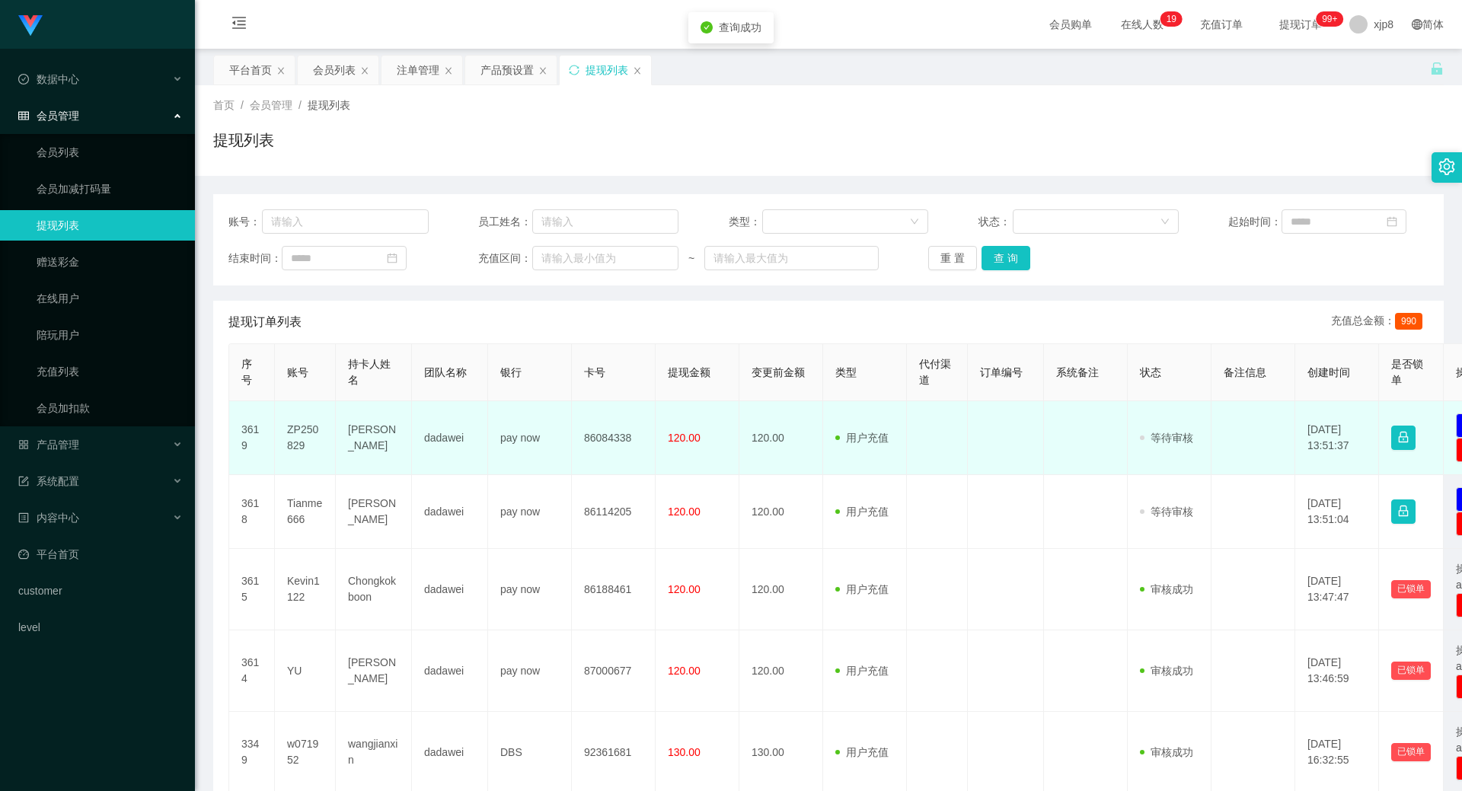
click at [307, 427] on td "ZP250829" at bounding box center [305, 438] width 61 height 74
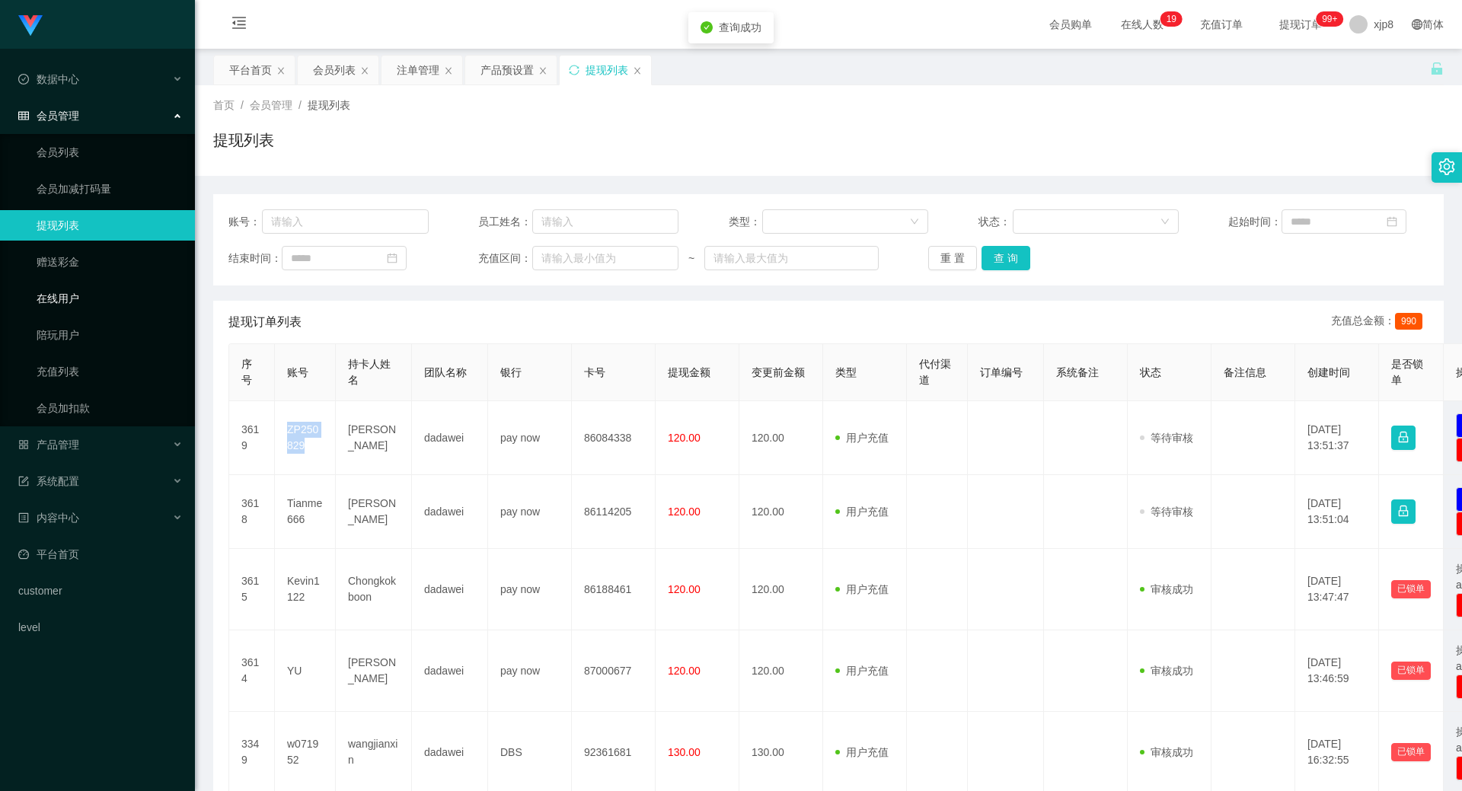
copy td "ZP250829"
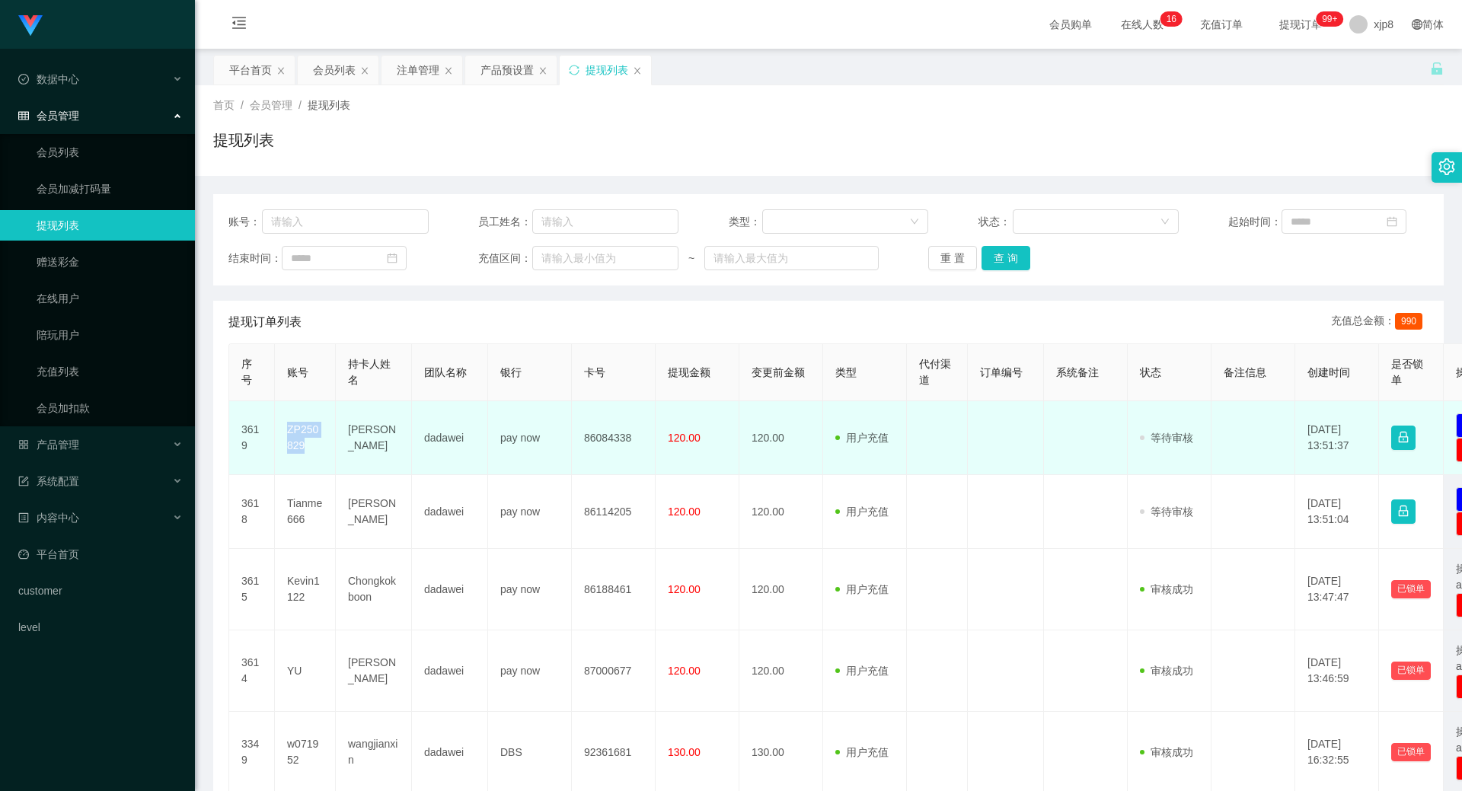
click at [293, 436] on td "ZP250829" at bounding box center [305, 438] width 61 height 74
click at [314, 432] on td "ZP250829" at bounding box center [305, 438] width 61 height 74
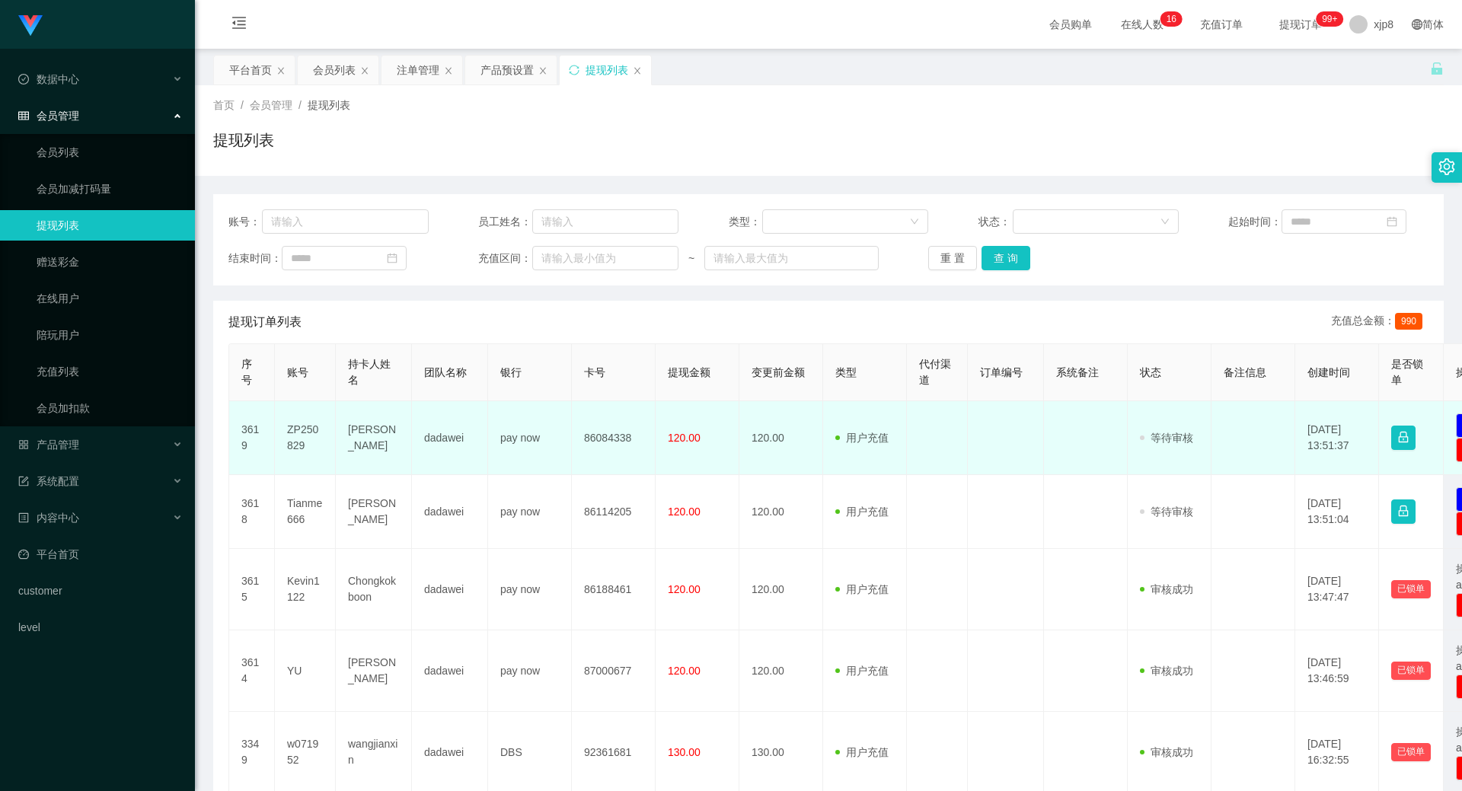
click at [365, 442] on td "[PERSON_NAME]" at bounding box center [374, 438] width 76 height 74
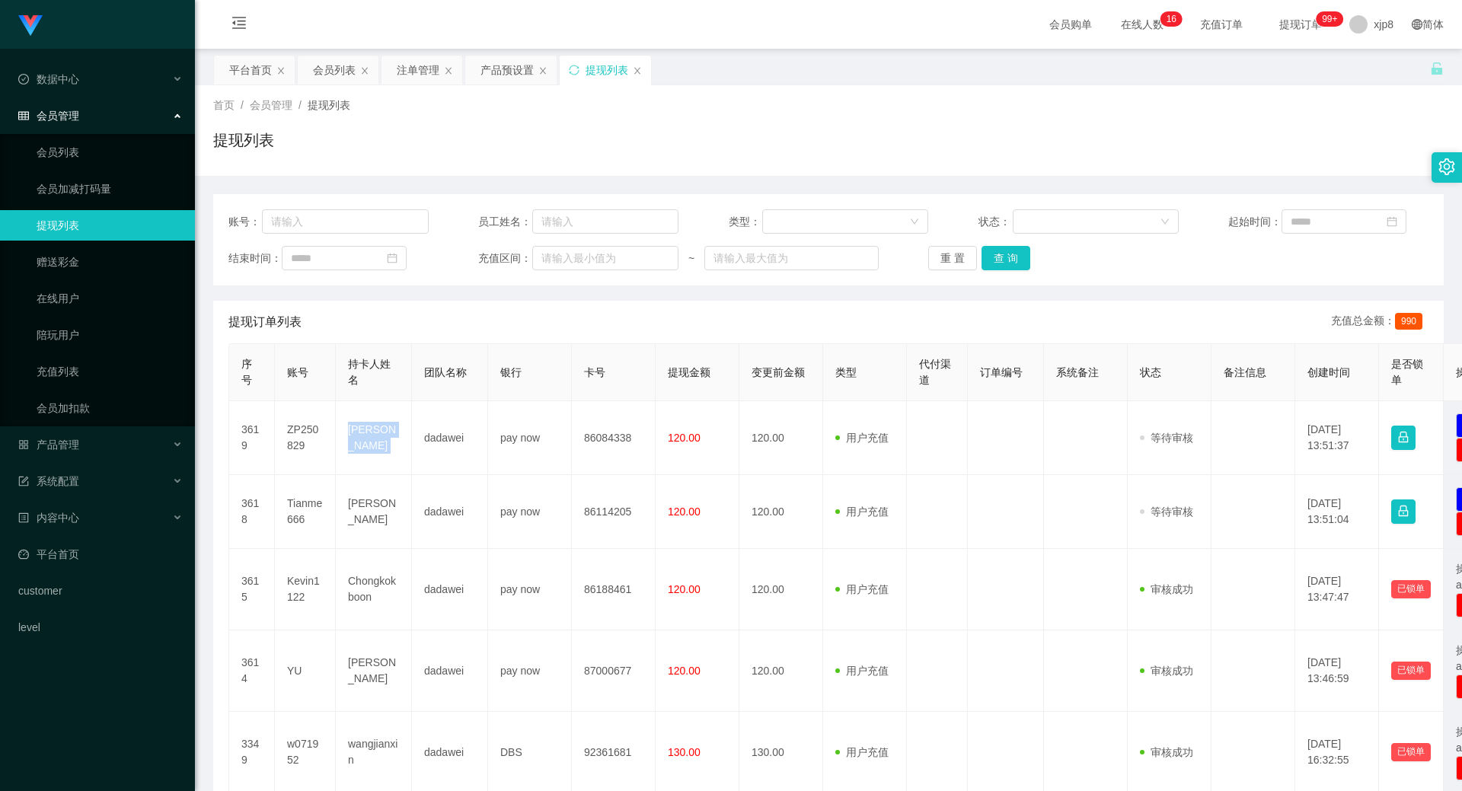
copy td "[PERSON_NAME]"
click at [1024, 244] on div "账号： 员工姓名： 类型： 状态： 起始时间： 结束时间： 充值区间： ~ 重 置 查 询" at bounding box center [828, 239] width 1231 height 91
click at [1007, 256] on button "查 询" at bounding box center [1006, 258] width 49 height 24
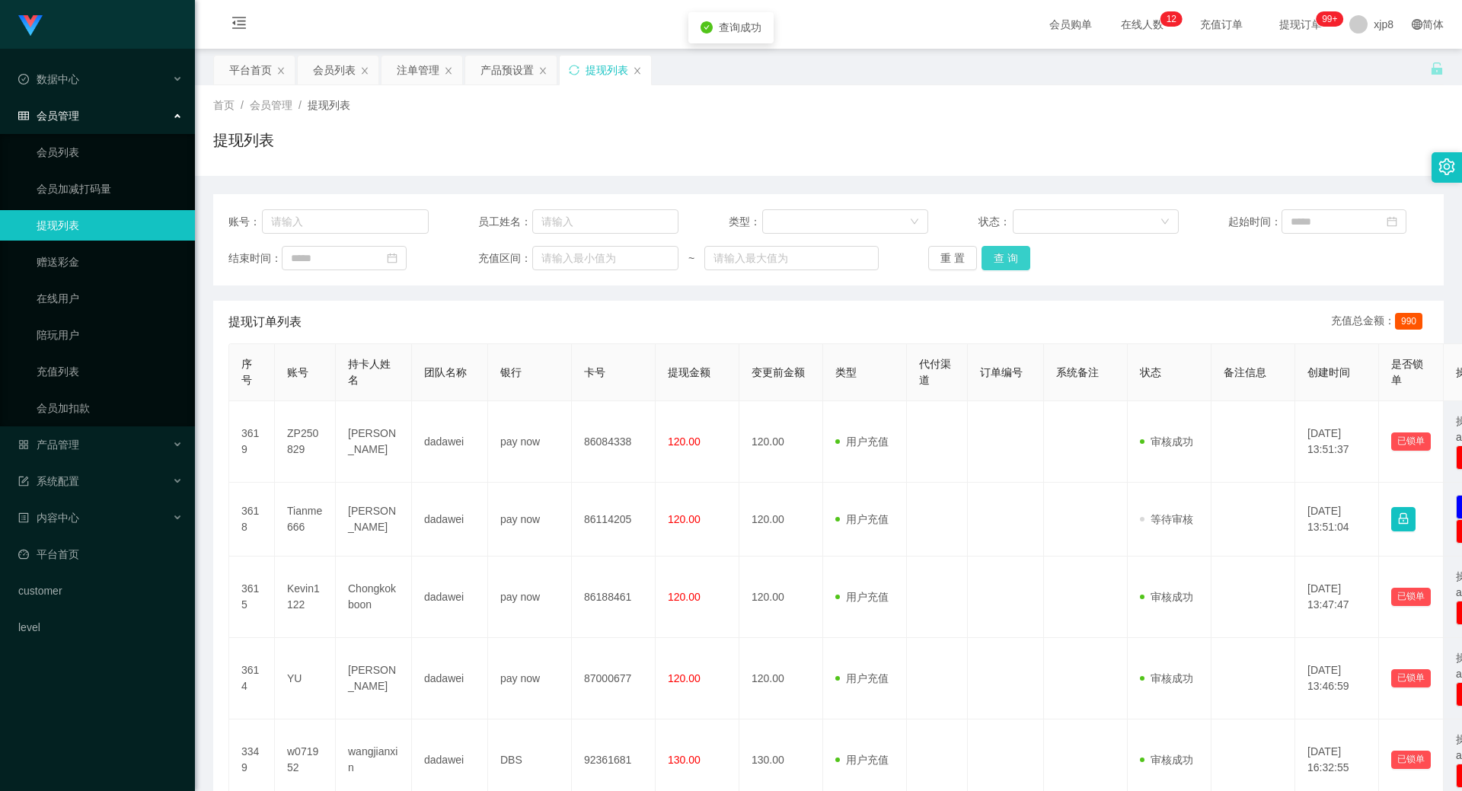
click at [1007, 256] on button "查 询" at bounding box center [1006, 258] width 49 height 24
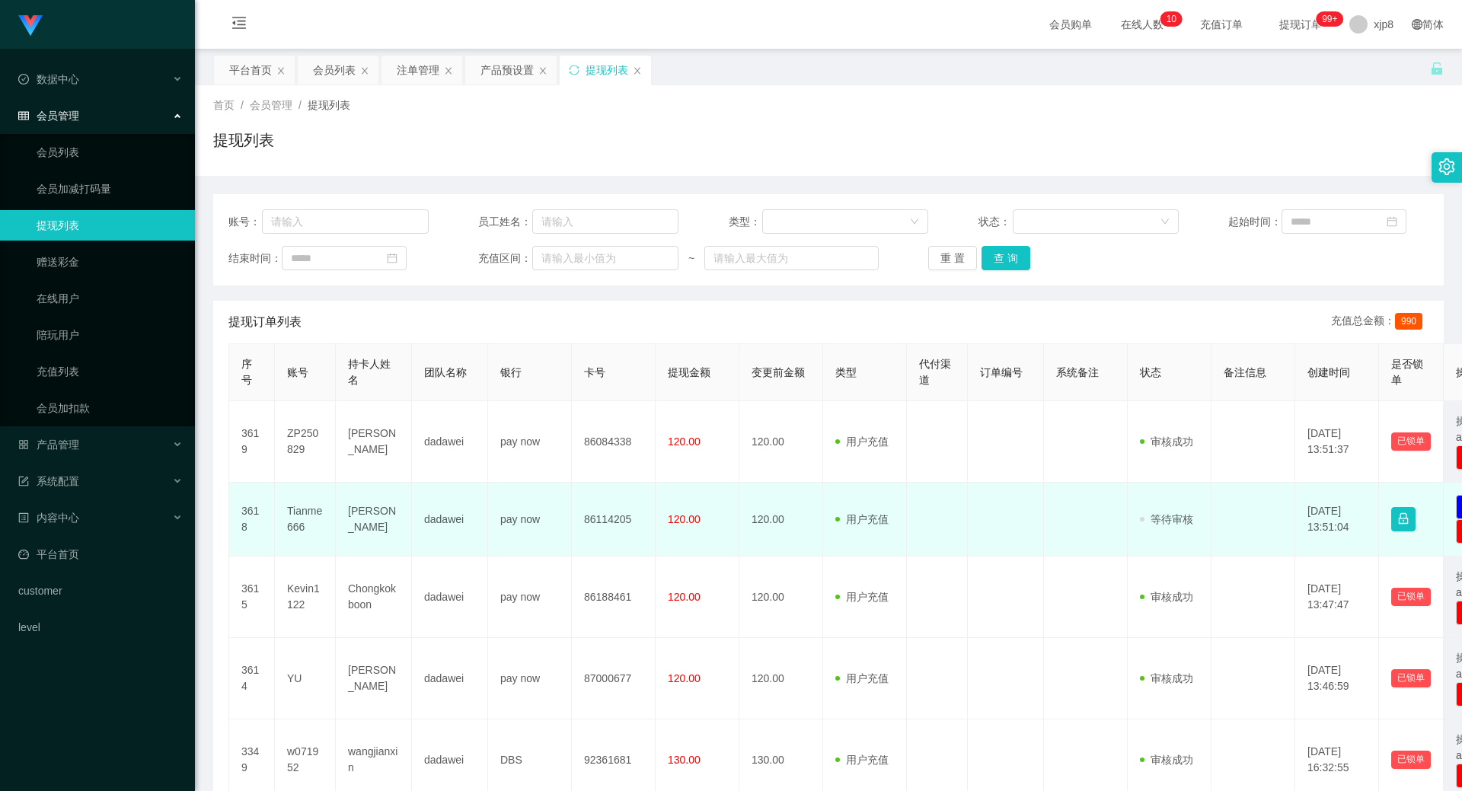
click at [299, 527] on td "Tianme666" at bounding box center [305, 520] width 61 height 74
copy td "Tianme666"
click at [297, 509] on td "Tianme666" at bounding box center [305, 520] width 61 height 74
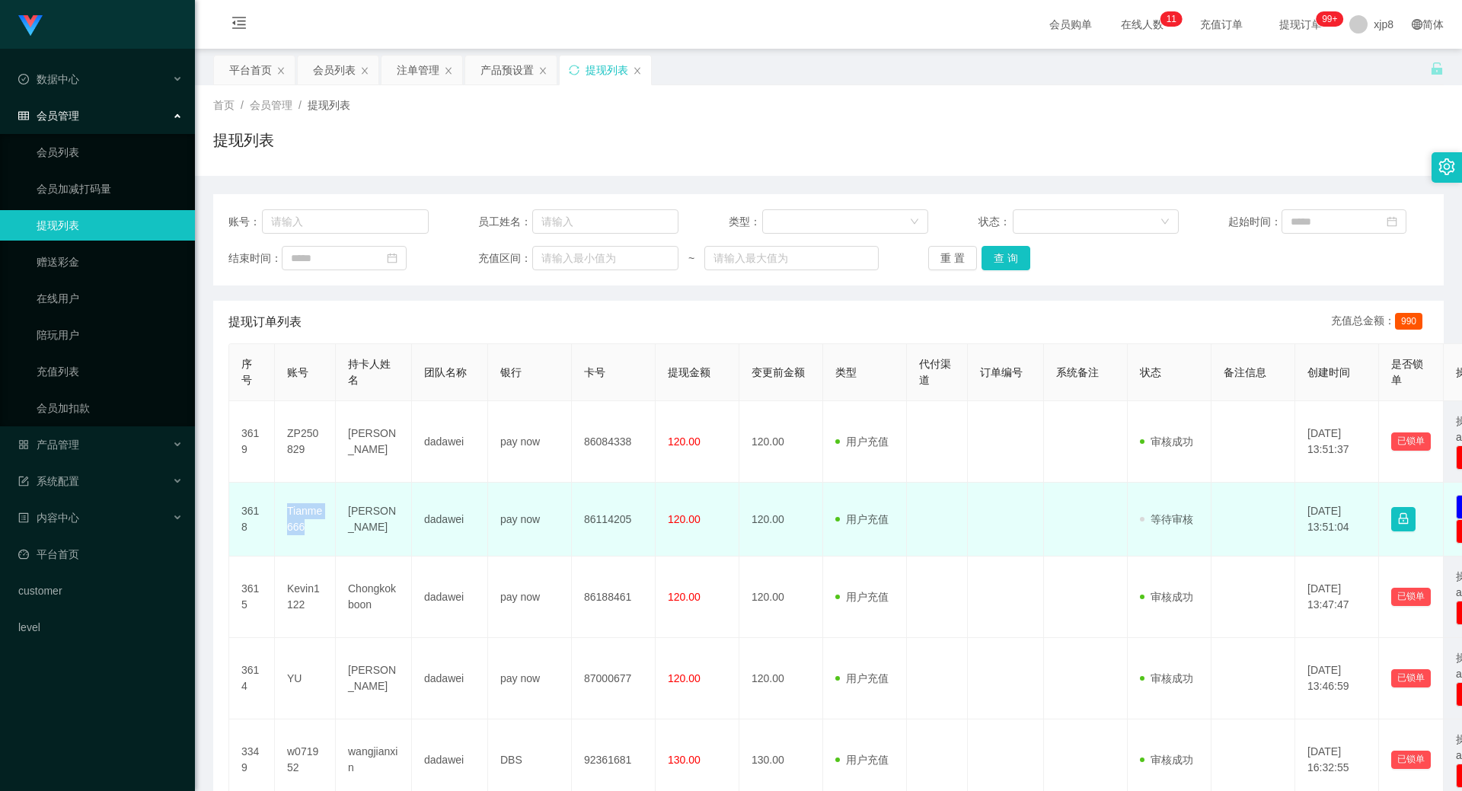
click at [297, 509] on td "Tianme666" at bounding box center [305, 520] width 61 height 74
click at [354, 510] on td "[PERSON_NAME]" at bounding box center [374, 520] width 76 height 74
click at [354, 509] on td "[PERSON_NAME]" at bounding box center [374, 520] width 76 height 74
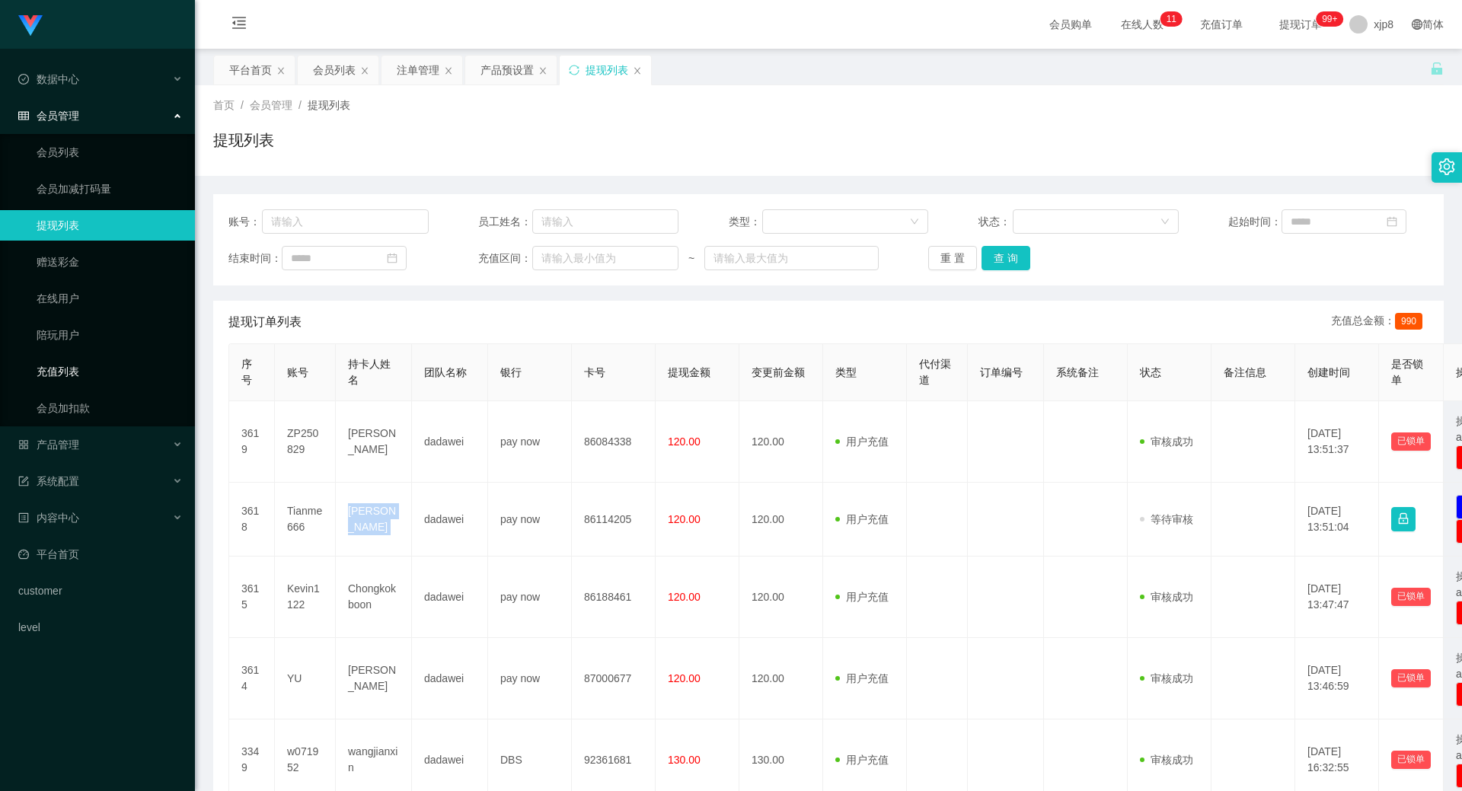
copy td "[PERSON_NAME]"
click at [995, 242] on div "账号： 员工姓名： 类型： 状态： 起始时间： 结束时间： 充值区间： ~ 重 置 查 询" at bounding box center [828, 239] width 1231 height 91
click at [1000, 256] on button "查 询" at bounding box center [1006, 258] width 49 height 24
click at [1000, 256] on div "重 置 查 询" at bounding box center [1028, 258] width 200 height 24
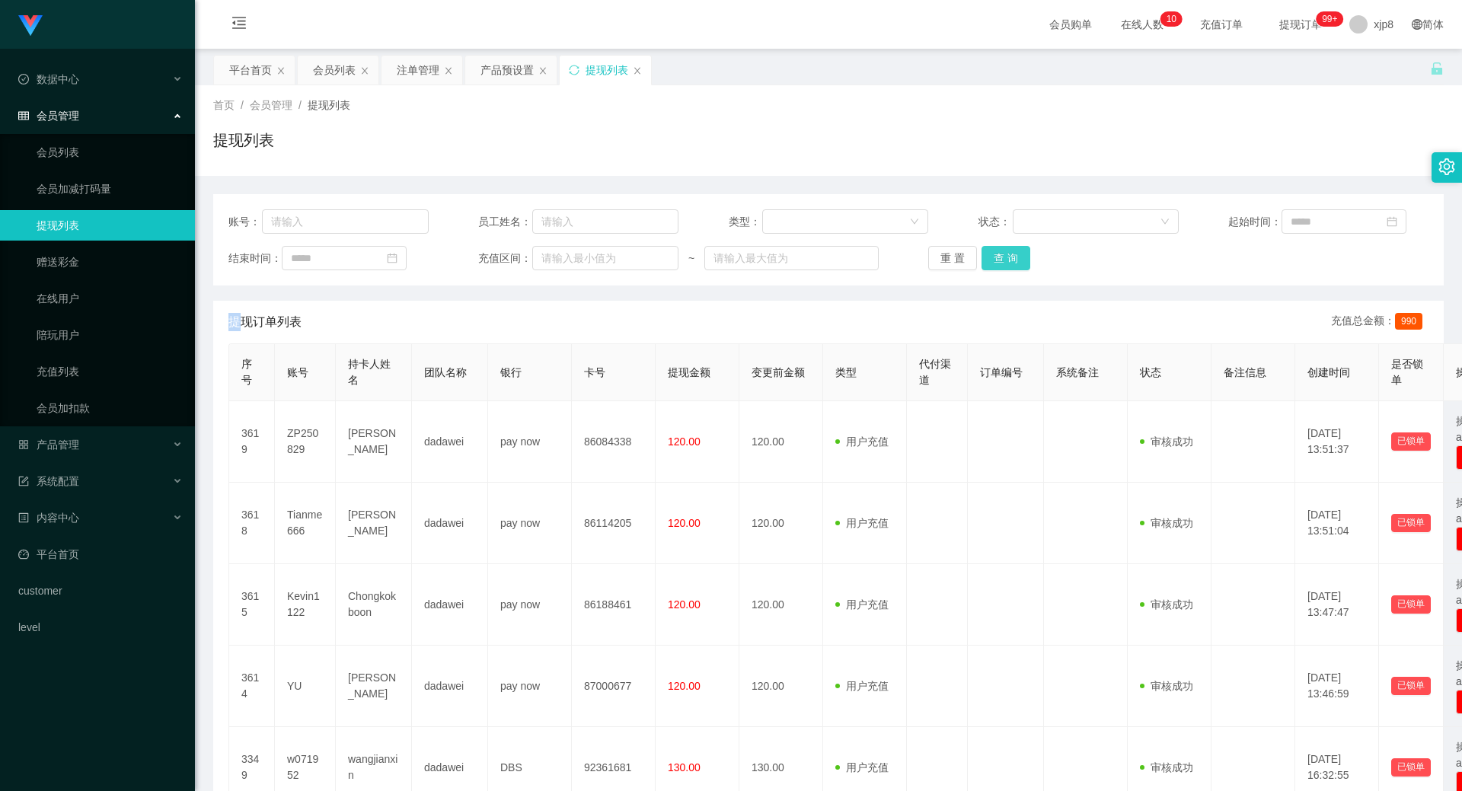
click at [1000, 256] on button "查 询" at bounding box center [1006, 258] width 49 height 24
click at [1000, 256] on div "重 置 查 询" at bounding box center [1028, 258] width 200 height 24
click at [1000, 256] on button "查 询" at bounding box center [1014, 258] width 65 height 24
click at [1000, 256] on div "重 置 查 询" at bounding box center [1028, 258] width 200 height 24
click at [1000, 256] on button "查 询" at bounding box center [1006, 258] width 49 height 24
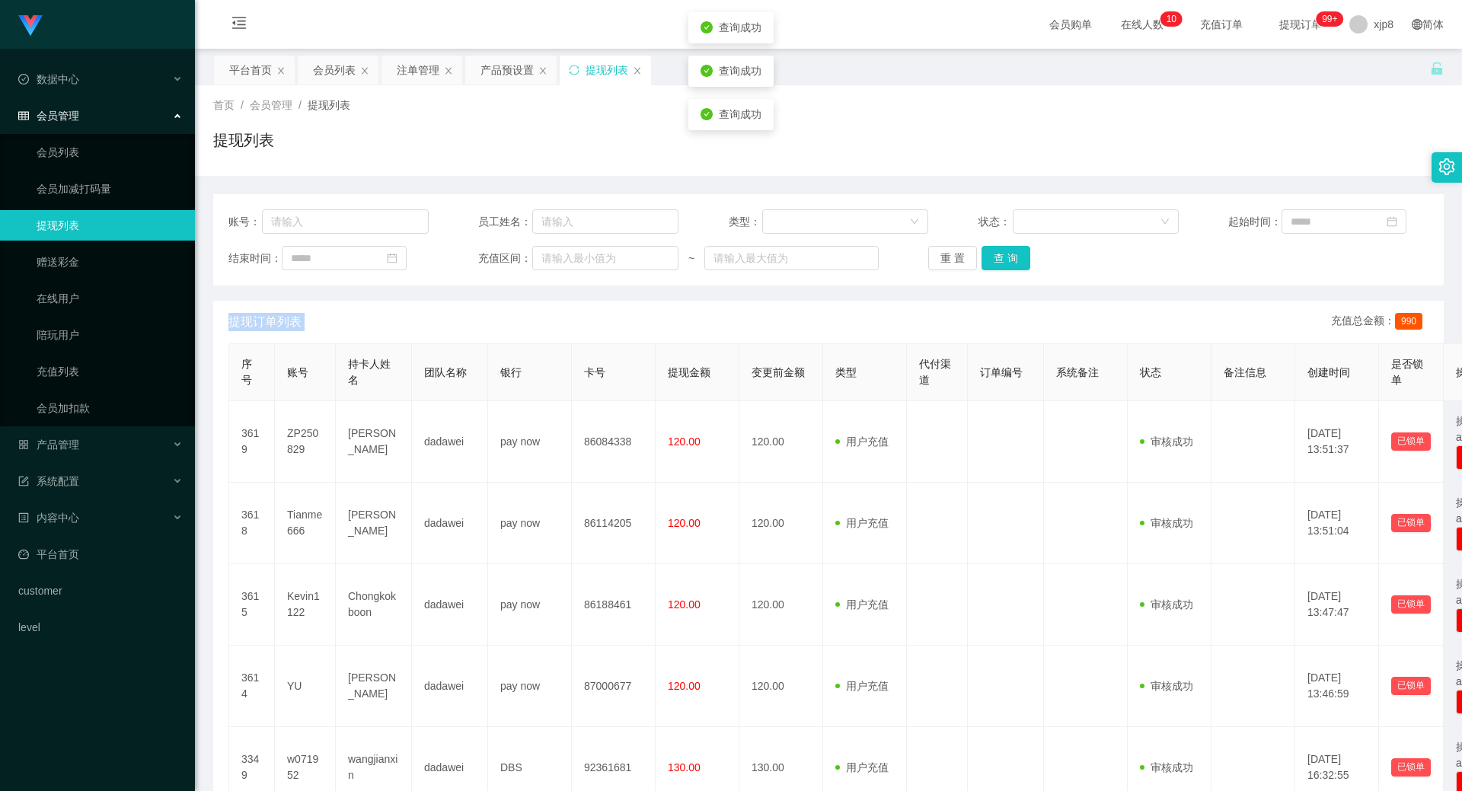
click at [1000, 256] on div "重 置 查 询" at bounding box center [1028, 258] width 200 height 24
click at [349, 71] on div "会员列表" at bounding box center [334, 70] width 43 height 29
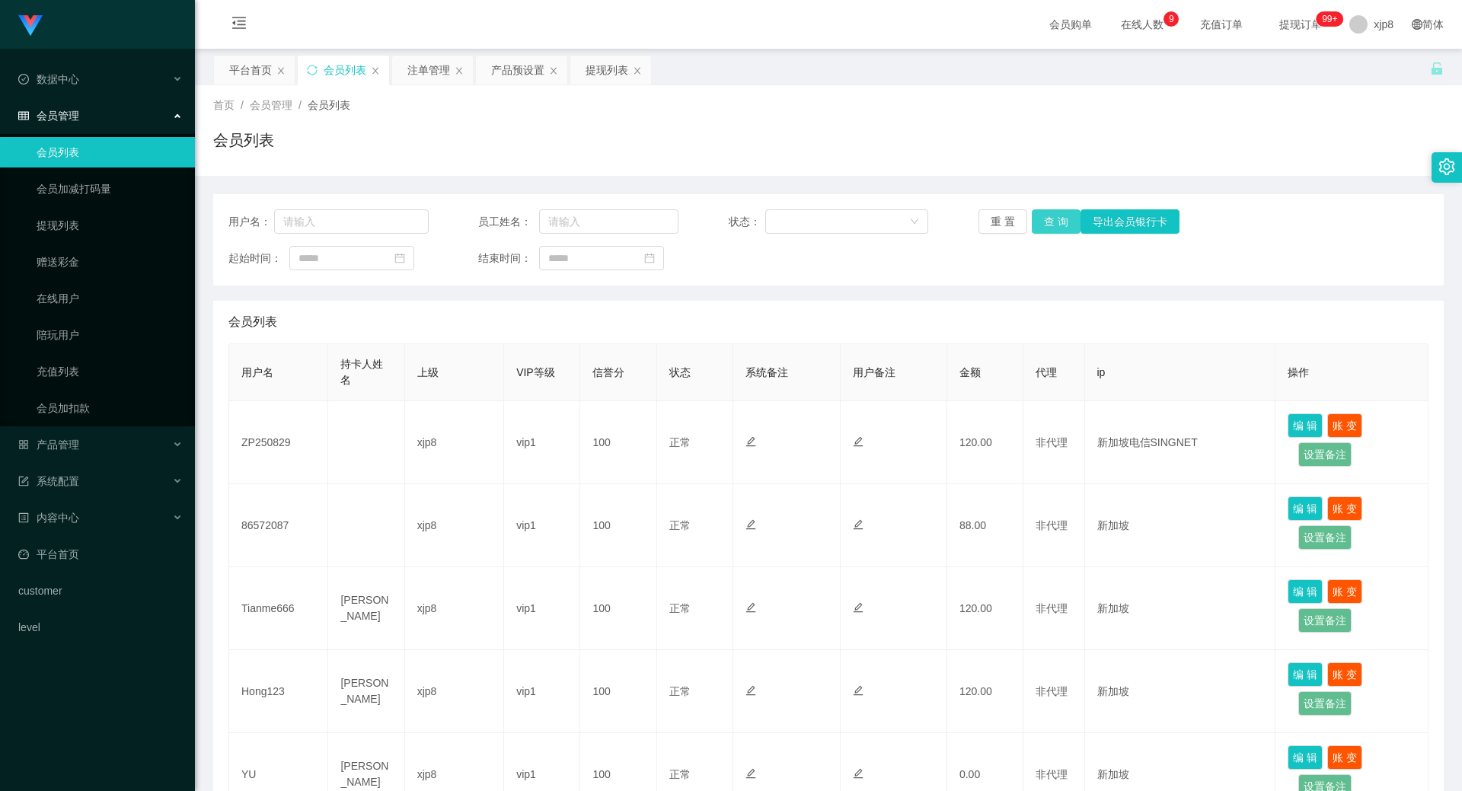
click at [1036, 223] on button "查 询" at bounding box center [1056, 221] width 49 height 24
click at [1036, 223] on div "重 置 查 询 导出会员银行卡" at bounding box center [1079, 221] width 200 height 24
click at [1036, 223] on button "查 询" at bounding box center [1064, 221] width 65 height 24
click at [1036, 223] on div "重 置 查 询 导出会员银行卡" at bounding box center [1079, 221] width 200 height 24
drag, startPoint x: 1036, startPoint y: 223, endPoint x: 897, endPoint y: 400, distance: 225.0
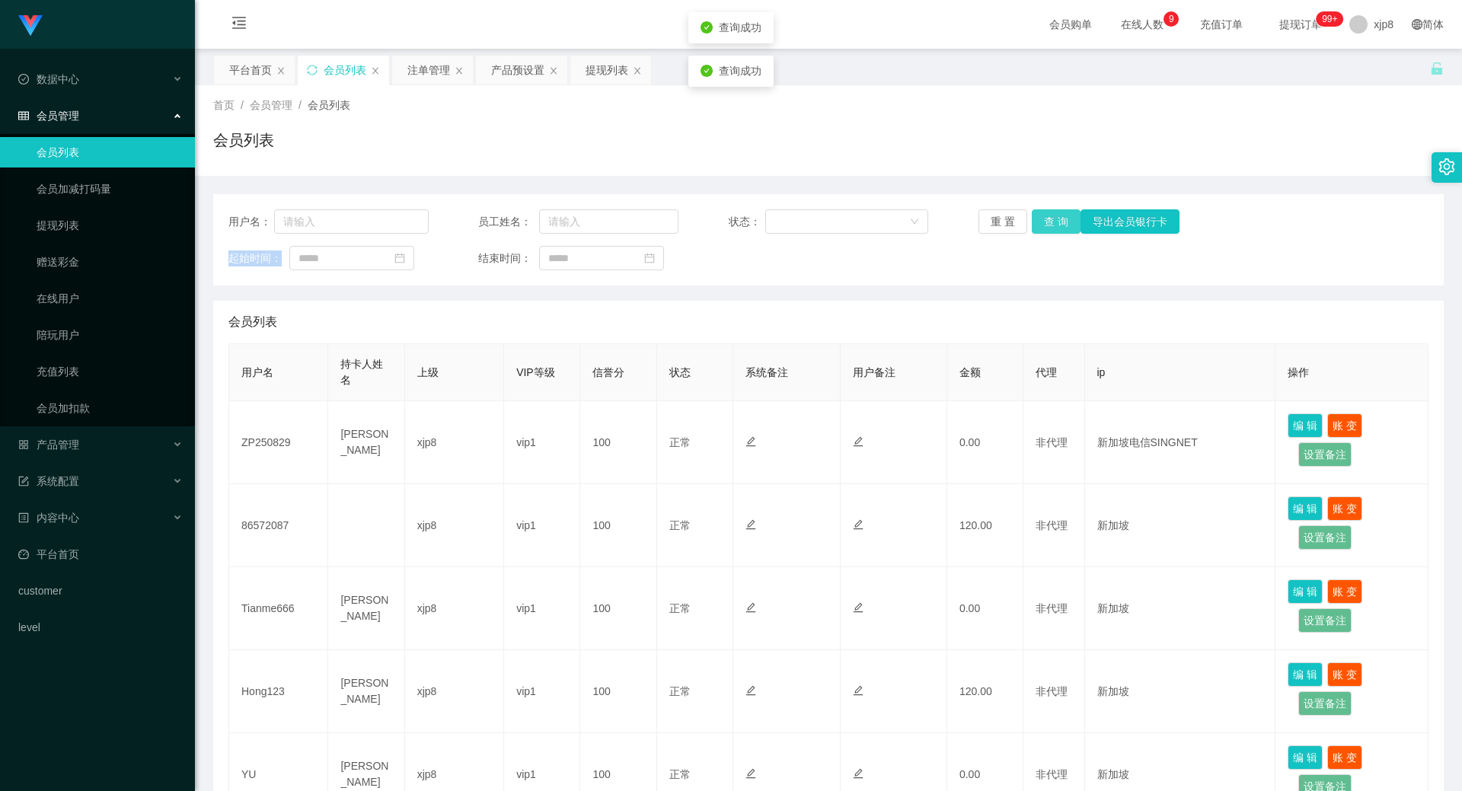
click at [1036, 223] on button "查 询" at bounding box center [1056, 221] width 49 height 24
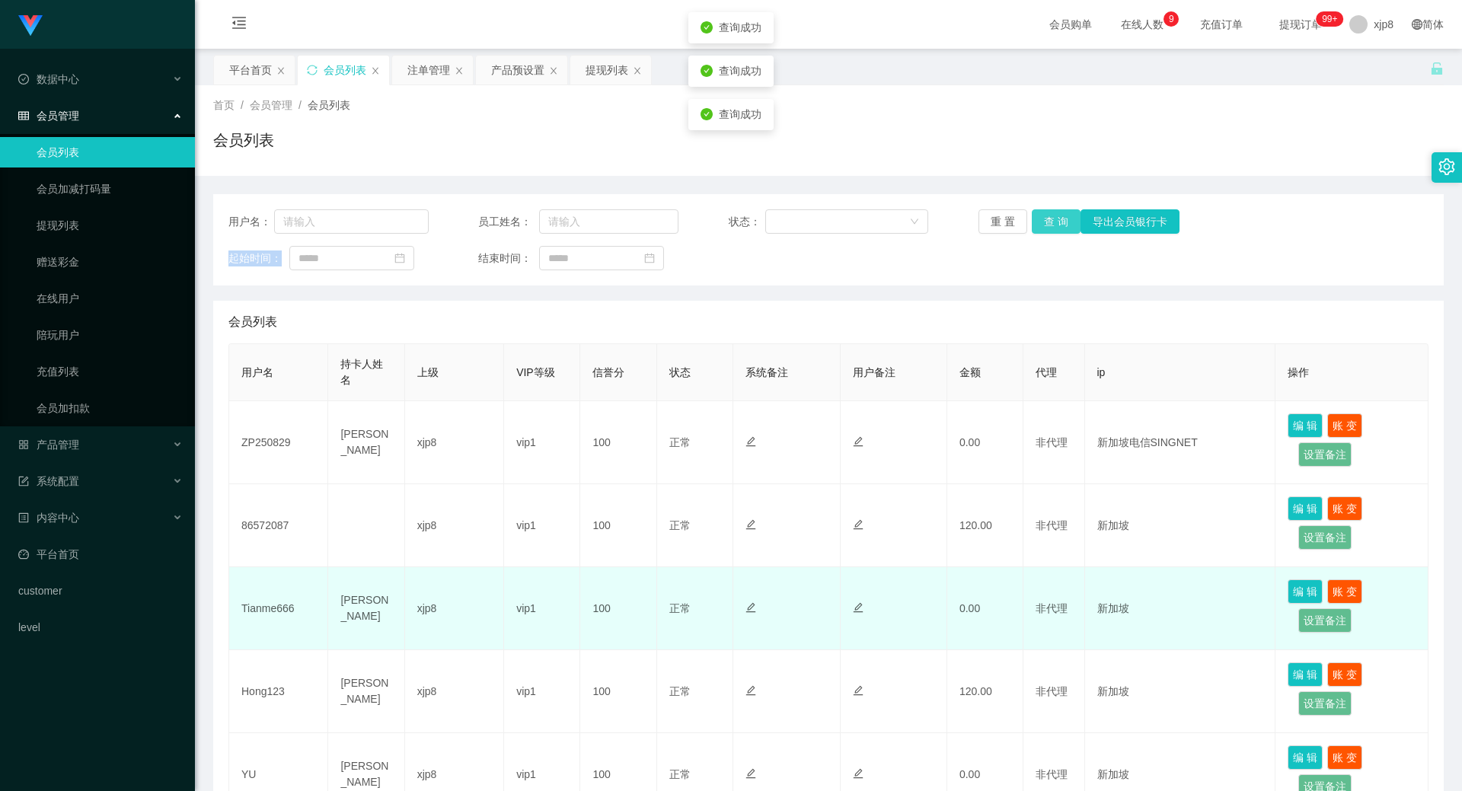
scroll to position [76, 0]
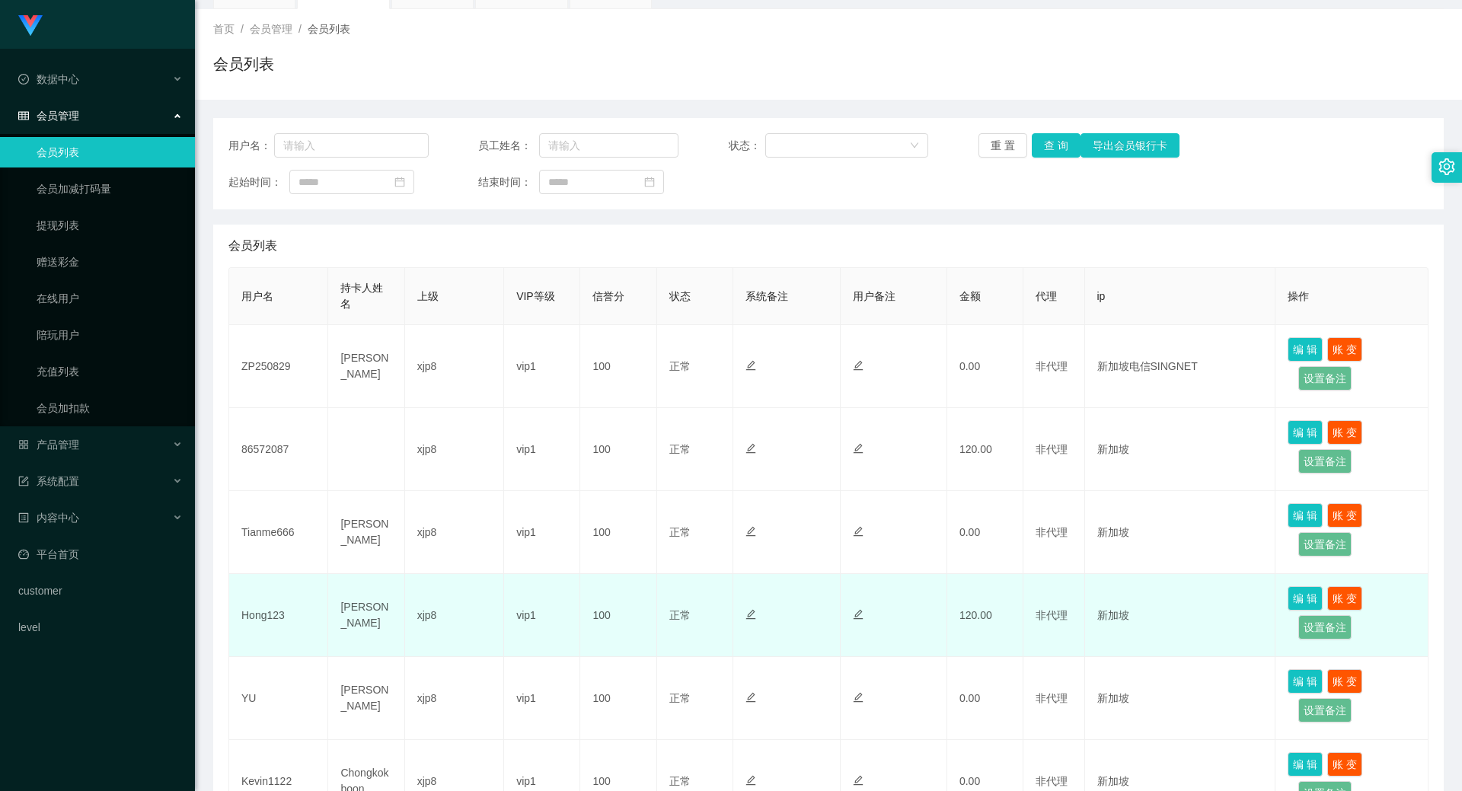
click at [262, 620] on td "Hong123" at bounding box center [278, 615] width 99 height 83
click at [355, 607] on td "[PERSON_NAME]" at bounding box center [366, 615] width 76 height 83
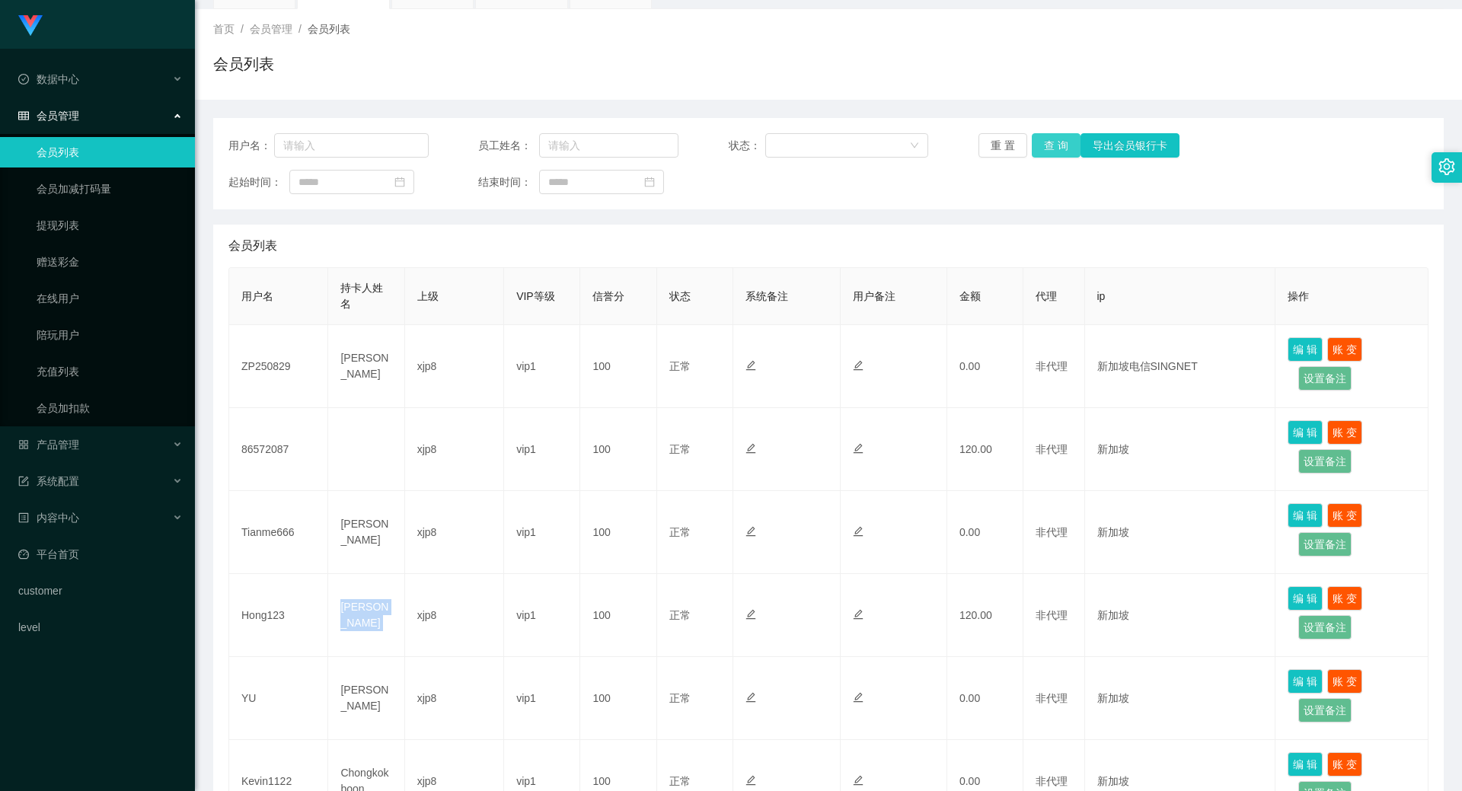
click at [1060, 148] on button "查 询" at bounding box center [1056, 145] width 49 height 24
click at [1058, 148] on button "查 询" at bounding box center [1056, 145] width 49 height 24
click at [1058, 148] on div "重 置 查 询 导出会员银行卡" at bounding box center [1079, 145] width 200 height 24
click at [1058, 148] on button "查 询" at bounding box center [1056, 145] width 49 height 24
click at [1058, 148] on div "重 置 查 询 导出会员银行卡" at bounding box center [1079, 145] width 200 height 24
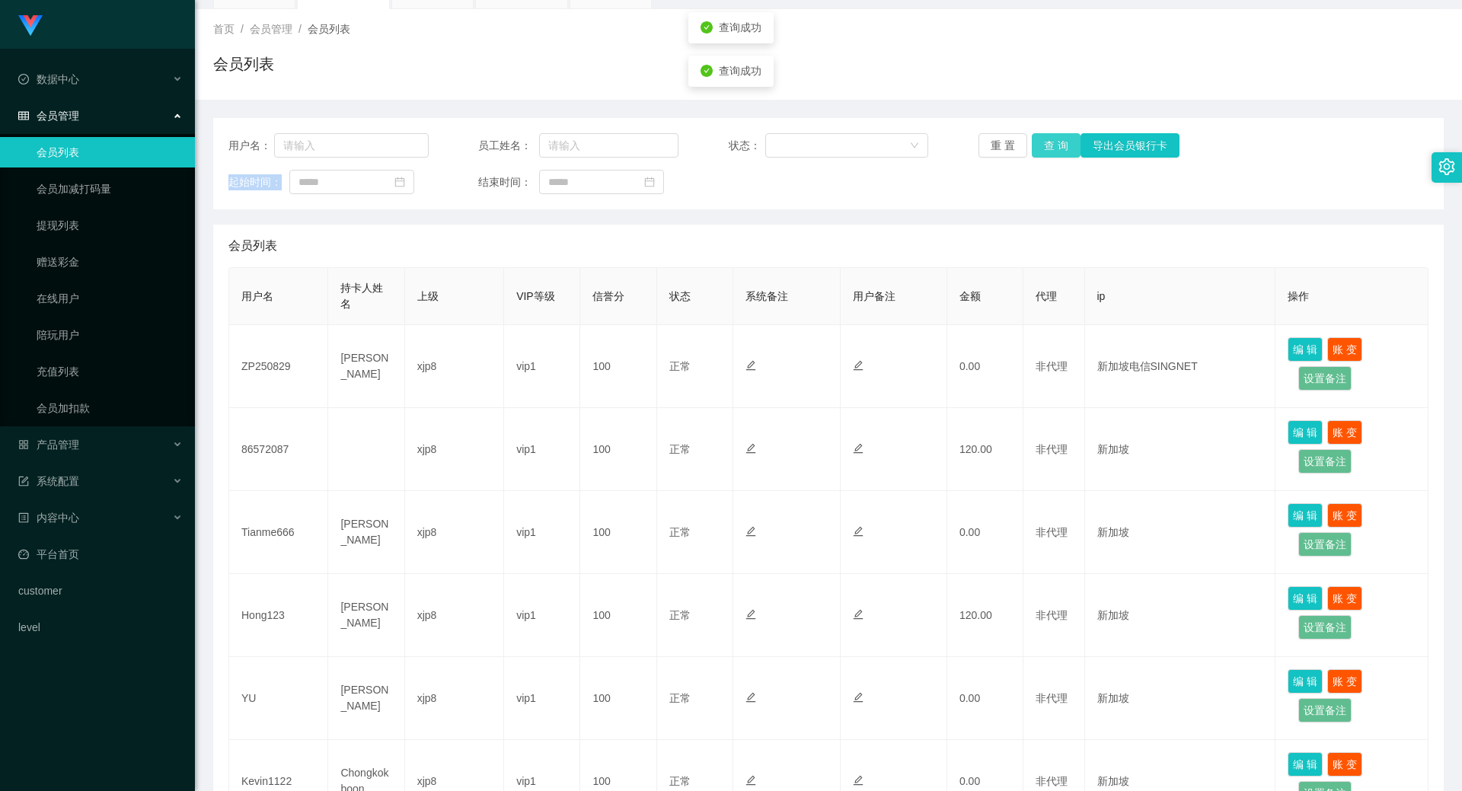
click at [1058, 148] on button "查 询" at bounding box center [1056, 145] width 49 height 24
click at [1058, 148] on div "重 置 查 询 导出会员银行卡" at bounding box center [1079, 145] width 200 height 24
click at [1058, 148] on button "查 询" at bounding box center [1056, 145] width 49 height 24
click at [1058, 148] on div "重 置 查 询 导出会员银行卡" at bounding box center [1079, 145] width 200 height 24
click at [1058, 148] on button "查 询" at bounding box center [1064, 145] width 65 height 24
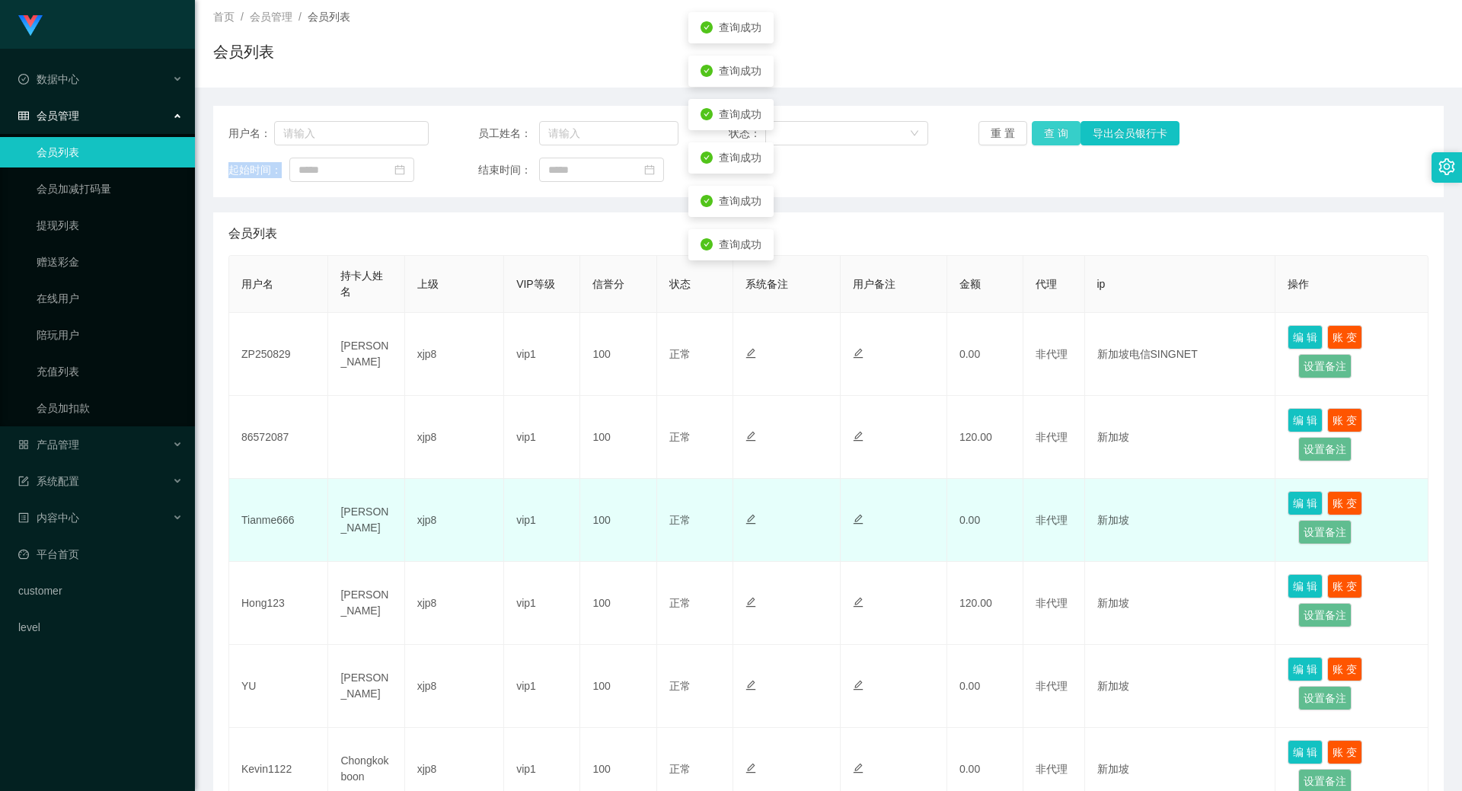
scroll to position [0, 0]
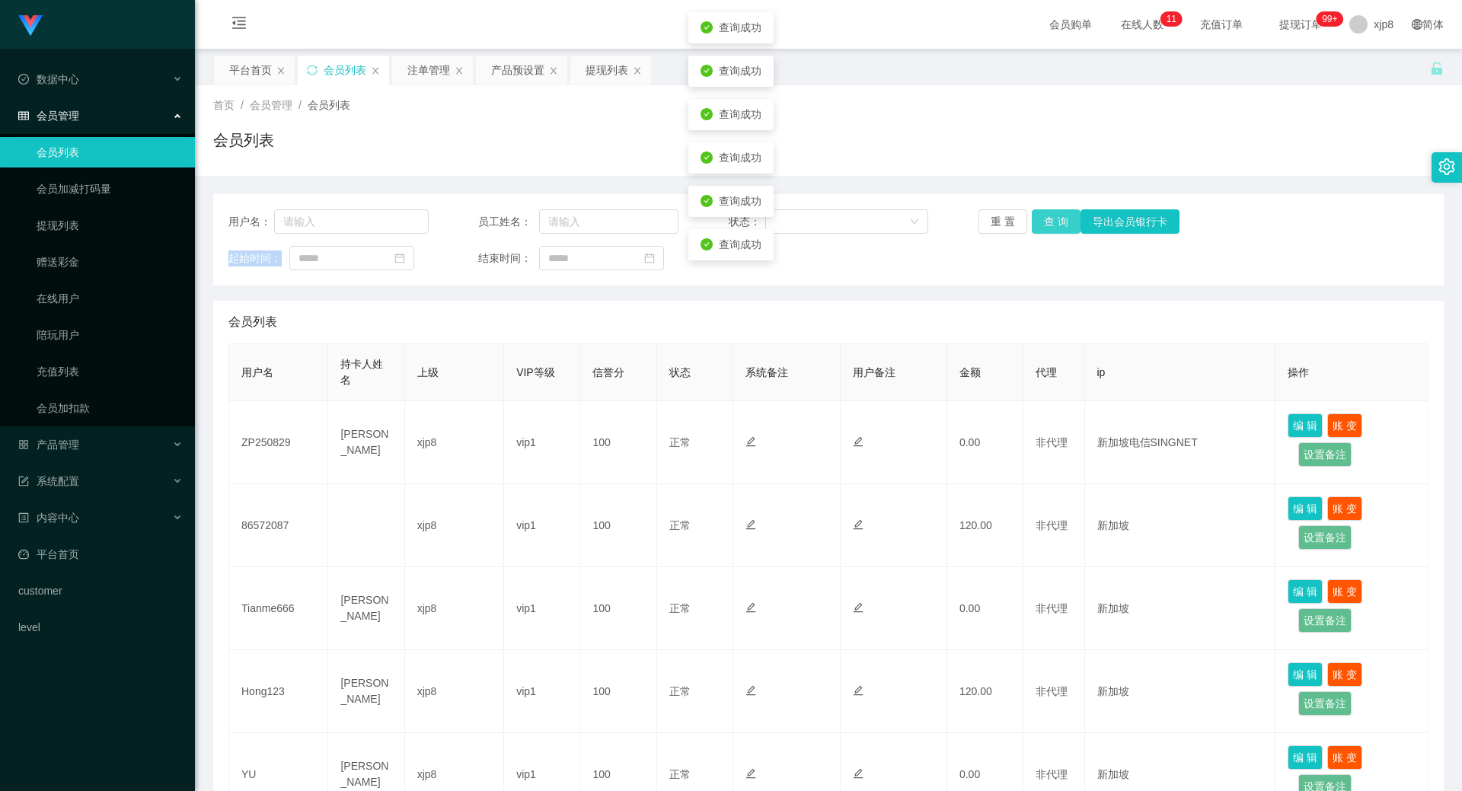
click at [1040, 220] on button "查 询" at bounding box center [1056, 221] width 49 height 24
click at [1040, 220] on div "重 置 查 询 导出会员银行卡" at bounding box center [1079, 221] width 200 height 24
click at [1040, 220] on button "查 询" at bounding box center [1064, 221] width 65 height 24
click at [603, 71] on div "提现列表" at bounding box center [607, 70] width 43 height 29
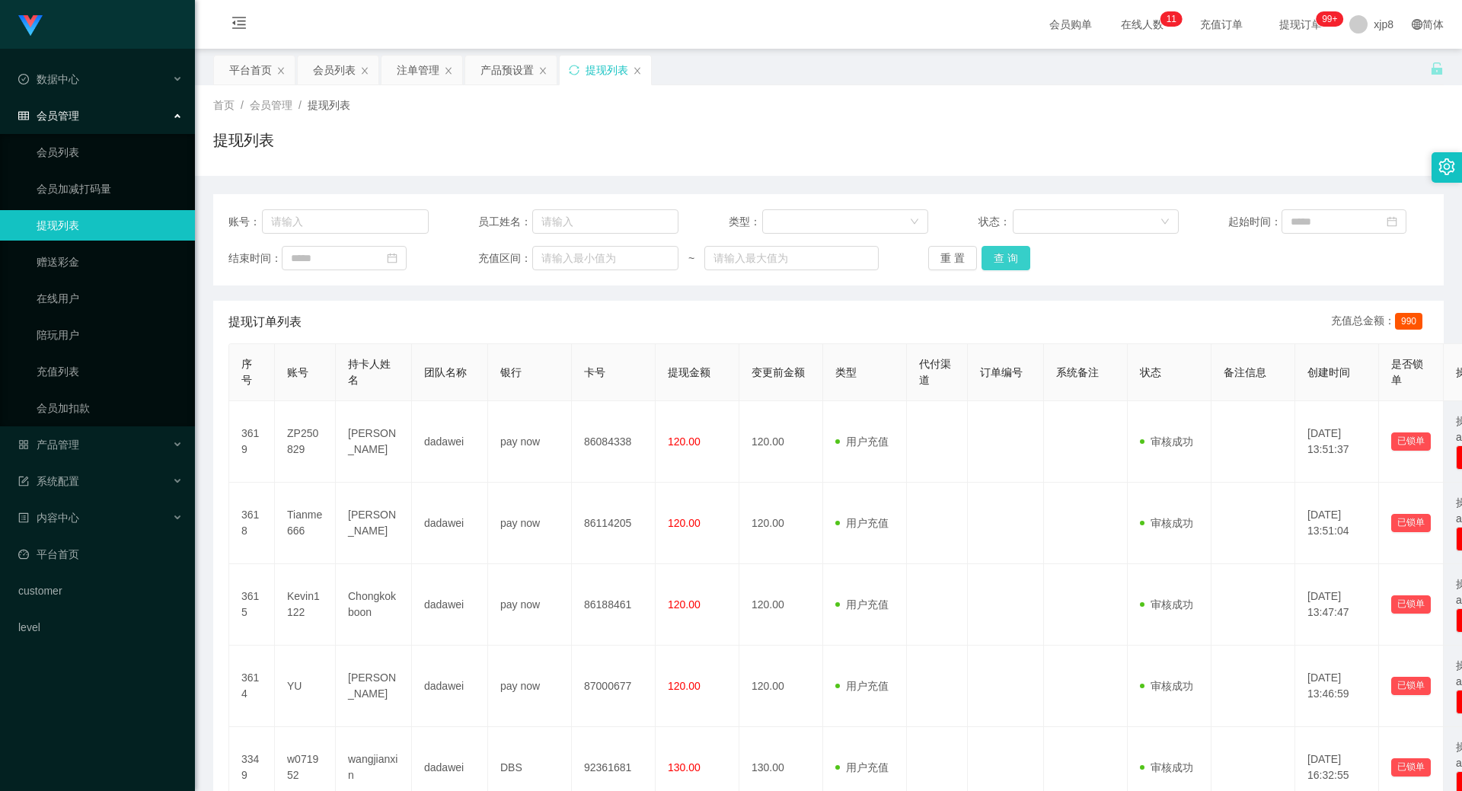
click at [1009, 256] on button "查 询" at bounding box center [1006, 258] width 49 height 24
click at [1019, 257] on button "查 询" at bounding box center [1006, 258] width 49 height 24
click at [1019, 257] on div "重 置 查 询" at bounding box center [1028, 258] width 200 height 24
click at [1004, 254] on button "查 询" at bounding box center [1006, 258] width 49 height 24
click at [1004, 254] on div "重 置 查 询" at bounding box center [1028, 258] width 200 height 24
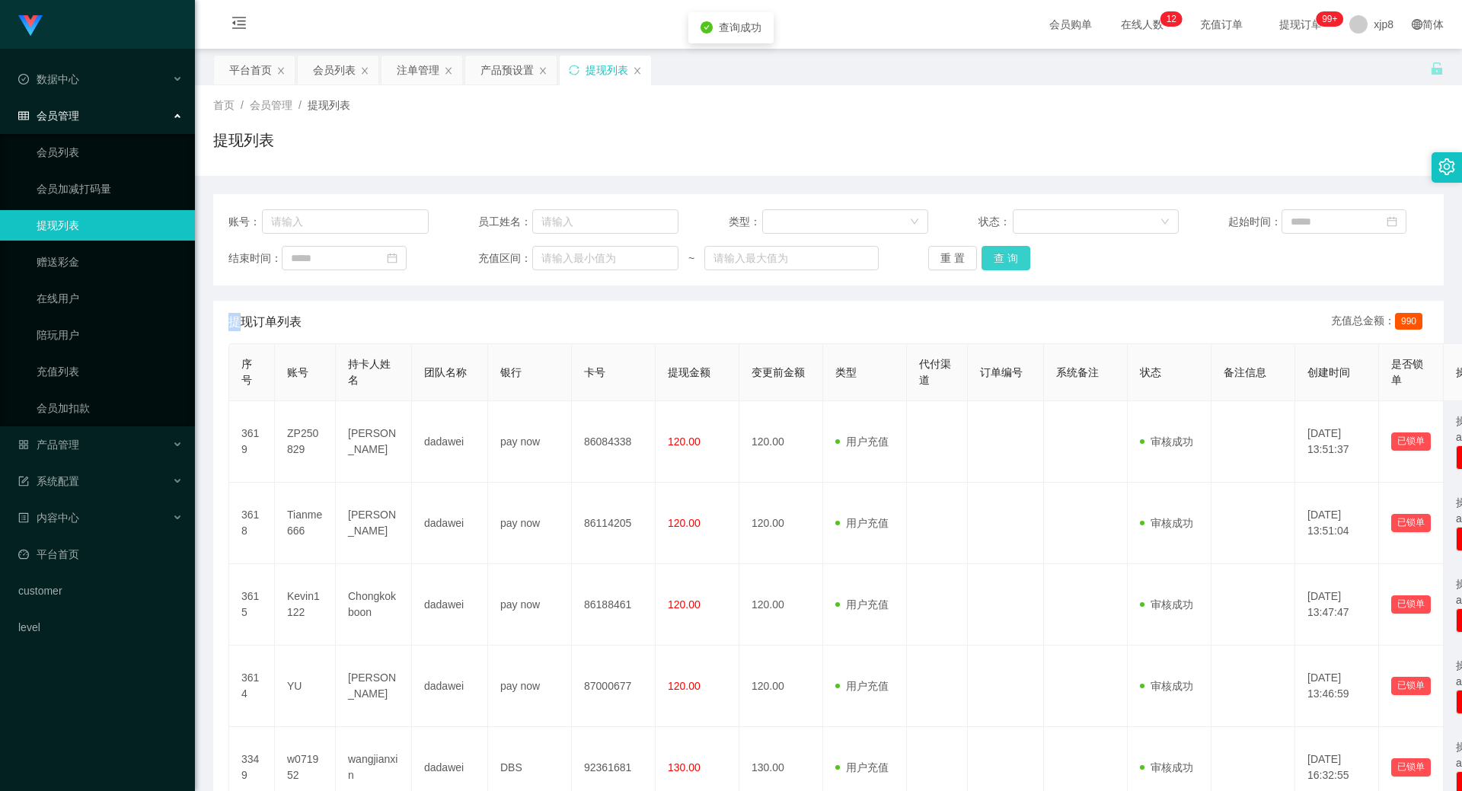
click at [1004, 254] on button "查 询" at bounding box center [1006, 258] width 49 height 24
click at [1004, 254] on div "重 置 查 询" at bounding box center [1028, 258] width 200 height 24
click at [1004, 254] on button "查 询" at bounding box center [1014, 258] width 65 height 24
click at [1011, 250] on button "查 询" at bounding box center [1006, 258] width 49 height 24
click at [1011, 250] on div "重 置 查 询" at bounding box center [1028, 258] width 200 height 24
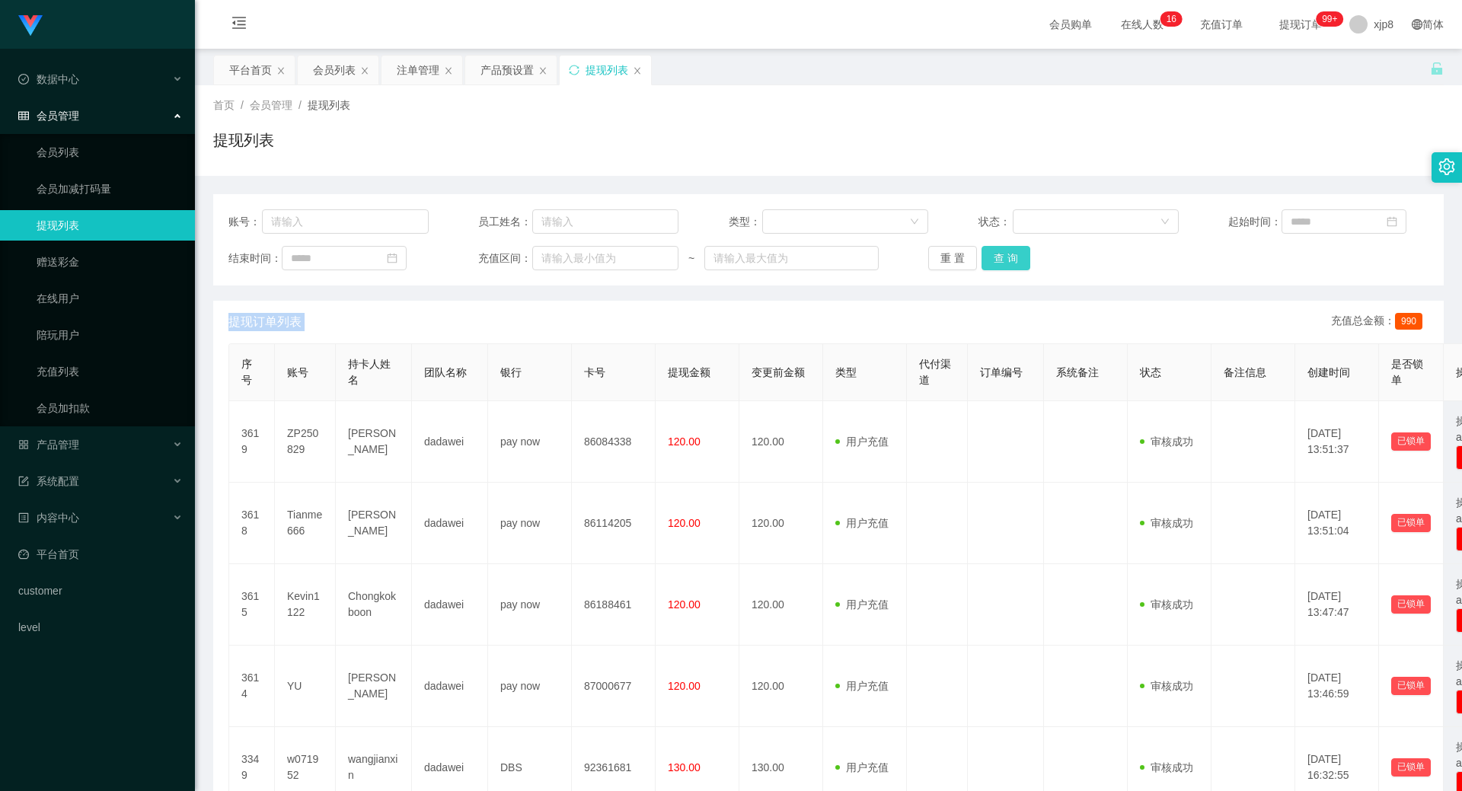
click at [1011, 250] on button "查 询" at bounding box center [1006, 258] width 49 height 24
click at [1011, 250] on div "重 置 查 询" at bounding box center [1028, 258] width 200 height 24
click at [1011, 250] on button "查 询" at bounding box center [1014, 258] width 65 height 24
click at [493, 72] on div "产品预设置" at bounding box center [507, 70] width 53 height 29
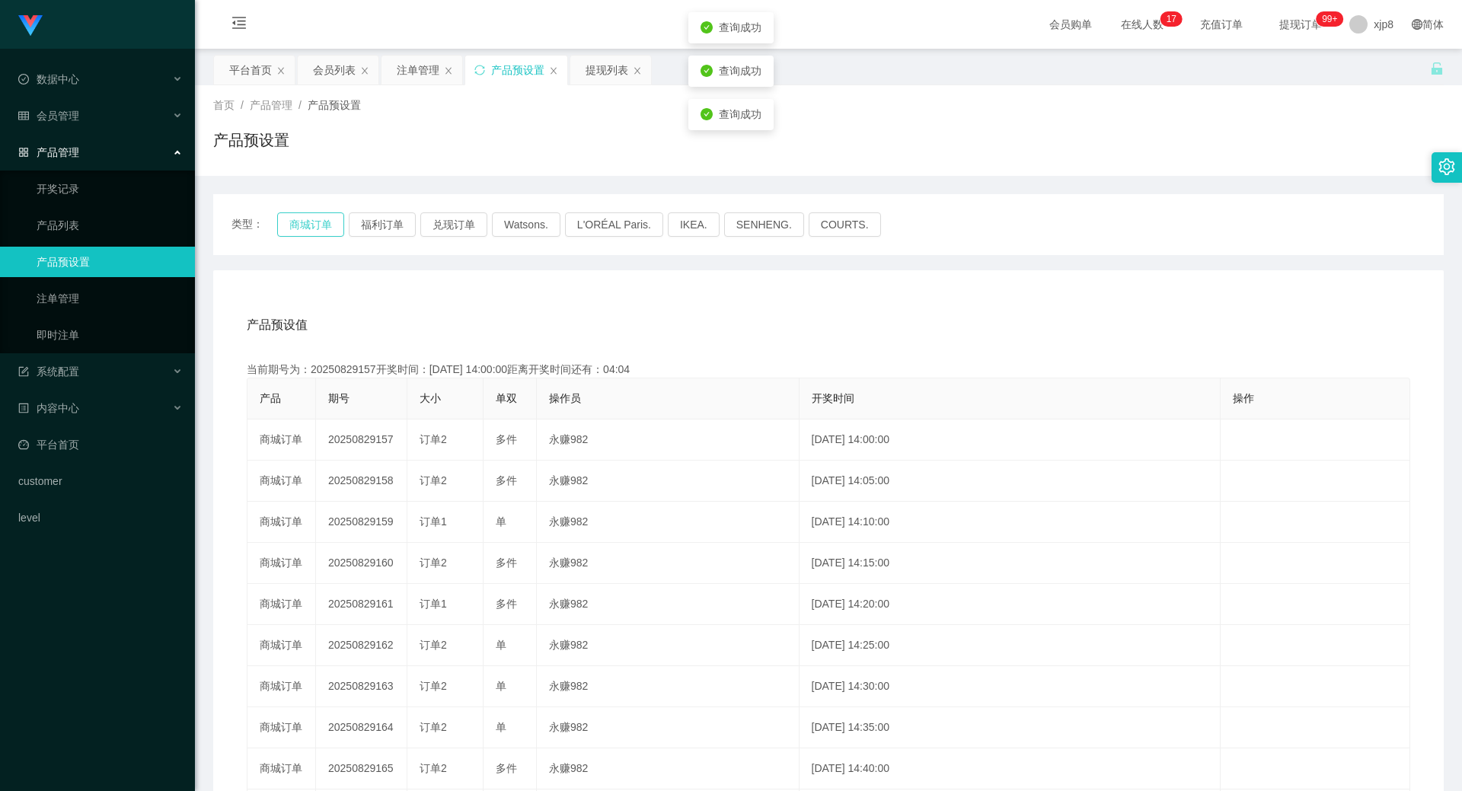
click at [324, 224] on button "商城订单" at bounding box center [310, 224] width 67 height 24
click at [323, 223] on button "商城订单" at bounding box center [310, 224] width 67 height 24
click at [423, 70] on div "注单管理" at bounding box center [418, 70] width 43 height 29
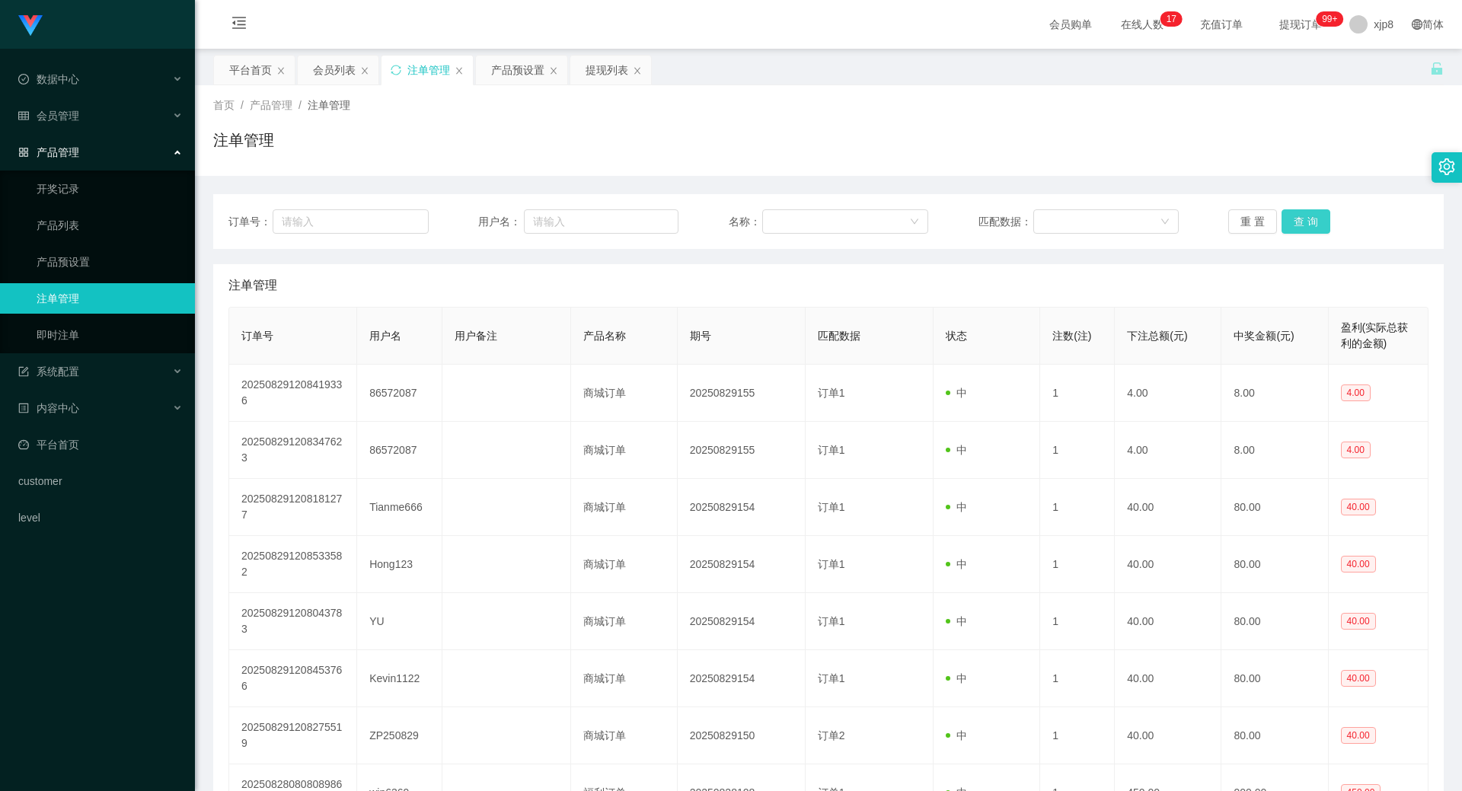
click at [1297, 225] on button "查 询" at bounding box center [1306, 221] width 49 height 24
click at [1297, 225] on div "重 置 查 询" at bounding box center [1328, 221] width 200 height 24
click at [1297, 225] on button "查 询" at bounding box center [1306, 221] width 49 height 24
click at [1297, 225] on div "重 置 查 询" at bounding box center [1328, 221] width 200 height 24
click at [1297, 225] on button "查 询" at bounding box center [1306, 221] width 49 height 24
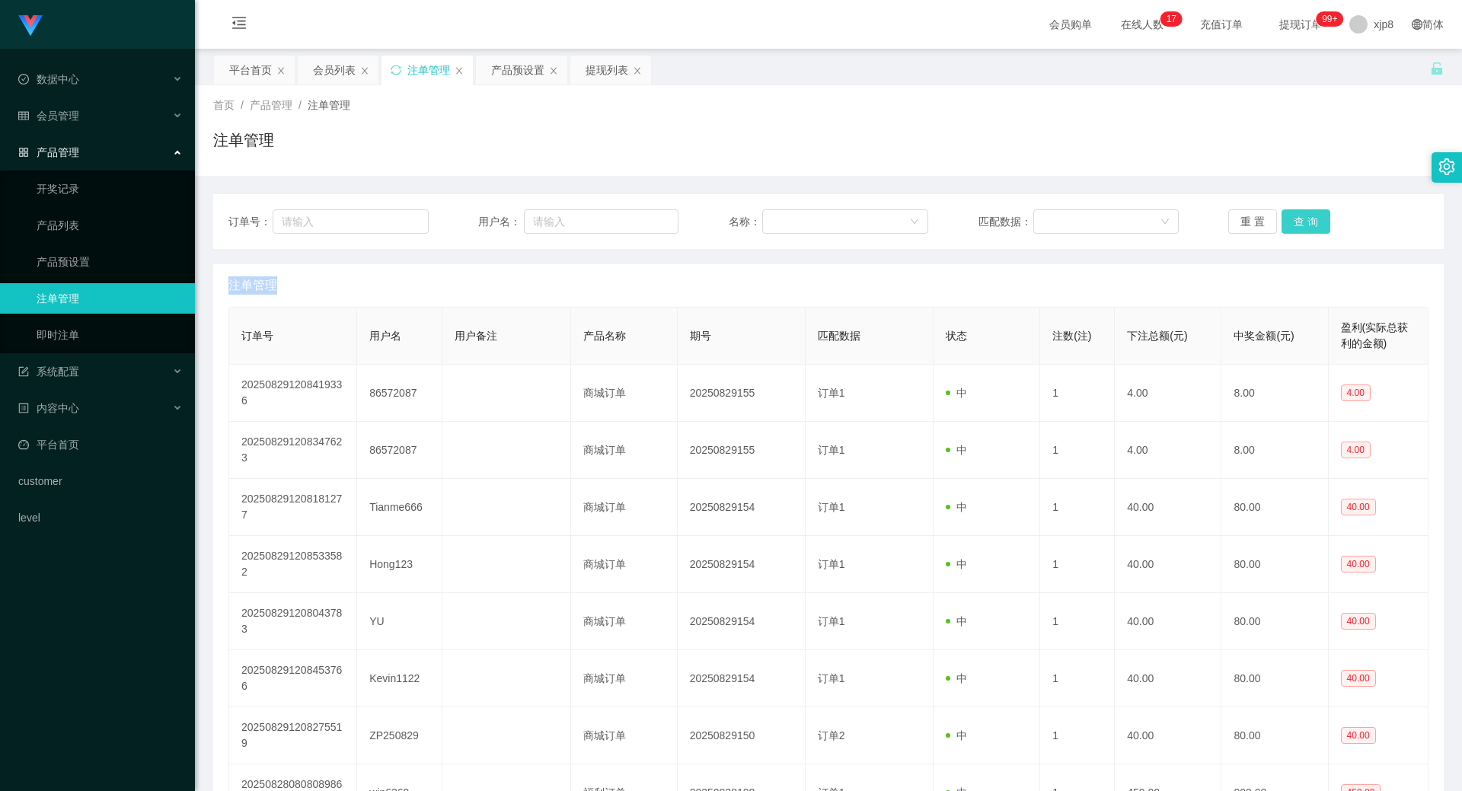
click at [1297, 225] on div "重 置 查 询" at bounding box center [1328, 221] width 200 height 24
click at [1297, 225] on button "查 询" at bounding box center [1306, 221] width 49 height 24
click at [1297, 225] on div "重 置 查 询" at bounding box center [1328, 221] width 200 height 24
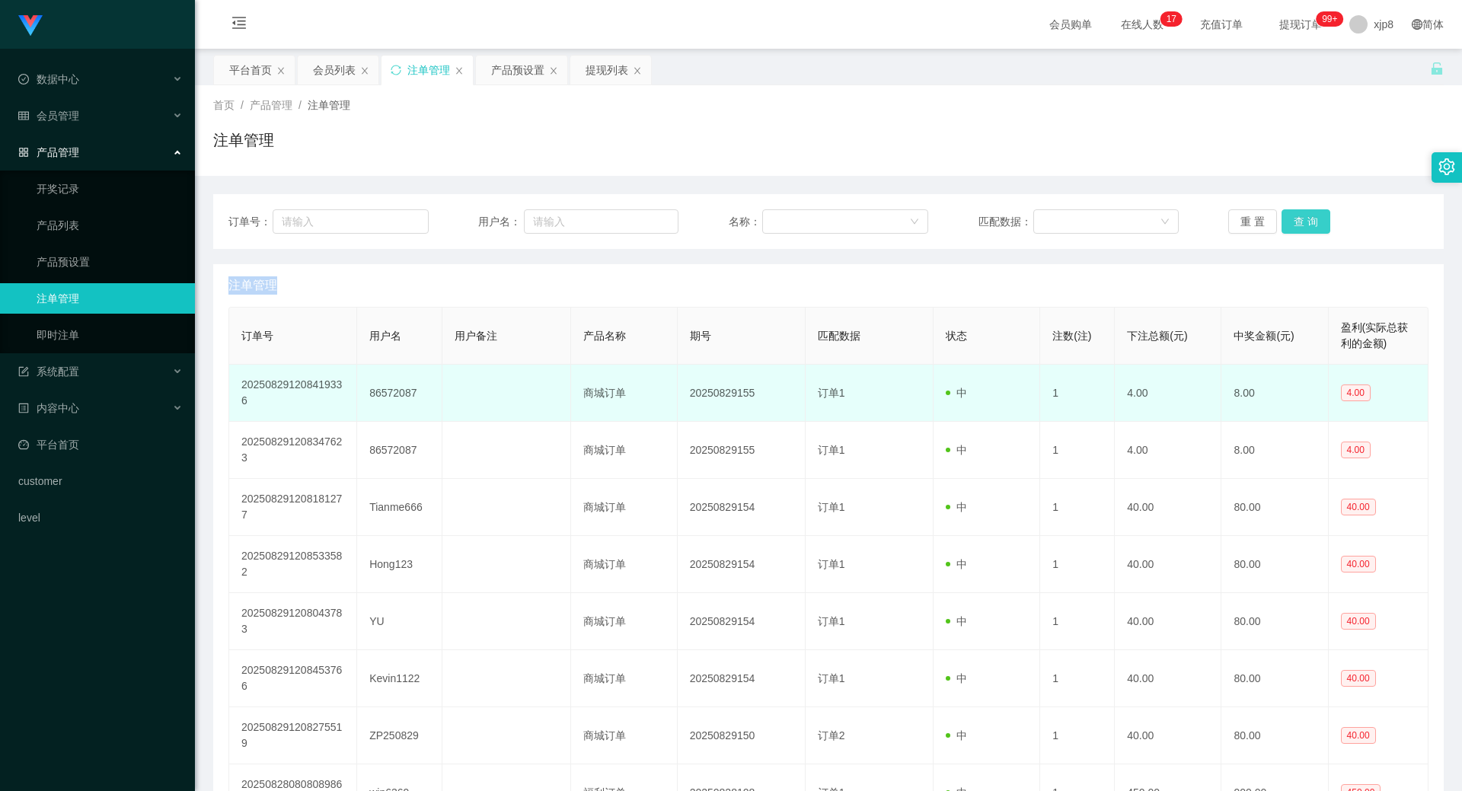
drag, startPoint x: 1297, startPoint y: 225, endPoint x: 769, endPoint y: 382, distance: 550.3
click at [1297, 225] on button "查 询" at bounding box center [1306, 221] width 49 height 24
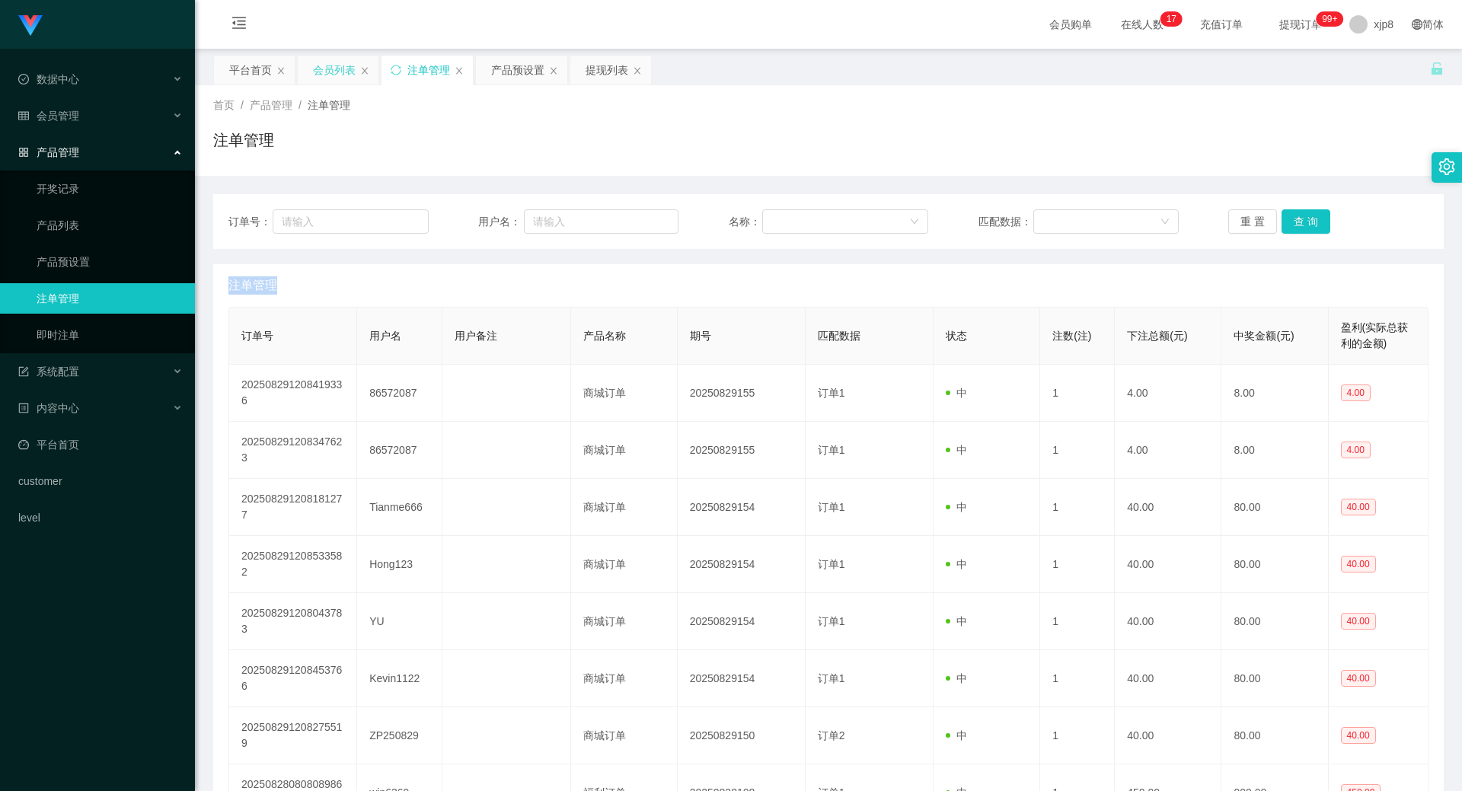
click at [331, 69] on div "会员列表" at bounding box center [334, 70] width 43 height 29
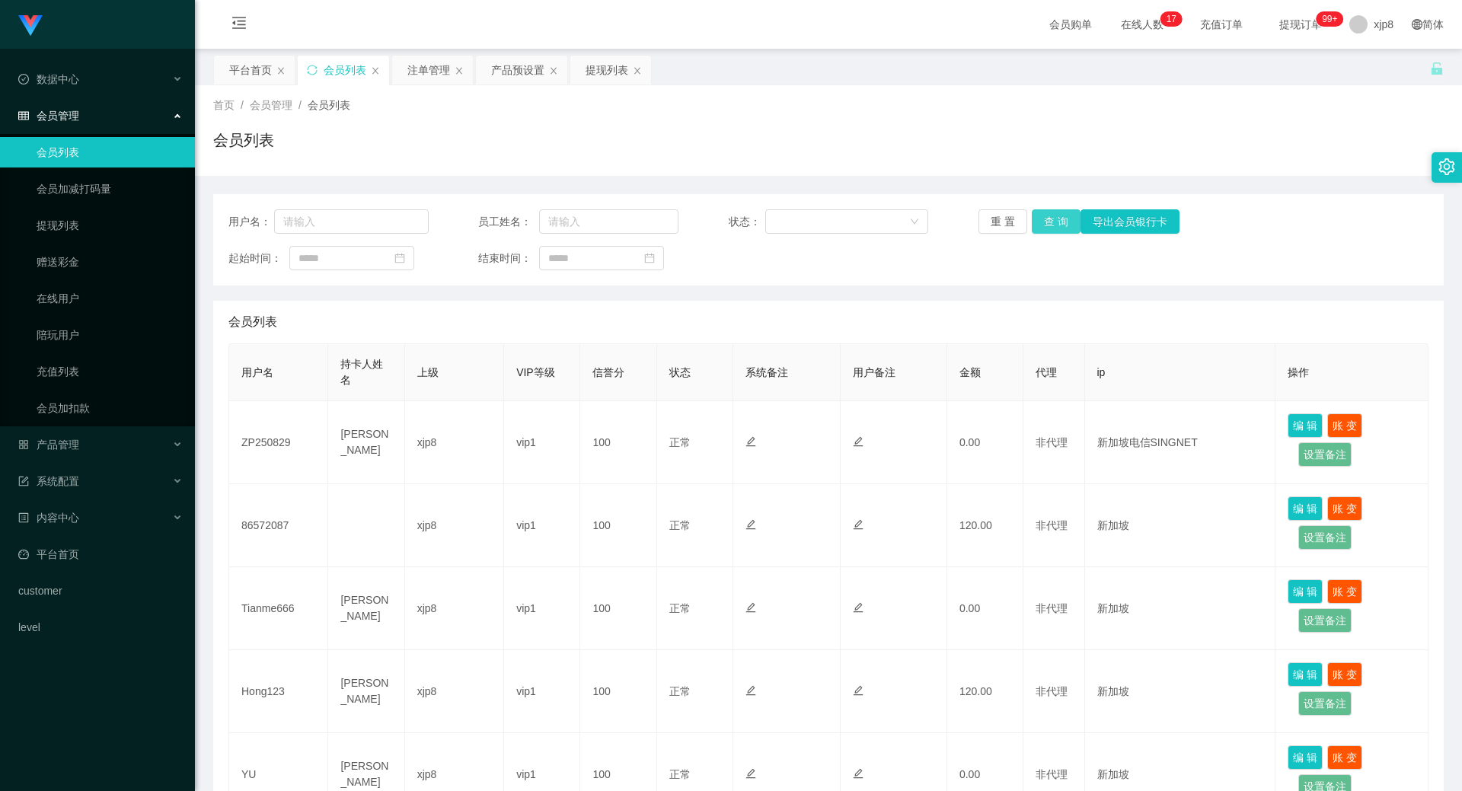
click at [1052, 222] on button "查 询" at bounding box center [1056, 221] width 49 height 24
click at [1052, 222] on div "重 置 查 询 导出会员银行卡" at bounding box center [1079, 221] width 200 height 24
click at [1052, 222] on button "查 询" at bounding box center [1056, 221] width 49 height 24
click at [1052, 222] on div "重 置 查 询 导出会员银行卡" at bounding box center [1079, 221] width 200 height 24
click at [1052, 222] on button "查 询" at bounding box center [1056, 221] width 49 height 24
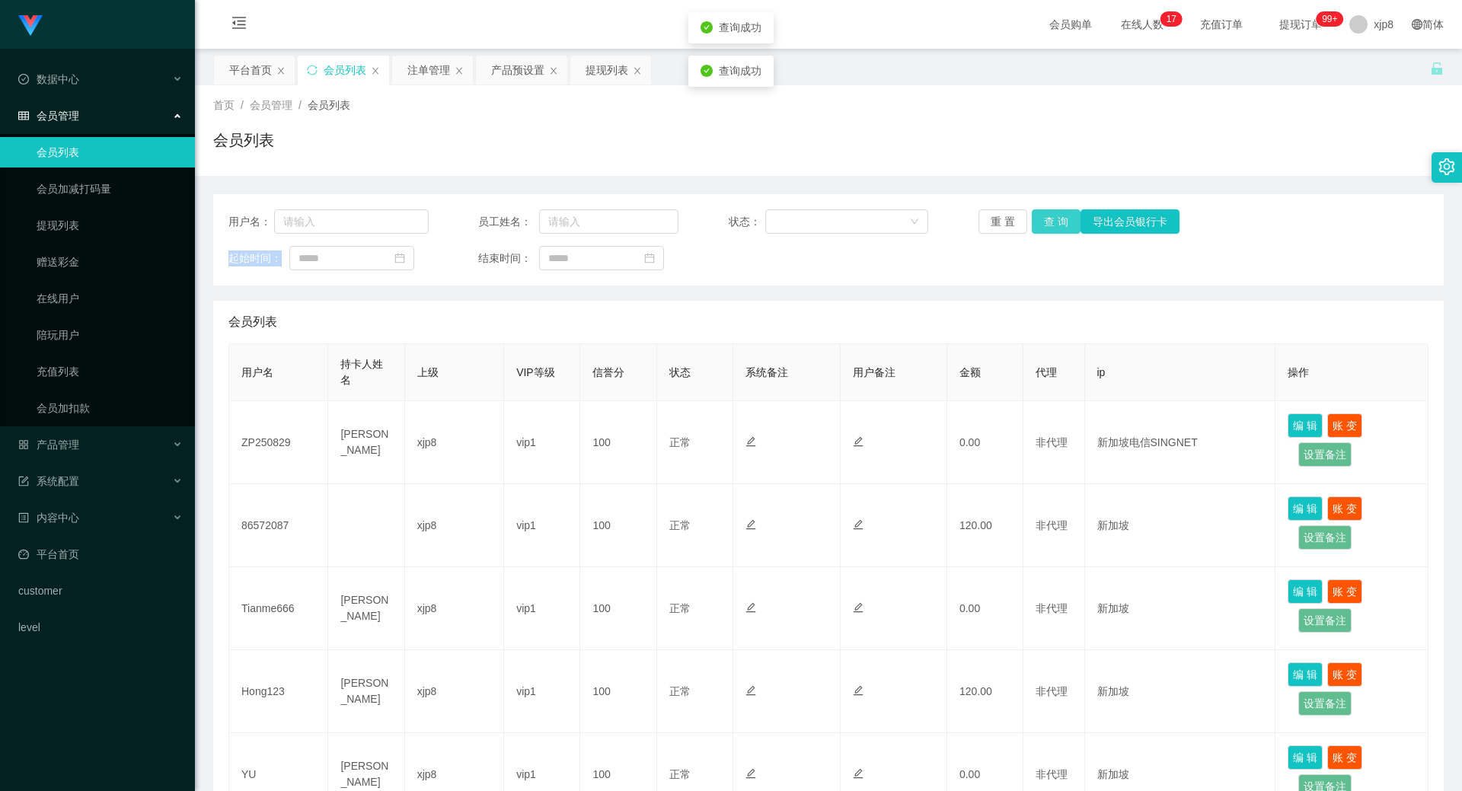
click at [1052, 222] on div "重 置 查 询 导出会员银行卡" at bounding box center [1079, 221] width 200 height 24
click at [1052, 222] on button "查 询" at bounding box center [1056, 221] width 49 height 24
click at [1052, 222] on div "重 置 查 询 导出会员银行卡" at bounding box center [1079, 221] width 200 height 24
click at [1052, 222] on button "查 询" at bounding box center [1056, 221] width 49 height 24
click at [1044, 226] on button "查 询" at bounding box center [1056, 221] width 49 height 24
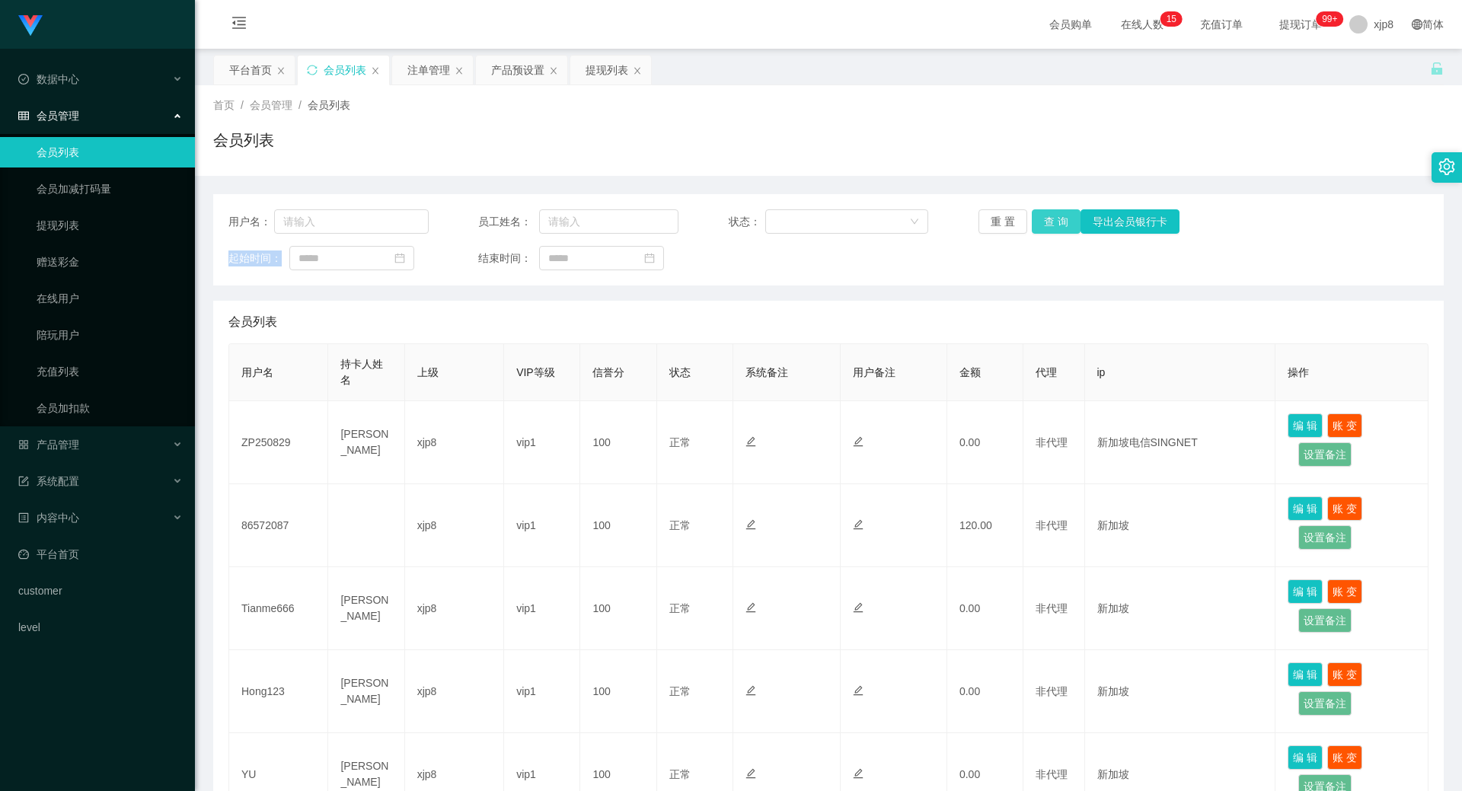
click at [1044, 226] on div "重 置 查 询 导出会员银行卡" at bounding box center [1079, 221] width 200 height 24
click at [1044, 226] on button "查 询" at bounding box center [1056, 221] width 49 height 24
click at [1044, 226] on div "重 置 查 询 导出会员银行卡" at bounding box center [1079, 221] width 200 height 24
click at [1044, 226] on button "查 询" at bounding box center [1064, 221] width 65 height 24
click at [1044, 226] on div "重 置 查 询 导出会员银行卡" at bounding box center [1079, 221] width 200 height 24
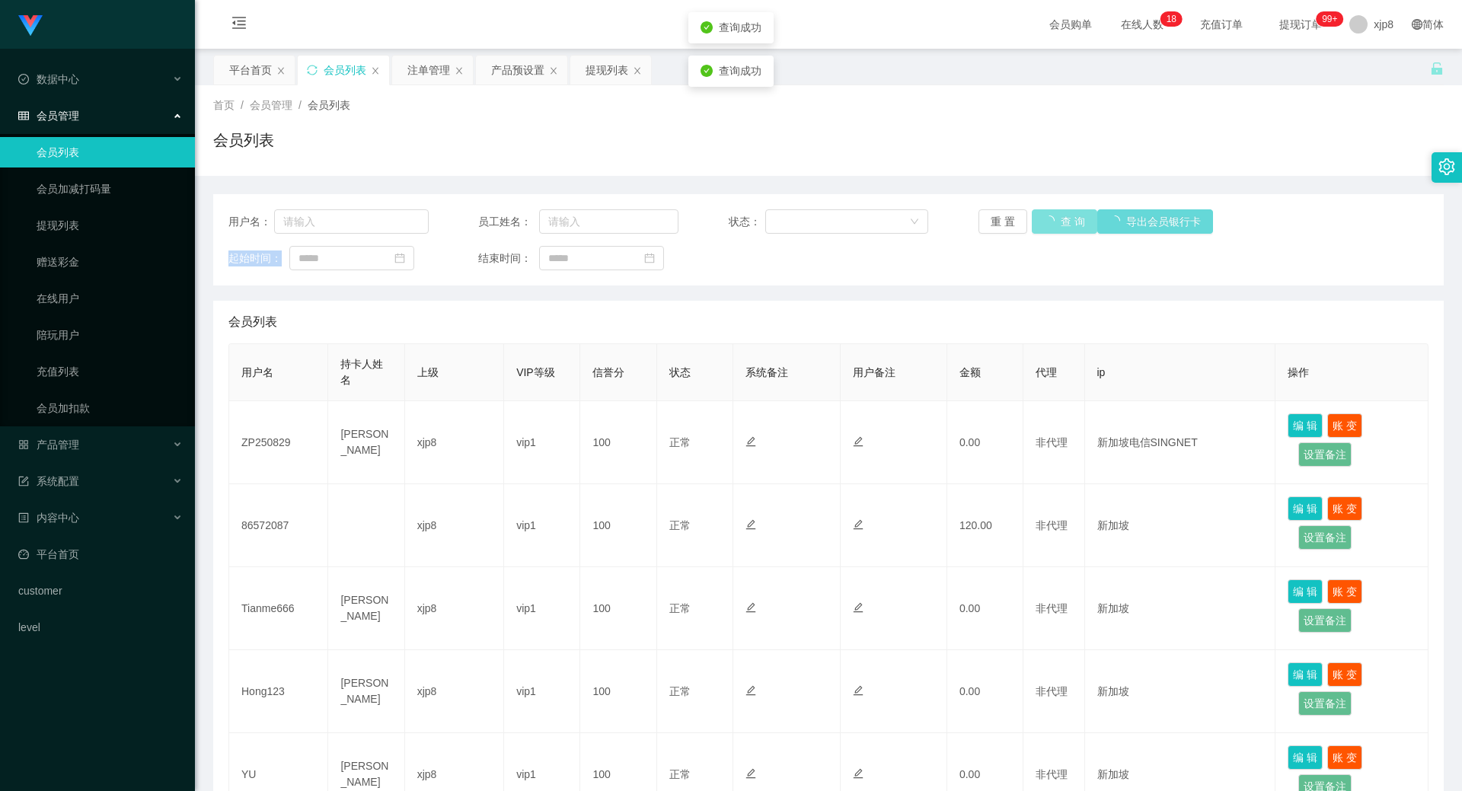
click at [1044, 226] on button "查 询" at bounding box center [1064, 221] width 65 height 24
click at [1044, 226] on div "重 置 查 询 导出会员银行卡" at bounding box center [1079, 221] width 200 height 24
click at [1044, 226] on button "查 询" at bounding box center [1056, 221] width 49 height 24
click at [1044, 226] on div "重 置 查 询 导出会员银行卡" at bounding box center [1079, 221] width 200 height 24
click at [439, 69] on div "注单管理" at bounding box center [428, 70] width 43 height 29
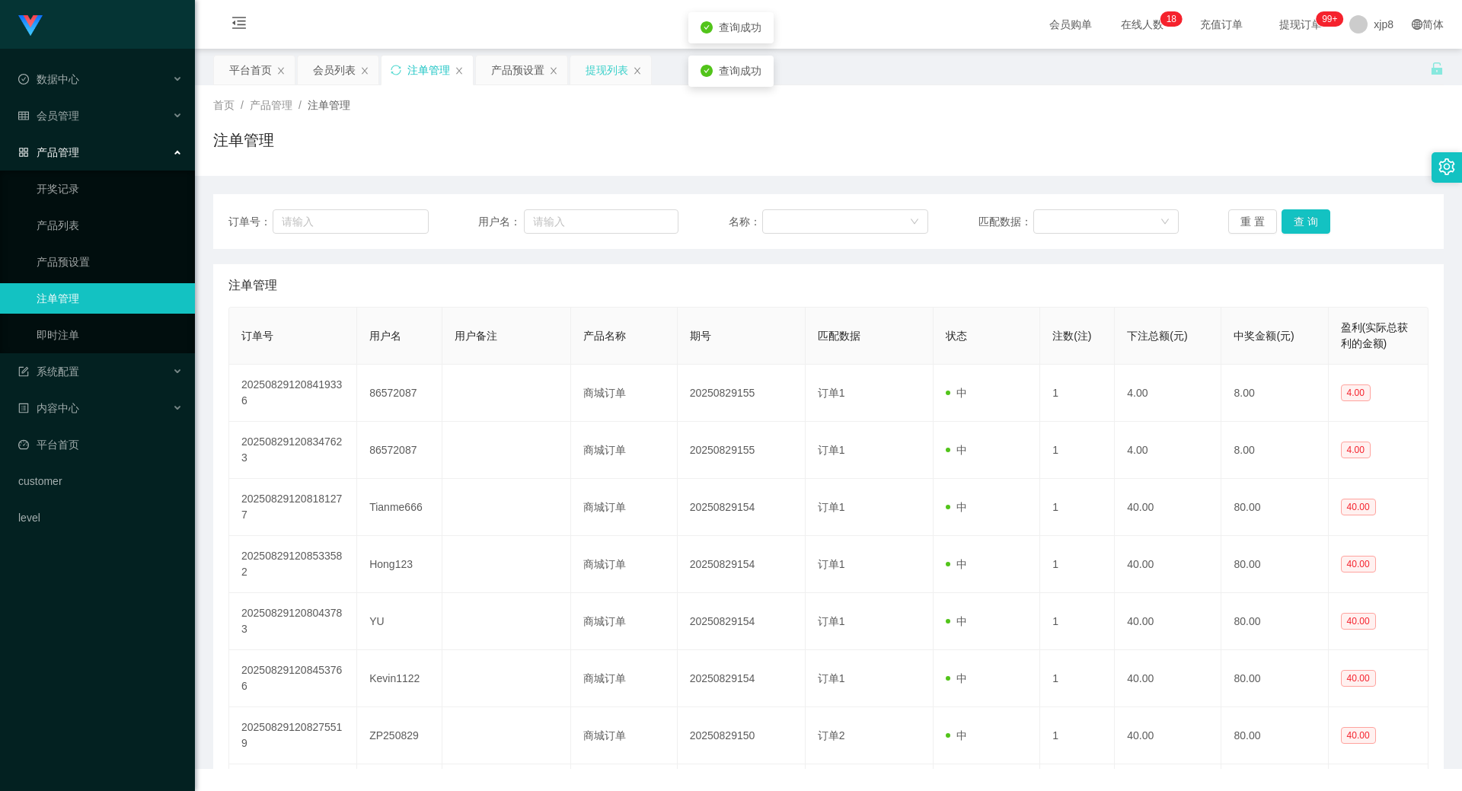
click at [608, 65] on div "提现列表" at bounding box center [607, 70] width 43 height 29
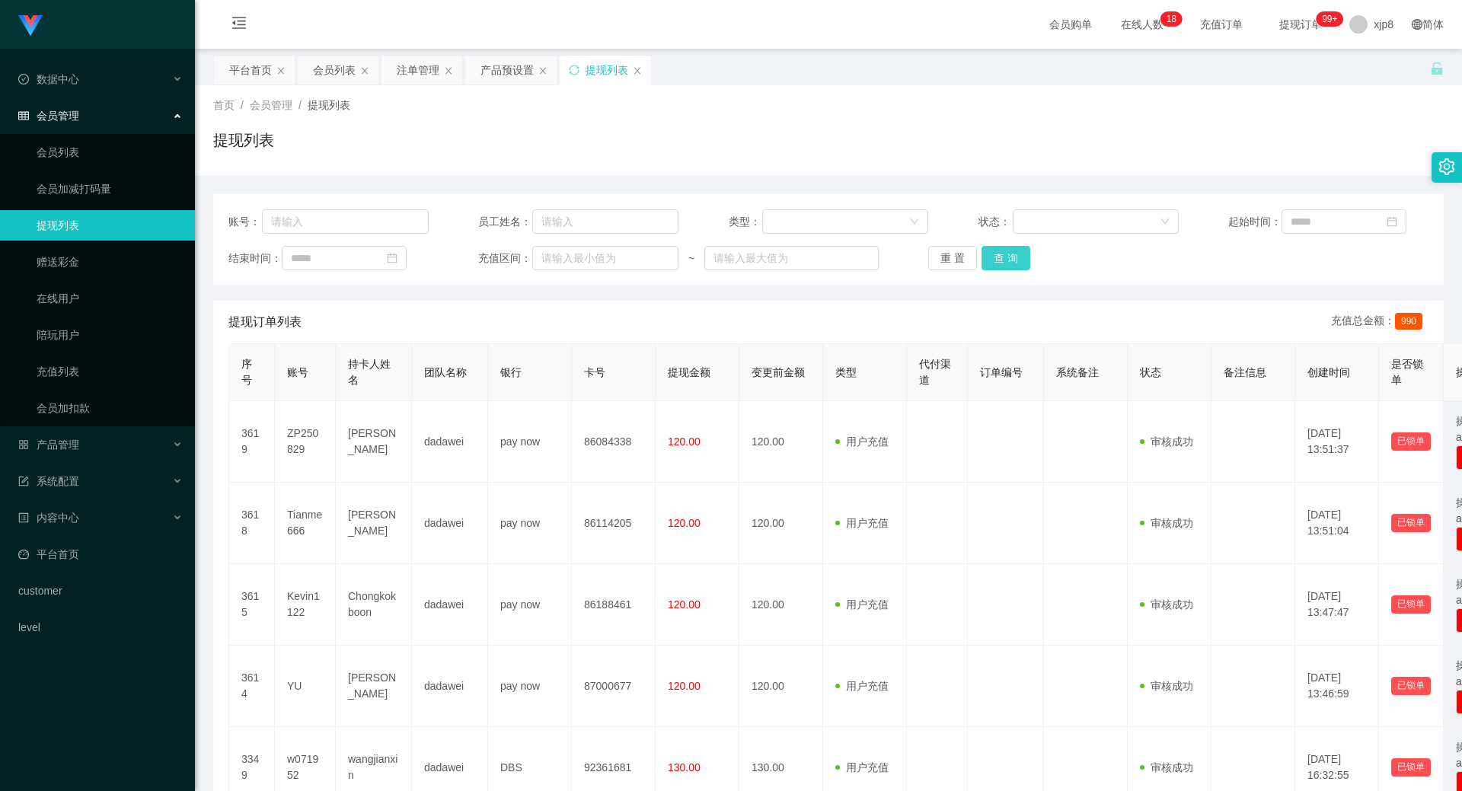
click at [990, 267] on button "查 询" at bounding box center [1006, 258] width 49 height 24
click at [1008, 258] on button "查 询" at bounding box center [1014, 258] width 65 height 24
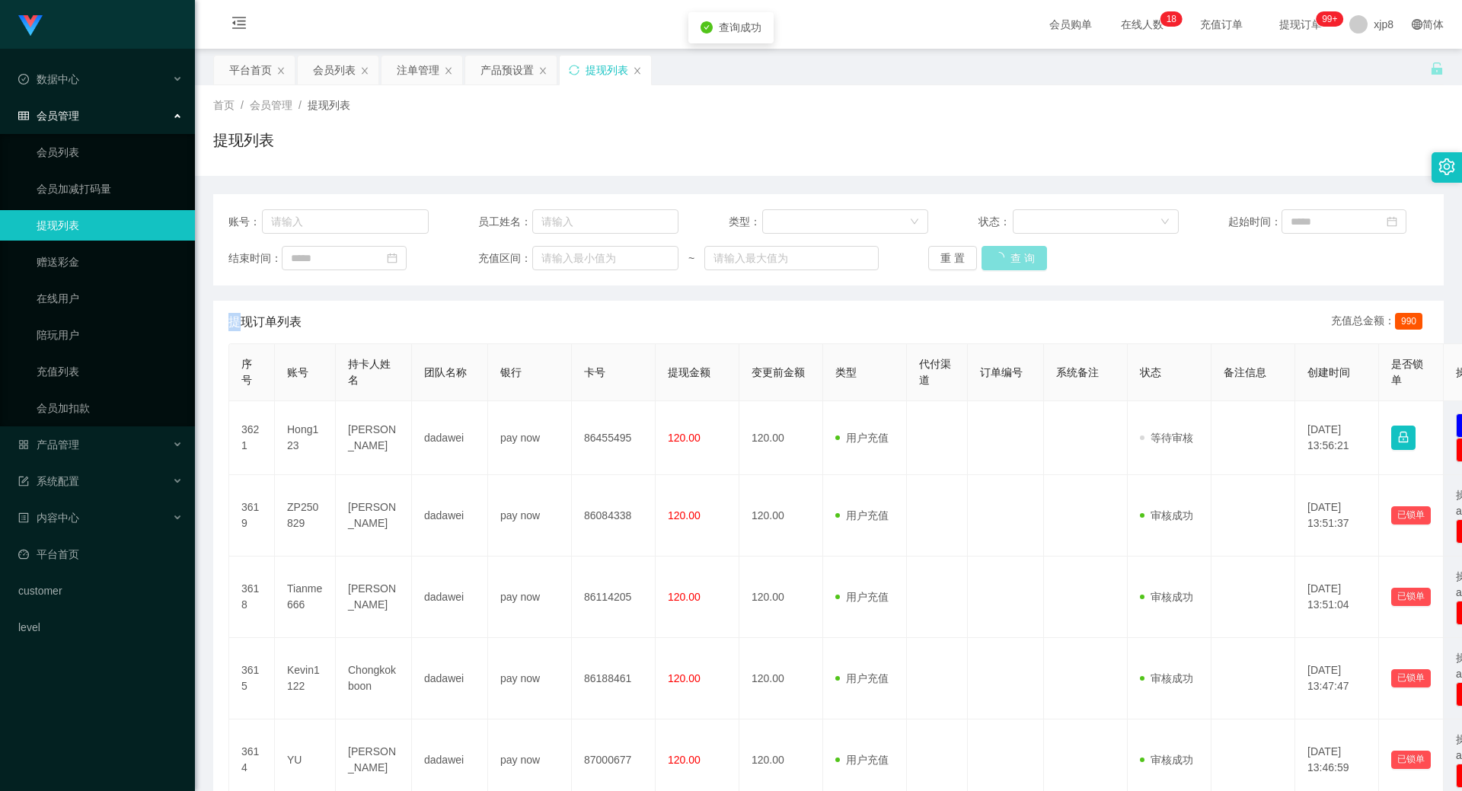
click at [1008, 258] on div "重 置 查 询" at bounding box center [1028, 258] width 200 height 24
click at [1008, 258] on button "查 询" at bounding box center [1006, 258] width 49 height 24
click at [1008, 258] on div "重 置 查 询" at bounding box center [1028, 258] width 200 height 24
click at [1008, 258] on button "查 询" at bounding box center [1006, 258] width 49 height 24
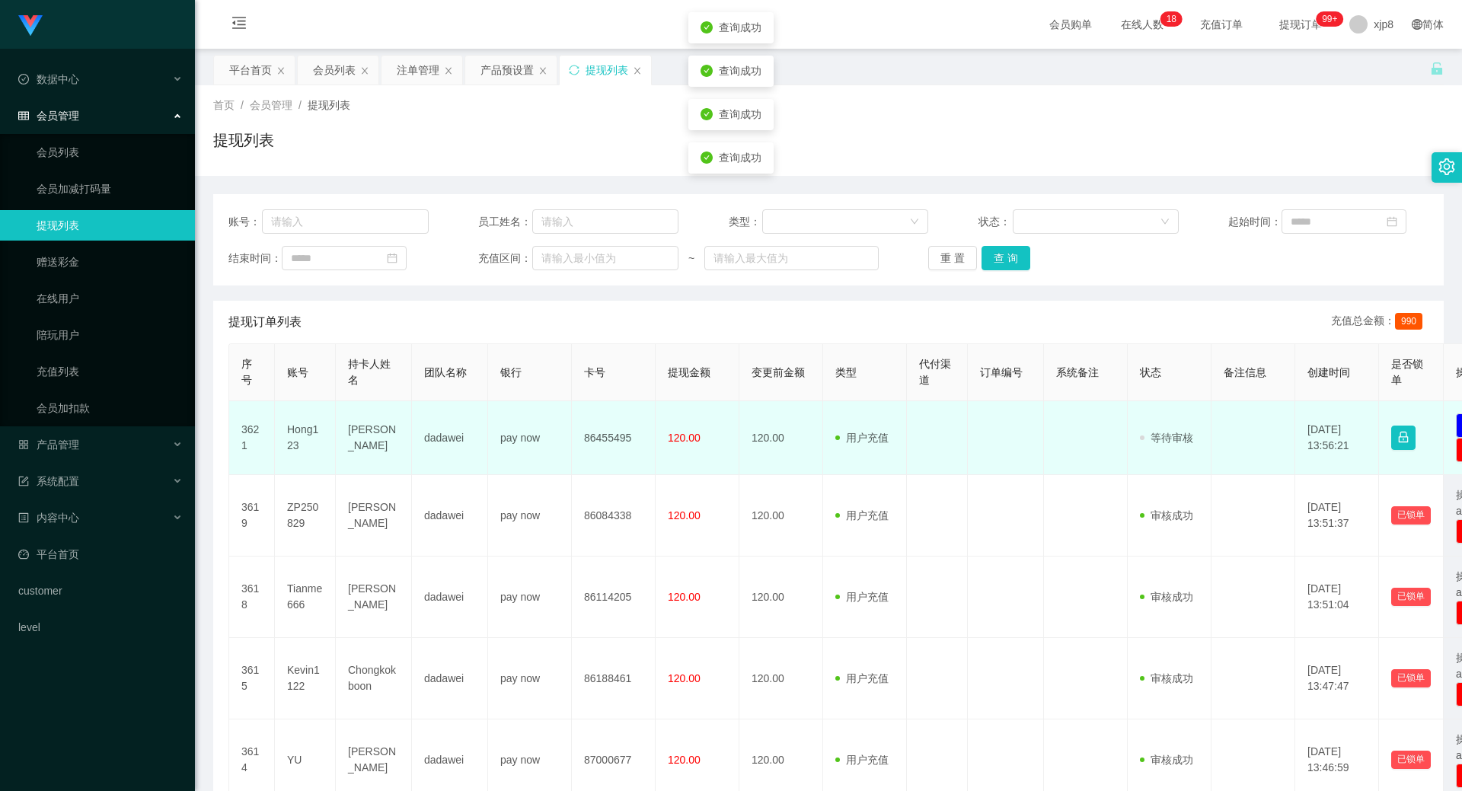
click at [309, 426] on td "Hong123" at bounding box center [305, 438] width 61 height 74
click at [308, 426] on td "Hong123" at bounding box center [305, 438] width 61 height 74
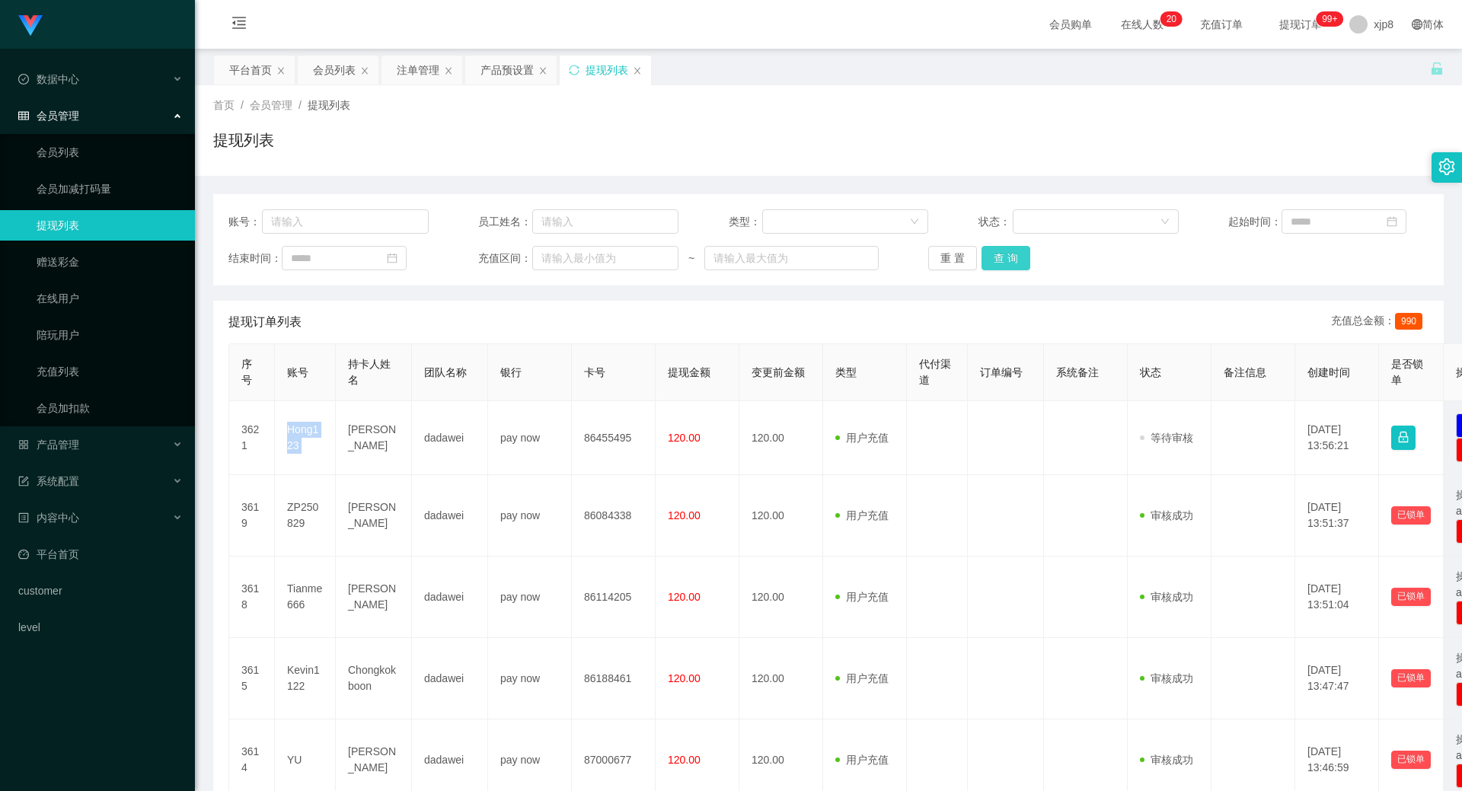
click at [1002, 254] on button "查 询" at bounding box center [1006, 258] width 49 height 24
click at [1002, 254] on div "重 置 查 询" at bounding box center [1028, 258] width 200 height 24
click at [1002, 254] on button "查 询" at bounding box center [1006, 258] width 49 height 24
click at [1002, 254] on div "重 置 查 询" at bounding box center [1028, 258] width 200 height 24
click at [1002, 254] on button "查 询" at bounding box center [1014, 258] width 65 height 24
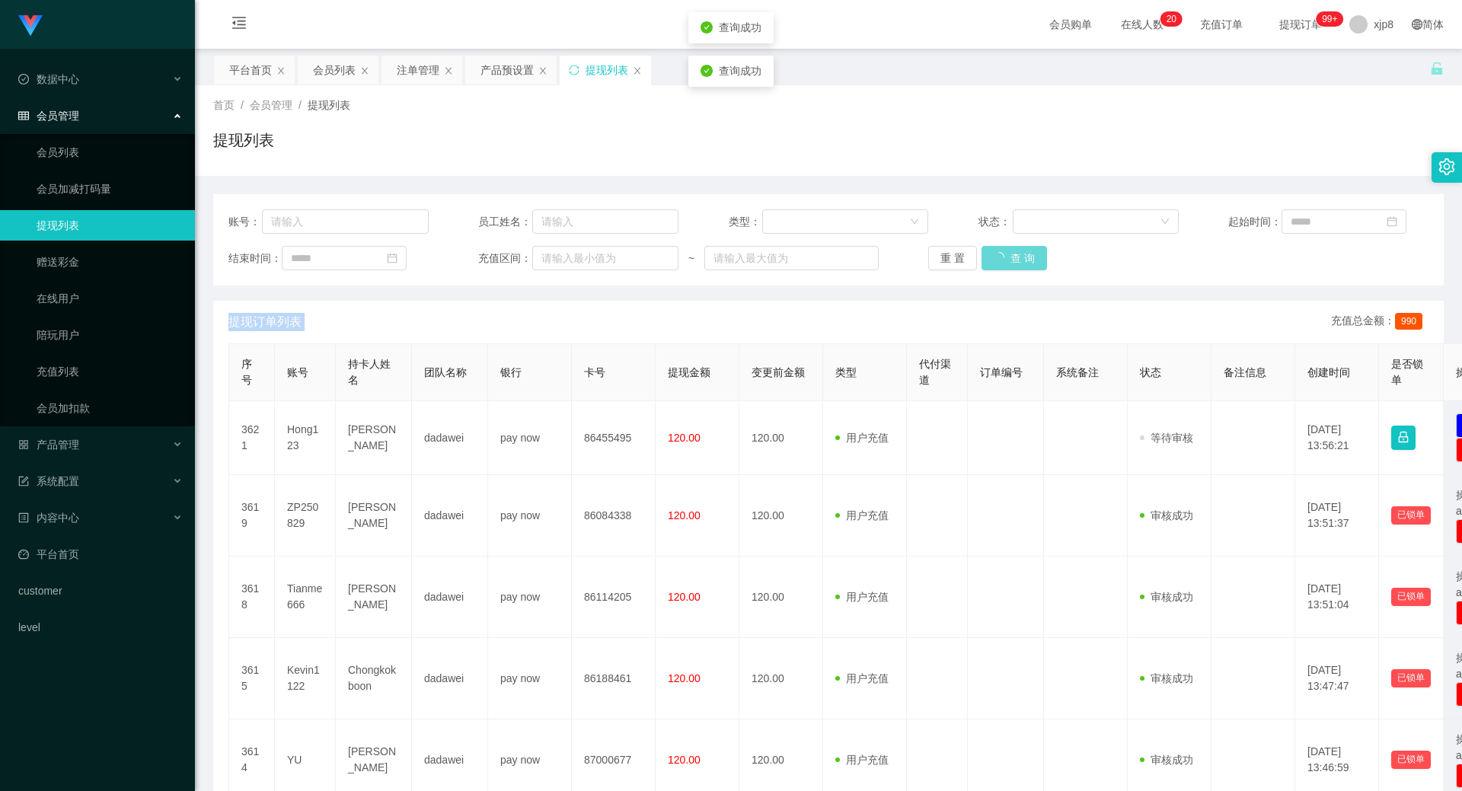
click at [1002, 255] on div "重 置 查 询" at bounding box center [1028, 258] width 200 height 24
click at [1002, 255] on button "查 询" at bounding box center [1014, 258] width 65 height 24
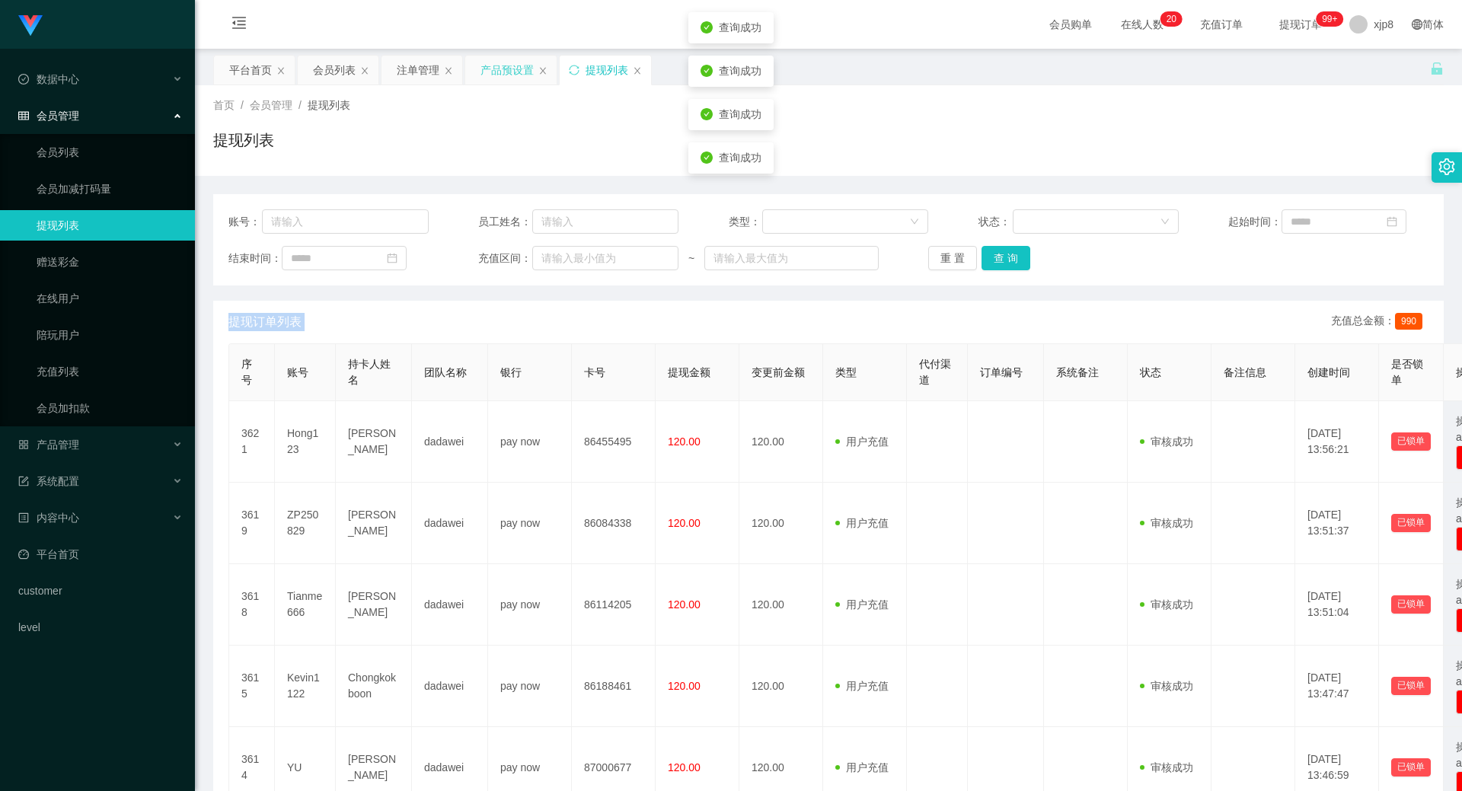
click at [512, 67] on div "产品预设置" at bounding box center [507, 70] width 53 height 29
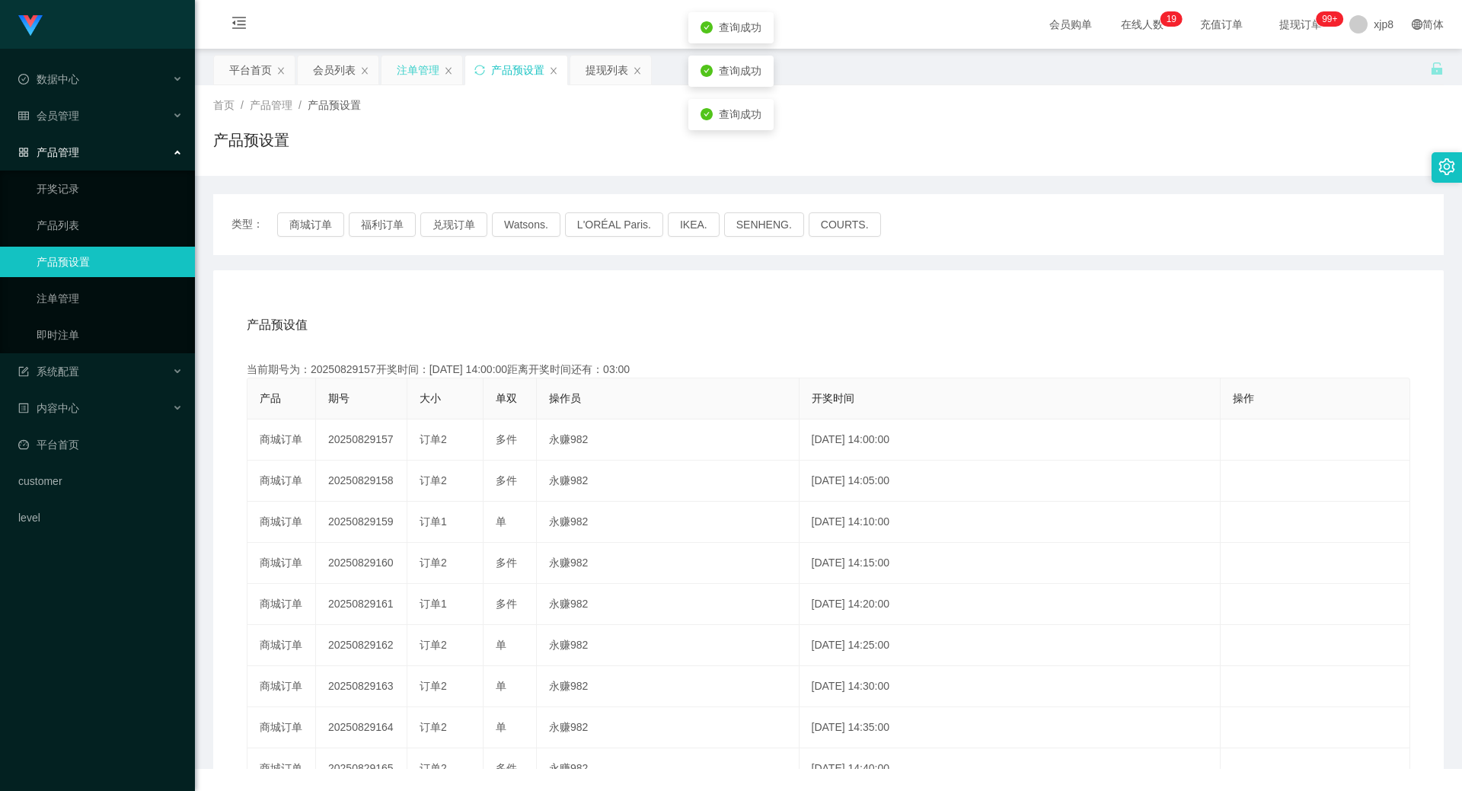
click at [413, 70] on div "注单管理" at bounding box center [418, 70] width 43 height 29
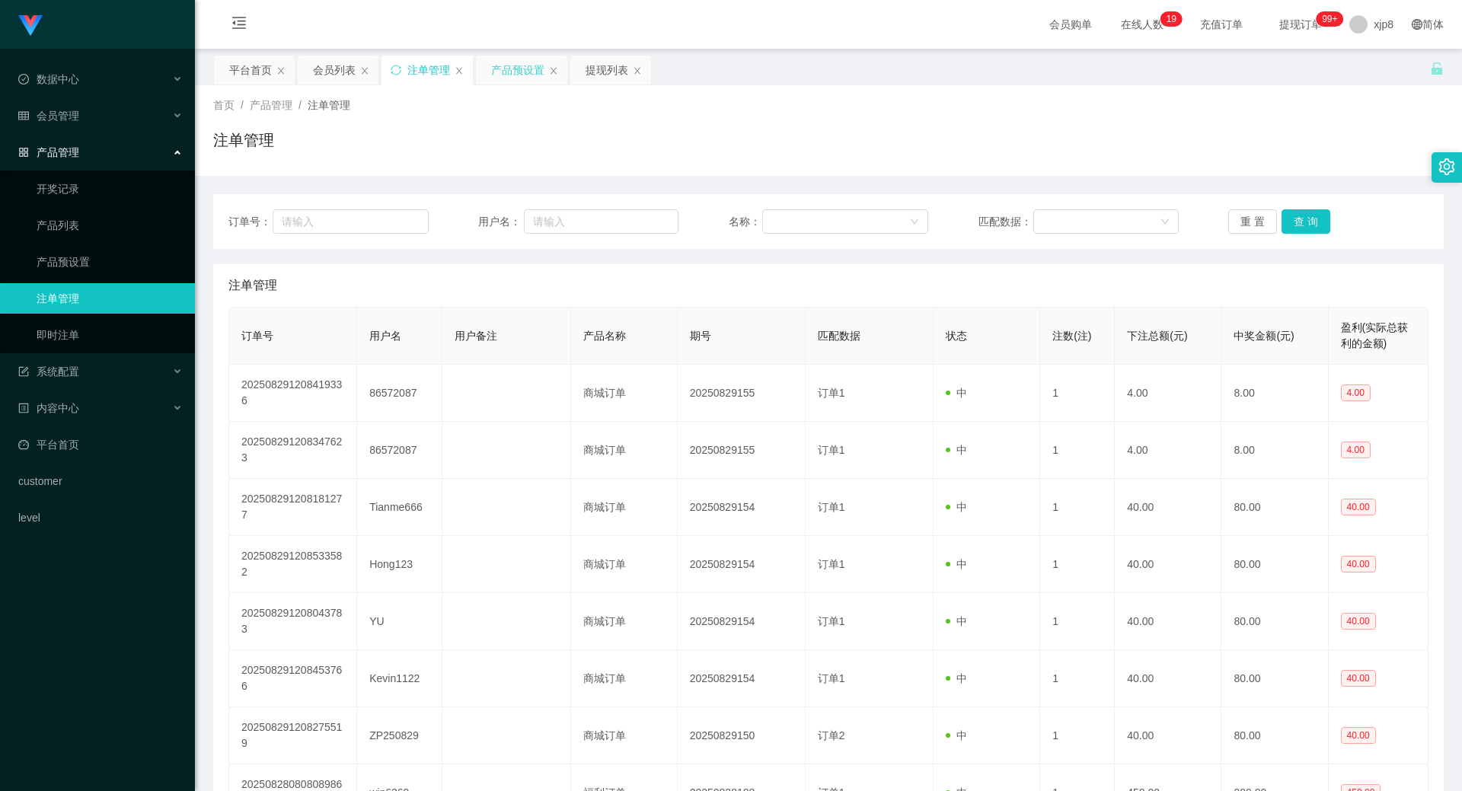
click at [512, 67] on div "产品预设置" at bounding box center [517, 70] width 53 height 29
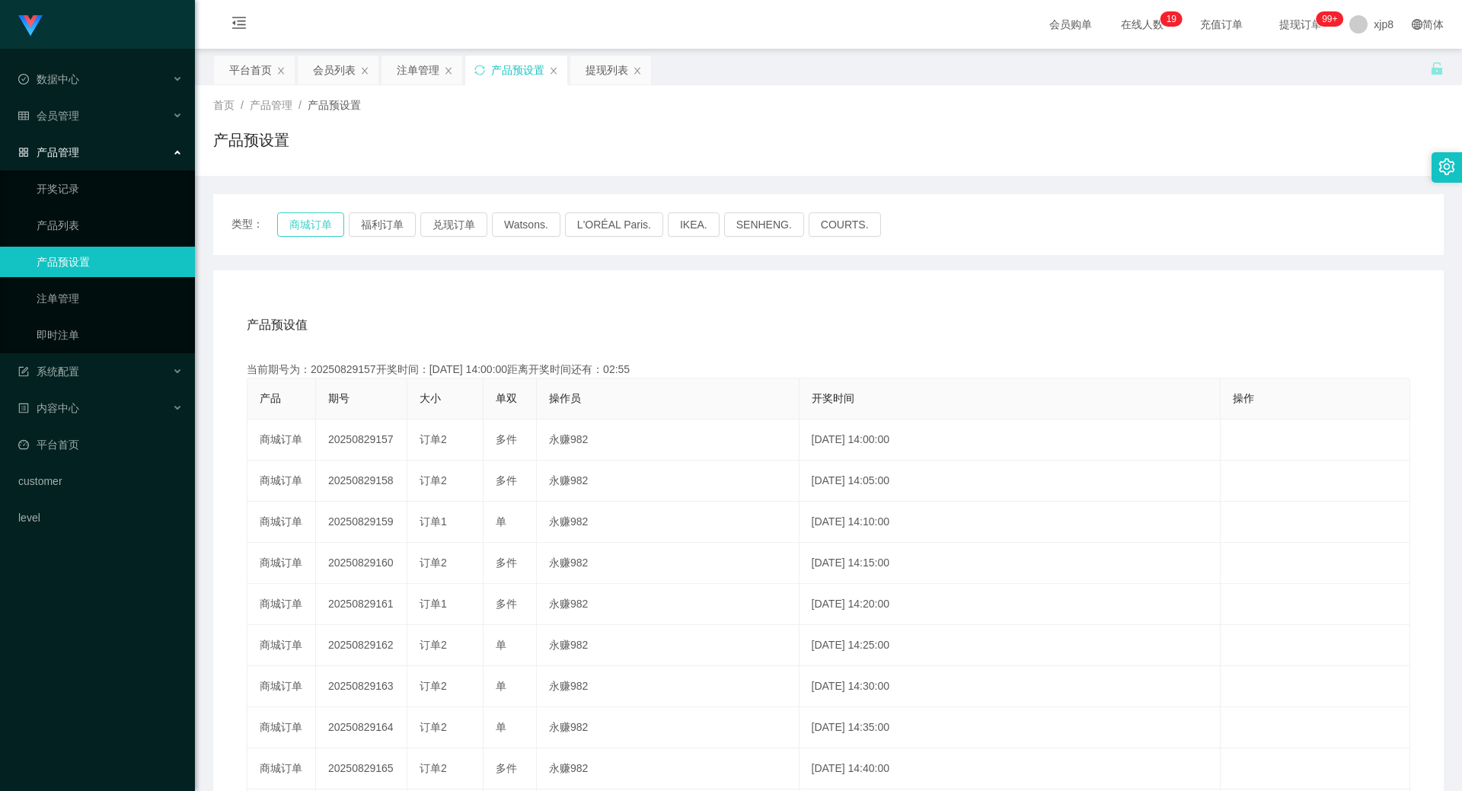
click at [297, 227] on button "商城订单" at bounding box center [310, 224] width 67 height 24
click at [298, 227] on button "商城订单" at bounding box center [310, 224] width 67 height 24
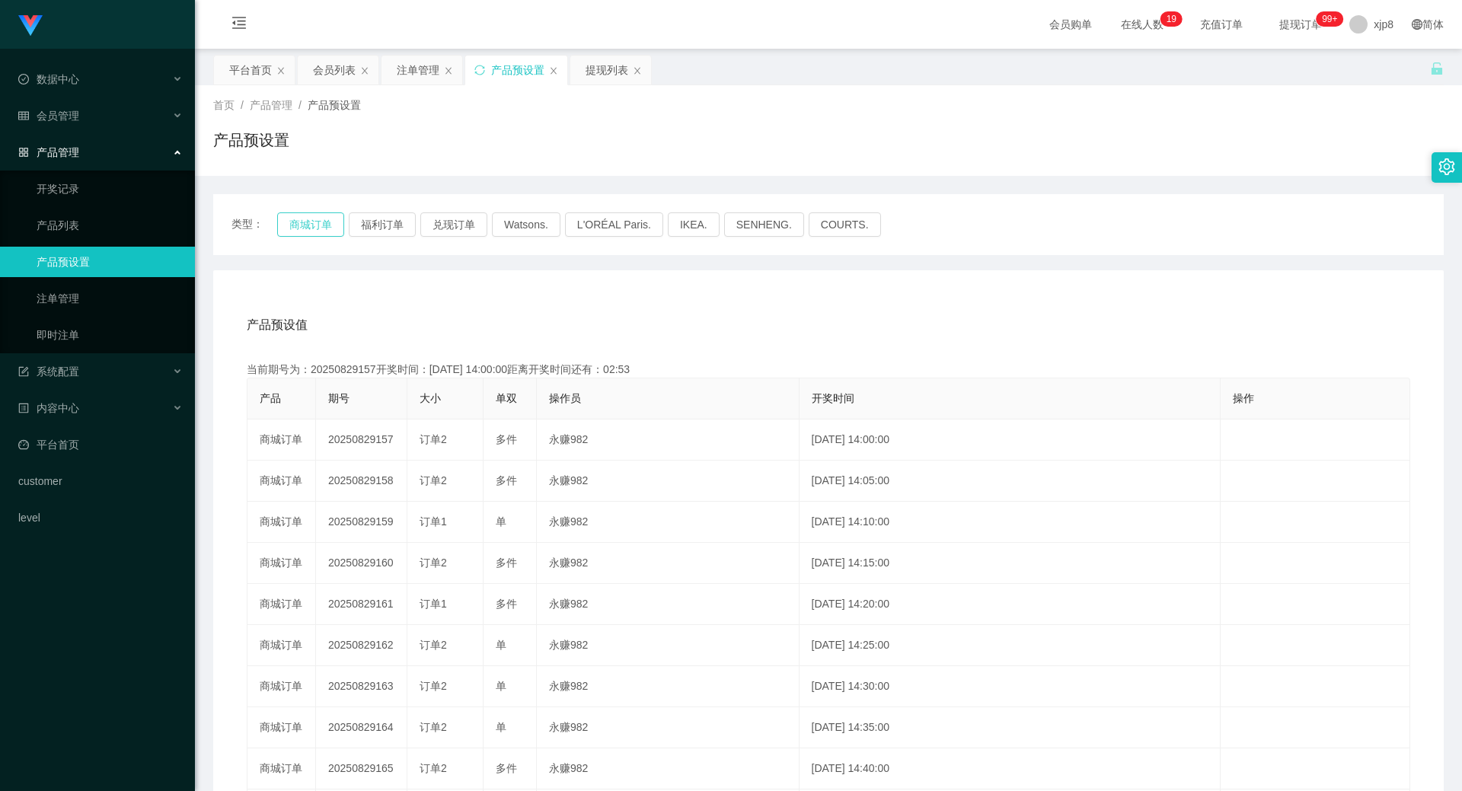
click at [297, 227] on button "商城订单" at bounding box center [310, 224] width 67 height 24
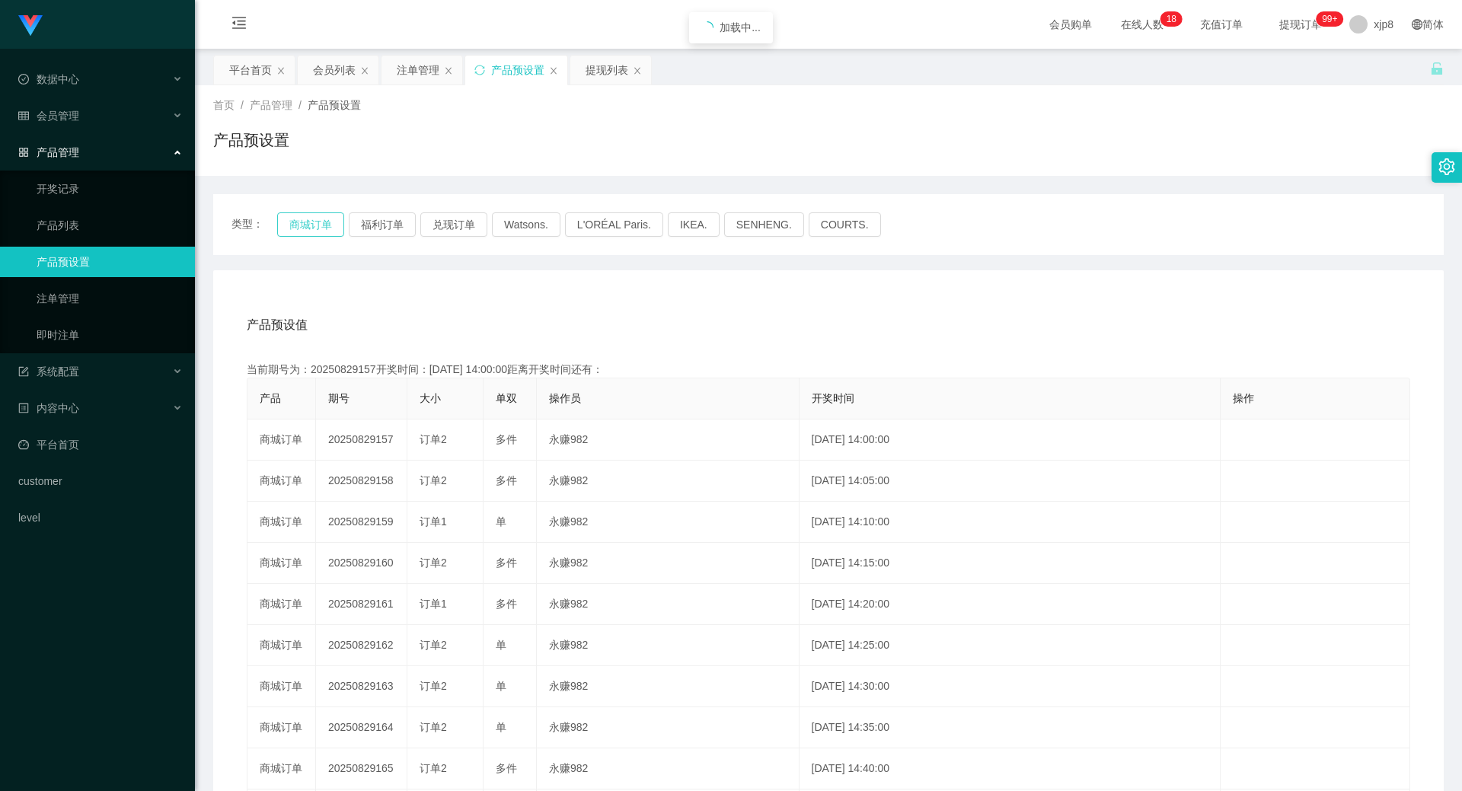
click at [297, 227] on button "商城订单" at bounding box center [310, 224] width 67 height 24
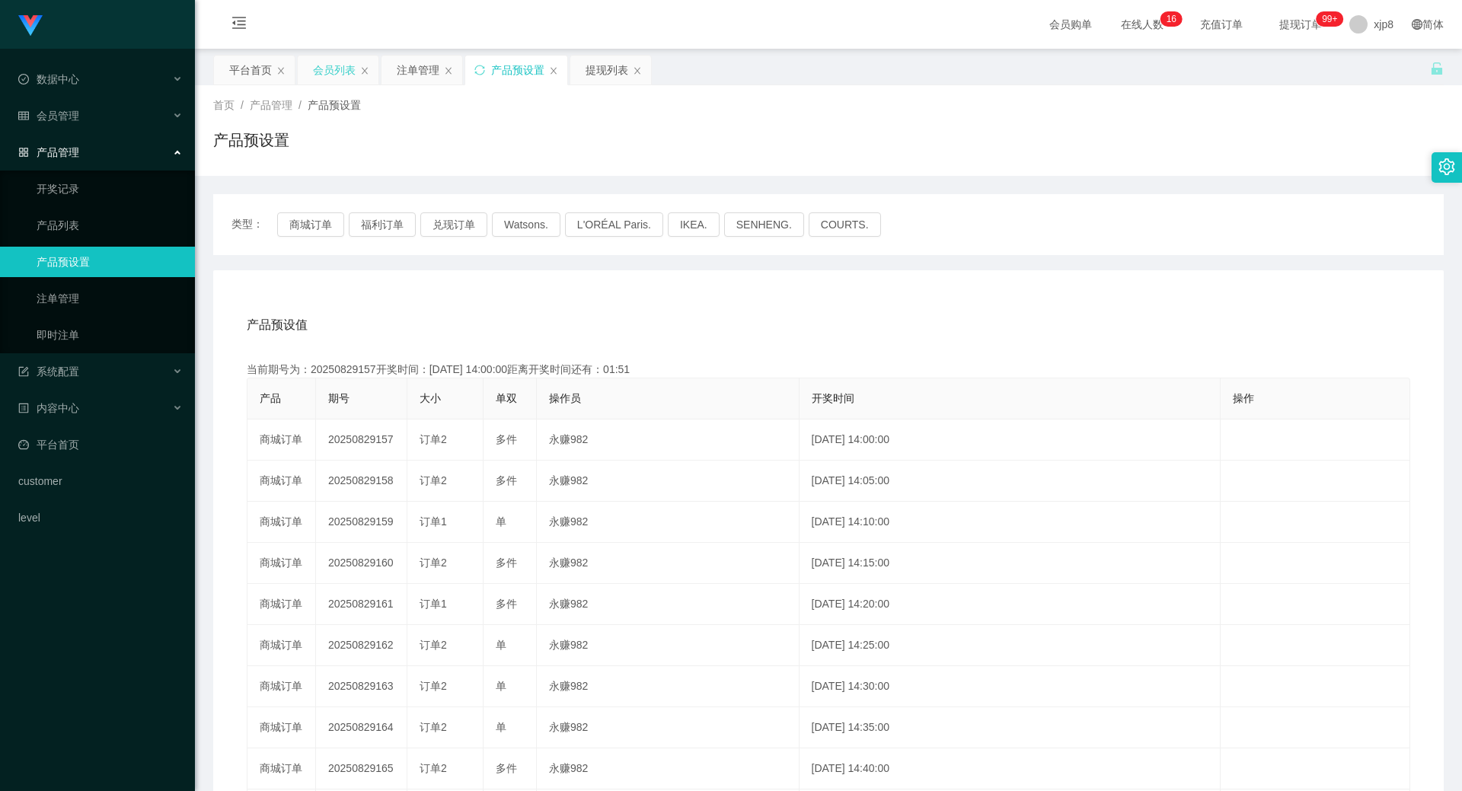
click at [318, 71] on div "会员列表" at bounding box center [334, 70] width 43 height 29
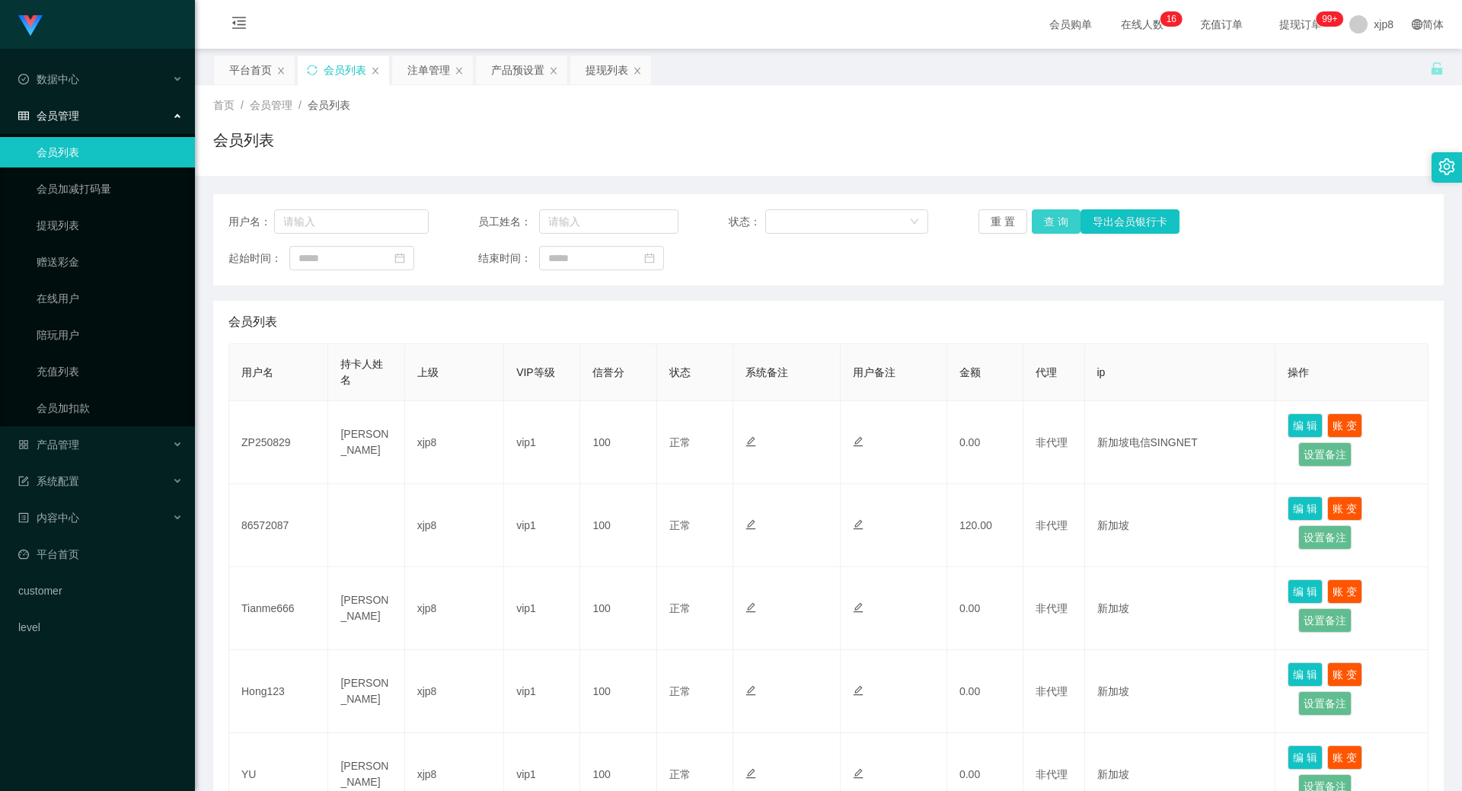
click at [1051, 219] on button "查 询" at bounding box center [1056, 221] width 49 height 24
click at [1049, 218] on button "查 询" at bounding box center [1056, 221] width 49 height 24
click at [1049, 218] on div "重 置 查 询 导出会员银行卡" at bounding box center [1079, 221] width 200 height 24
click at [1049, 218] on button "查 询" at bounding box center [1056, 221] width 49 height 24
click at [1049, 218] on div "重 置 查 询 导出会员银行卡" at bounding box center [1079, 221] width 200 height 24
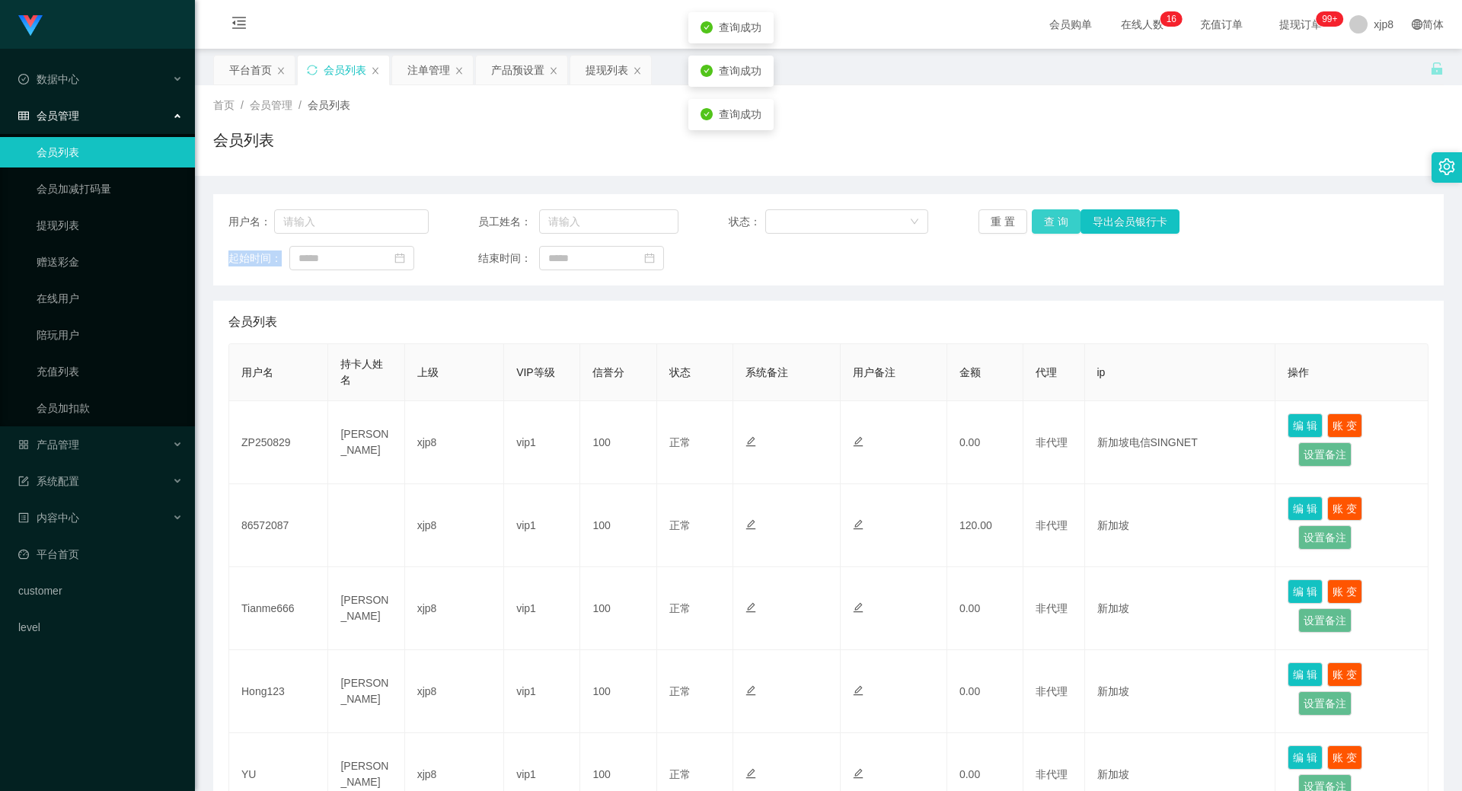
click at [1049, 218] on button "查 询" at bounding box center [1056, 221] width 49 height 24
click at [1049, 216] on div "重 置 查 询 导出会员银行卡" at bounding box center [1079, 221] width 200 height 24
click at [1049, 216] on button "查 询" at bounding box center [1056, 221] width 49 height 24
click at [1049, 216] on div "重 置 查 询 导出会员银行卡" at bounding box center [1079, 221] width 200 height 24
click at [1049, 216] on button "查 询" at bounding box center [1064, 221] width 65 height 24
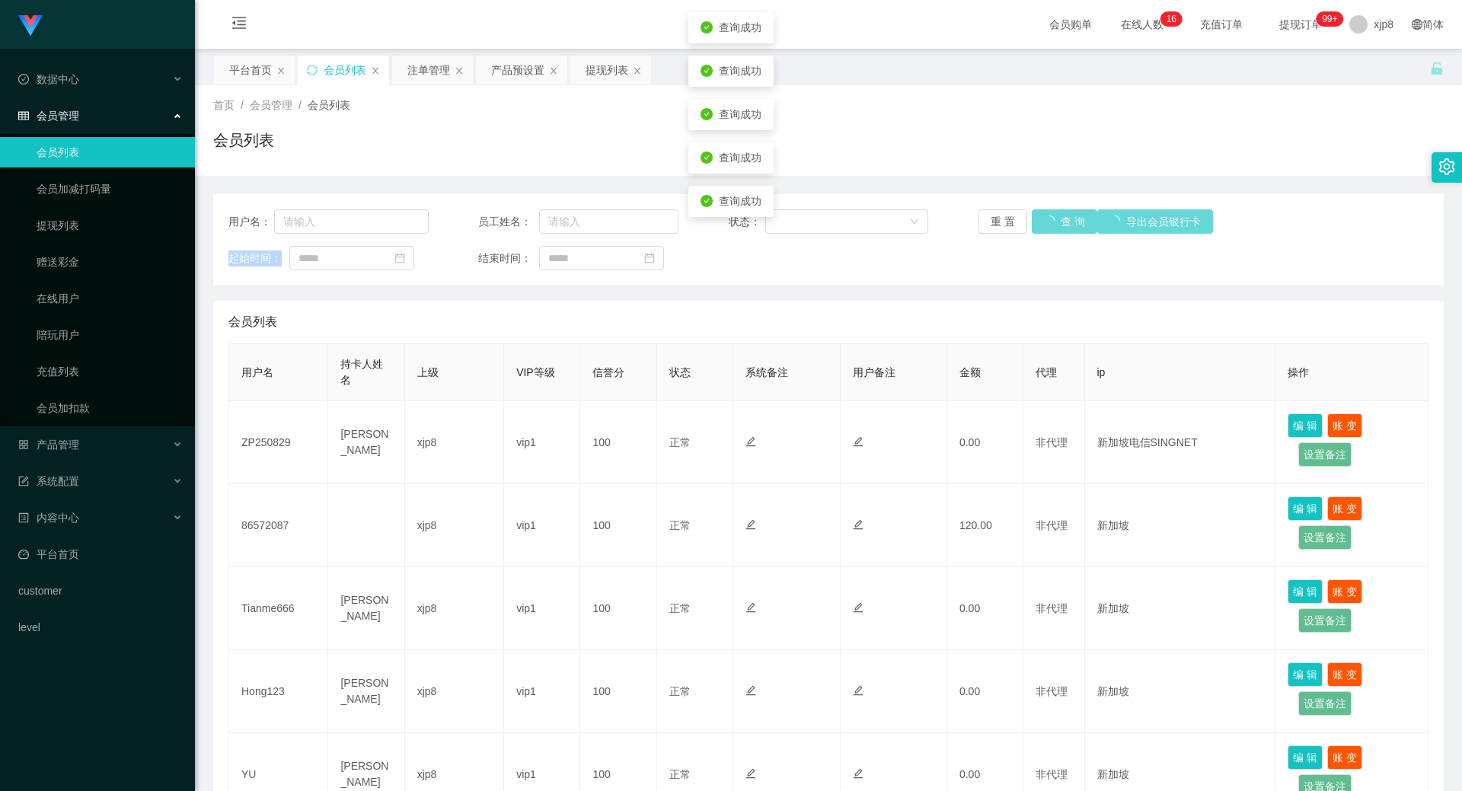
click at [1049, 216] on div "重 置 查 询 导出会员银行卡" at bounding box center [1079, 221] width 200 height 24
click at [1049, 216] on button "查 询" at bounding box center [1064, 221] width 65 height 24
drag, startPoint x: 1049, startPoint y: 216, endPoint x: 1028, endPoint y: 338, distance: 123.7
click at [1049, 216] on div "重 置 查 询 导出会员银行卡" at bounding box center [1079, 221] width 200 height 24
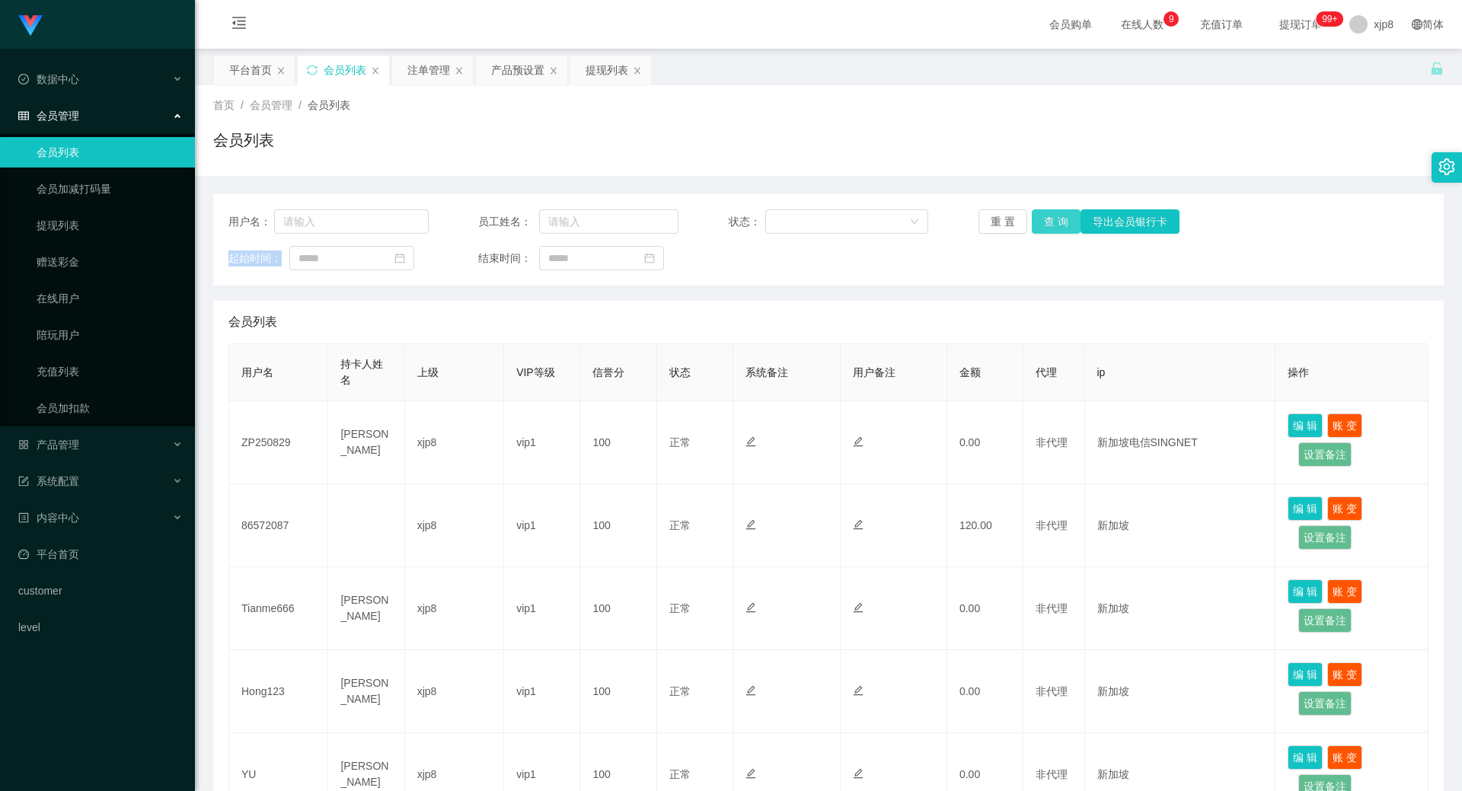
click at [1054, 221] on button "查 询" at bounding box center [1056, 221] width 49 height 24
click at [1054, 221] on div "重 置 查 询 导出会员银行卡" at bounding box center [1079, 221] width 200 height 24
click at [1054, 221] on button "查 询" at bounding box center [1056, 221] width 49 height 24
click at [1054, 221] on div "重 置 查 询 导出会员银行卡" at bounding box center [1079, 221] width 200 height 24
click at [1054, 221] on button "查 询" at bounding box center [1056, 221] width 49 height 24
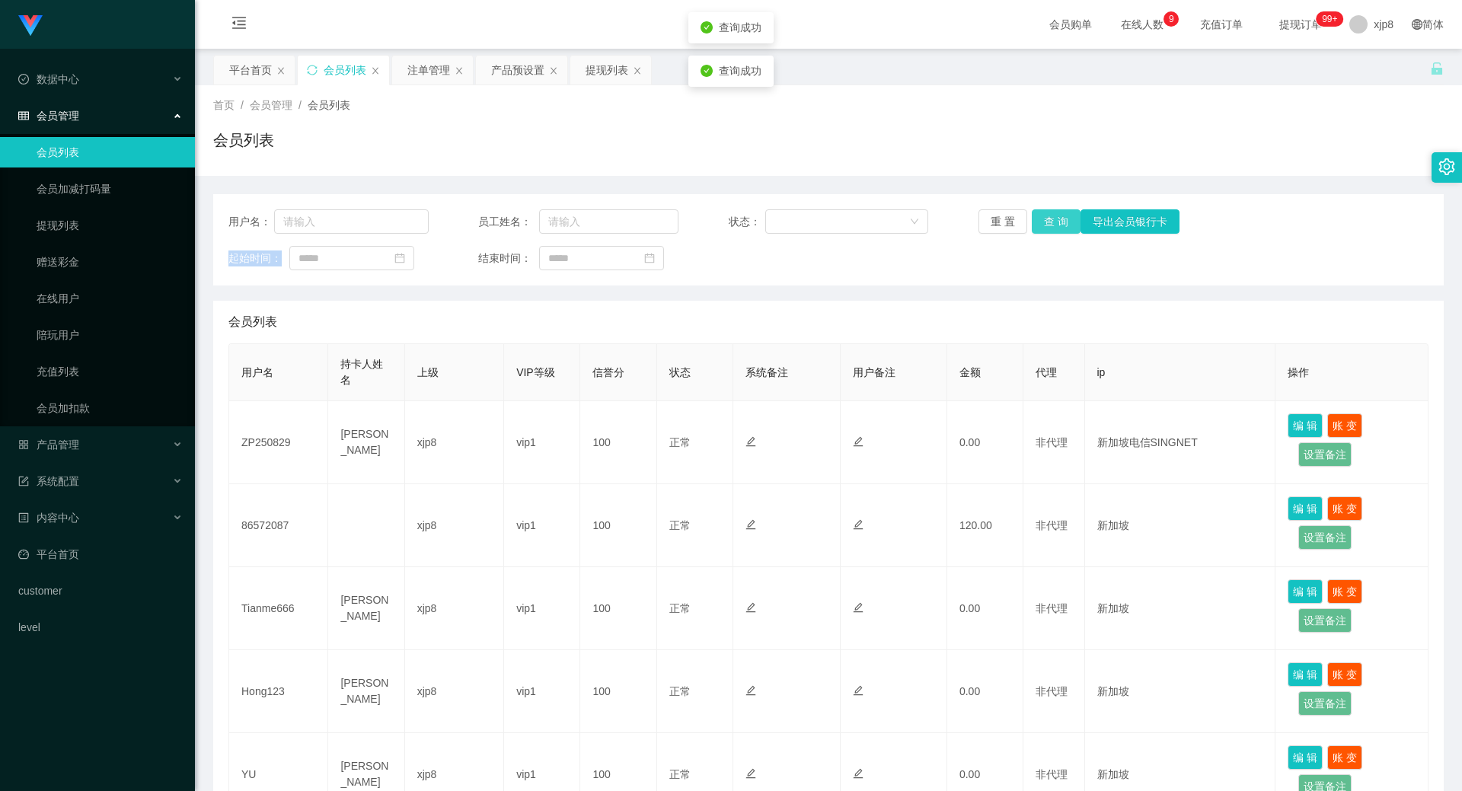
click at [1054, 221] on div "重 置 查 询 导出会员银行卡" at bounding box center [1079, 221] width 200 height 24
click at [1054, 221] on button "查 询" at bounding box center [1056, 221] width 49 height 24
click at [1054, 221] on div "重 置 查 询 导出会员银行卡" at bounding box center [1079, 221] width 200 height 24
click at [1054, 221] on button "查 询" at bounding box center [1056, 221] width 49 height 24
click at [1054, 221] on div "重 置 查 询 导出会员银行卡" at bounding box center [1079, 221] width 200 height 24
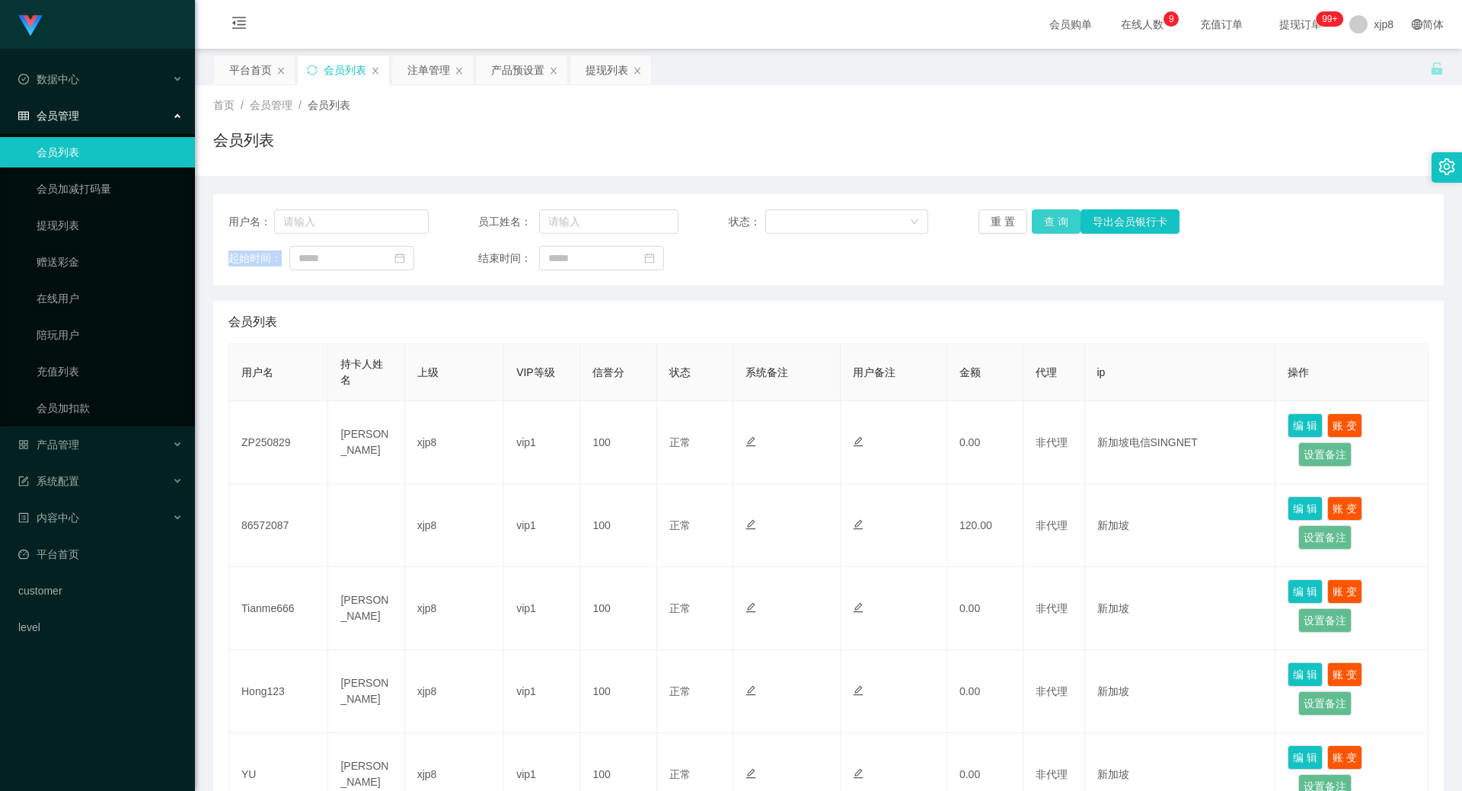
click at [1062, 225] on button "查 询" at bounding box center [1056, 221] width 49 height 24
click at [1062, 225] on div "重 置 查 询 导出会员银行卡" at bounding box center [1079, 221] width 200 height 24
click at [1062, 225] on button "查 询" at bounding box center [1056, 221] width 49 height 24
click at [1062, 225] on div "重 置 查 询 导出会员银行卡" at bounding box center [1079, 221] width 200 height 24
click at [1062, 225] on button "查 询" at bounding box center [1056, 221] width 49 height 24
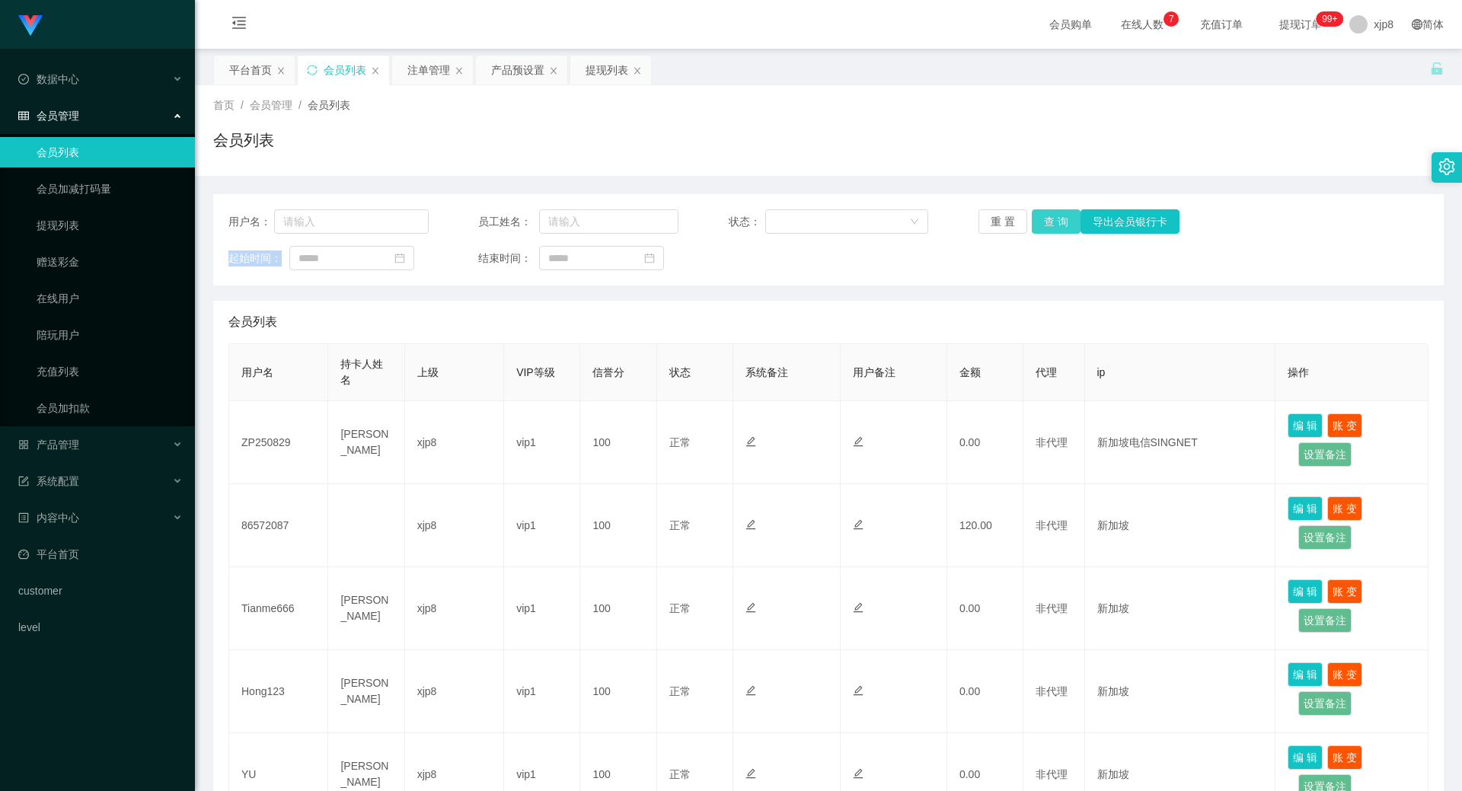
click at [1046, 225] on button "查 询" at bounding box center [1056, 221] width 49 height 24
click at [1046, 225] on div "重 置 查 询 导出会员银行卡" at bounding box center [1079, 221] width 200 height 24
click at [1046, 225] on button "查 询" at bounding box center [1064, 221] width 65 height 24
click at [1046, 225] on div "重 置 查 询 导出会员银行卡" at bounding box center [1079, 221] width 200 height 24
click at [1046, 225] on button "查 询" at bounding box center [1064, 221] width 65 height 24
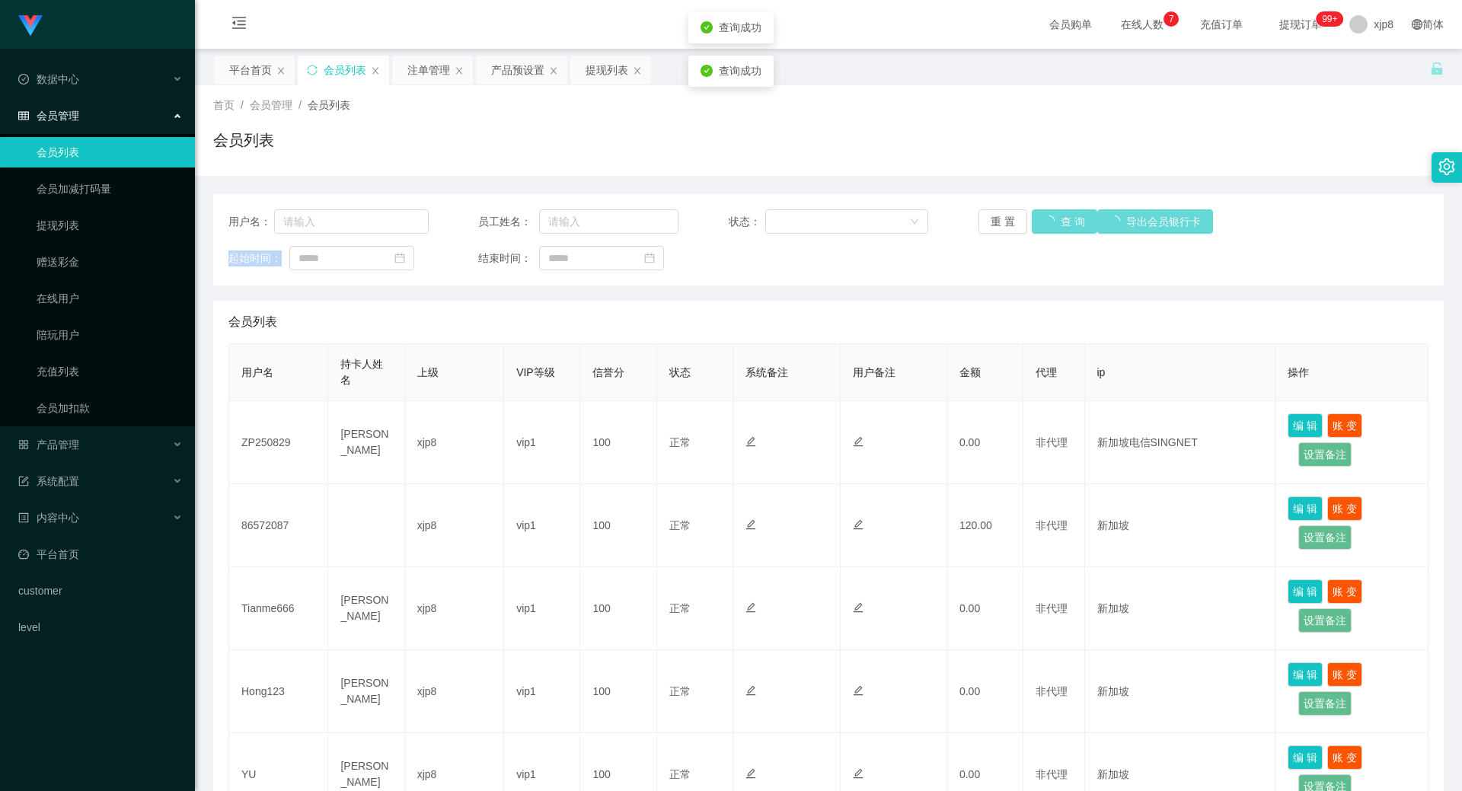
click at [1046, 225] on div "重 置 查 询 导出会员银行卡" at bounding box center [1079, 221] width 200 height 24
click at [1046, 225] on button "查 询" at bounding box center [1056, 221] width 49 height 24
click at [1046, 225] on div "重 置 查 询 导出会员银行卡" at bounding box center [1079, 221] width 200 height 24
click at [1046, 225] on button "查 询" at bounding box center [1056, 221] width 49 height 24
click at [1046, 225] on div "重 置 查 询 导出会员银行卡" at bounding box center [1079, 221] width 200 height 24
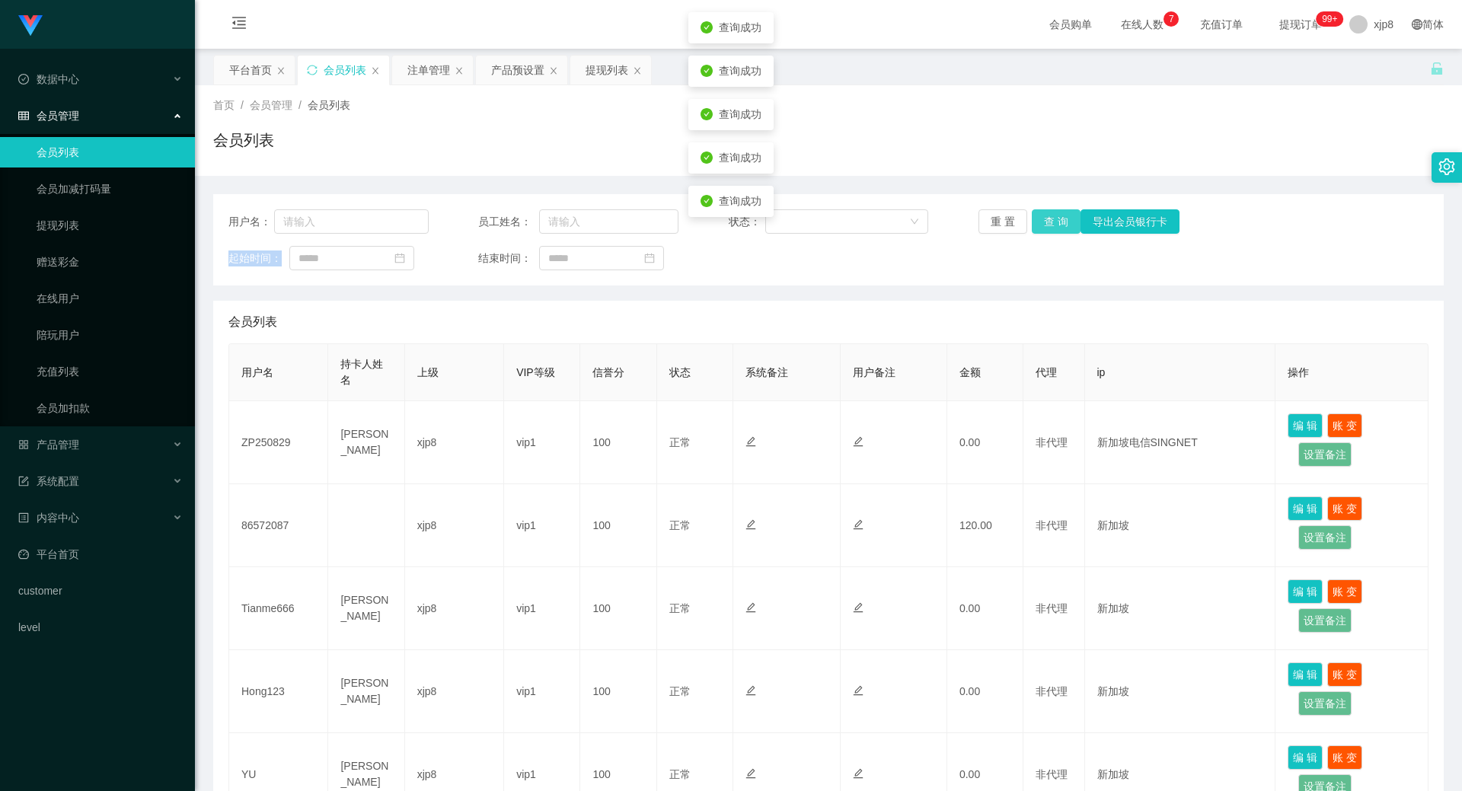
click at [1046, 225] on button "查 询" at bounding box center [1056, 221] width 49 height 24
click at [1049, 210] on button "查 询" at bounding box center [1056, 221] width 49 height 24
click at [1049, 212] on div "重 置 查 询 导出会员银行卡" at bounding box center [1079, 221] width 200 height 24
click at [1049, 223] on button "查 询" at bounding box center [1056, 221] width 49 height 24
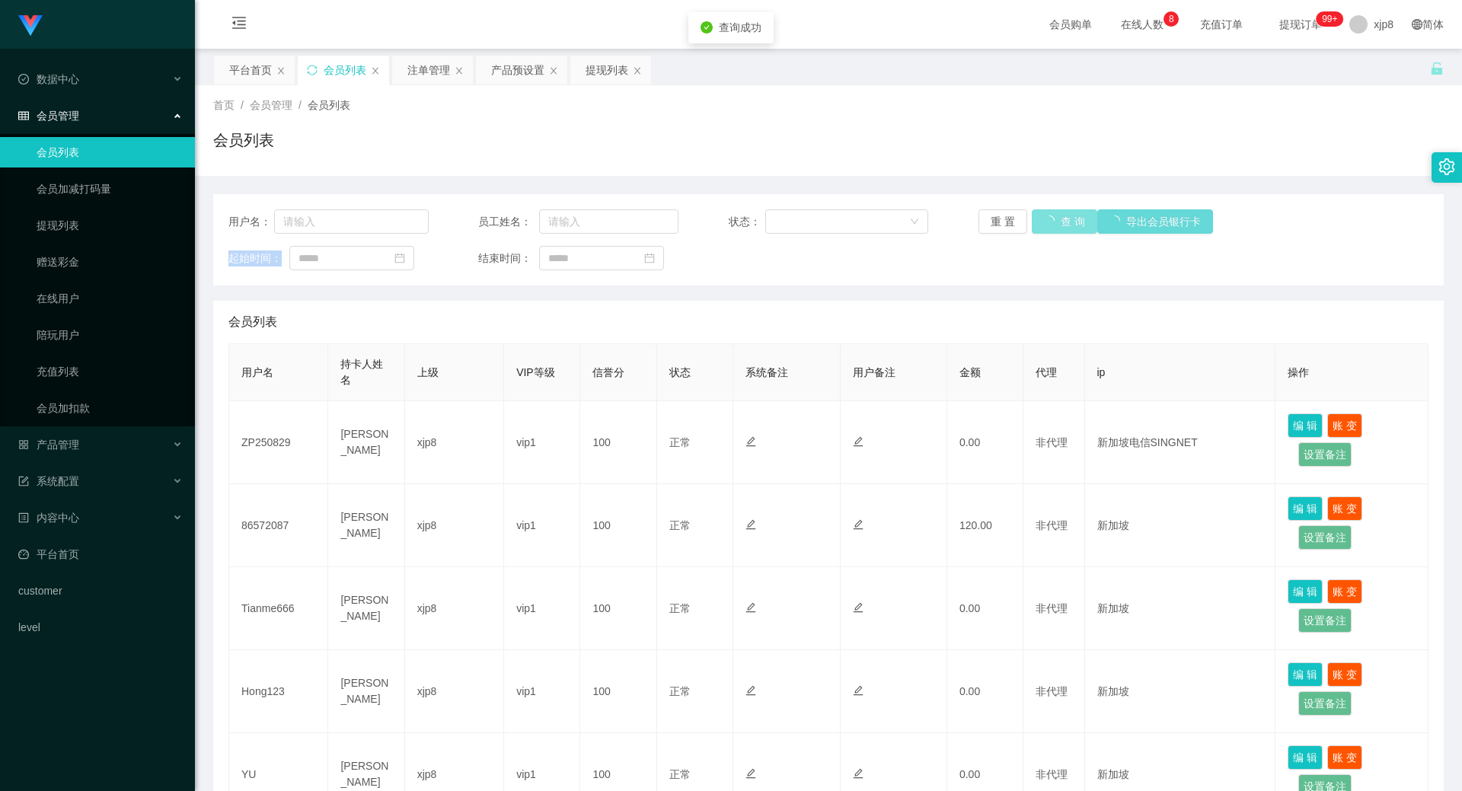
click at [1049, 223] on div "重 置 查 询 导出会员银行卡" at bounding box center [1079, 221] width 200 height 24
click at [1049, 223] on button "查 询" at bounding box center [1064, 221] width 65 height 24
click at [1049, 223] on div "重 置 查 询 导出会员银行卡" at bounding box center [1079, 221] width 200 height 24
click at [1049, 223] on button "查 询" at bounding box center [1064, 221] width 65 height 24
click at [1049, 222] on div "重 置 查 询 导出会员银行卡" at bounding box center [1079, 221] width 200 height 24
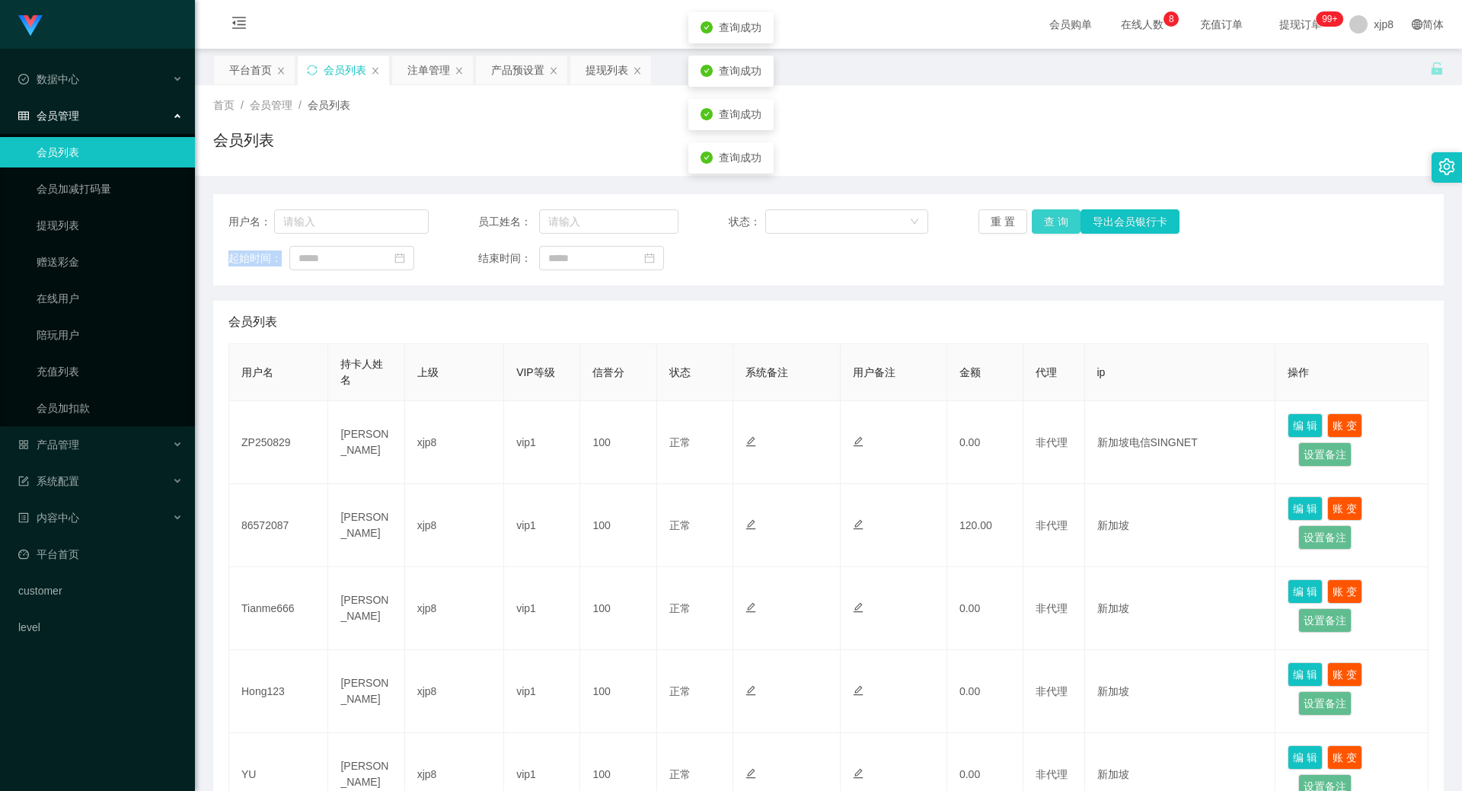
click at [1049, 222] on button "查 询" at bounding box center [1056, 221] width 49 height 24
click at [1050, 221] on div "重 置 查 询 导出会员银行卡" at bounding box center [1079, 221] width 200 height 24
click at [1050, 221] on button "查 询" at bounding box center [1056, 221] width 49 height 24
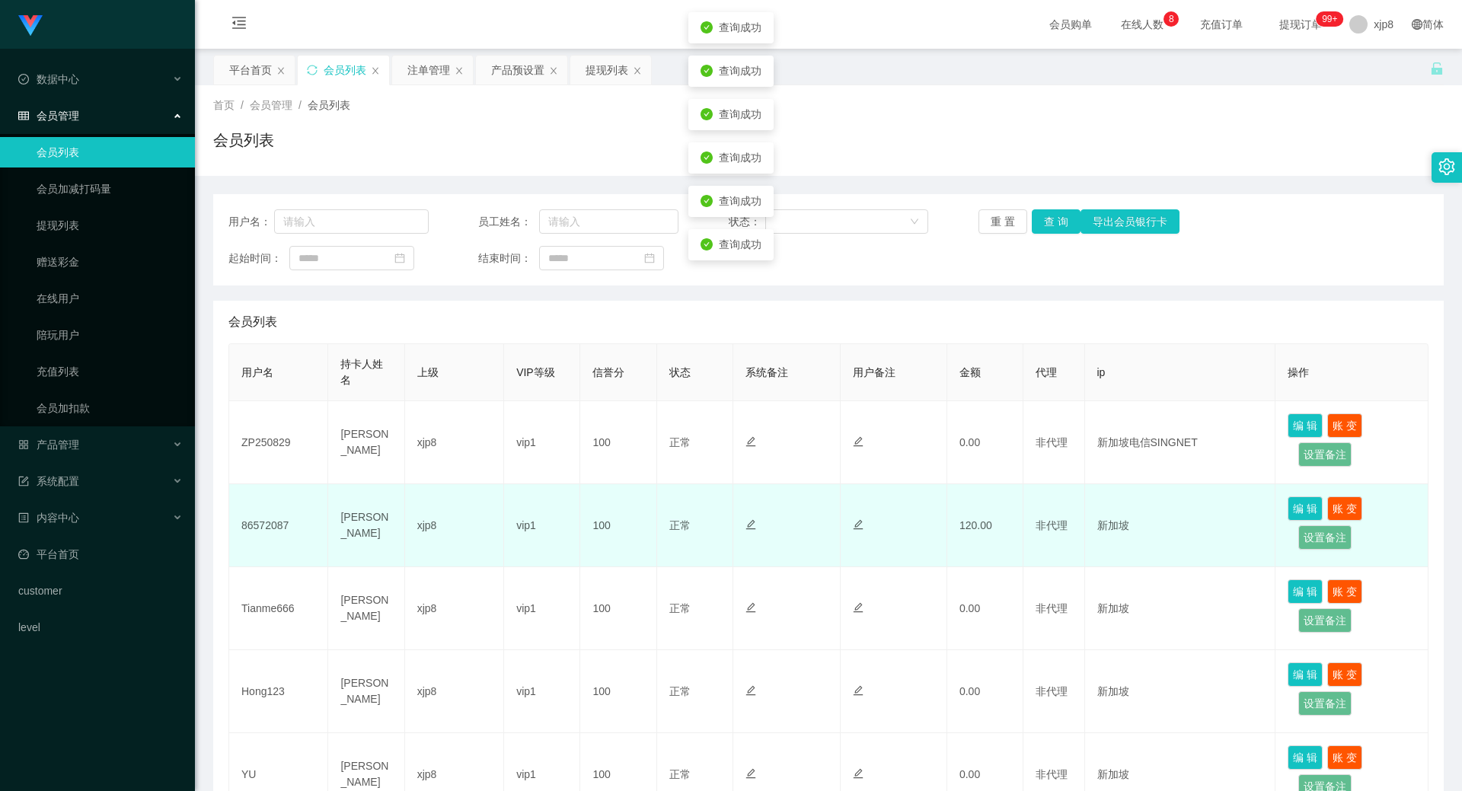
click at [348, 523] on td "[PERSON_NAME]" at bounding box center [366, 525] width 76 height 83
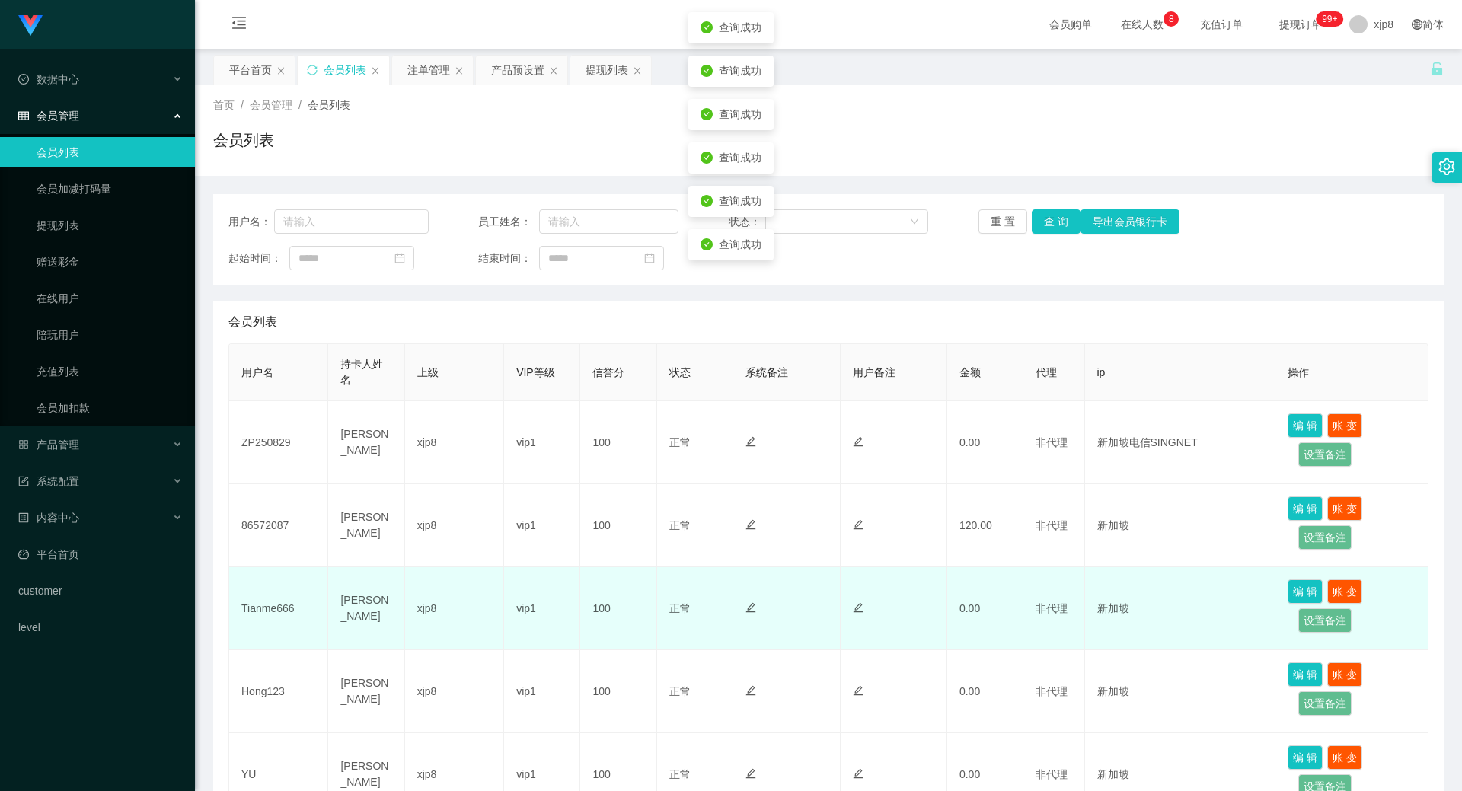
click at [429, 568] on td "xjp8" at bounding box center [454, 608] width 99 height 83
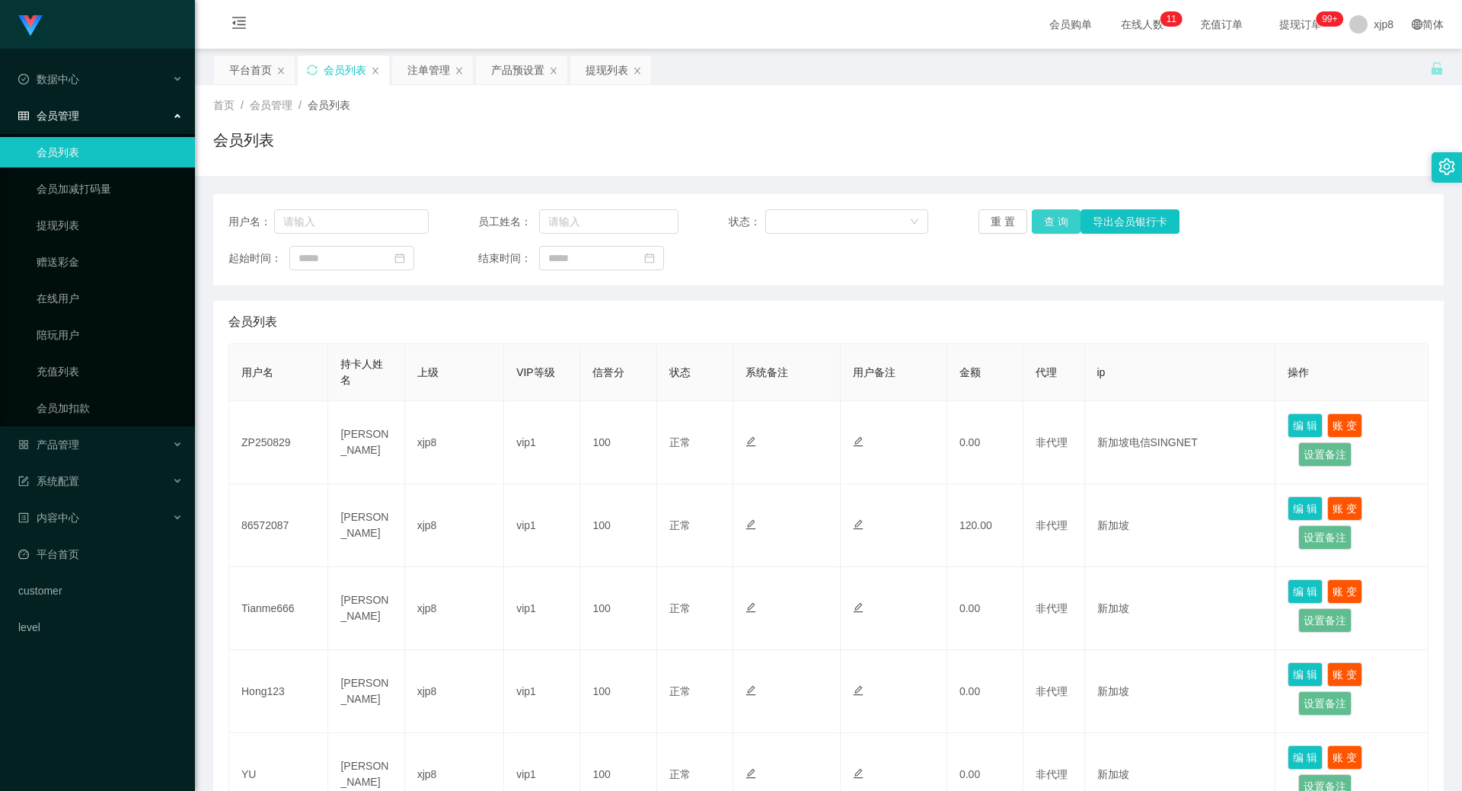
click at [1042, 217] on button "查 询" at bounding box center [1056, 221] width 49 height 24
click at [1042, 217] on div "重 置 查 询 导出会员银行卡" at bounding box center [1079, 221] width 200 height 24
click at [1042, 217] on button "查 询" at bounding box center [1056, 221] width 49 height 24
click at [1042, 217] on div "重 置 查 询 导出会员银行卡" at bounding box center [1079, 221] width 200 height 24
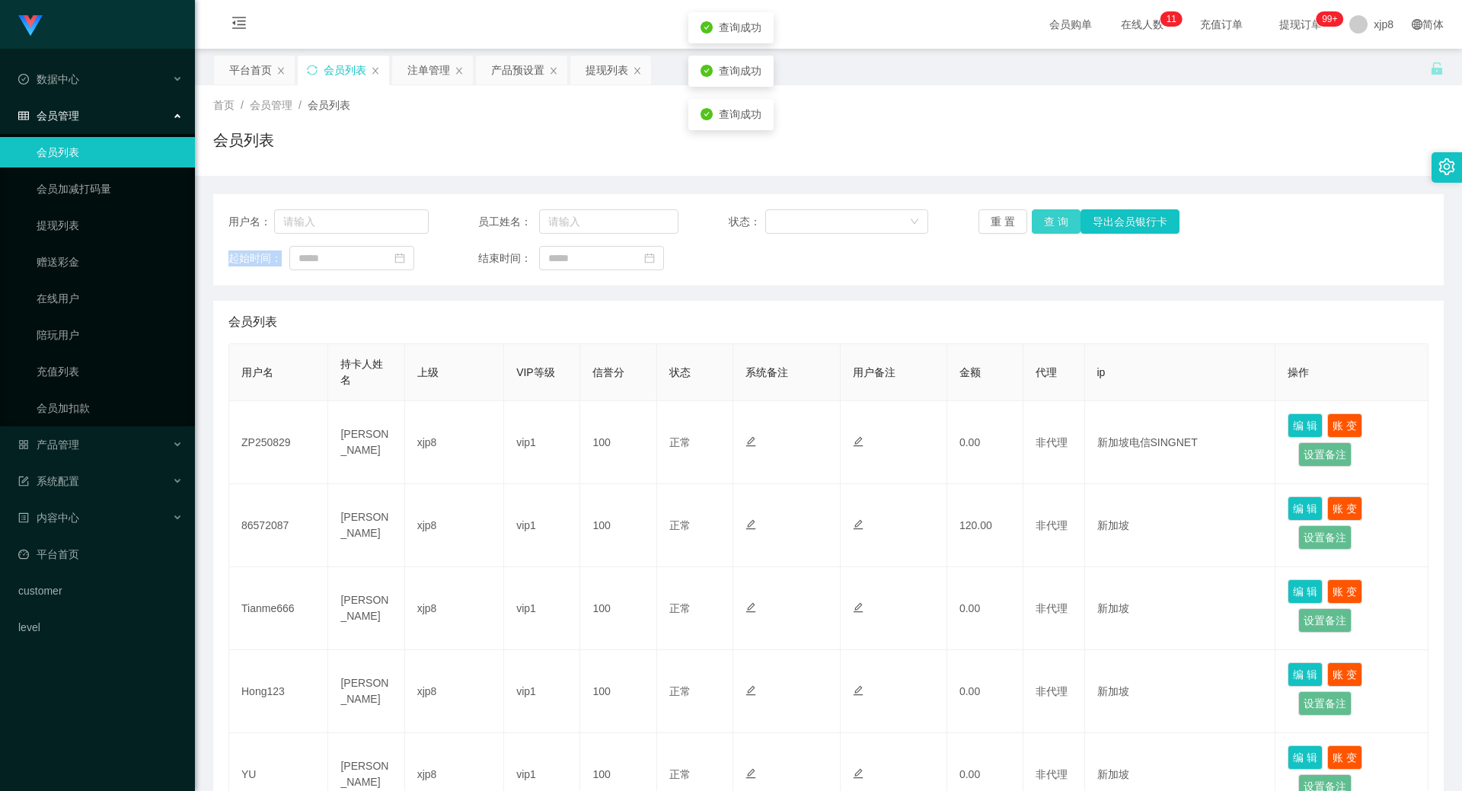
click at [1042, 217] on button "查 询" at bounding box center [1056, 221] width 49 height 24
click at [1042, 217] on div "重 置 查 询 导出会员银行卡" at bounding box center [1079, 221] width 200 height 24
click at [1042, 217] on button "查 询" at bounding box center [1056, 221] width 49 height 24
click at [1042, 217] on div "重 置 查 询 导出会员银行卡" at bounding box center [1079, 221] width 200 height 24
click at [1042, 217] on button "查 询" at bounding box center [1056, 221] width 49 height 24
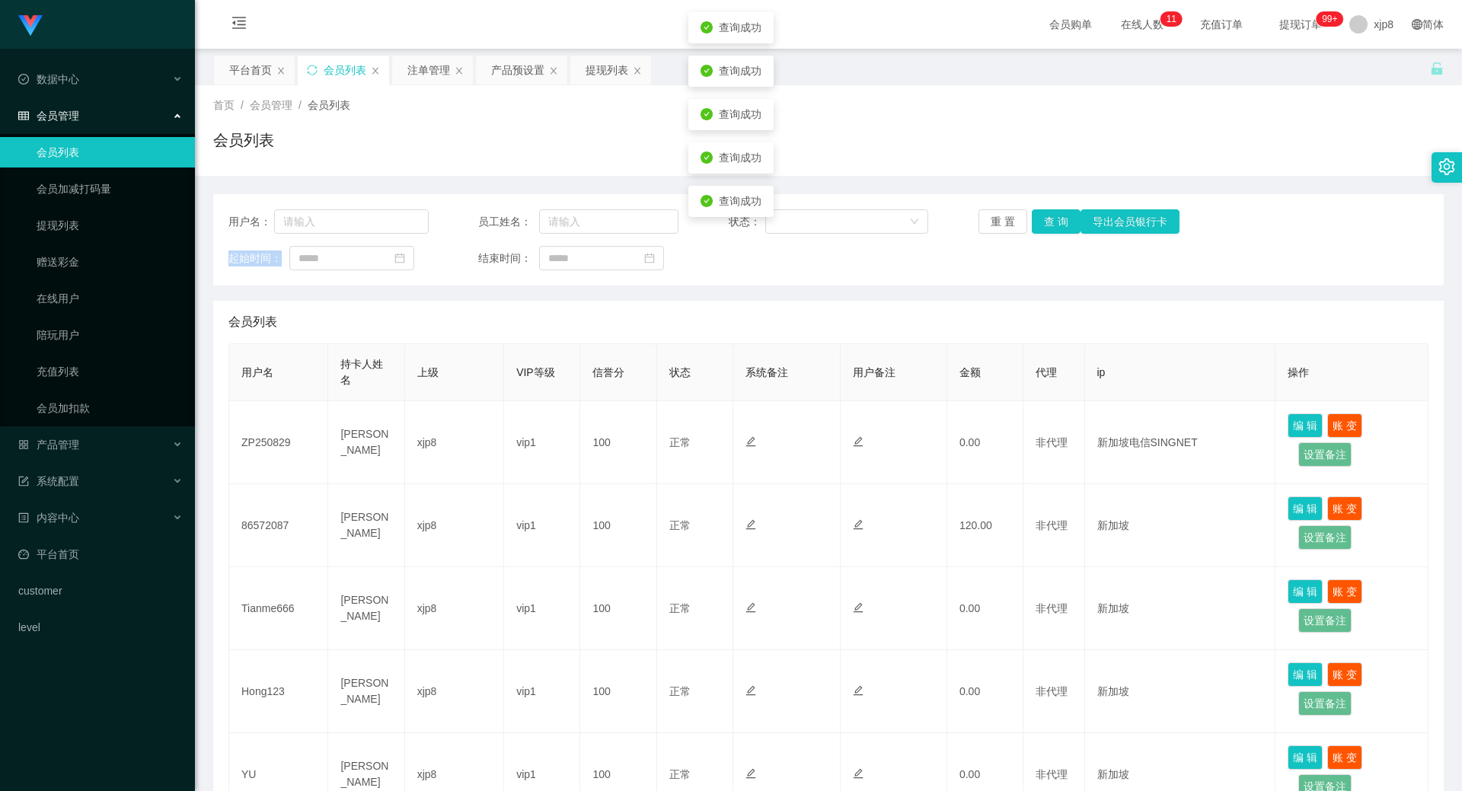
click at [1042, 217] on div "重 置 查 询 导出会员银行卡" at bounding box center [1079, 221] width 200 height 24
click at [1042, 217] on button "查 询" at bounding box center [1056, 221] width 49 height 24
drag, startPoint x: 1029, startPoint y: 223, endPoint x: 1038, endPoint y: 225, distance: 9.3
click at [1032, 223] on button "查 询" at bounding box center [1056, 221] width 49 height 24
click at [1040, 223] on button "查 询" at bounding box center [1056, 221] width 49 height 24
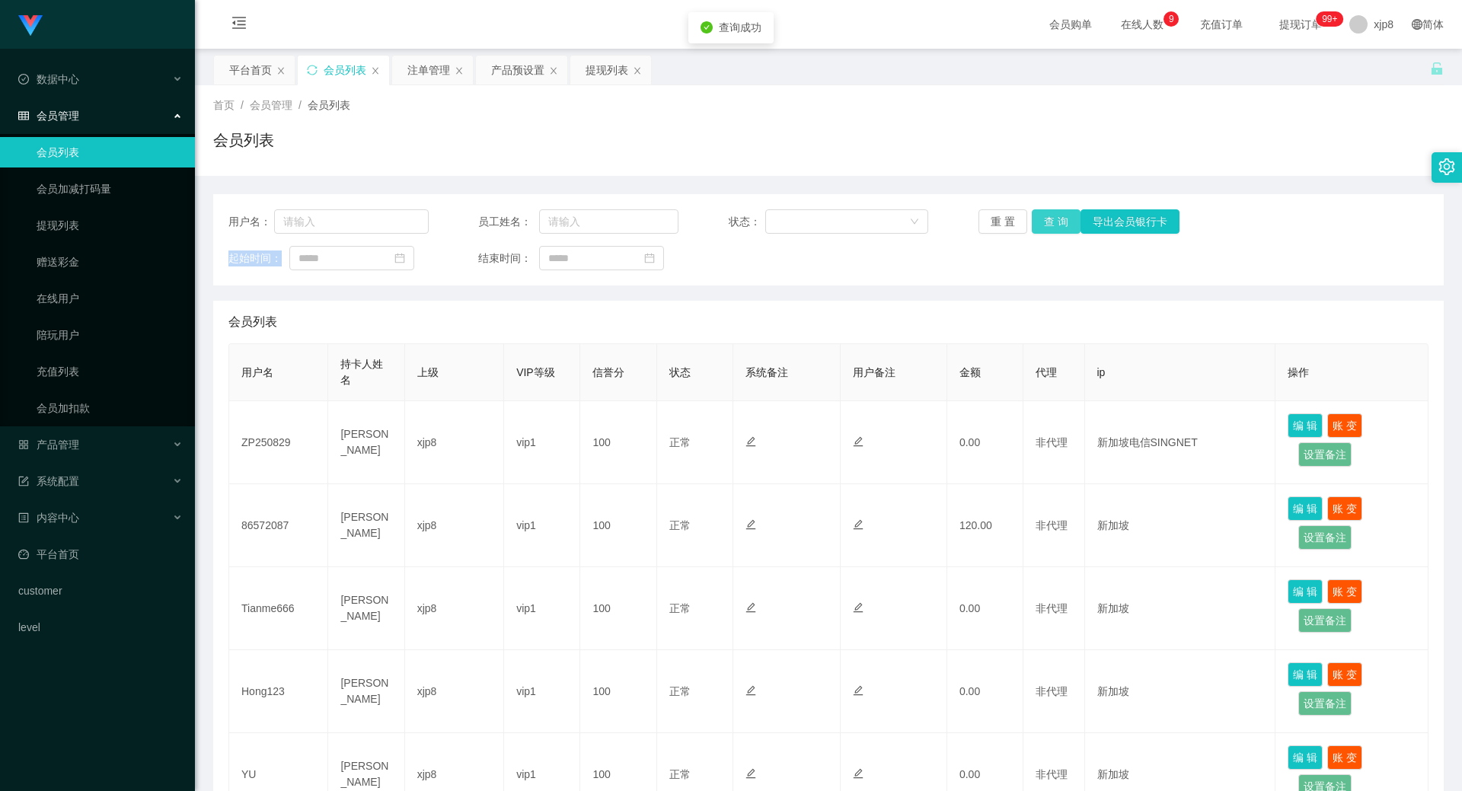
click at [1040, 223] on div "重 置 查 询 导出会员银行卡" at bounding box center [1079, 221] width 200 height 24
click at [1040, 223] on button "查 询" at bounding box center [1056, 221] width 49 height 24
click at [1040, 223] on div "重 置 查 询 导出会员银行卡" at bounding box center [1079, 221] width 200 height 24
click at [1040, 223] on button "查 询" at bounding box center [1056, 221] width 49 height 24
click at [1040, 223] on div "重 置 查 询 导出会员银行卡" at bounding box center [1079, 221] width 200 height 24
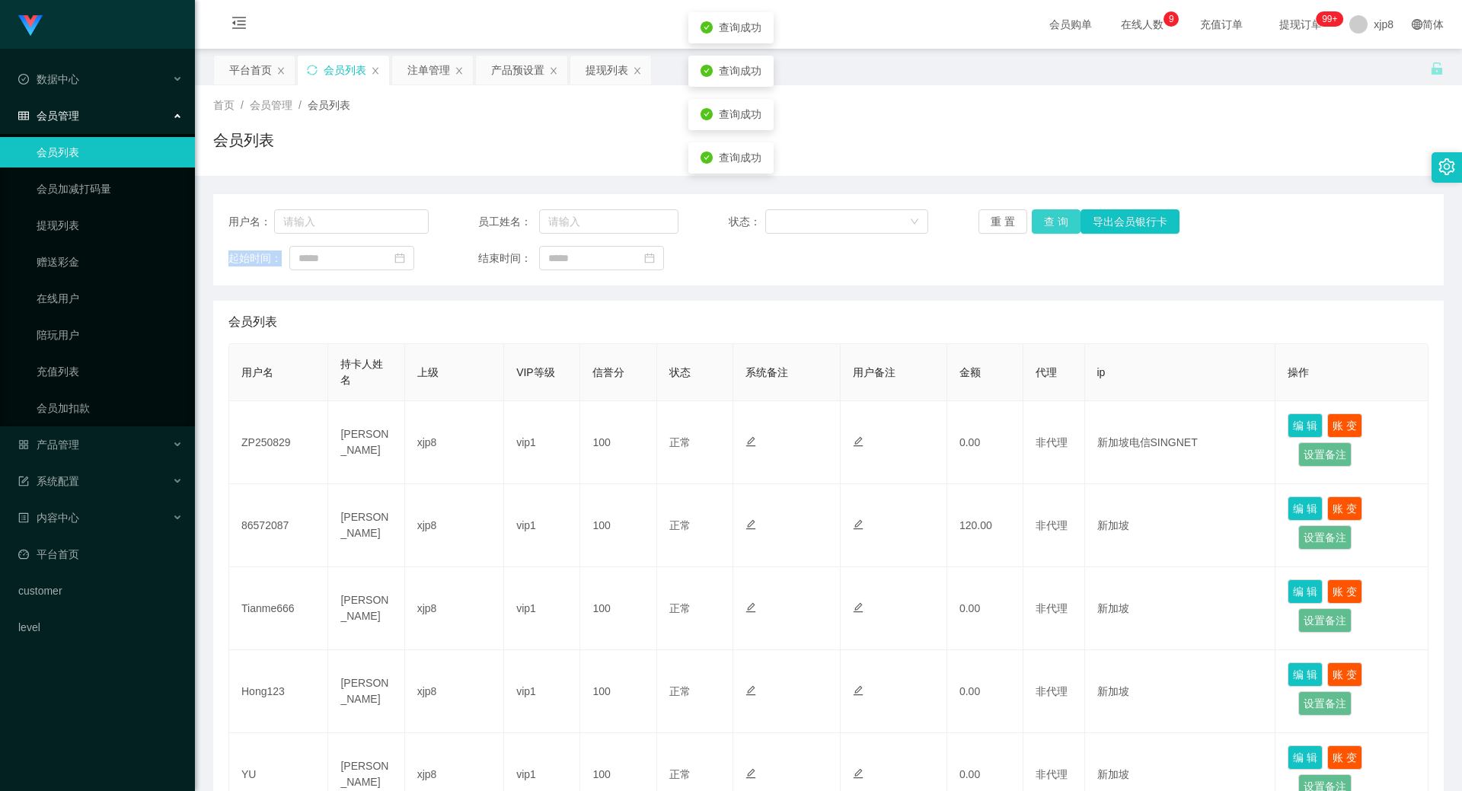
click at [1040, 223] on button "查 询" at bounding box center [1056, 221] width 49 height 24
click at [1040, 223] on div "重 置 查 询 导出会员银行卡" at bounding box center [1079, 221] width 200 height 24
click at [1040, 223] on button "查 询" at bounding box center [1056, 221] width 49 height 24
click at [1040, 223] on div "重 置 查 询 导出会员银行卡" at bounding box center [1079, 221] width 200 height 24
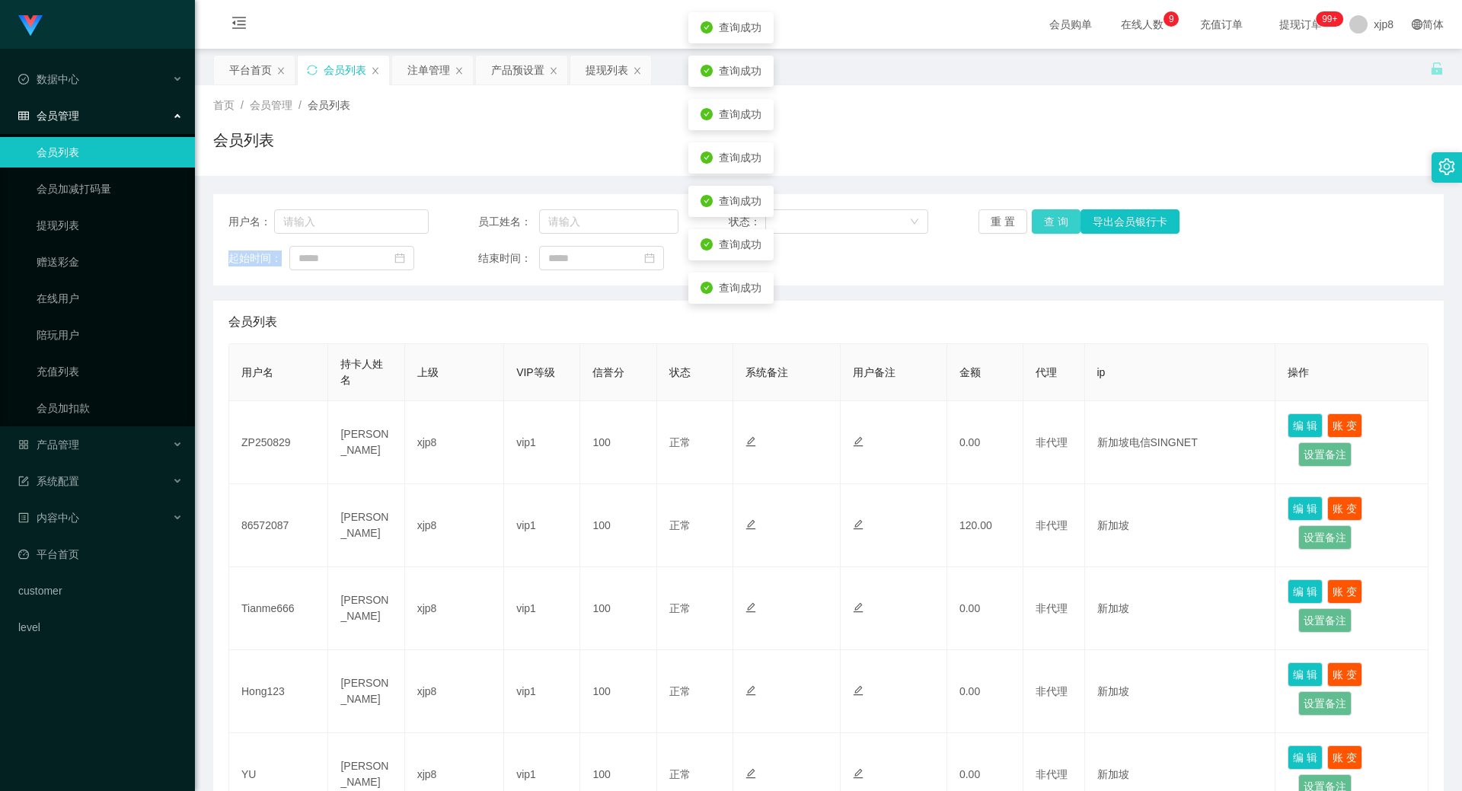
click at [1040, 223] on button "查 询" at bounding box center [1056, 221] width 49 height 24
click at [992, 164] on div "首页 / 会员管理 / 会员列表 / 会员列表" at bounding box center [828, 130] width 1267 height 91
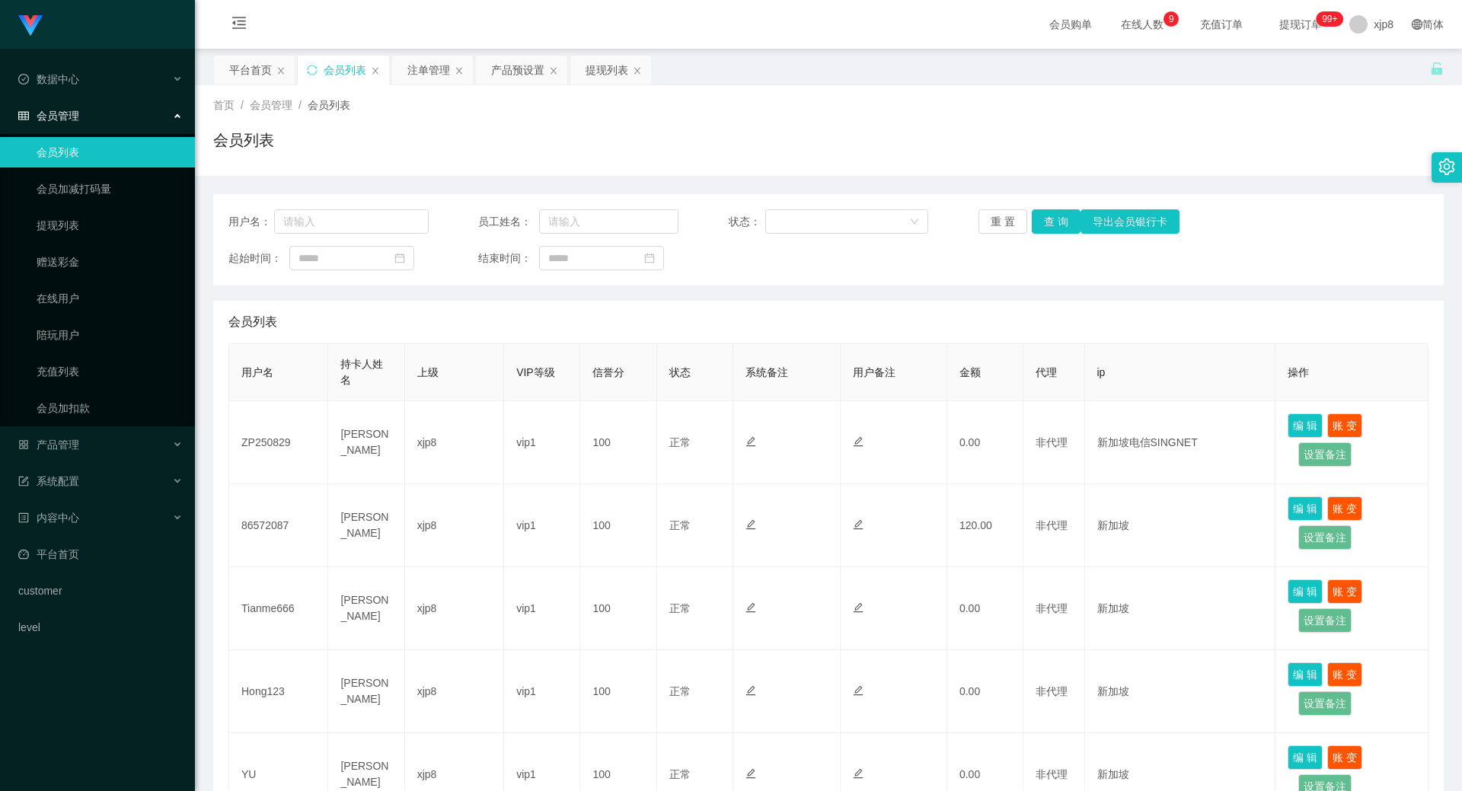
click at [1043, 208] on div "用户名： 员工姓名： 状态： 重 置 查 询 导出会员银行卡 起始时间： 结束时间：" at bounding box center [828, 239] width 1231 height 91
drag, startPoint x: 1043, startPoint y: 208, endPoint x: 1047, endPoint y: 215, distance: 7.8
click at [1043, 208] on div "用户名： 员工姓名： 状态： 重 置 查 询 导出会员银行卡 起始时间： 结束时间：" at bounding box center [828, 239] width 1231 height 91
click at [1049, 216] on button "查 询" at bounding box center [1056, 221] width 49 height 24
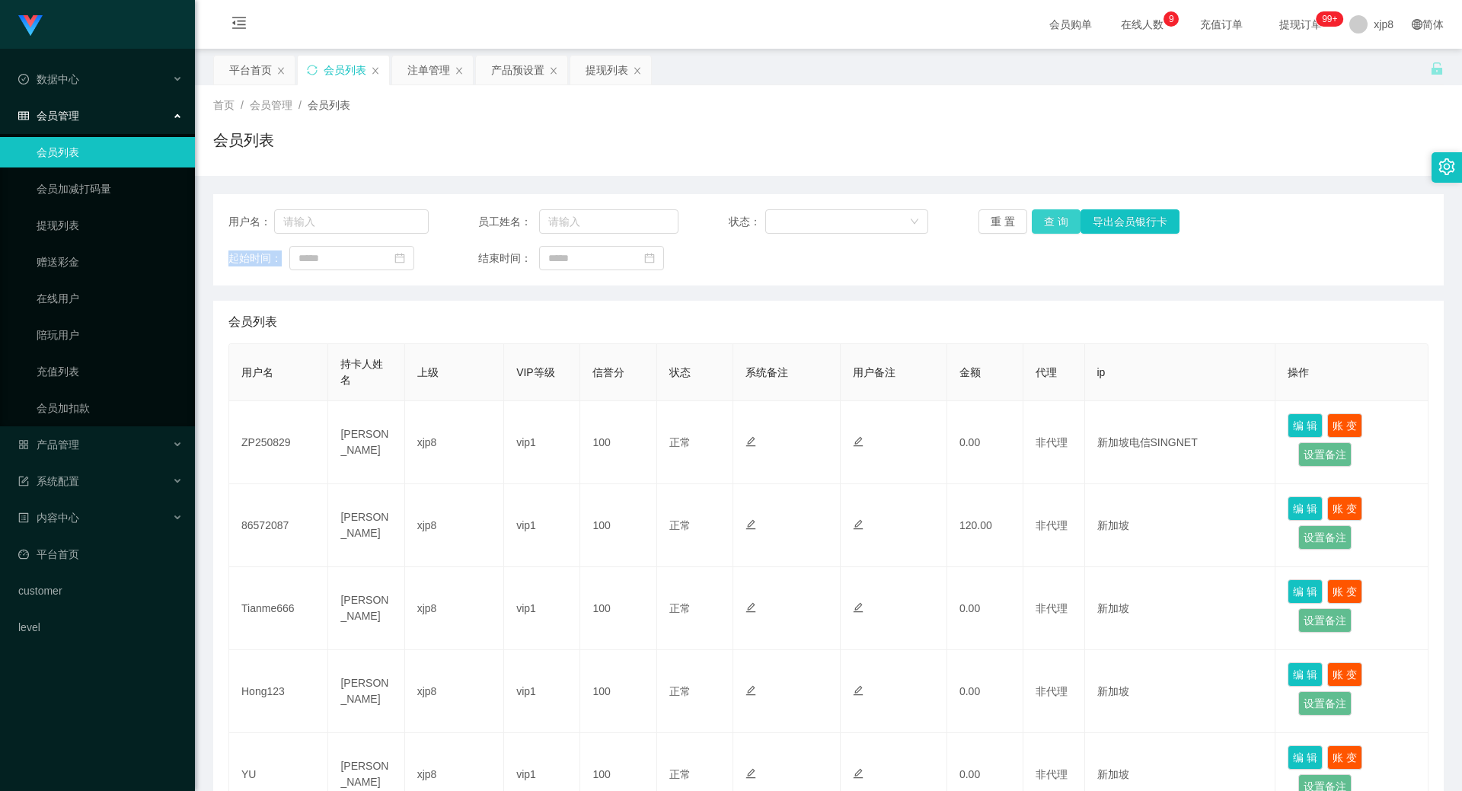
click at [1049, 216] on div "重 置 查 询 导出会员银行卡" at bounding box center [1079, 221] width 200 height 24
click at [1048, 222] on button "查 询" at bounding box center [1056, 221] width 49 height 24
click at [1048, 222] on button "查 询" at bounding box center [1064, 221] width 65 height 24
click at [1035, 218] on button "查 询" at bounding box center [1056, 221] width 49 height 24
click at [1042, 219] on button "查 询" at bounding box center [1064, 221] width 65 height 24
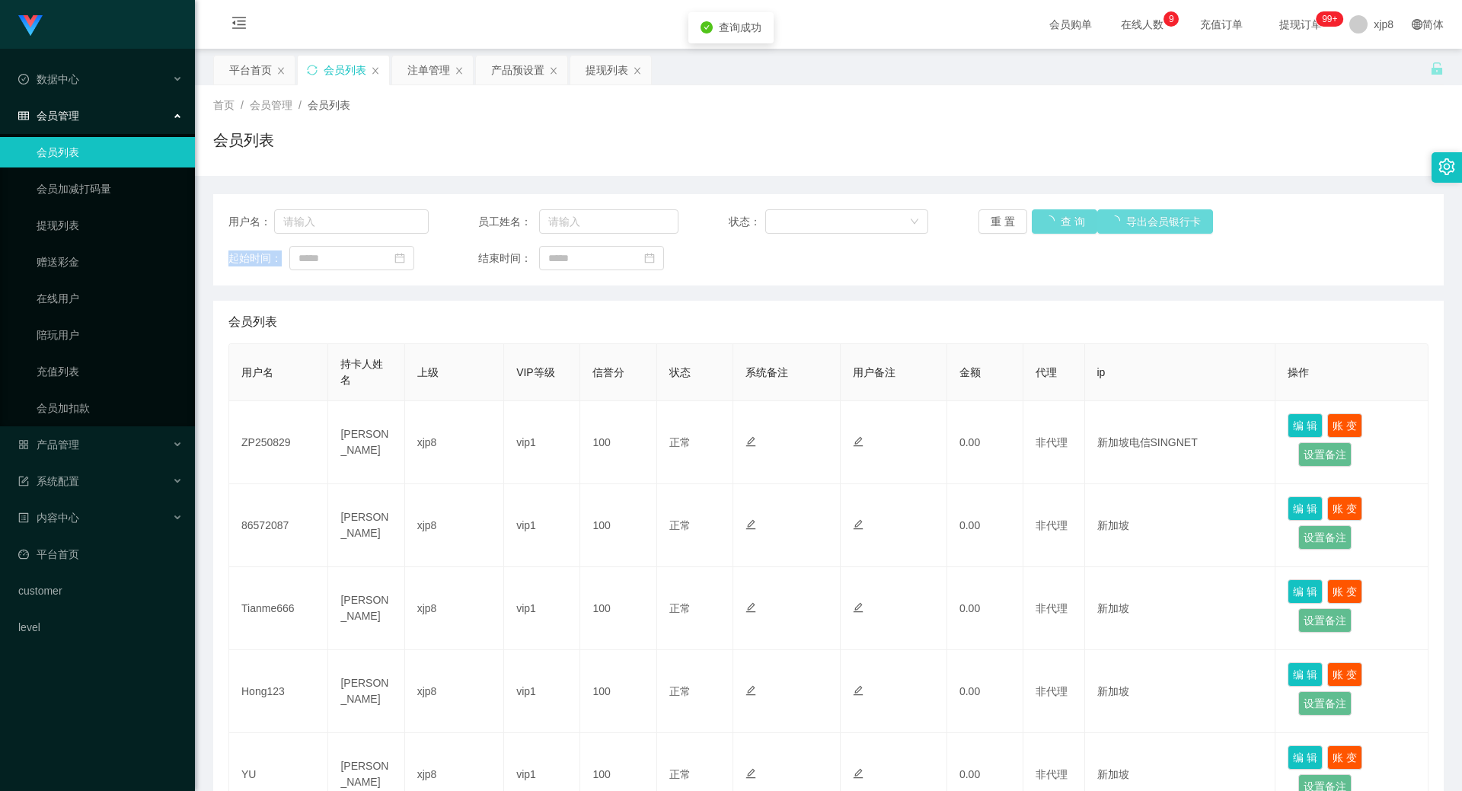
click at [1042, 219] on div "重 置 查 询 导出会员银行卡" at bounding box center [1079, 221] width 200 height 24
click at [1042, 219] on button "查 询" at bounding box center [1064, 221] width 65 height 24
click at [599, 63] on div "提现列表" at bounding box center [607, 70] width 43 height 29
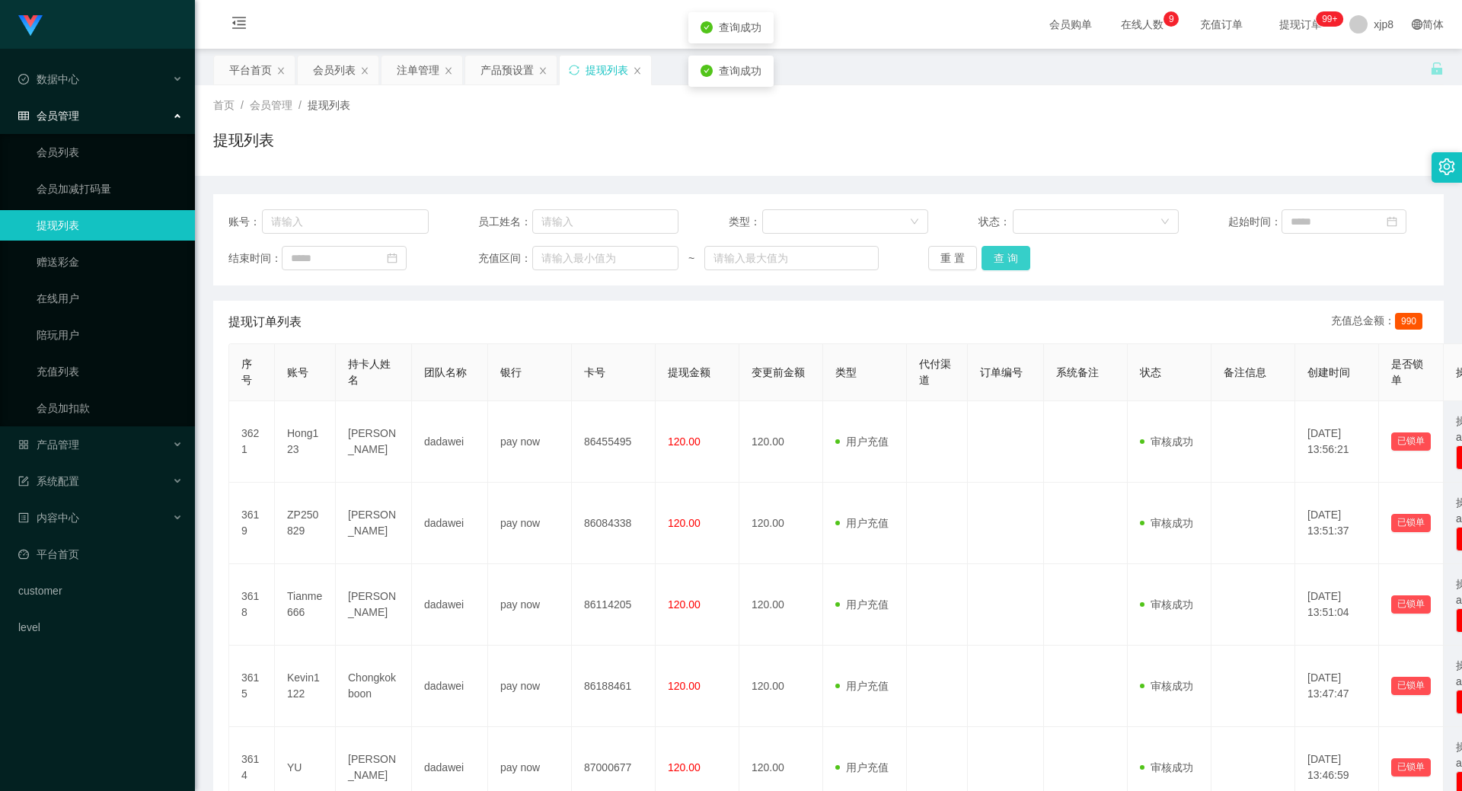
click at [993, 257] on button "查 询" at bounding box center [1006, 258] width 49 height 24
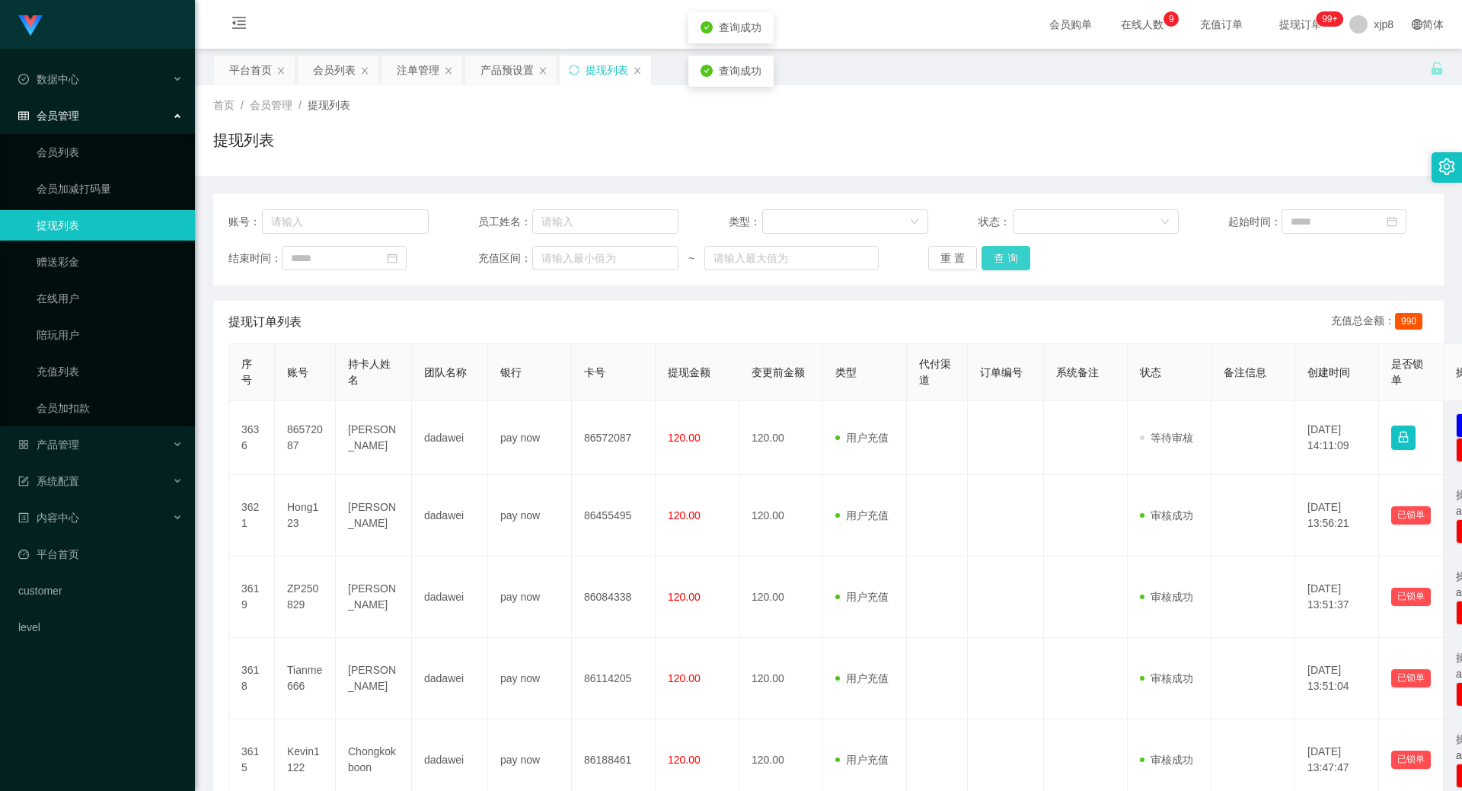
click at [993, 257] on button "查 询" at bounding box center [1006, 258] width 49 height 24
click at [993, 257] on div "重 置 查 询" at bounding box center [1028, 258] width 200 height 24
click at [993, 257] on button "查 询" at bounding box center [1006, 258] width 49 height 24
click at [993, 257] on div "重 置 查 询" at bounding box center [1028, 258] width 200 height 24
click at [993, 257] on button "查 询" at bounding box center [1014, 258] width 65 height 24
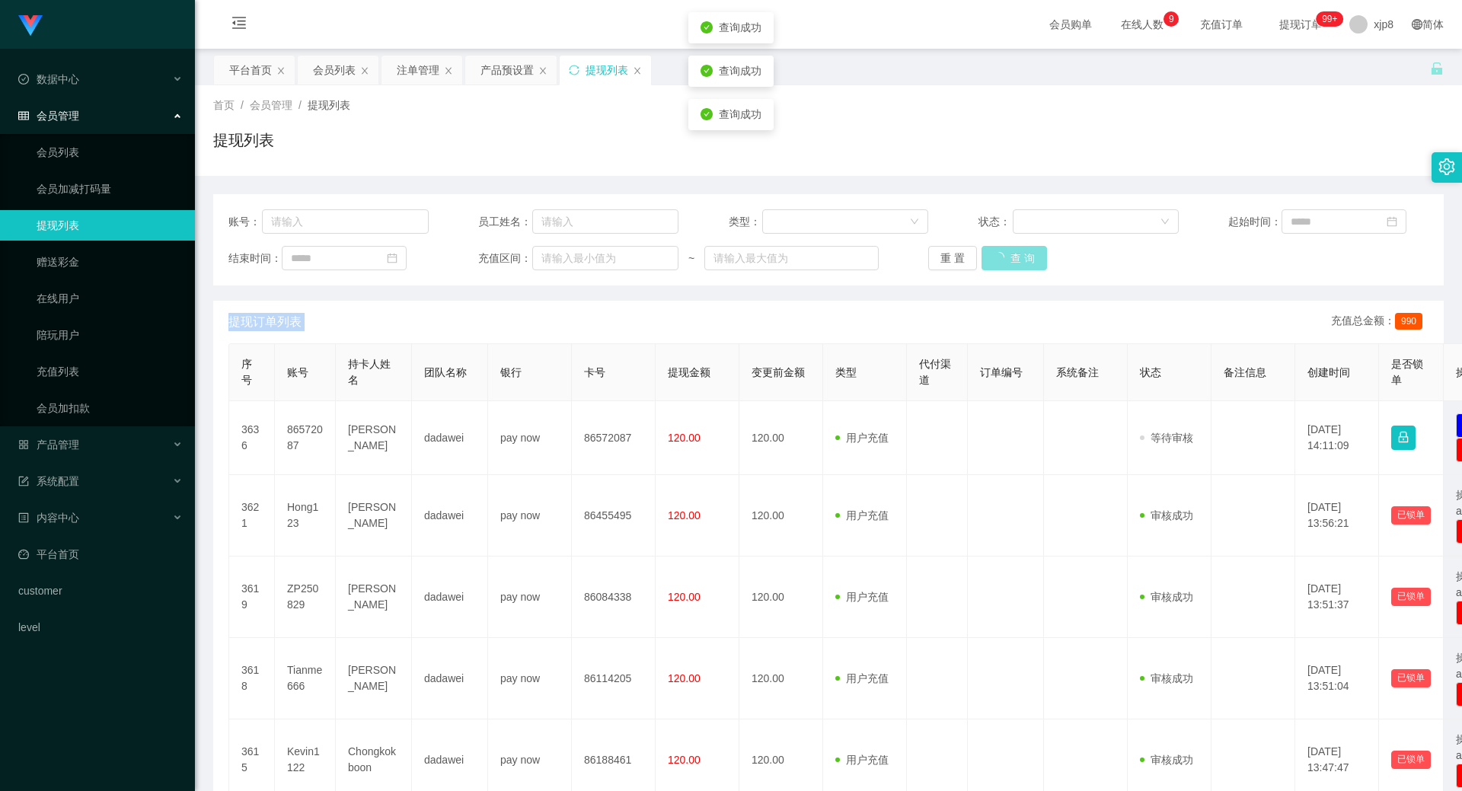
click at [995, 257] on div "重 置 查 询" at bounding box center [1028, 258] width 200 height 24
click at [995, 258] on button "查 询" at bounding box center [1006, 258] width 49 height 24
click at [995, 258] on div "重 置 查 询" at bounding box center [1028, 258] width 200 height 24
click at [999, 260] on button "查 询" at bounding box center [1006, 258] width 49 height 24
click at [1000, 260] on div "重 置 查 询" at bounding box center [1028, 258] width 200 height 24
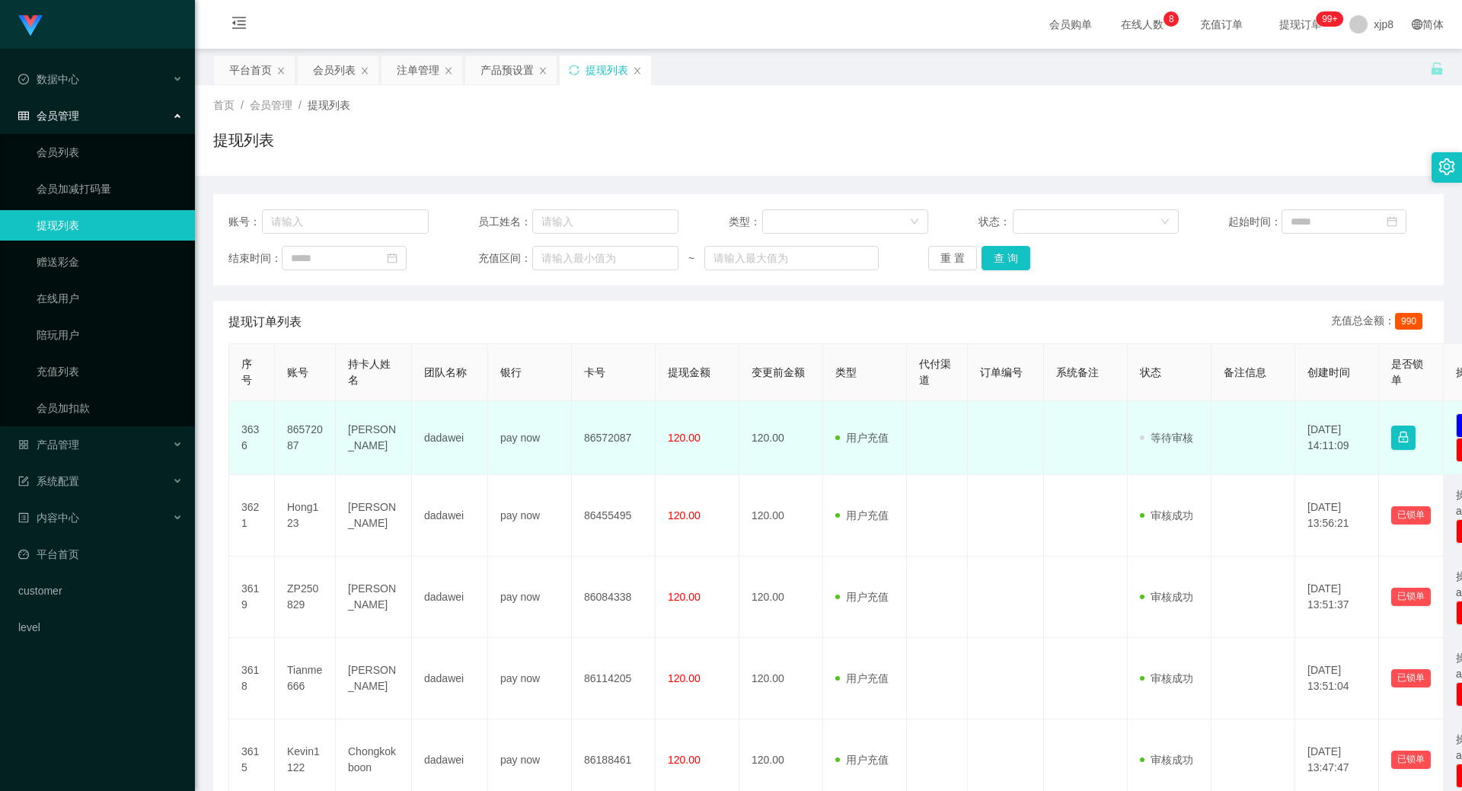
click at [295, 440] on td "86572087" at bounding box center [305, 438] width 61 height 74
click at [302, 433] on td "86572087" at bounding box center [305, 438] width 61 height 74
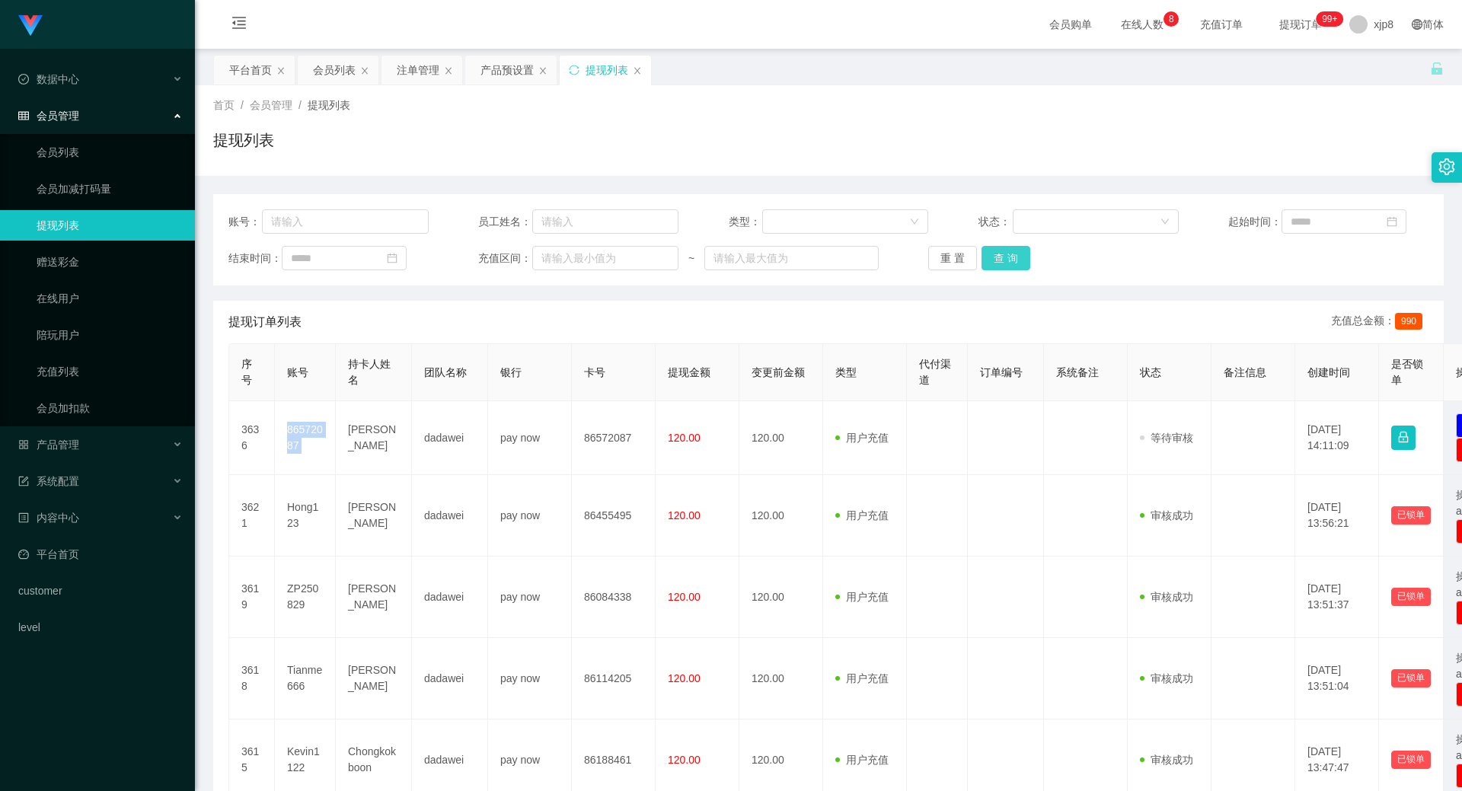
click at [1015, 263] on button "查 询" at bounding box center [1006, 258] width 49 height 24
click at [1015, 263] on div "重 置 查 询" at bounding box center [1028, 258] width 200 height 24
click at [1015, 263] on button "查 询" at bounding box center [1006, 258] width 49 height 24
click at [1015, 263] on div "重 置 查 询" at bounding box center [1028, 258] width 200 height 24
click at [1015, 263] on button "查 询" at bounding box center [1006, 258] width 49 height 24
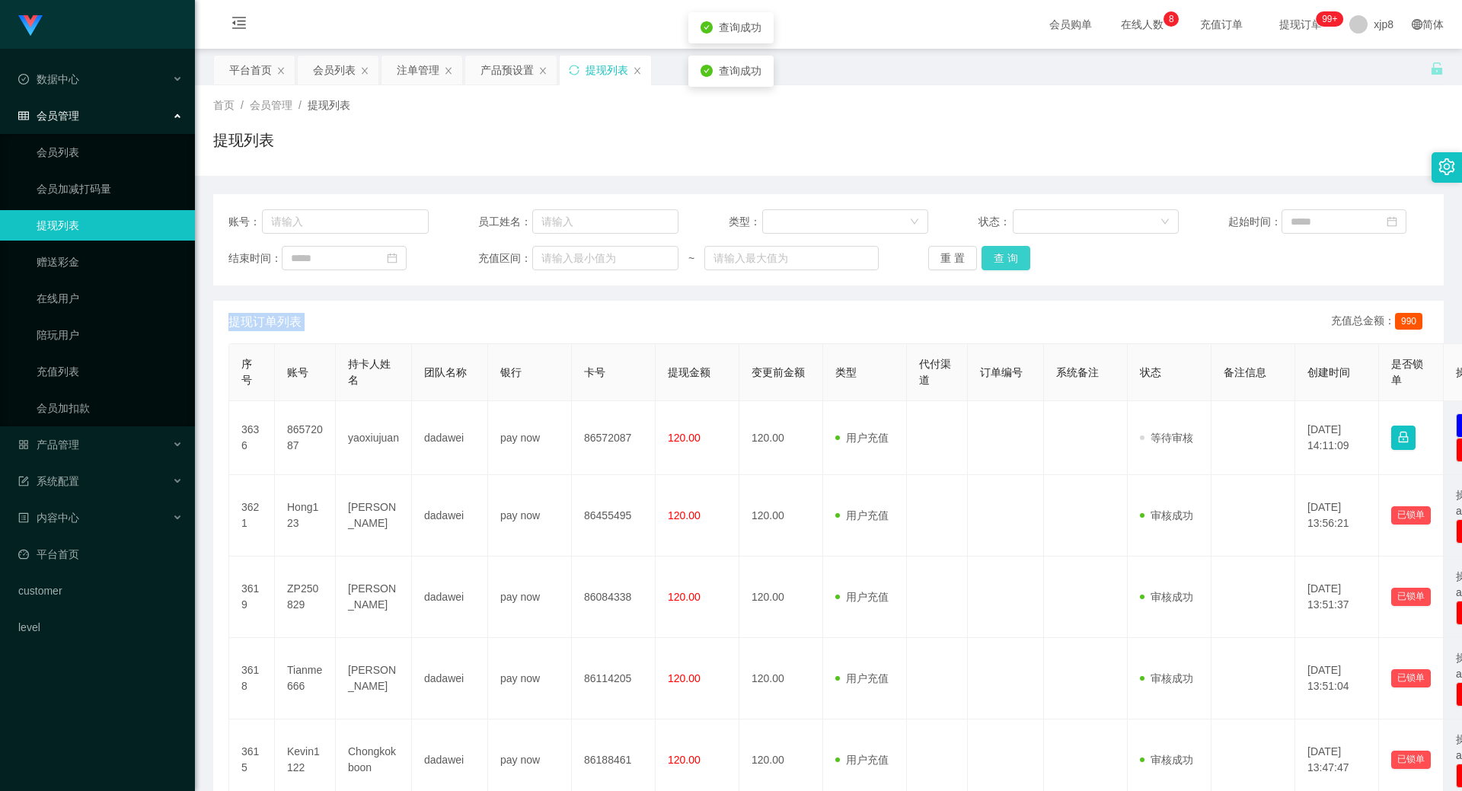
click at [1015, 263] on div "重 置 查 询" at bounding box center [1028, 258] width 200 height 24
click at [1015, 263] on button "查 询" at bounding box center [1006, 258] width 49 height 24
click at [1015, 263] on div "重 置 查 询" at bounding box center [1028, 258] width 200 height 24
click at [1015, 263] on button "查 询" at bounding box center [1006, 258] width 49 height 24
click at [1015, 263] on div "重 置 查 询" at bounding box center [1028, 258] width 200 height 24
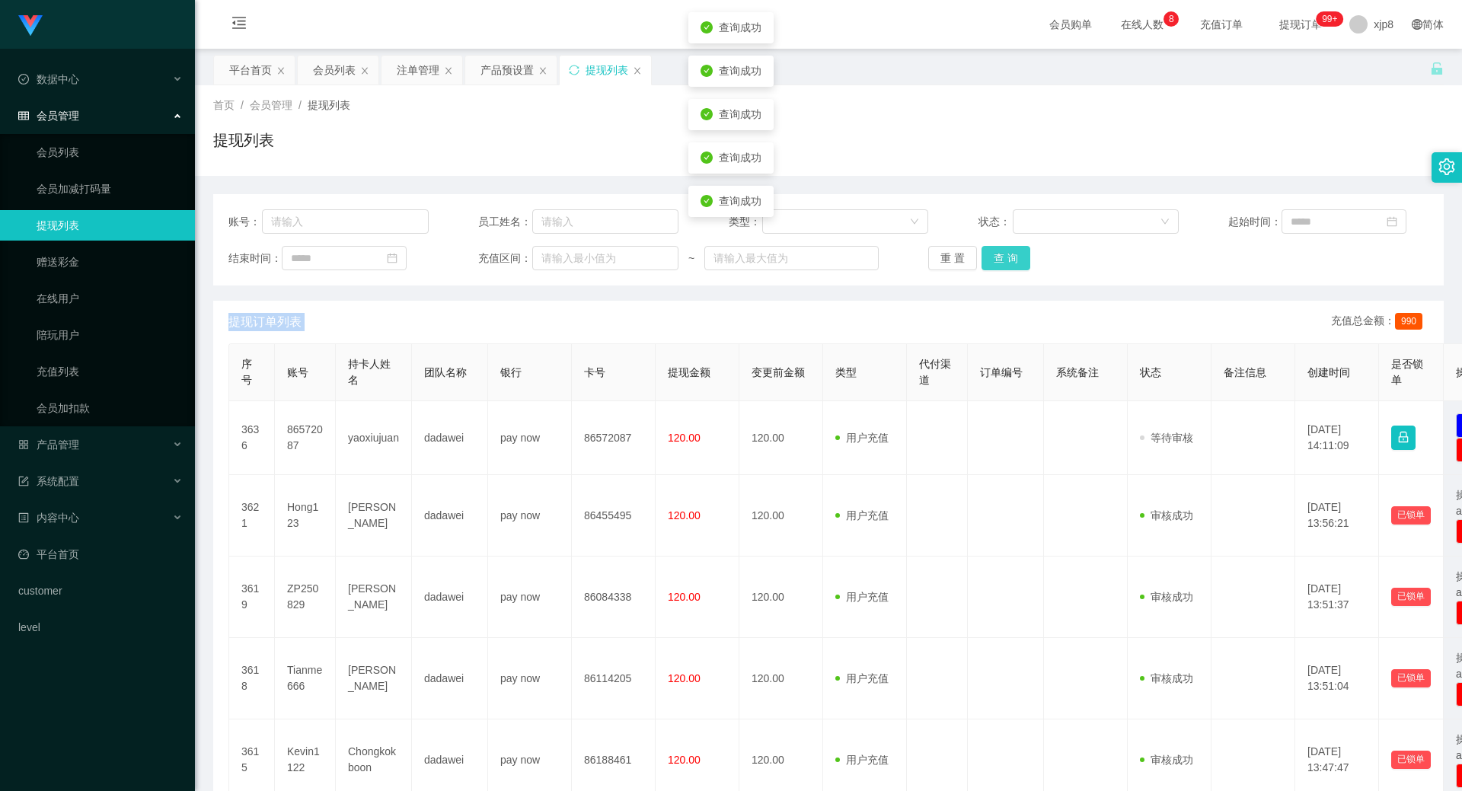
click at [1015, 263] on button "查 询" at bounding box center [1006, 258] width 49 height 24
click at [1015, 263] on div "重 置 查 询" at bounding box center [1028, 258] width 200 height 24
click at [1015, 263] on button "查 询" at bounding box center [1006, 258] width 49 height 24
click at [1015, 263] on div "重 置 查 询" at bounding box center [1028, 258] width 200 height 24
click at [1015, 263] on button "查 询" at bounding box center [1014, 258] width 65 height 24
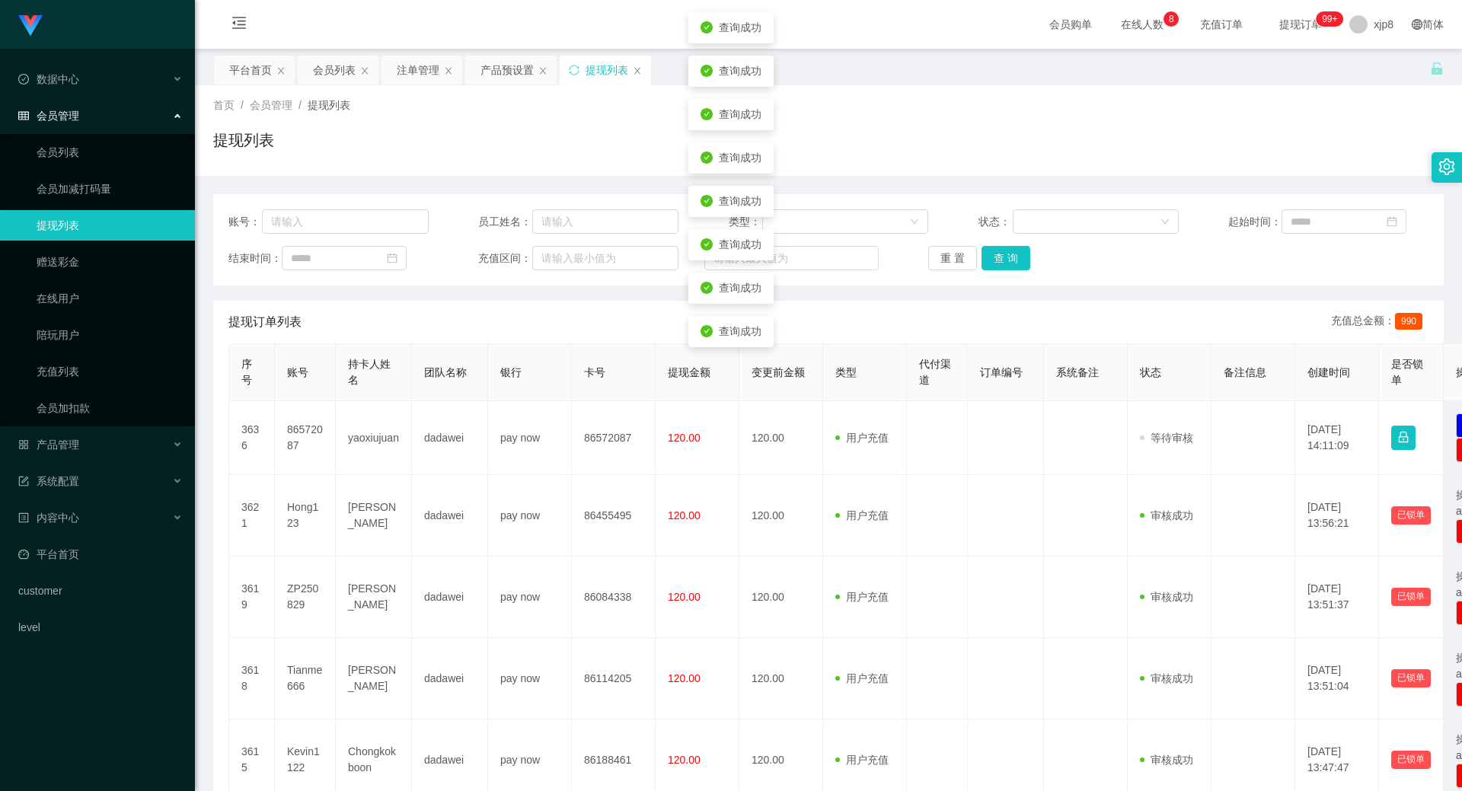
click at [960, 369] on th "代付渠道" at bounding box center [937, 372] width 61 height 57
click at [1018, 263] on button "查 询" at bounding box center [1006, 258] width 49 height 24
click at [1018, 263] on div "重 置 查 询" at bounding box center [1028, 258] width 200 height 24
click at [1018, 263] on button "查 询" at bounding box center [1014, 258] width 65 height 24
click at [1018, 263] on div "重 置 查 询" at bounding box center [1028, 258] width 200 height 24
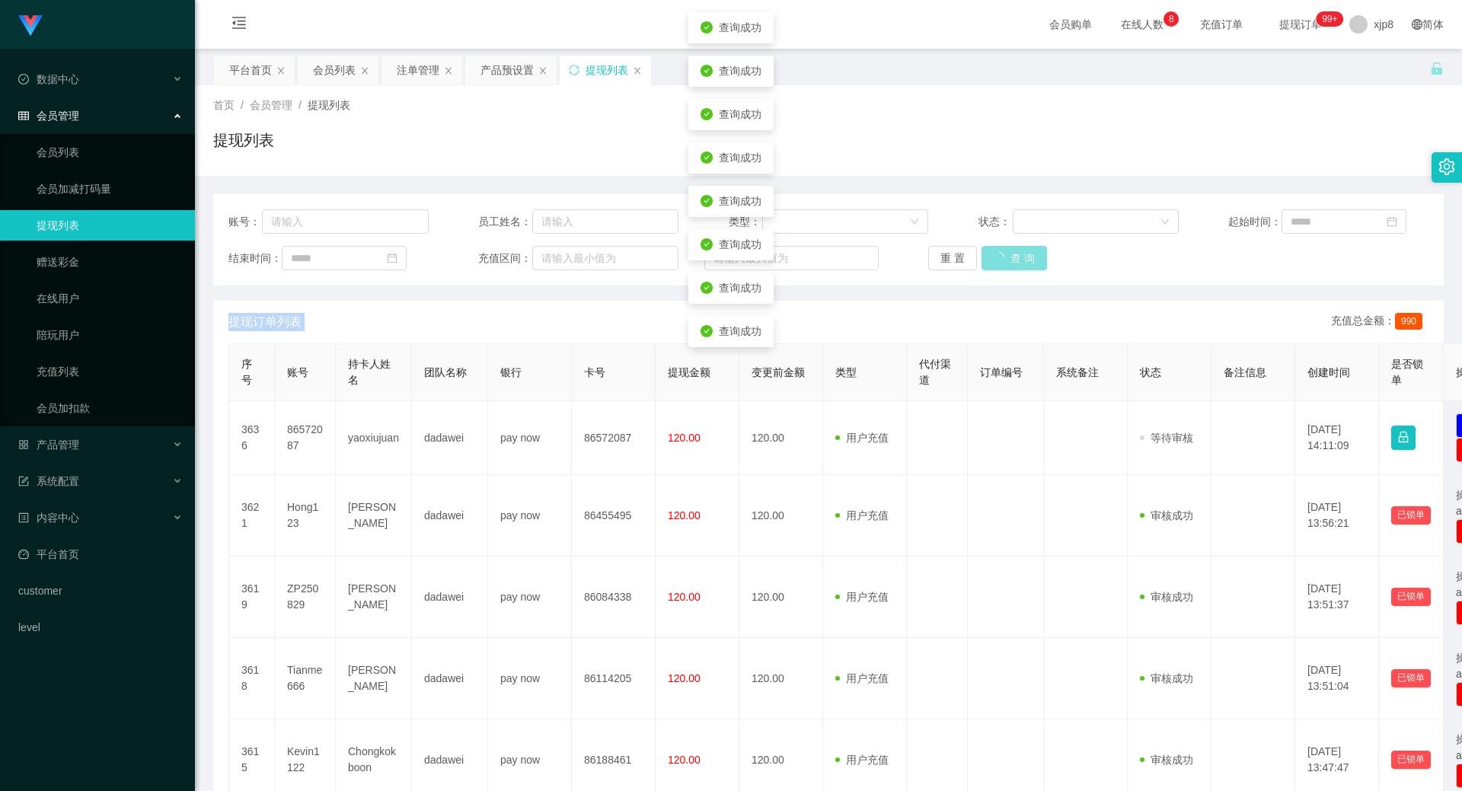
click at [1018, 263] on button "查 询" at bounding box center [1014, 258] width 65 height 24
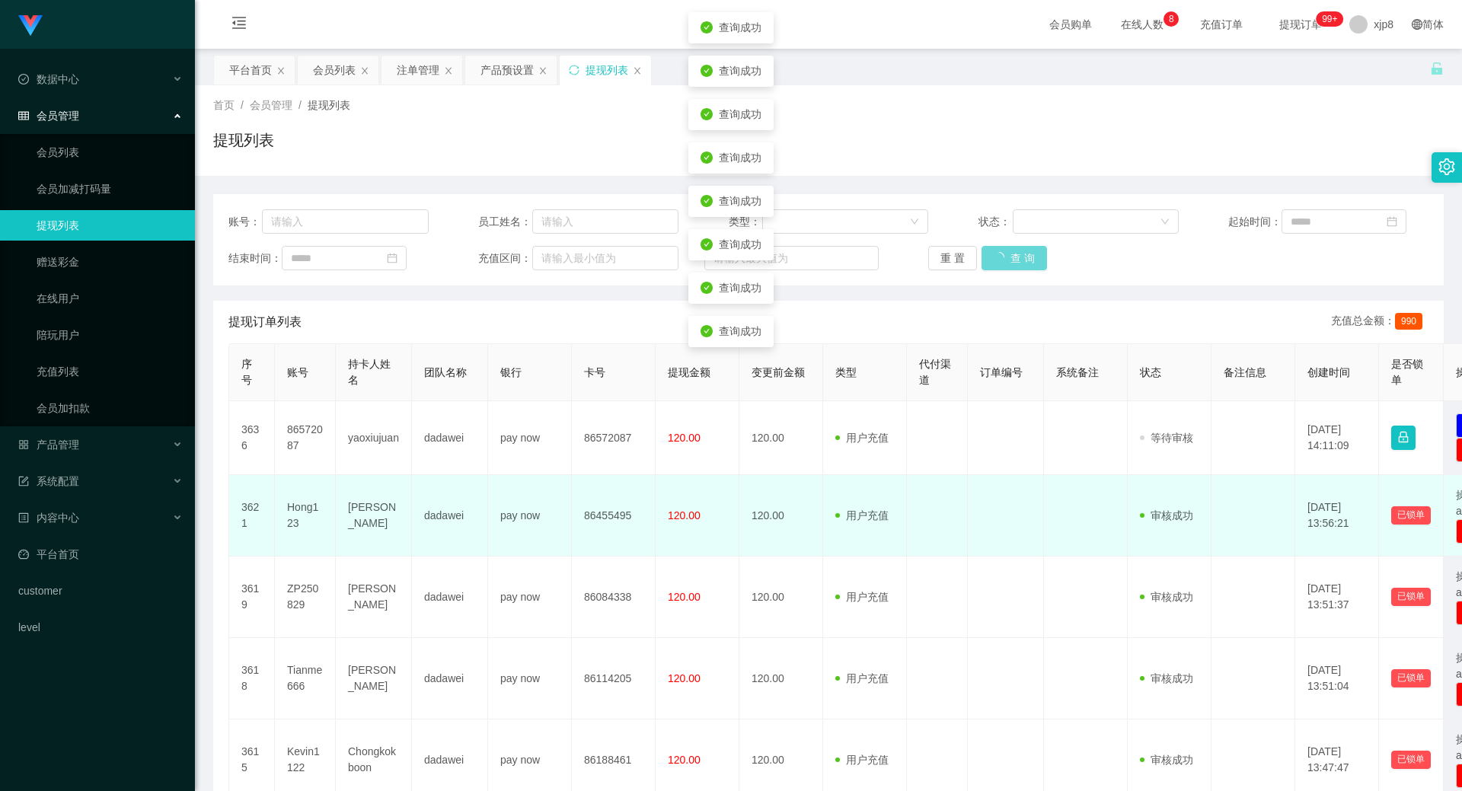
click at [996, 520] on td at bounding box center [1006, 515] width 76 height 81
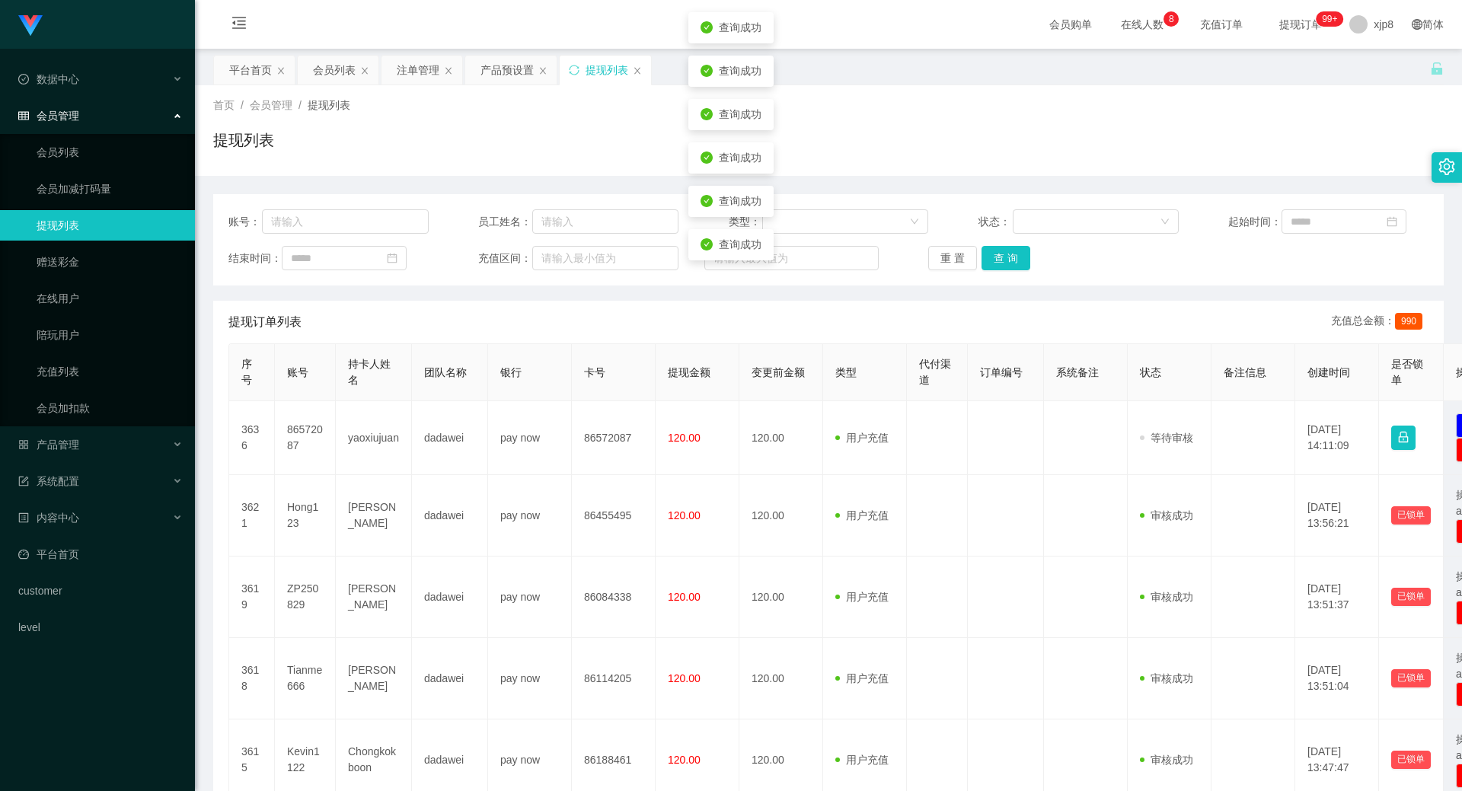
click at [1026, 246] on div "重 置 查 询" at bounding box center [1028, 258] width 200 height 24
click at [1023, 246] on button "查 询" at bounding box center [1006, 258] width 49 height 24
click at [1023, 246] on div "重 置 查 询" at bounding box center [1028, 258] width 200 height 24
click at [1023, 246] on button "查 询" at bounding box center [1014, 258] width 65 height 24
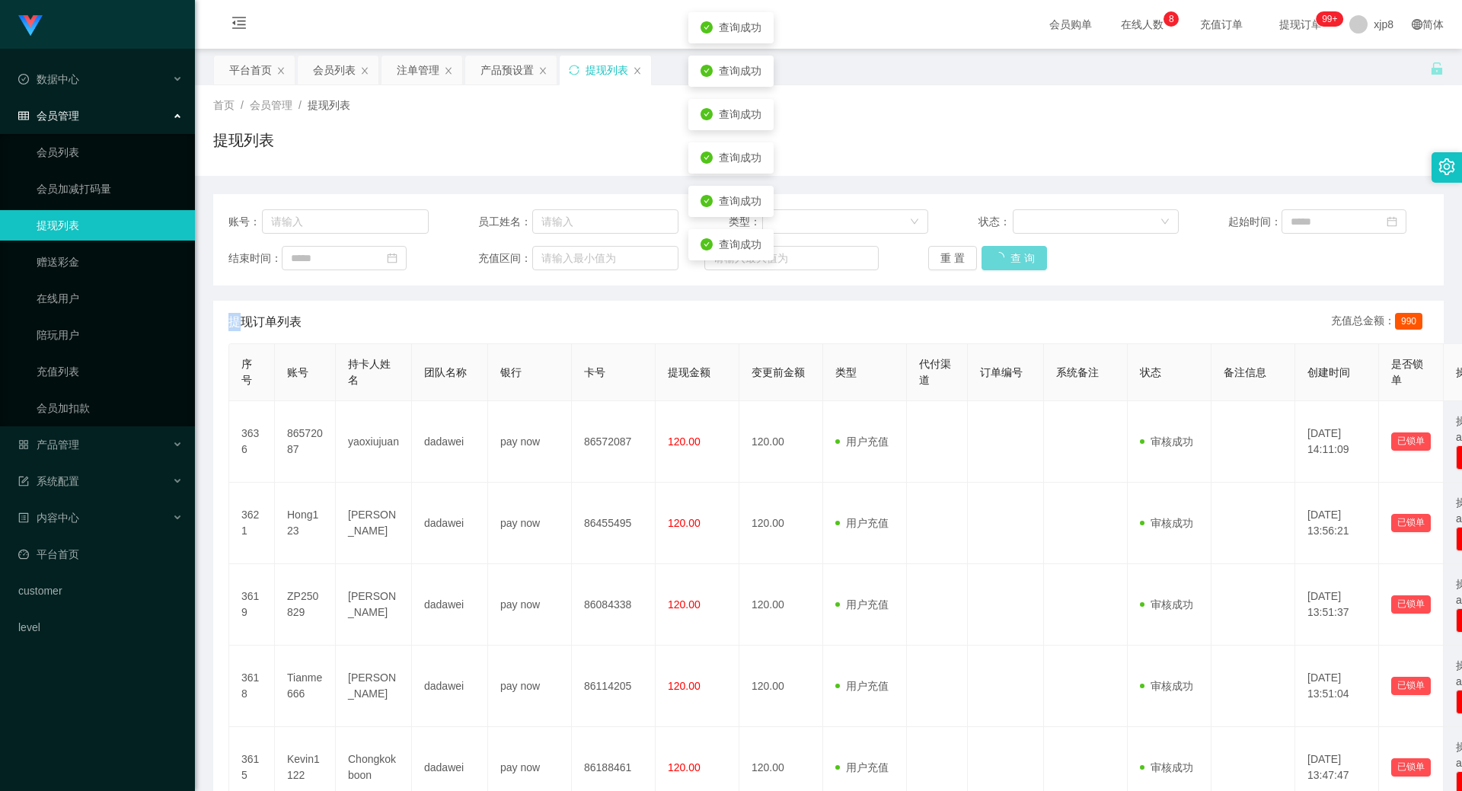
click at [1023, 246] on div "重 置 查 询" at bounding box center [1028, 258] width 200 height 24
click at [1023, 246] on button "查 询" at bounding box center [1006, 258] width 49 height 24
click at [1023, 246] on div "重 置 查 询" at bounding box center [1028, 258] width 200 height 24
click at [1023, 246] on button "查 询" at bounding box center [1014, 258] width 65 height 24
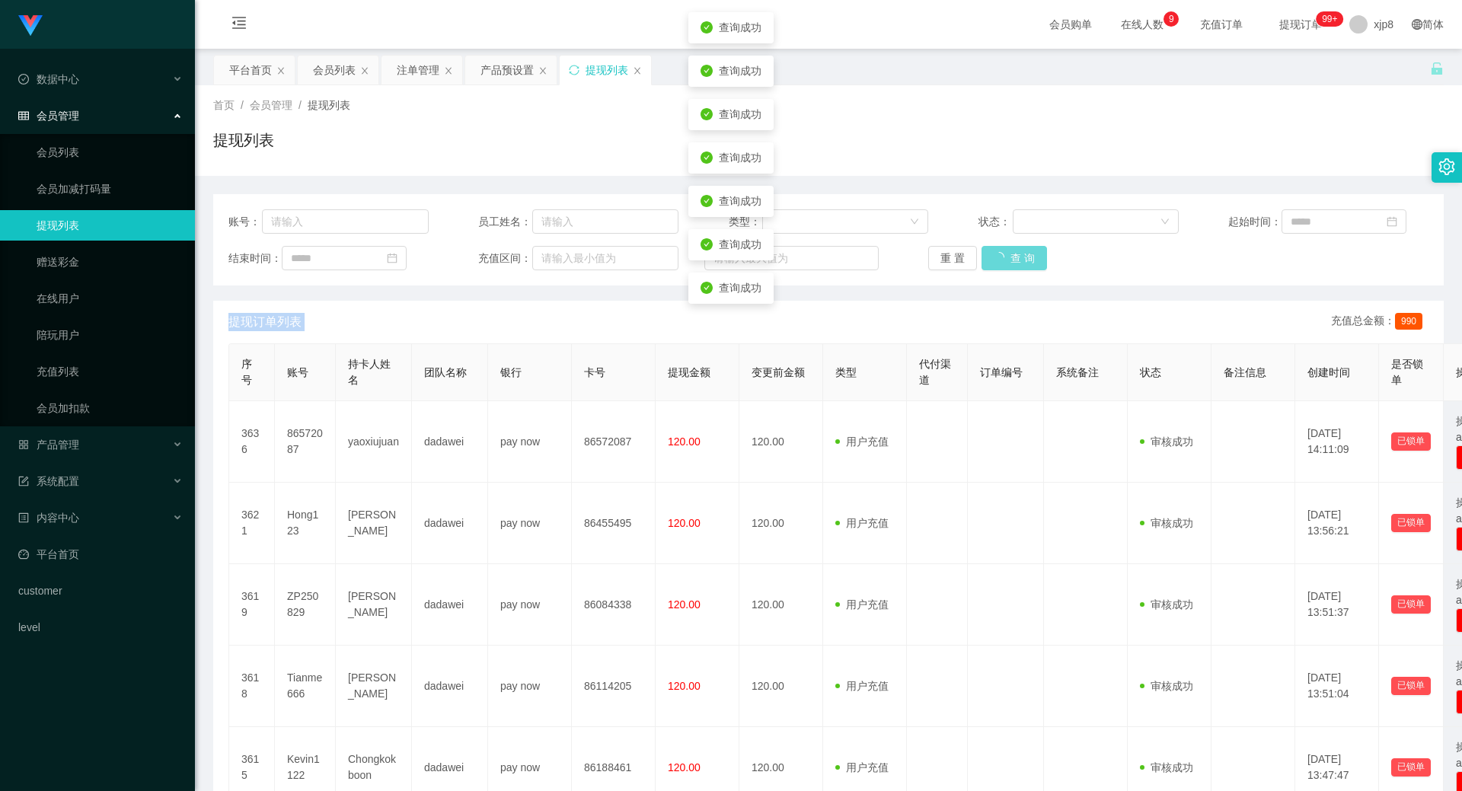
click at [1023, 246] on div "重 置 查 询" at bounding box center [1028, 258] width 200 height 24
click at [1023, 246] on button "查 询" at bounding box center [1006, 258] width 49 height 24
click at [1023, 246] on div "重 置 查 询" at bounding box center [1028, 258] width 200 height 24
click at [1023, 246] on button "查 询" at bounding box center [1006, 258] width 49 height 24
click at [1023, 246] on div "重 置 查 询" at bounding box center [1028, 258] width 200 height 24
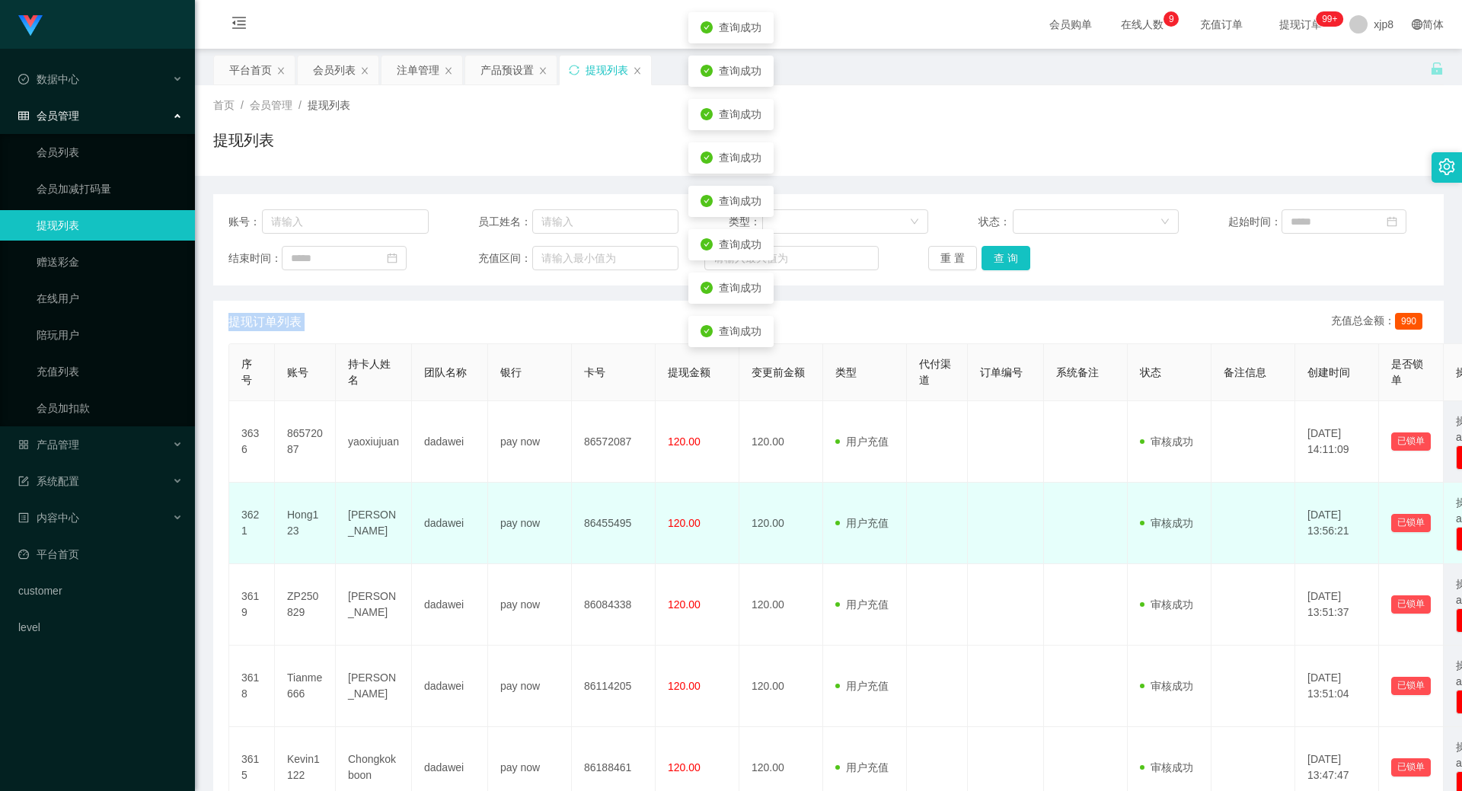
drag, startPoint x: 1008, startPoint y: 468, endPoint x: 896, endPoint y: 512, distance: 121.0
click at [1009, 468] on td at bounding box center [1006, 441] width 76 height 81
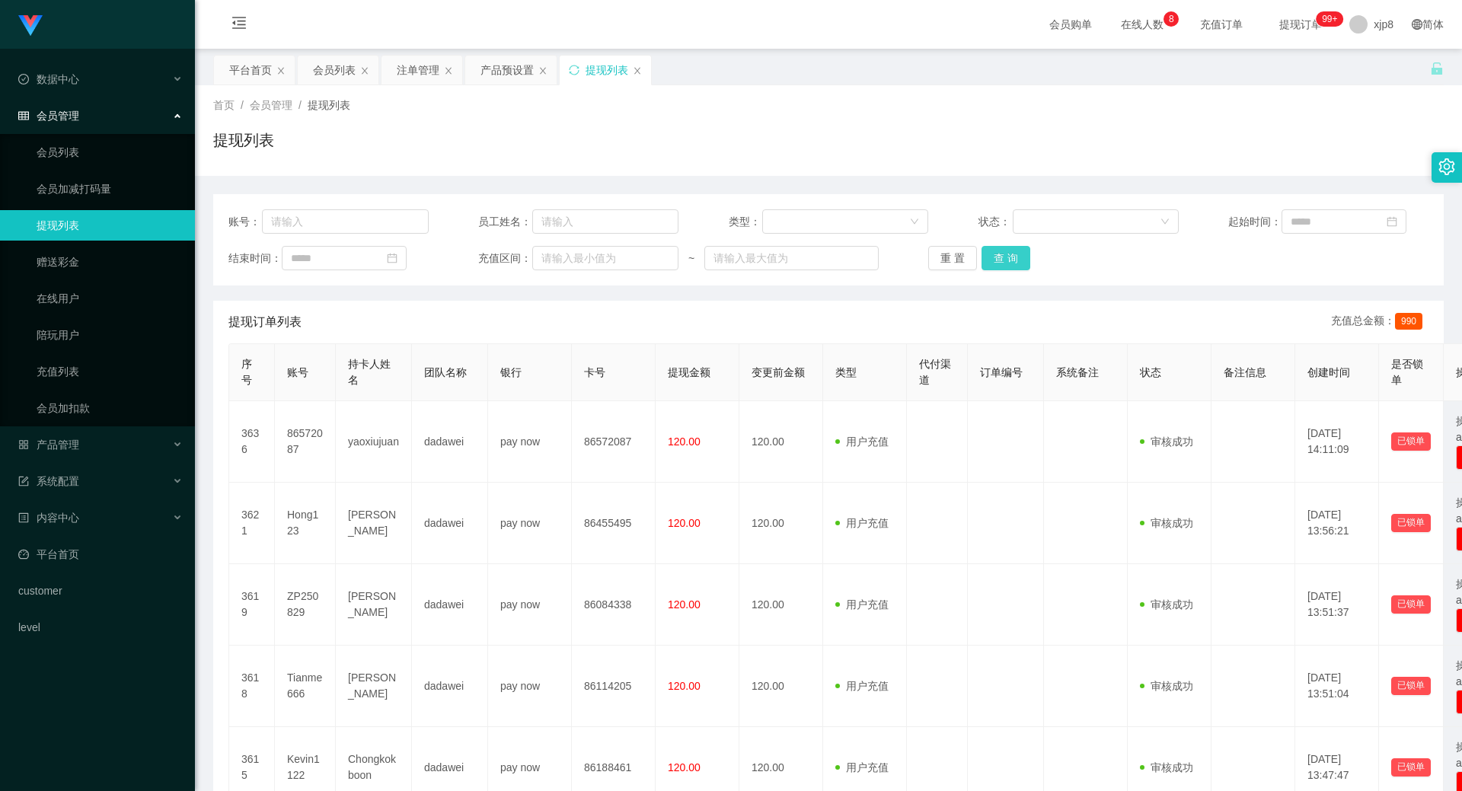
click at [1019, 265] on button "查 询" at bounding box center [1006, 258] width 49 height 24
click at [1018, 264] on div "重 置 查 询" at bounding box center [1028, 258] width 200 height 24
click at [1018, 264] on button "查 询" at bounding box center [1006, 258] width 49 height 24
click at [1018, 264] on div "重 置 查 询" at bounding box center [1028, 258] width 200 height 24
click at [1018, 264] on button "查 询" at bounding box center [1006, 258] width 49 height 24
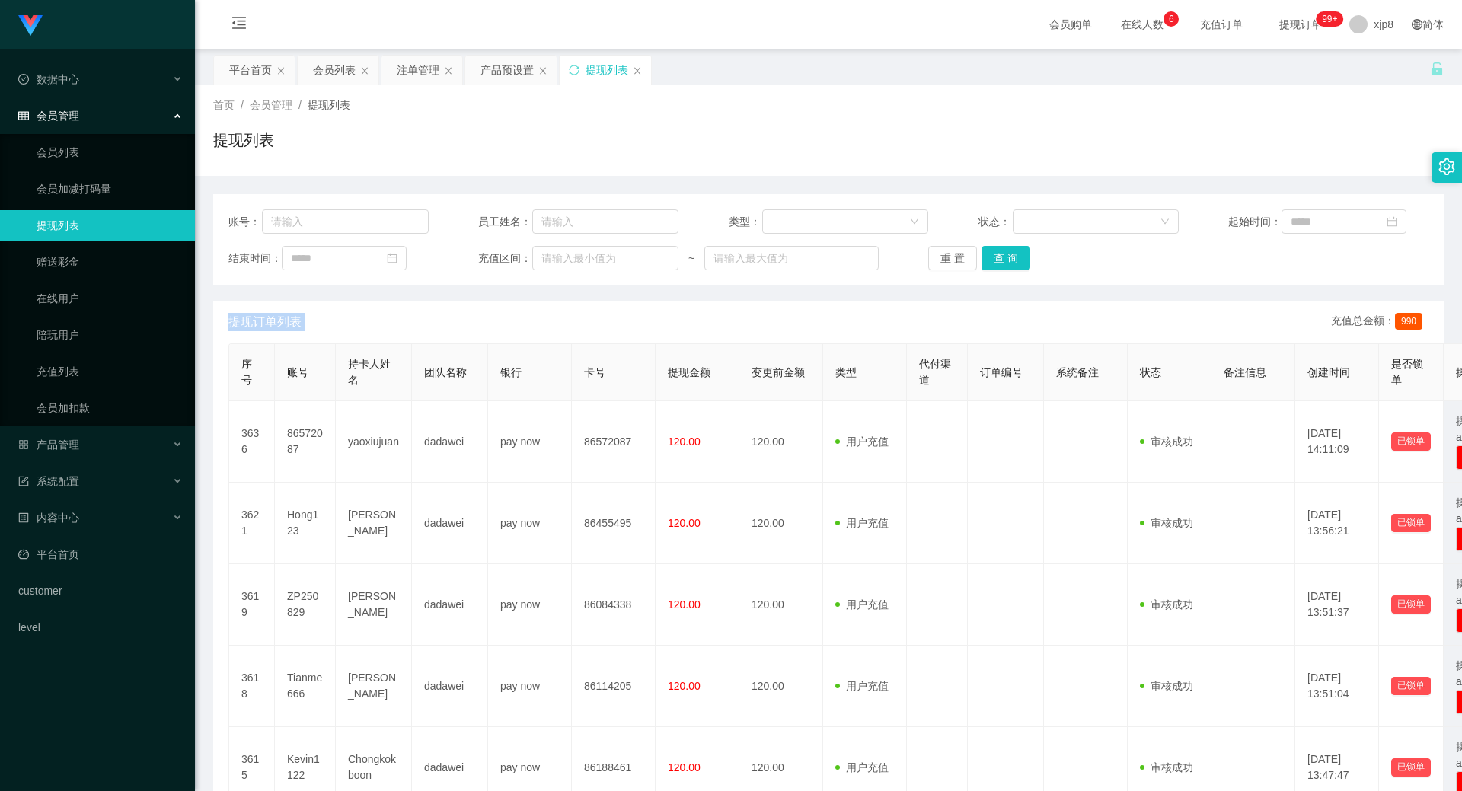
click at [999, 271] on div "账号： 员工姓名： 类型： 状态： 起始时间： 结束时间： 充值区间： ~ 重 置 查 询" at bounding box center [828, 239] width 1231 height 91
click at [1017, 244] on div "账号： 员工姓名： 类型： 状态： 起始时间： 结束时间： 充值区间： ~ 重 置 查 询" at bounding box center [828, 239] width 1231 height 91
click at [1018, 252] on button "查 询" at bounding box center [1006, 258] width 49 height 24
click at [1018, 253] on div "重 置 查 询" at bounding box center [1028, 258] width 200 height 24
click at [1018, 253] on button "查 询" at bounding box center [1006, 258] width 49 height 24
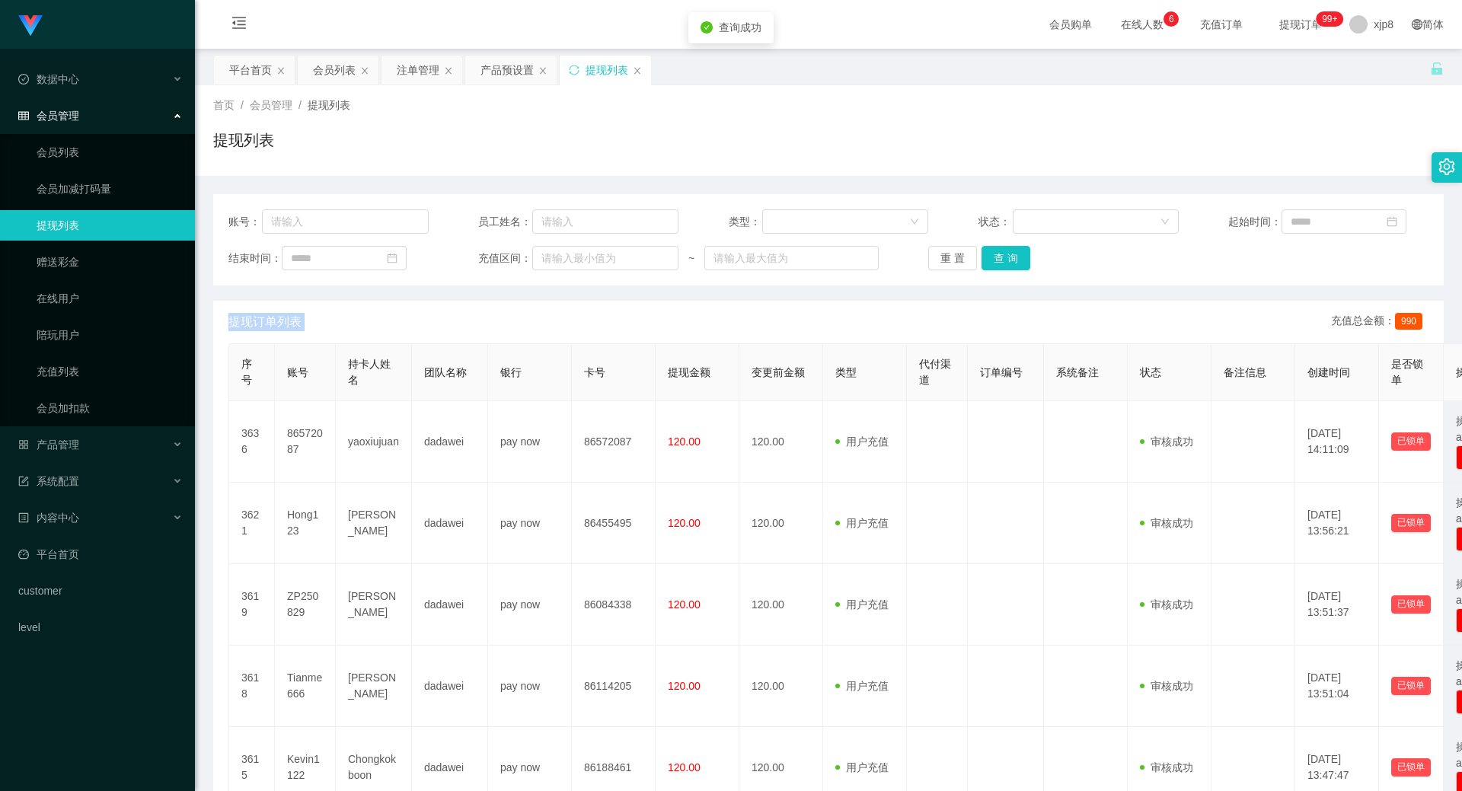
click at [1018, 253] on div "重 置 查 询" at bounding box center [1028, 258] width 200 height 24
click at [1020, 253] on button "查 询" at bounding box center [1006, 258] width 49 height 24
click at [495, 77] on div "产品预设置" at bounding box center [507, 70] width 53 height 29
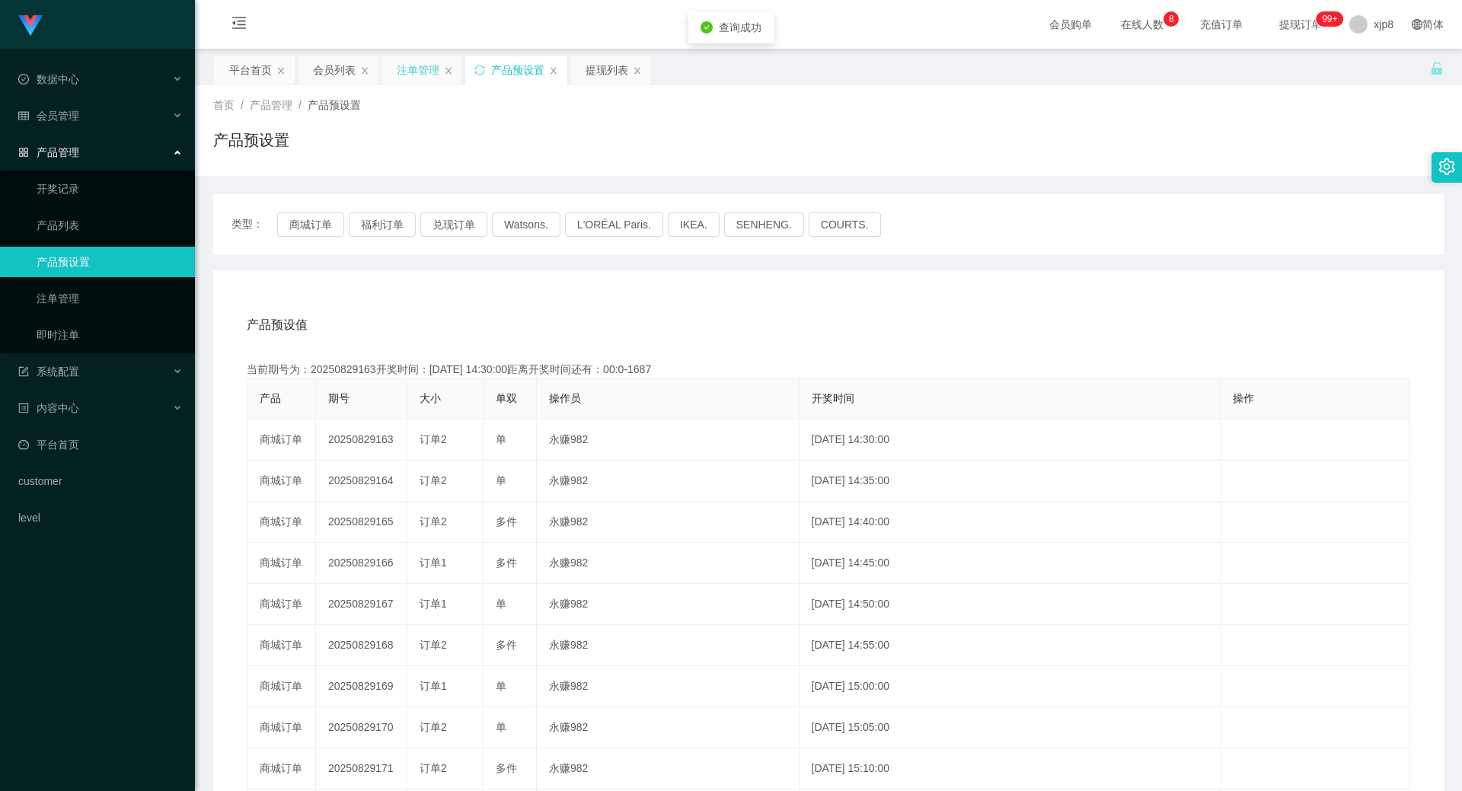
click at [407, 72] on div "注单管理" at bounding box center [418, 70] width 43 height 29
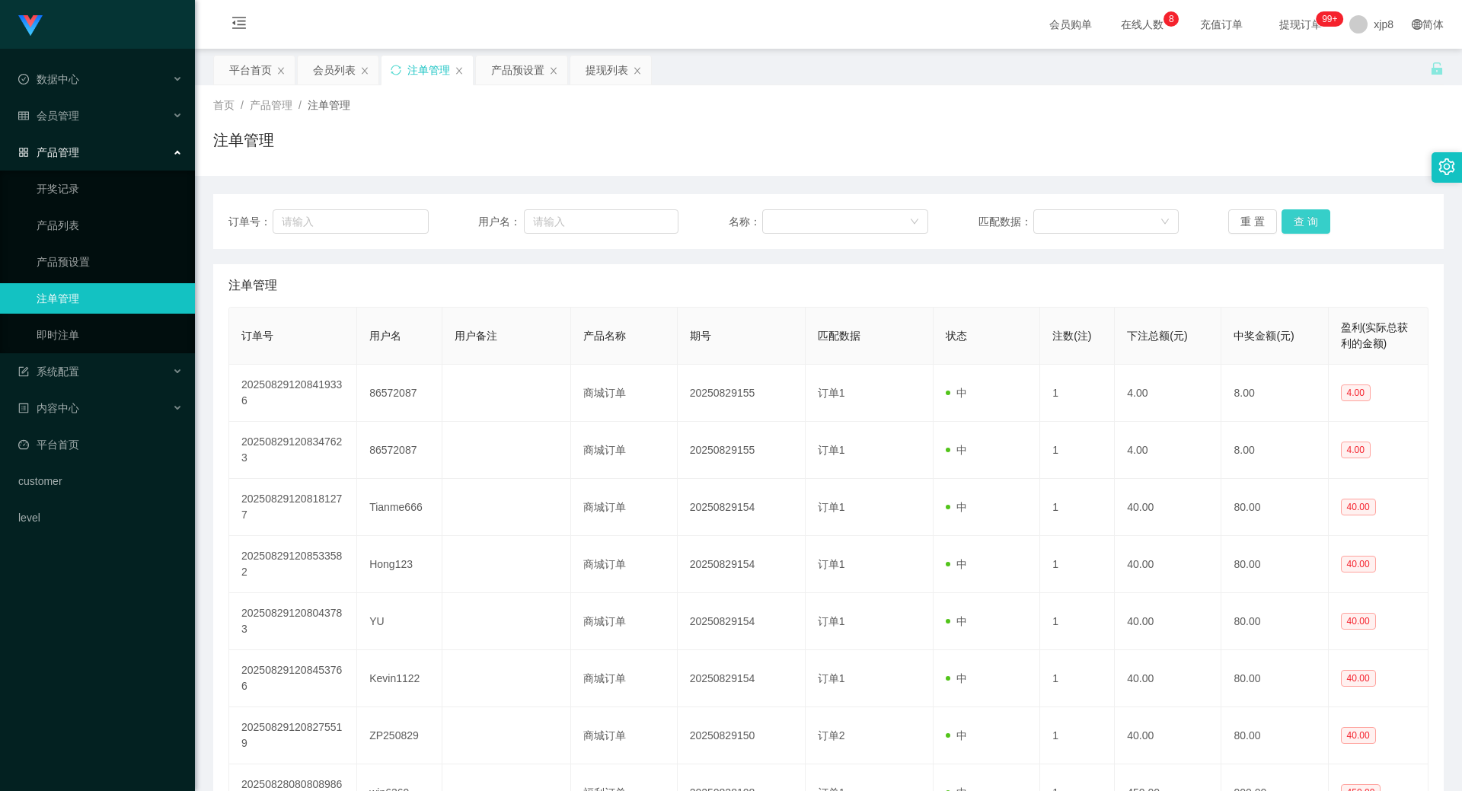
click at [1289, 221] on button "查 询" at bounding box center [1306, 221] width 49 height 24
drag, startPoint x: 536, startPoint y: 62, endPoint x: 530, endPoint y: 69, distance: 8.6
click at [535, 63] on div "产品预设置" at bounding box center [517, 70] width 53 height 29
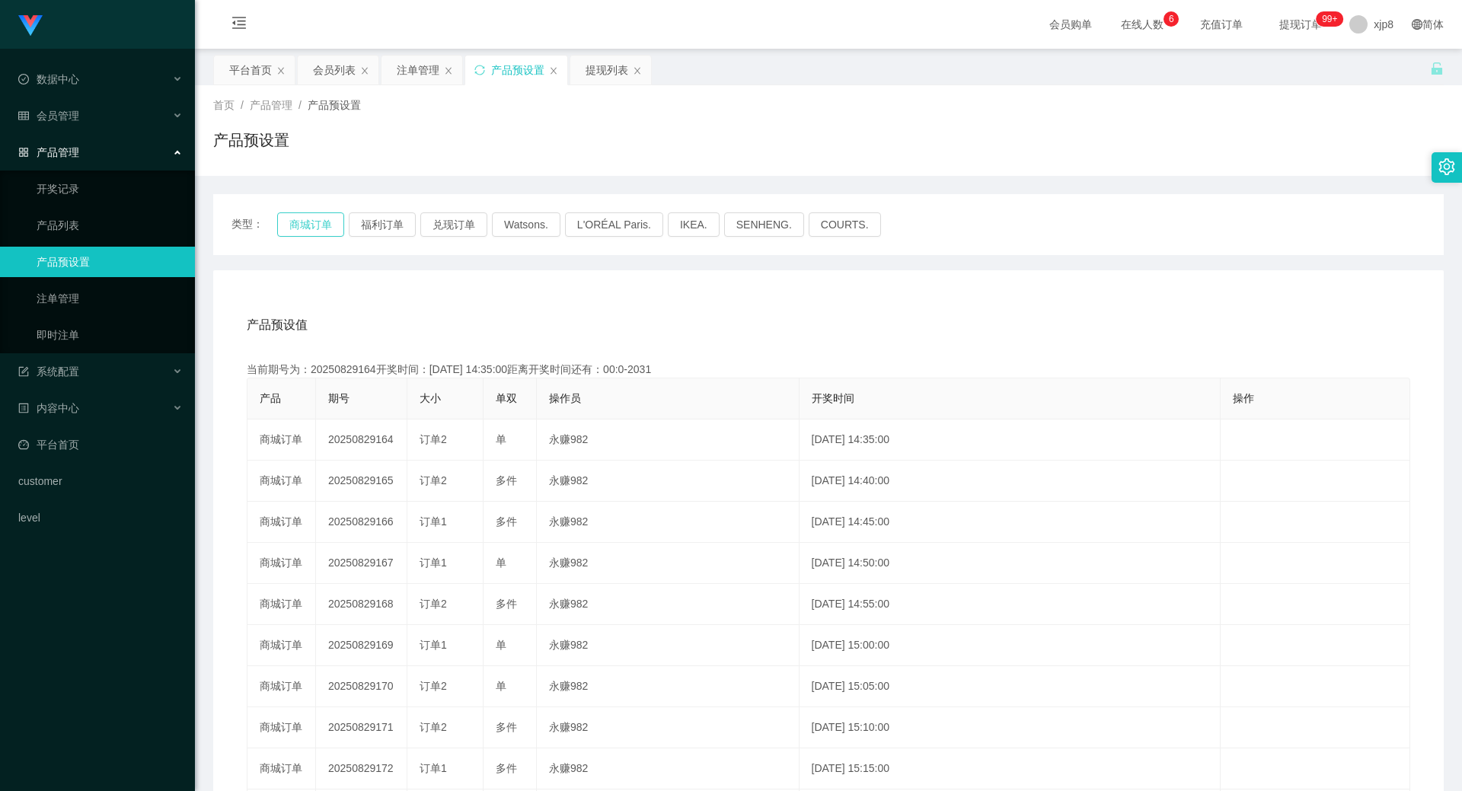
click at [320, 228] on button "商城订单" at bounding box center [310, 224] width 67 height 24
click at [319, 228] on button "商城订单" at bounding box center [310, 224] width 67 height 24
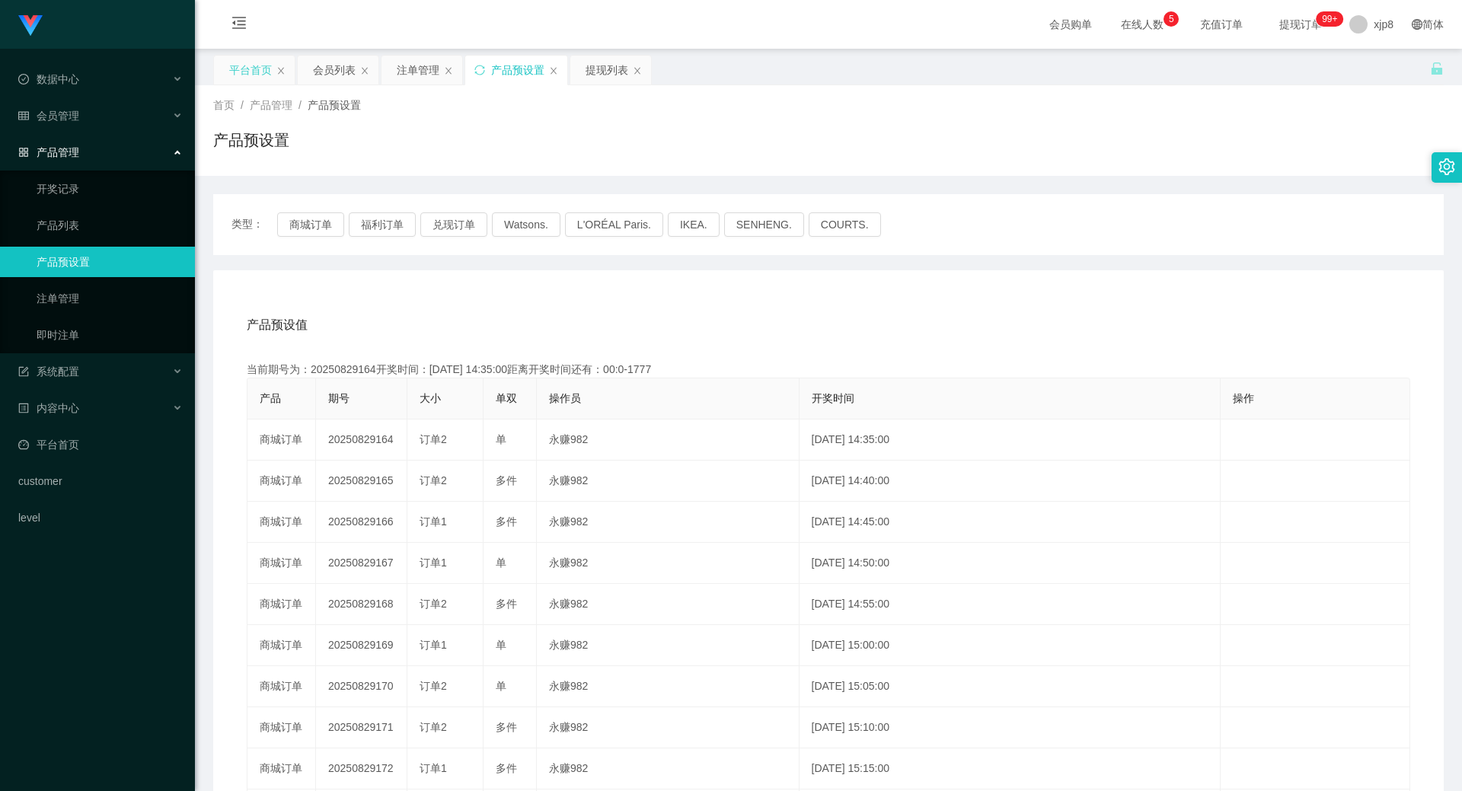
click at [265, 74] on div "平台首页" at bounding box center [250, 70] width 43 height 29
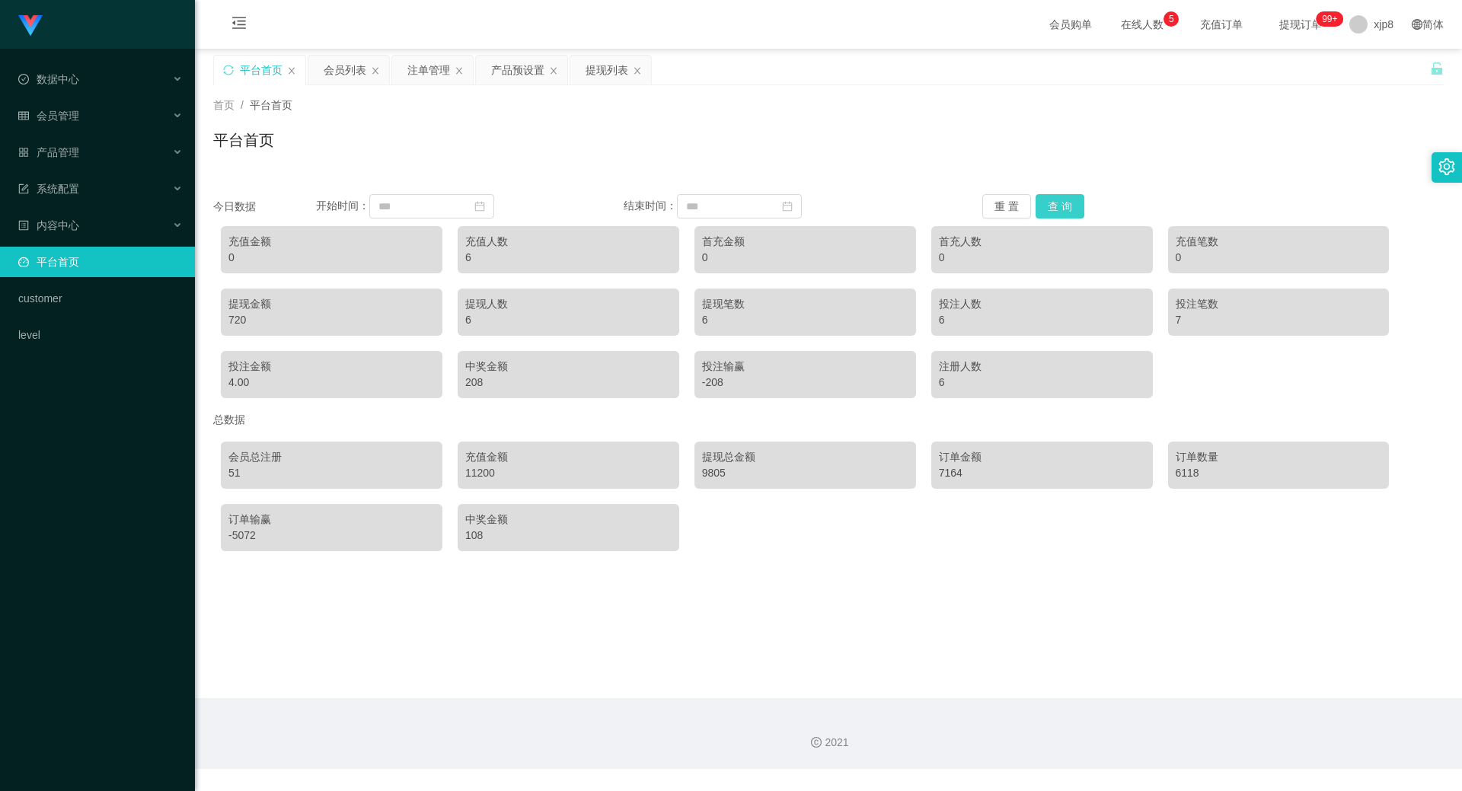
click at [1049, 197] on button "查 询" at bounding box center [1060, 206] width 49 height 24
click at [1050, 199] on button "查 询" at bounding box center [1060, 206] width 49 height 24
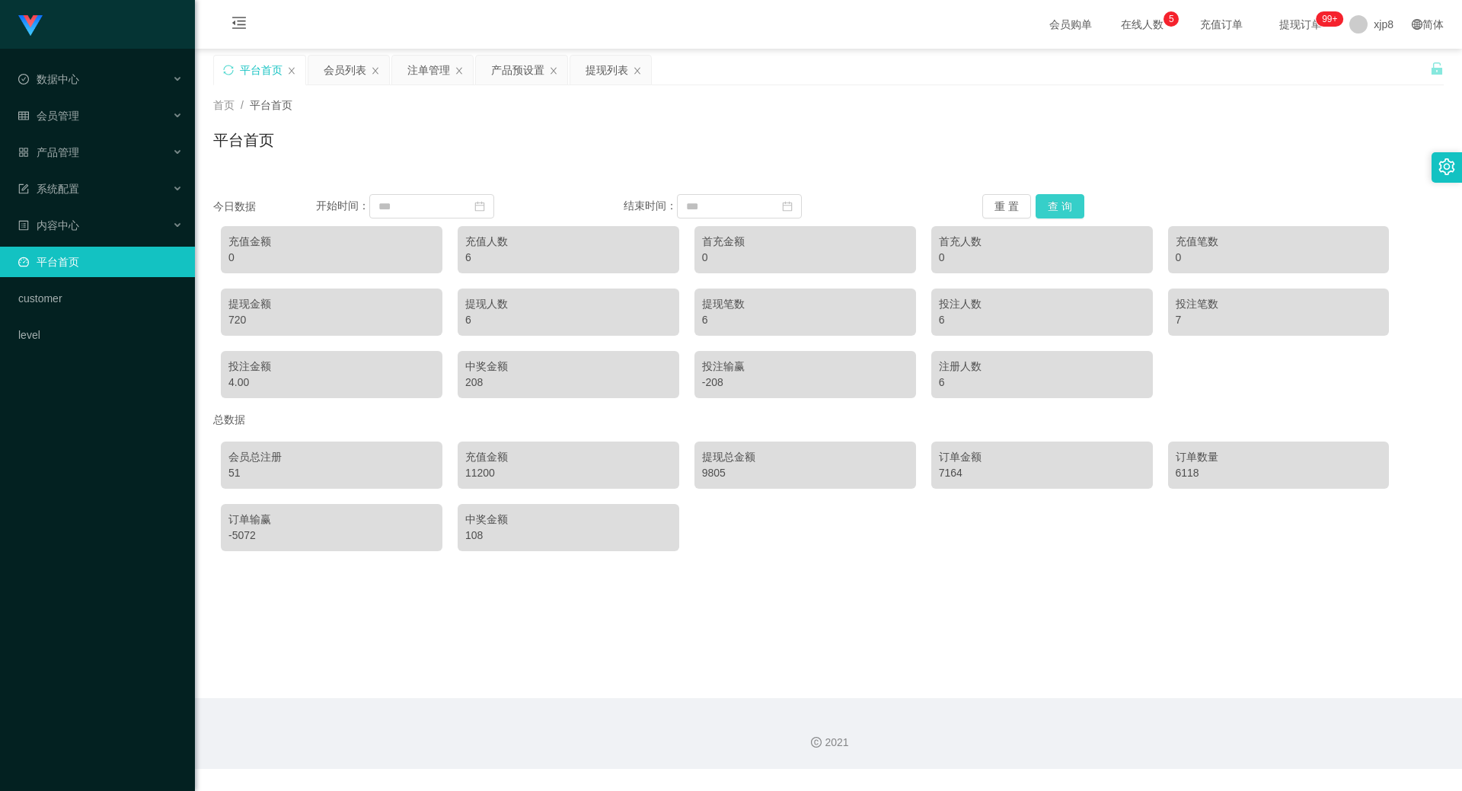
click at [1050, 199] on button "查 询" at bounding box center [1060, 206] width 49 height 24
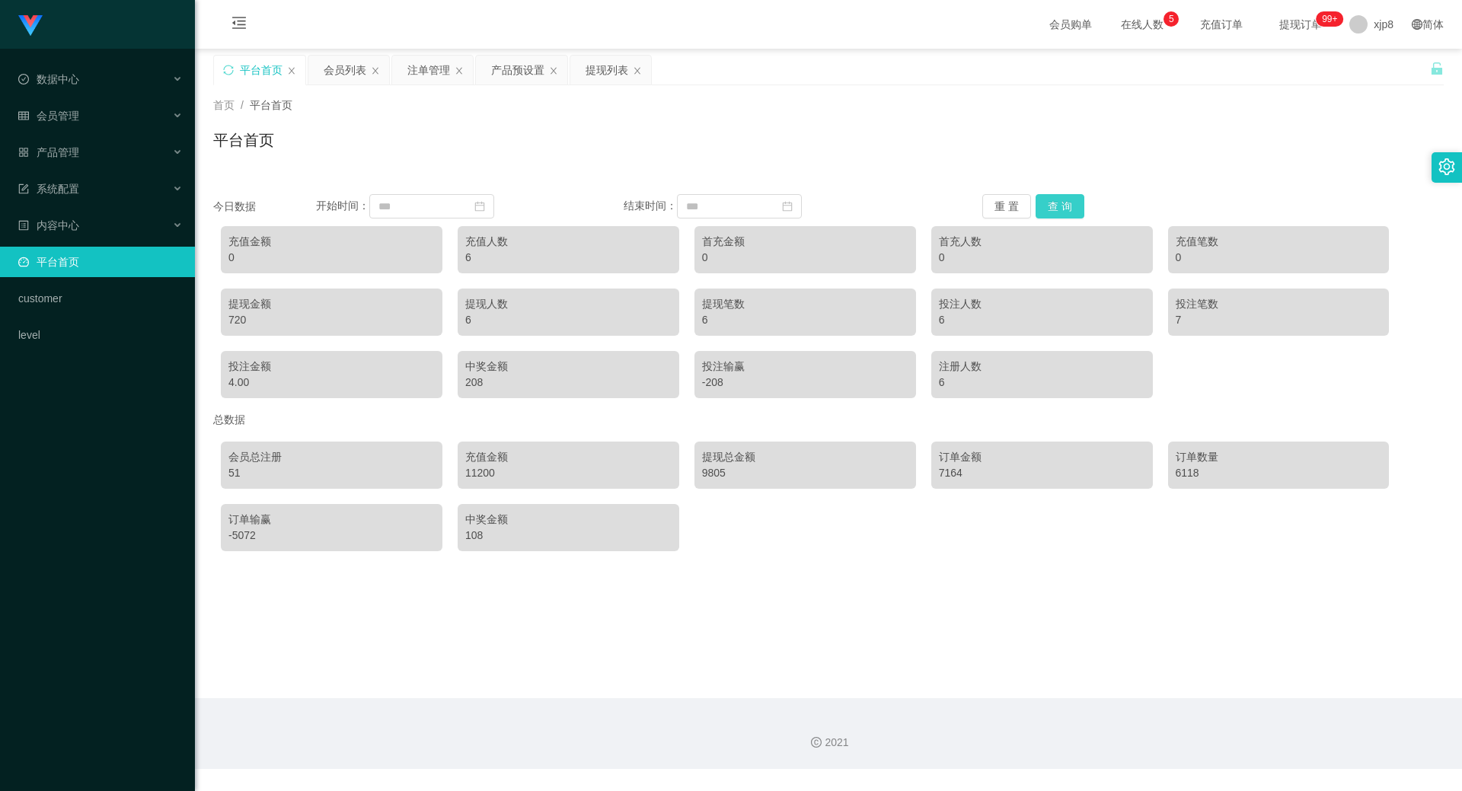
click at [1050, 199] on button "查 询" at bounding box center [1060, 206] width 49 height 24
click at [228, 321] on div "720" at bounding box center [331, 320] width 206 height 16
click at [233, 322] on div "720" at bounding box center [331, 320] width 206 height 16
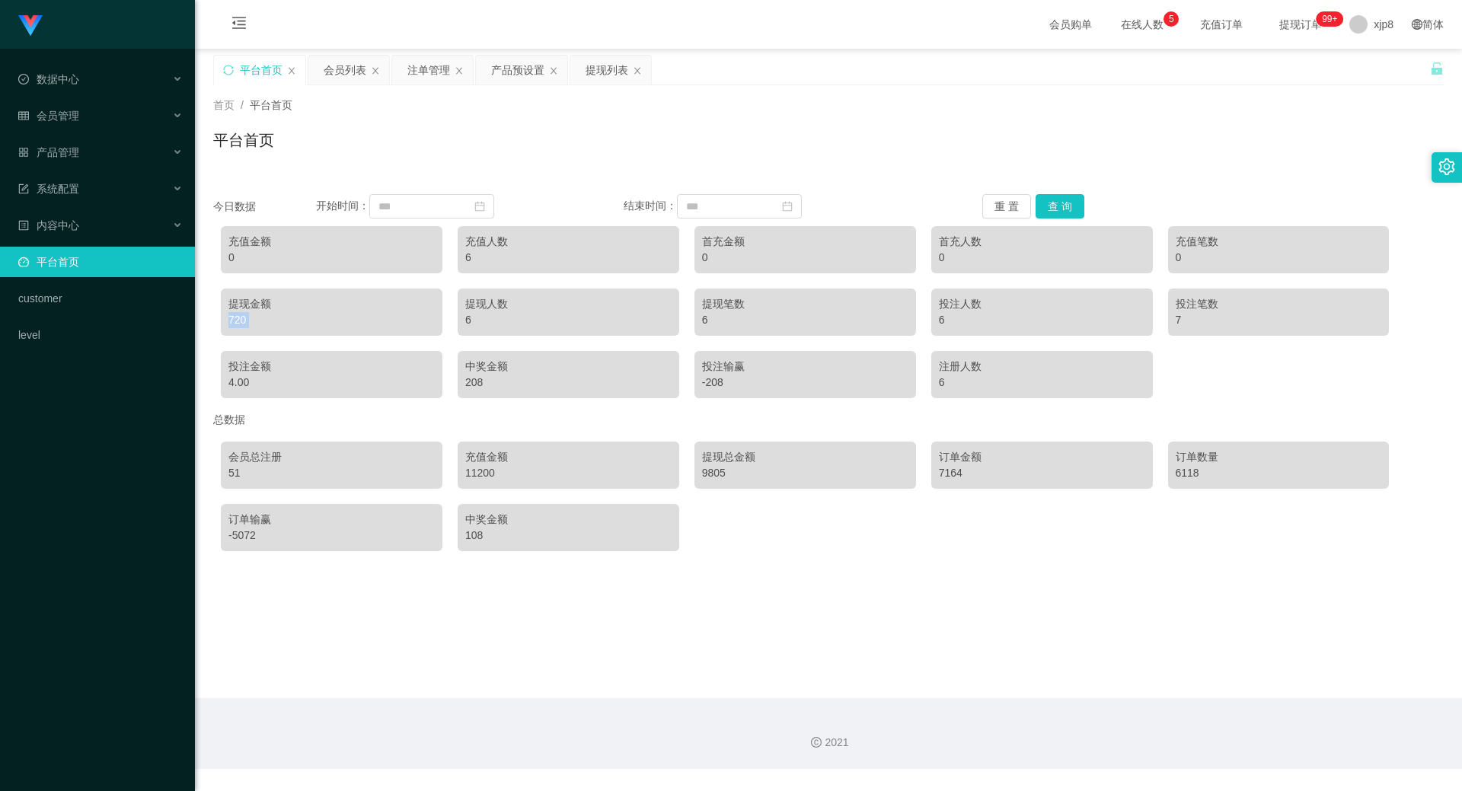
click at [235, 322] on div "720" at bounding box center [331, 320] width 206 height 16
click at [235, 323] on div "720" at bounding box center [331, 320] width 206 height 16
click at [1057, 214] on button "查 询" at bounding box center [1060, 206] width 49 height 24
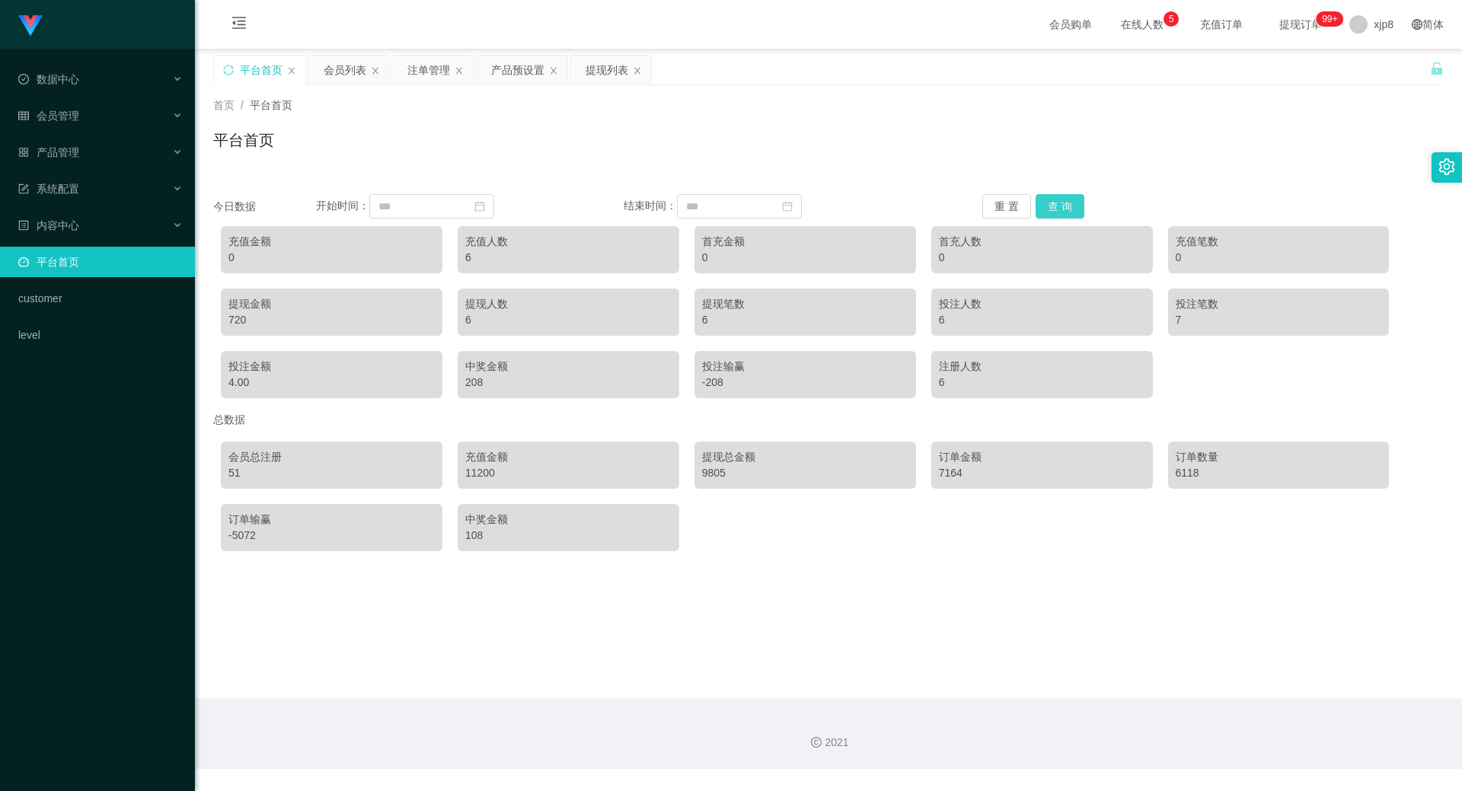
click at [1049, 213] on button "查 询" at bounding box center [1060, 206] width 49 height 24
